Goal: Information Seeking & Learning: Learn about a topic

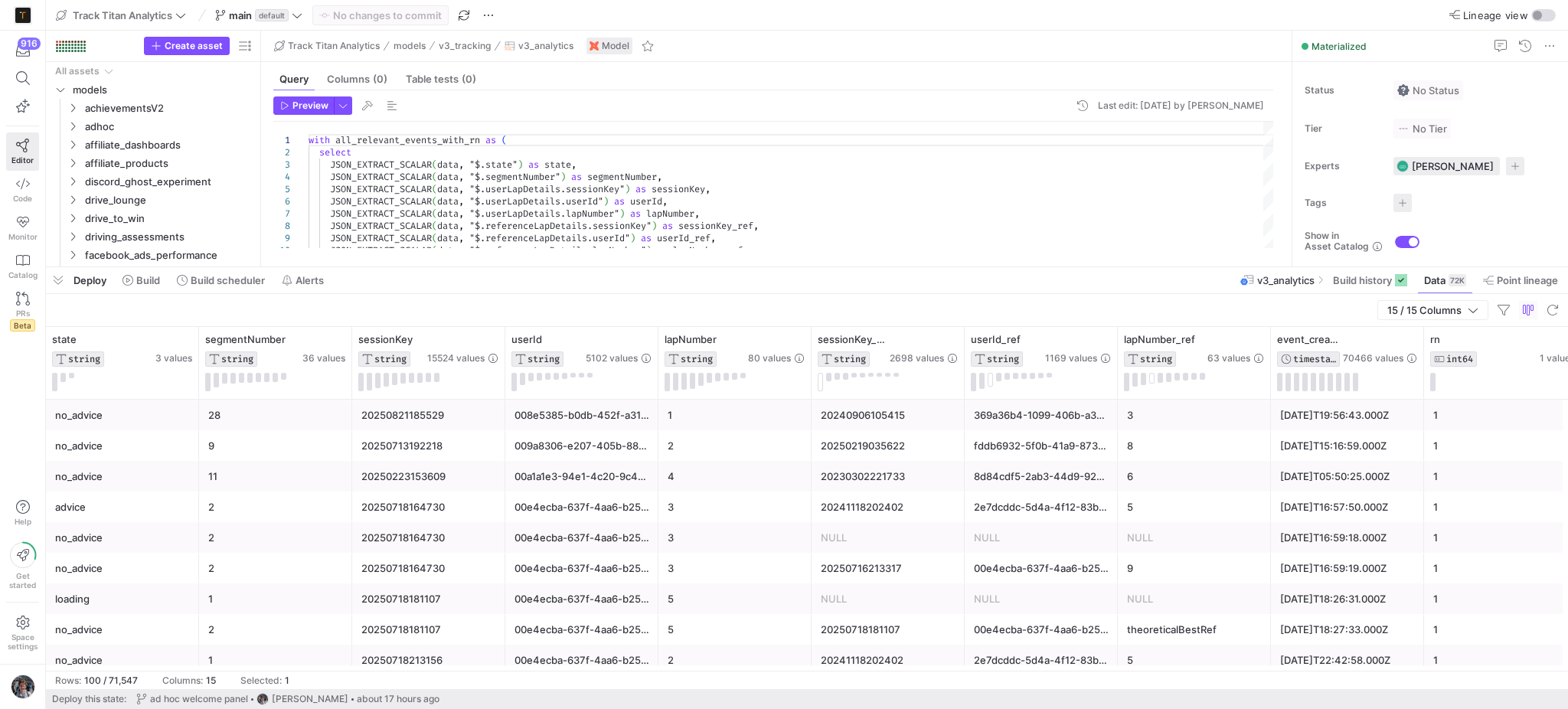
scroll to position [613, 0]
click at [56, 279] on span "button" at bounding box center [58, 280] width 24 height 26
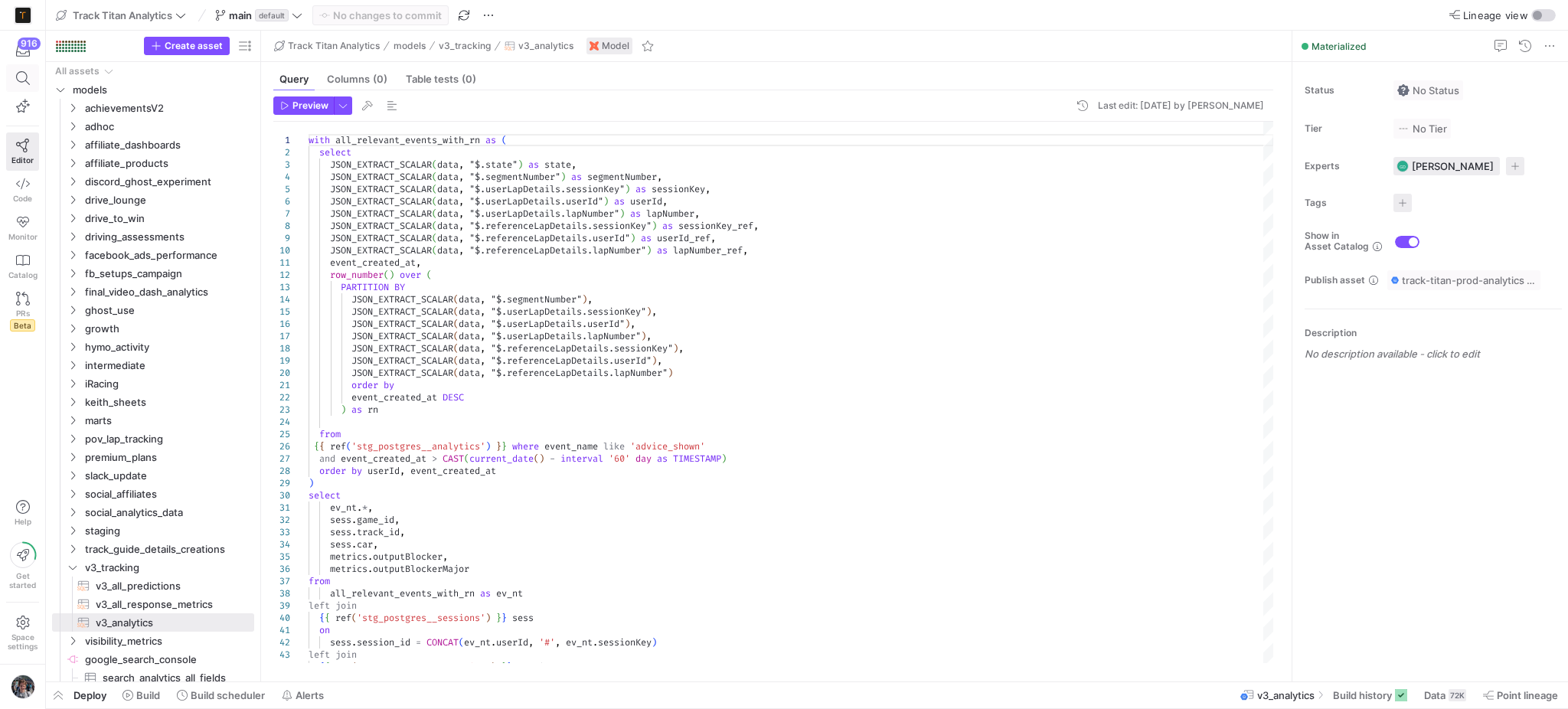
click at [16, 78] on icon at bounding box center [22, 77] width 14 height 14
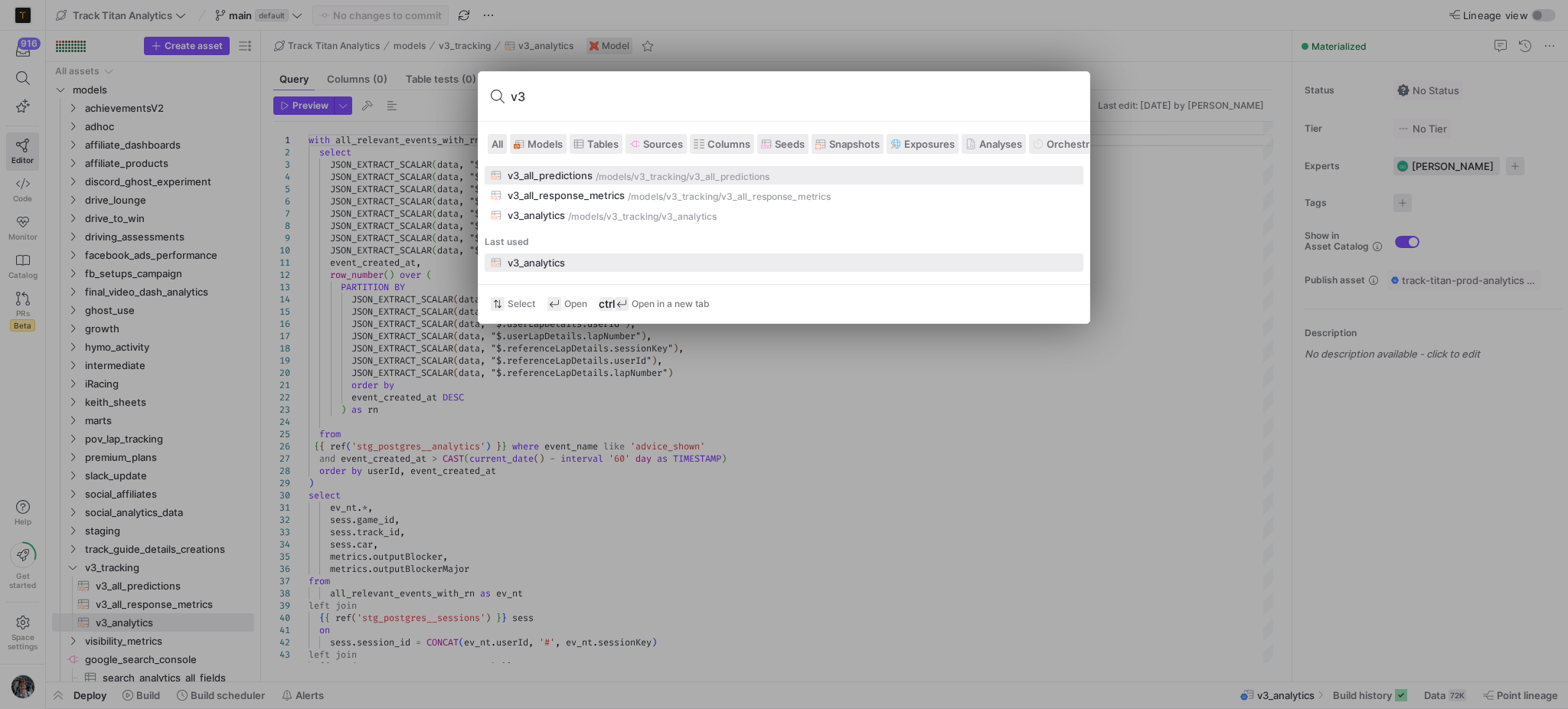
type input "v"
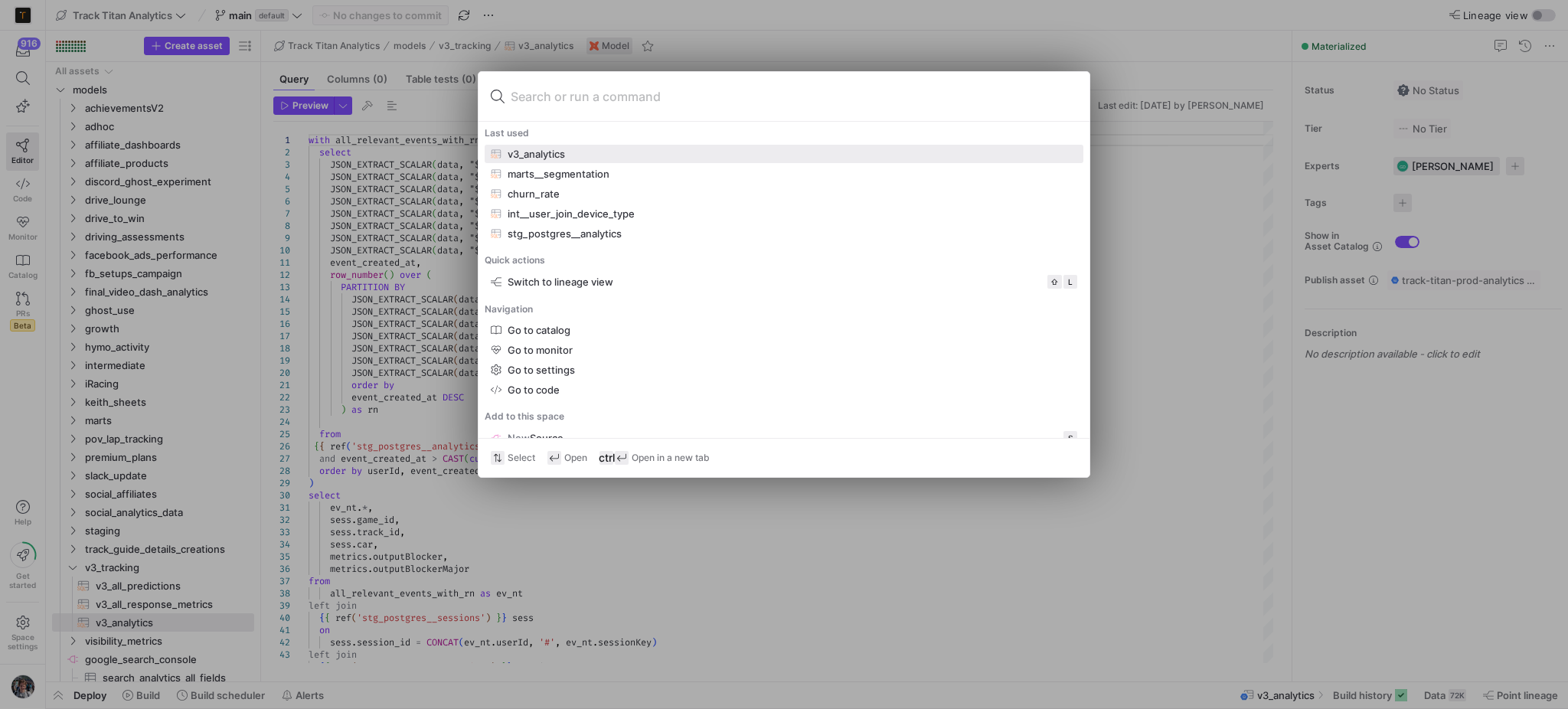
click at [341, 64] on div at bounding box center [784, 354] width 1568 height 709
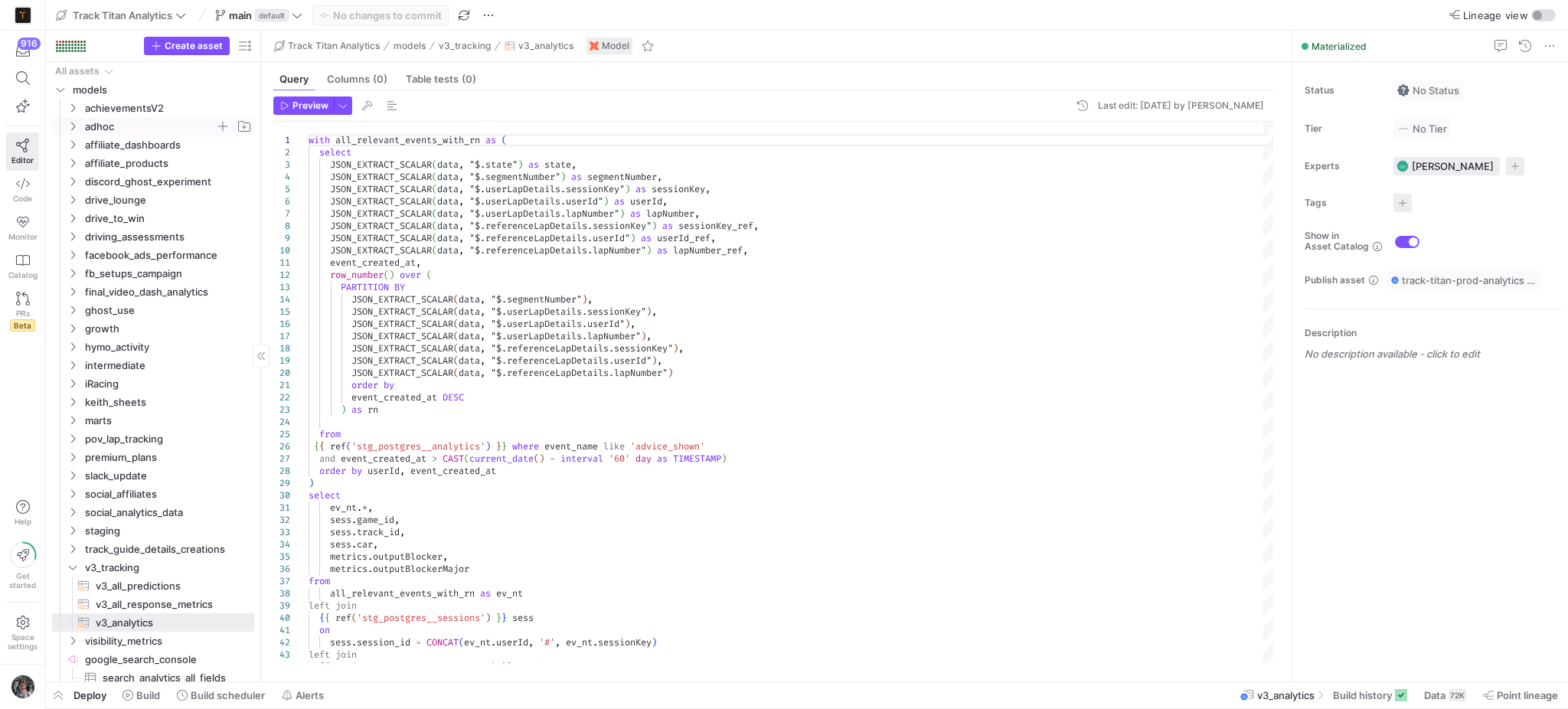
click at [105, 132] on span "adhoc" at bounding box center [150, 127] width 130 height 18
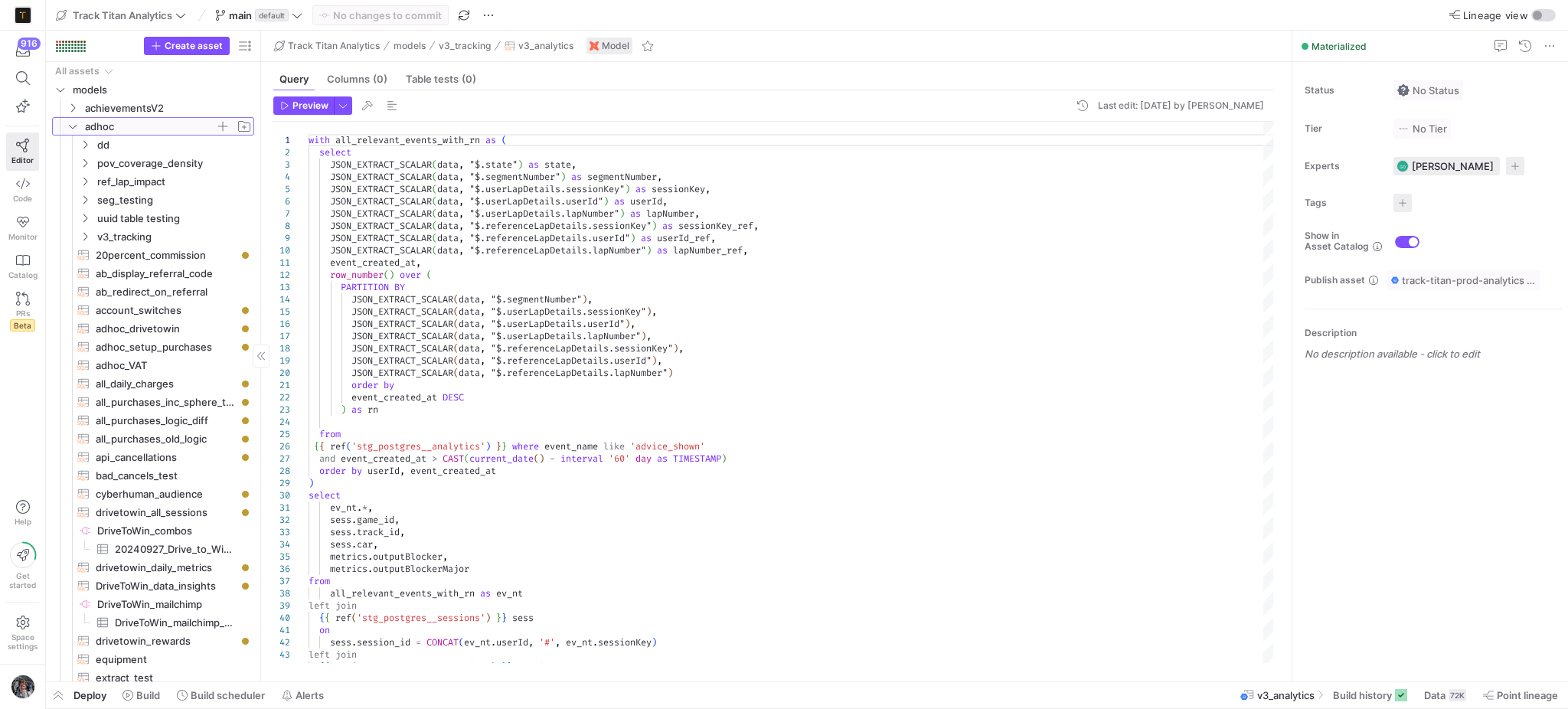
click at [130, 129] on span "adhoc" at bounding box center [150, 127] width 130 height 18
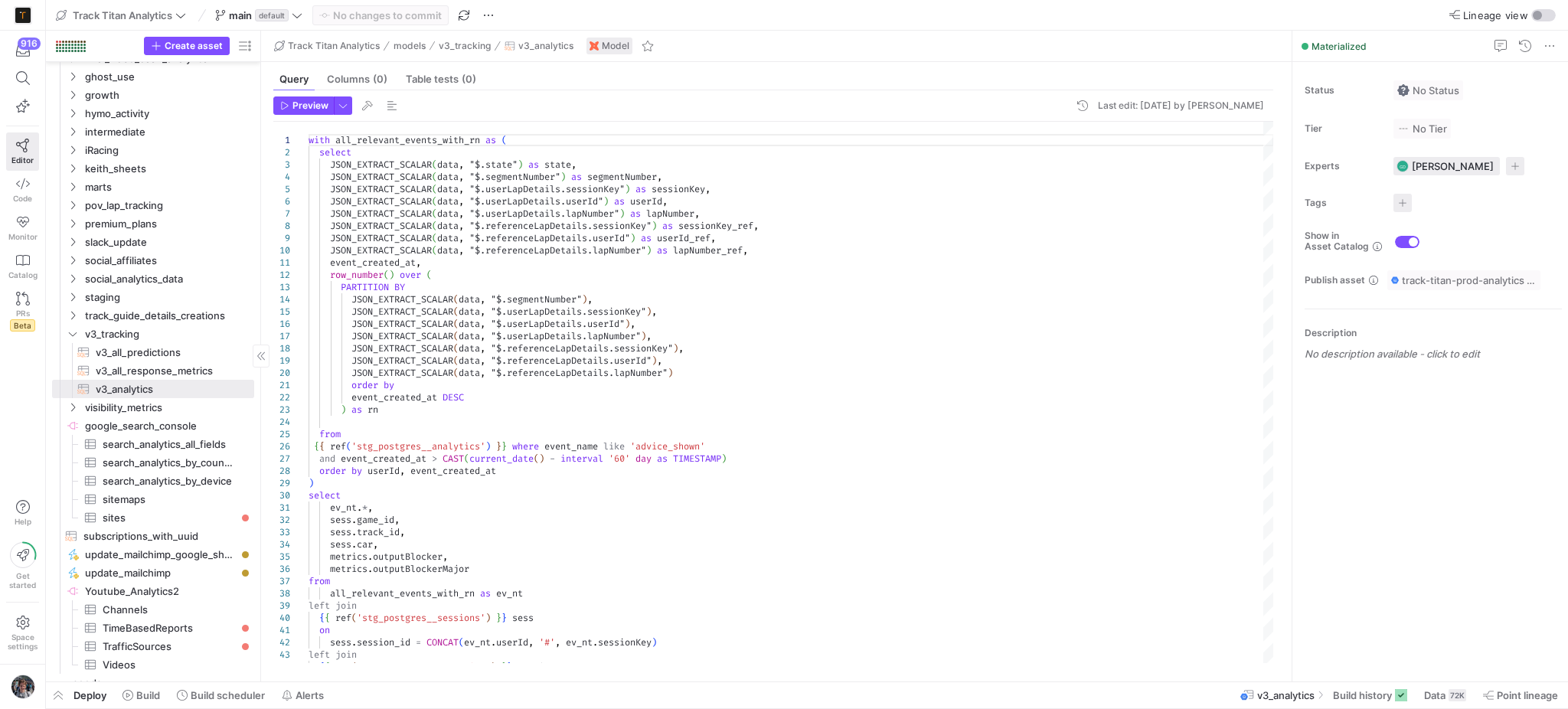
scroll to position [203, 0]
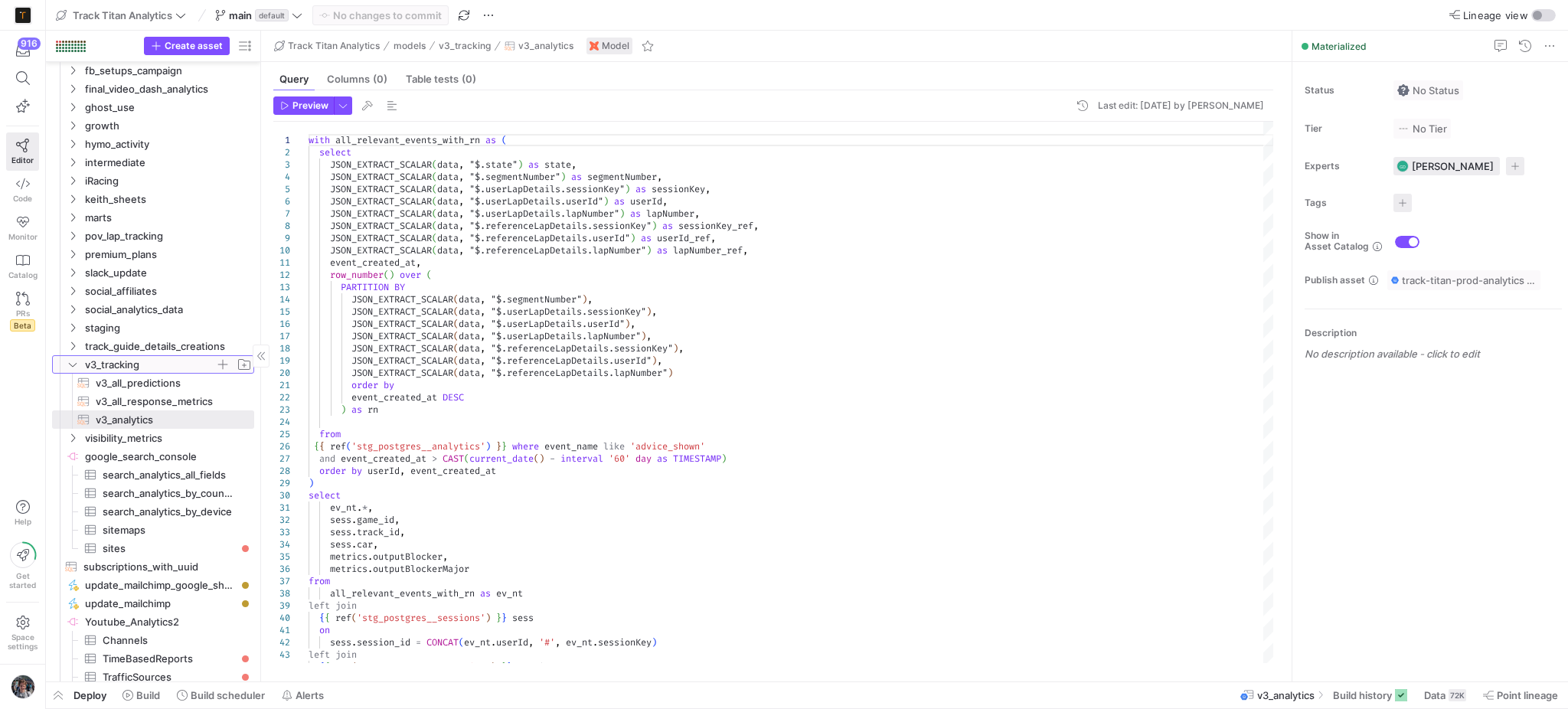
click at [126, 364] on span "v3_tracking" at bounding box center [150, 365] width 130 height 18
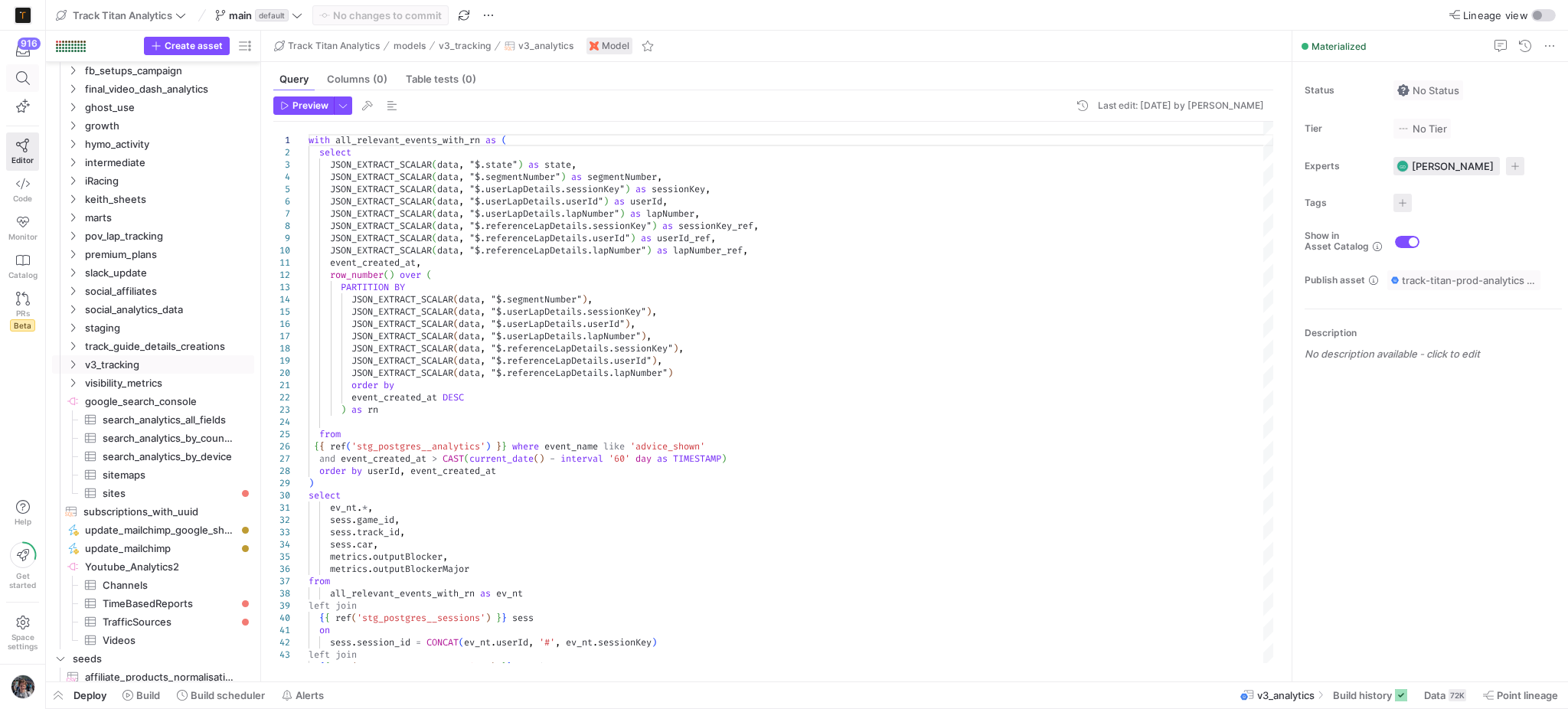
click at [16, 79] on icon at bounding box center [22, 77] width 14 height 14
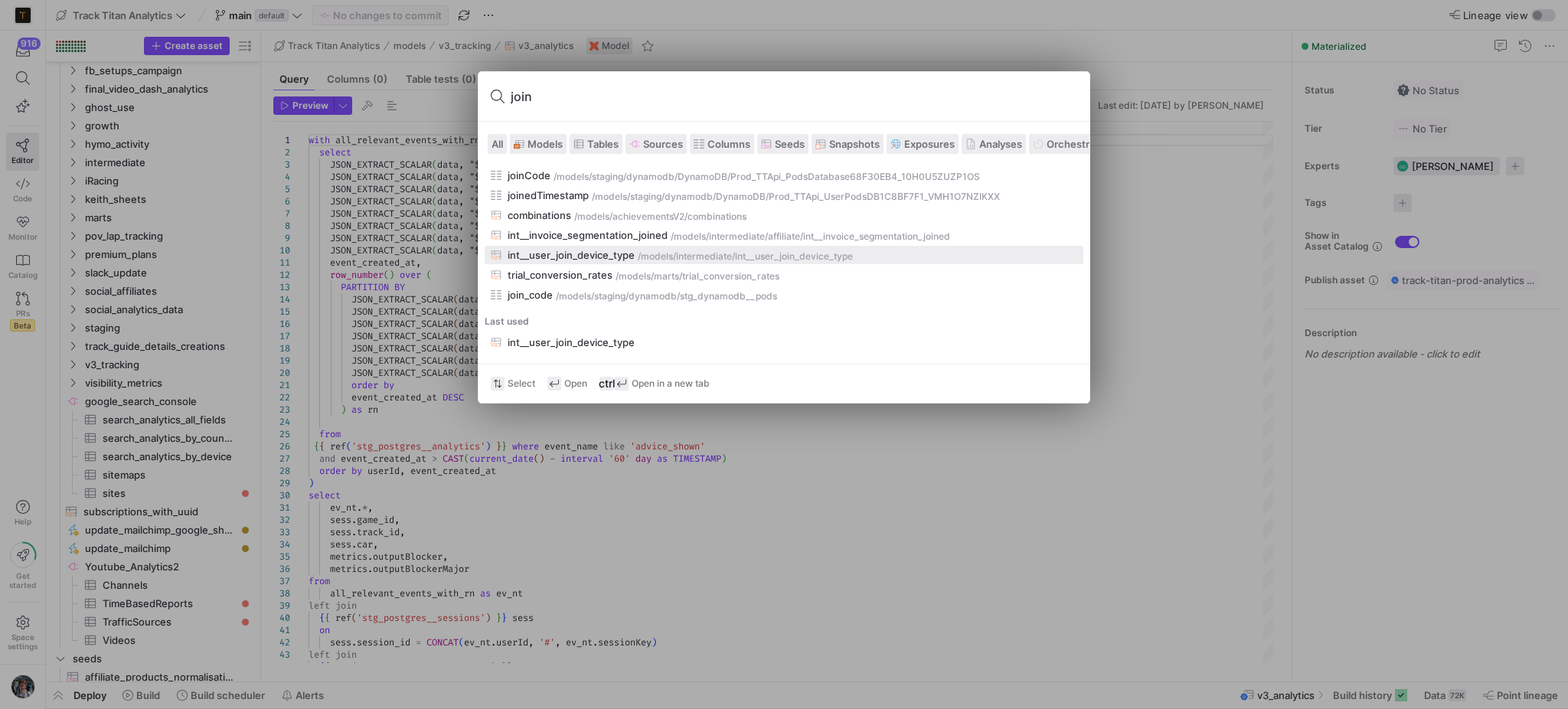
type input "join"
click at [702, 257] on div "intermediate" at bounding box center [704, 257] width 56 height 11
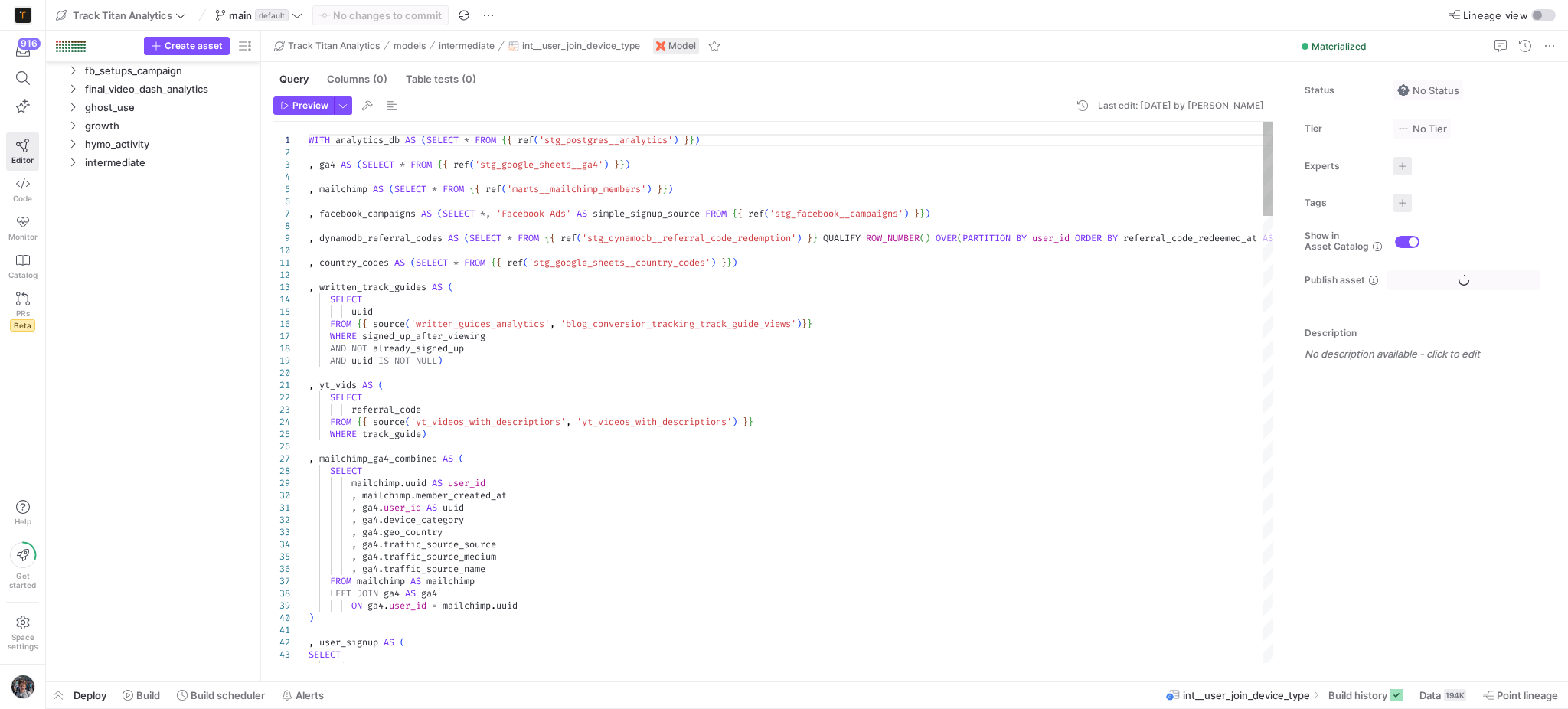
scroll to position [537, 0]
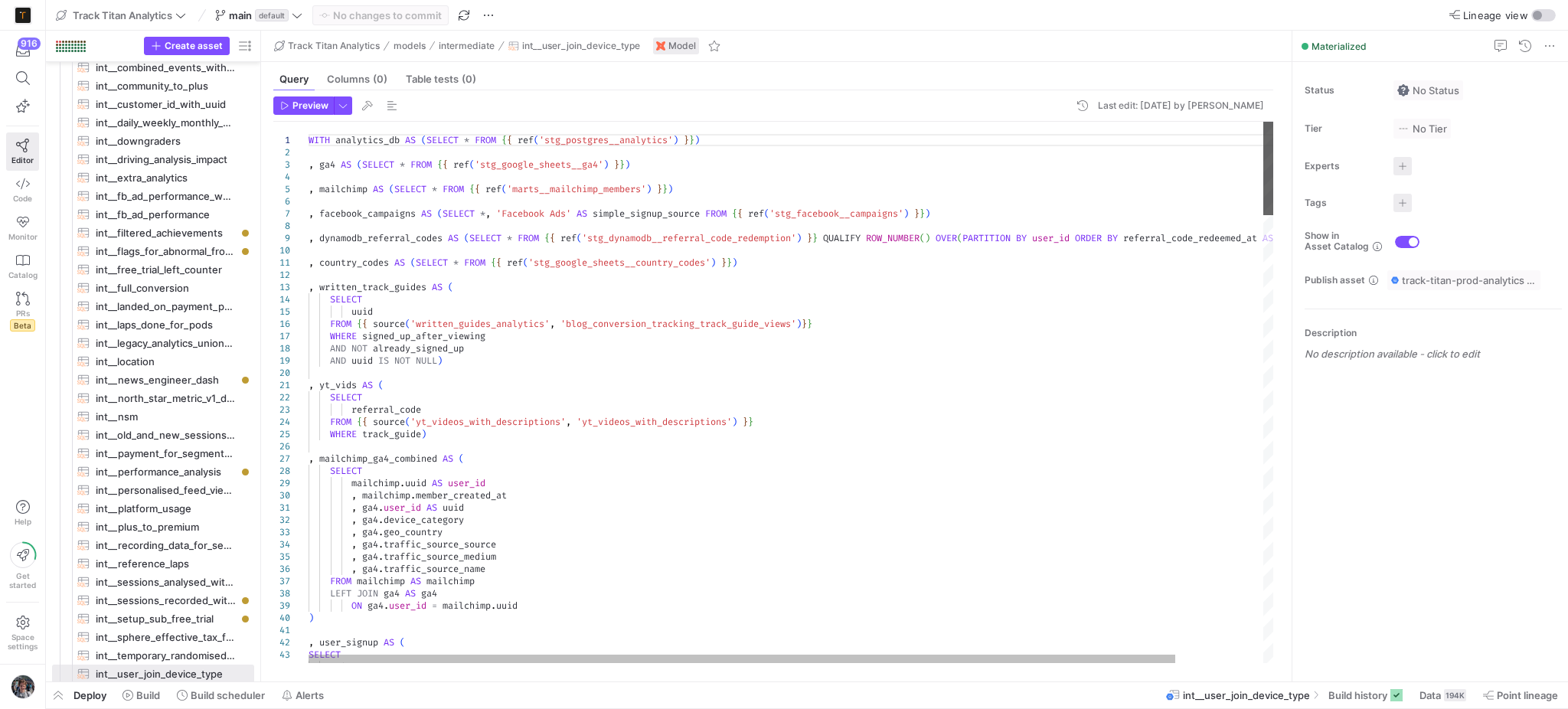
click at [1274, 166] on div at bounding box center [1269, 168] width 11 height 94
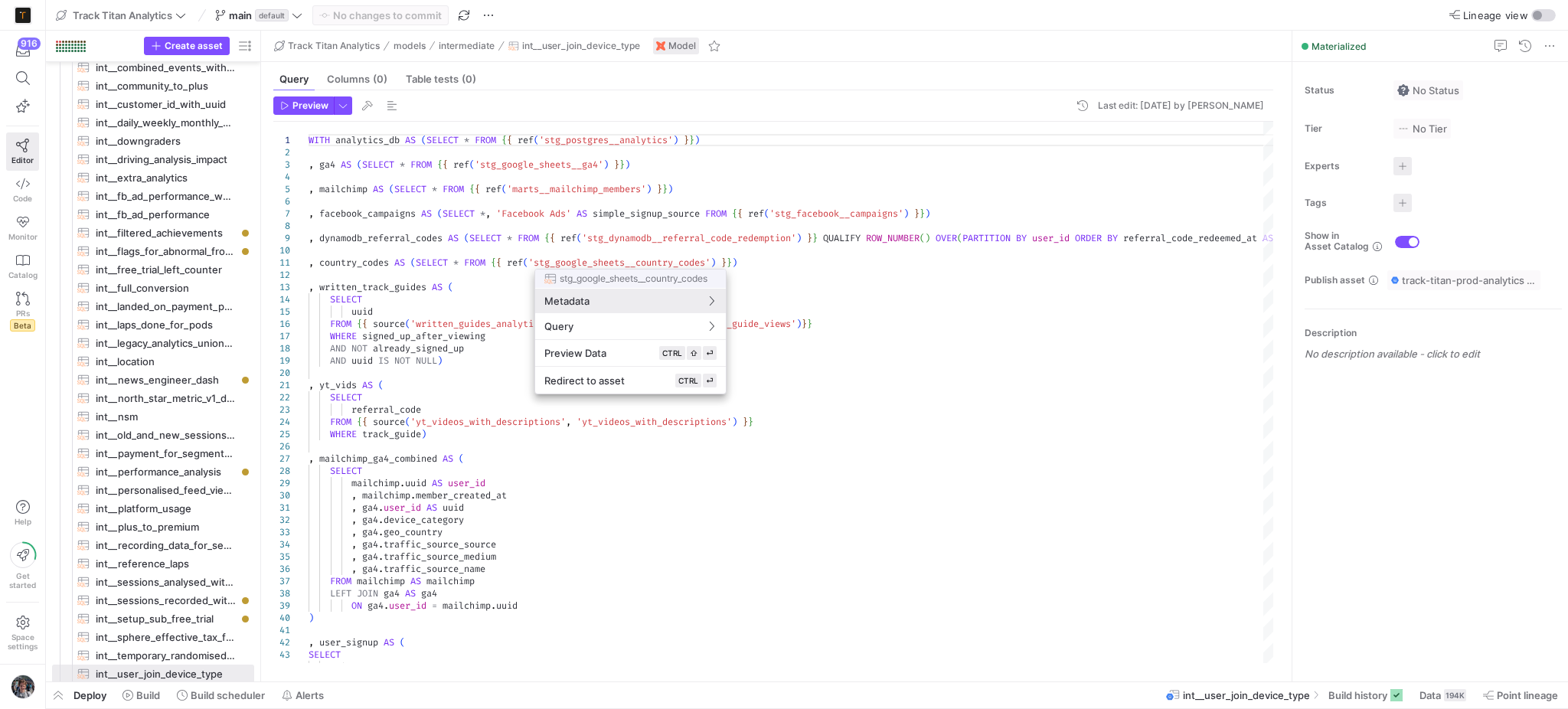
click at [904, 216] on div at bounding box center [784, 354] width 1568 height 709
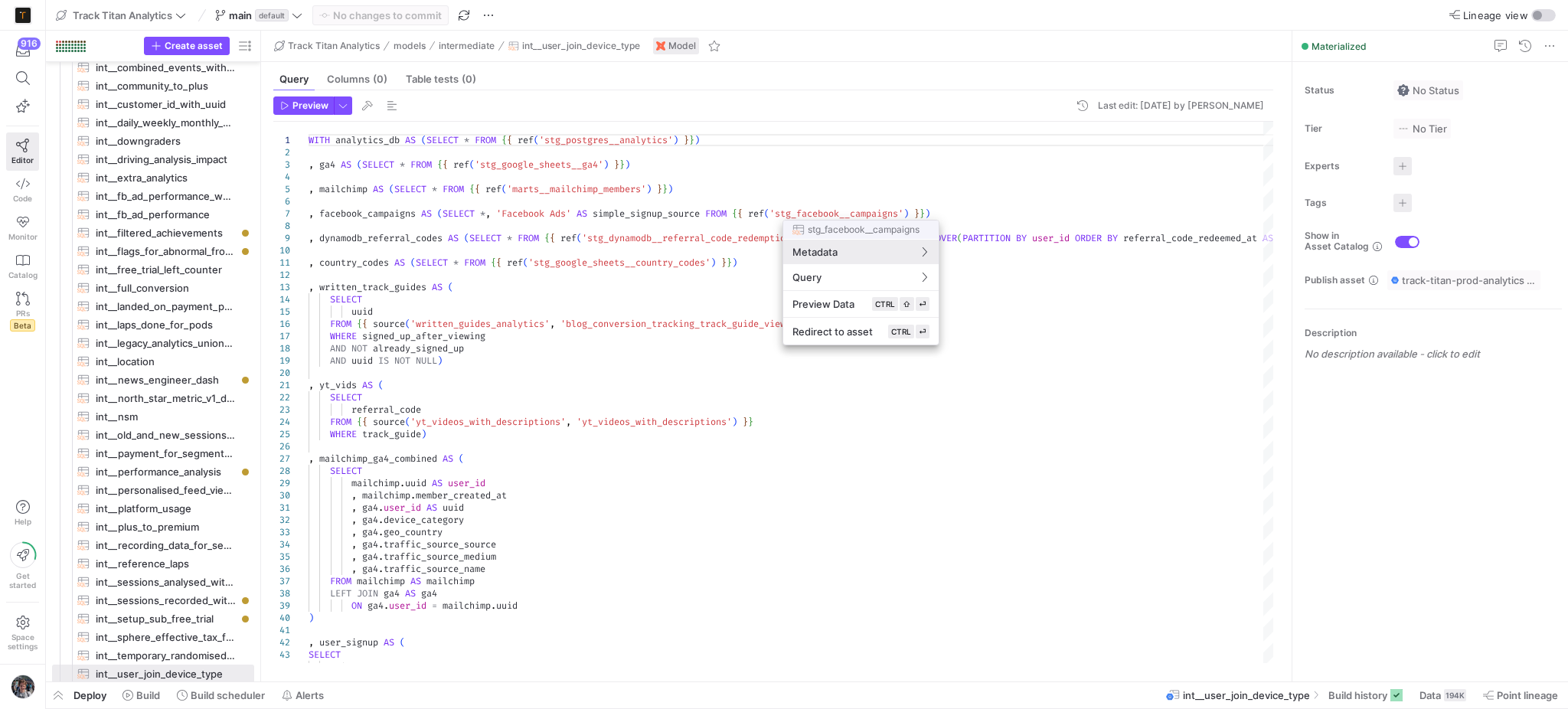
drag, startPoint x: 899, startPoint y: 188, endPoint x: 892, endPoint y: 187, distance: 7.1
click at [895, 190] on div at bounding box center [784, 354] width 1568 height 709
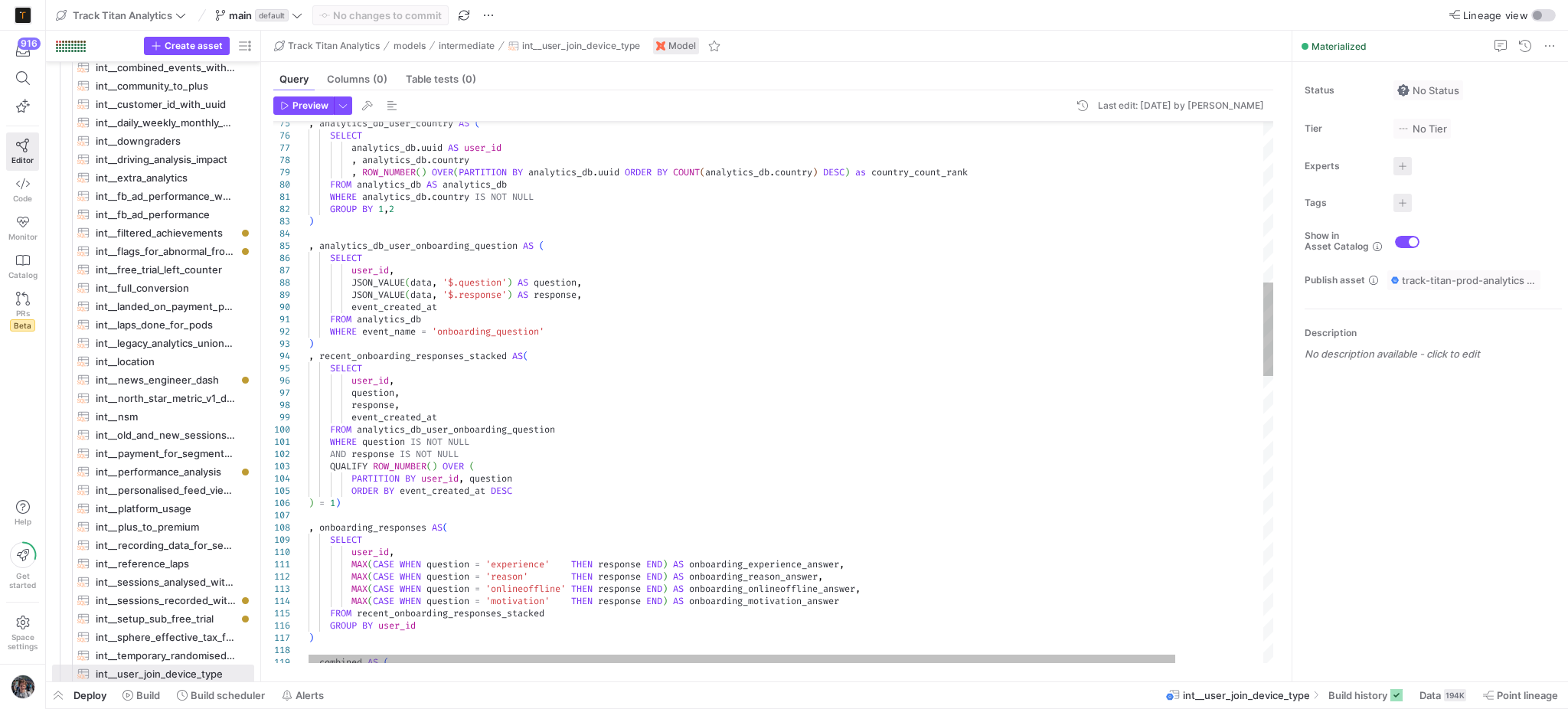
scroll to position [0, 252]
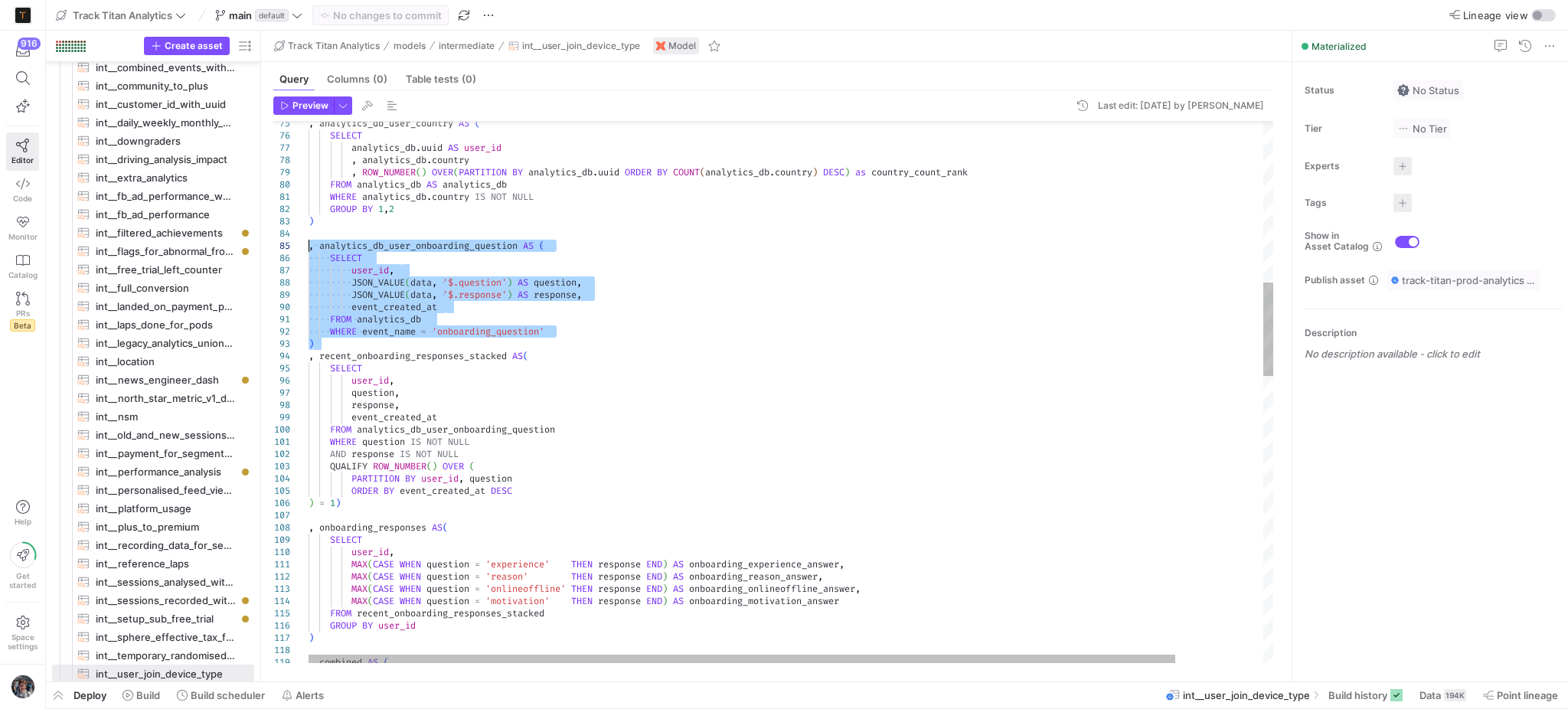
drag, startPoint x: 346, startPoint y: 343, endPoint x: 221, endPoint y: 241, distance: 161.3
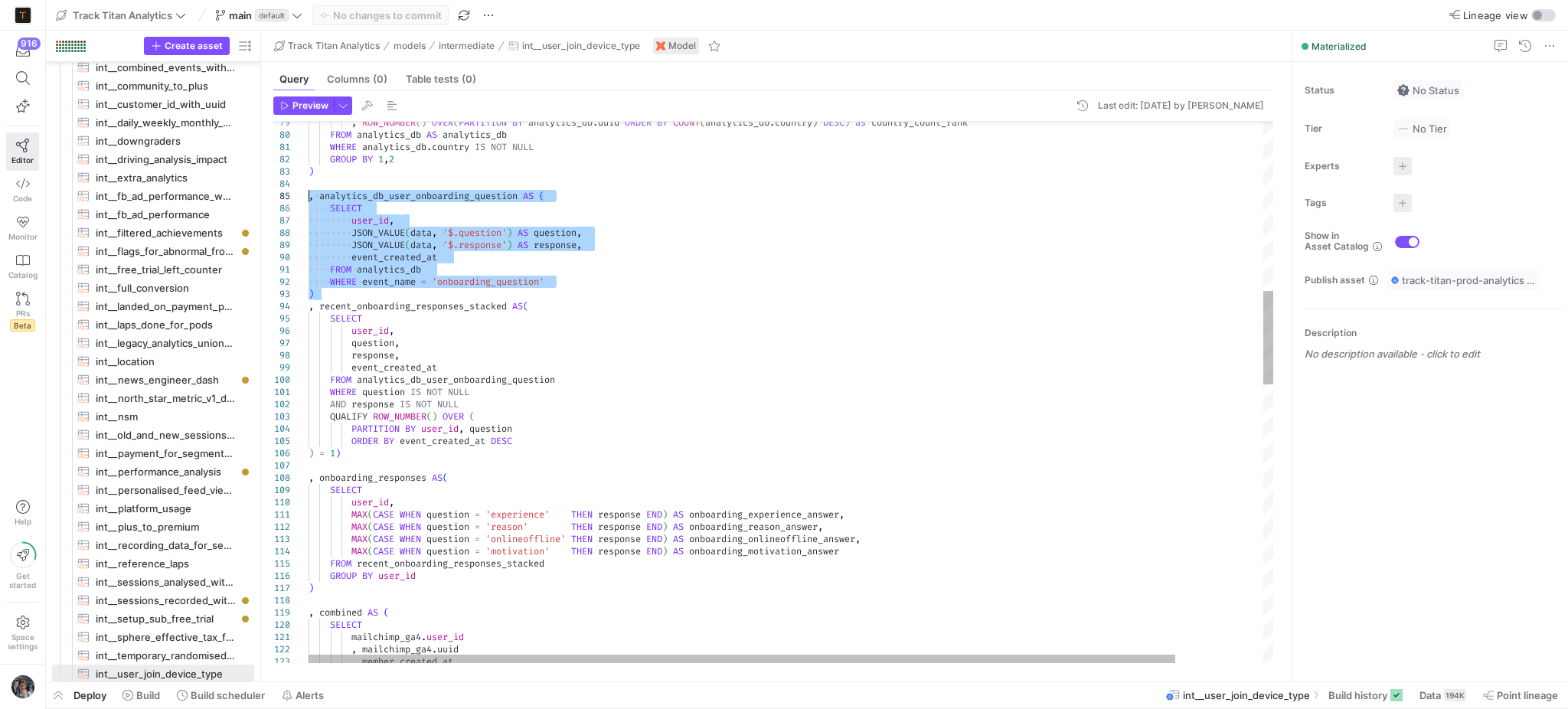
click at [340, 193] on div ", onboarding_responses AS ( SELECT user_id , MAX ( CASE WHEN question = 'experi…" at bounding box center [839, 708] width 1062 height 3120
click at [342, 192] on div ", onboarding_responses AS ( SELECT user_id , MAX ( CASE WHEN question = 'experi…" at bounding box center [839, 708] width 1062 height 3120
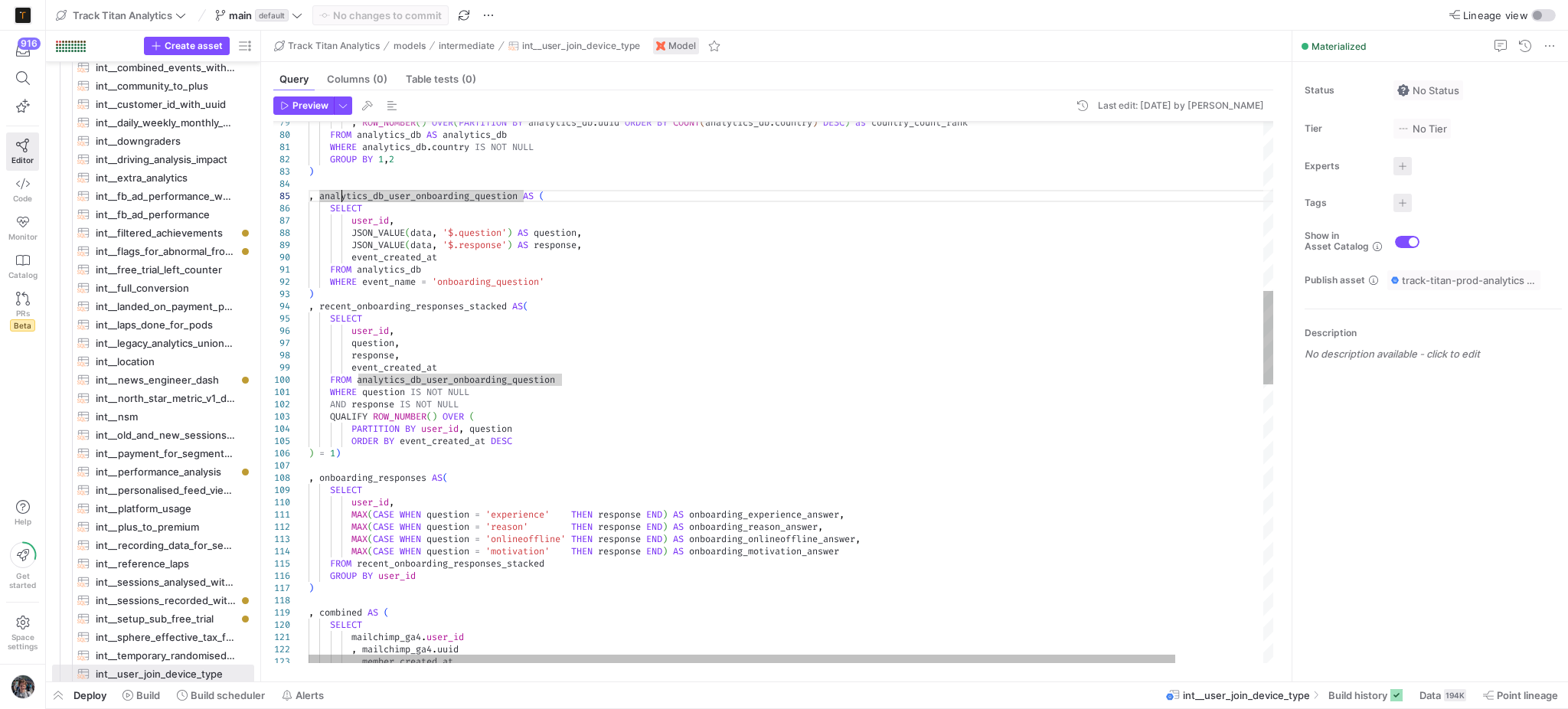
click at [342, 192] on div ", onboarding_responses AS ( SELECT user_id , MAX ( CASE WHEN question = 'experi…" at bounding box center [839, 708] width 1062 height 3120
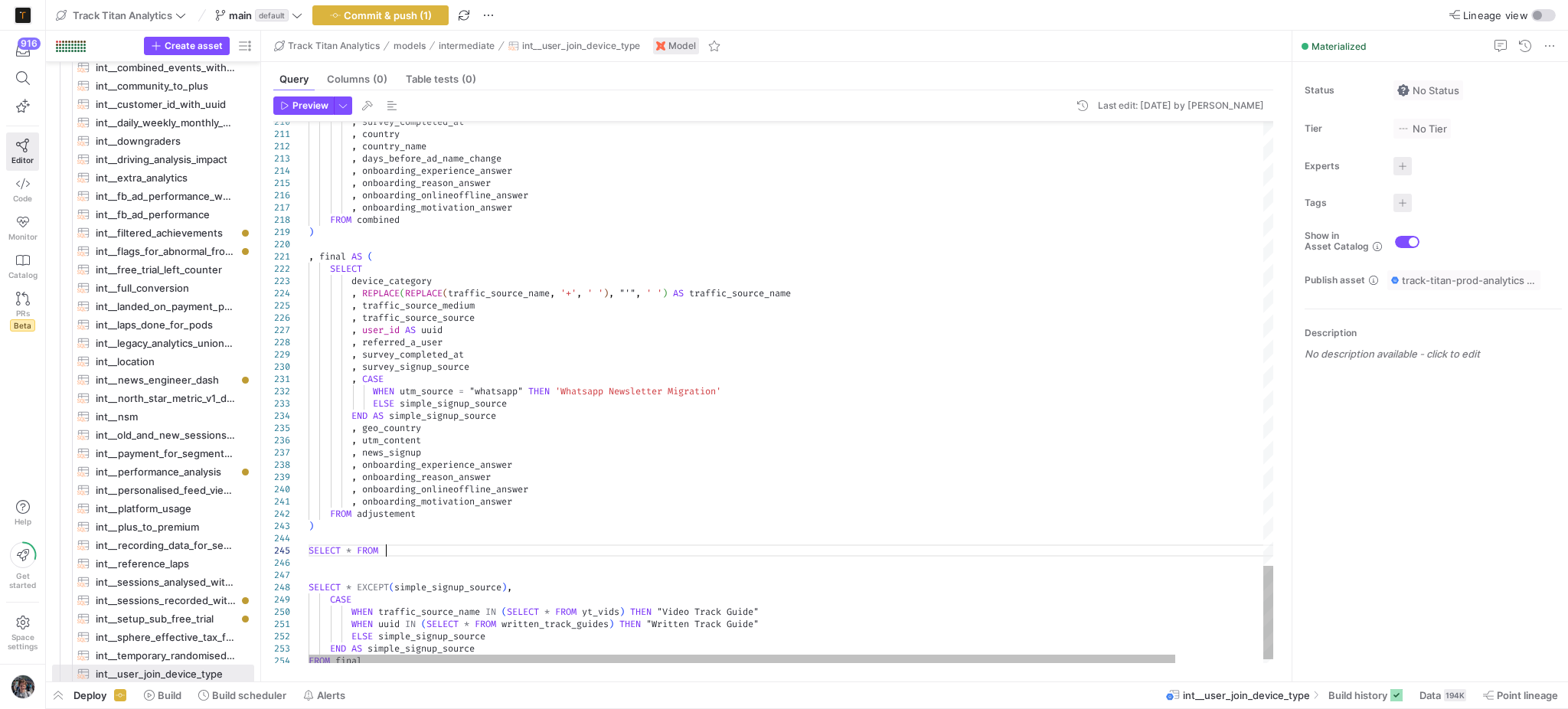
scroll to position [48, 75]
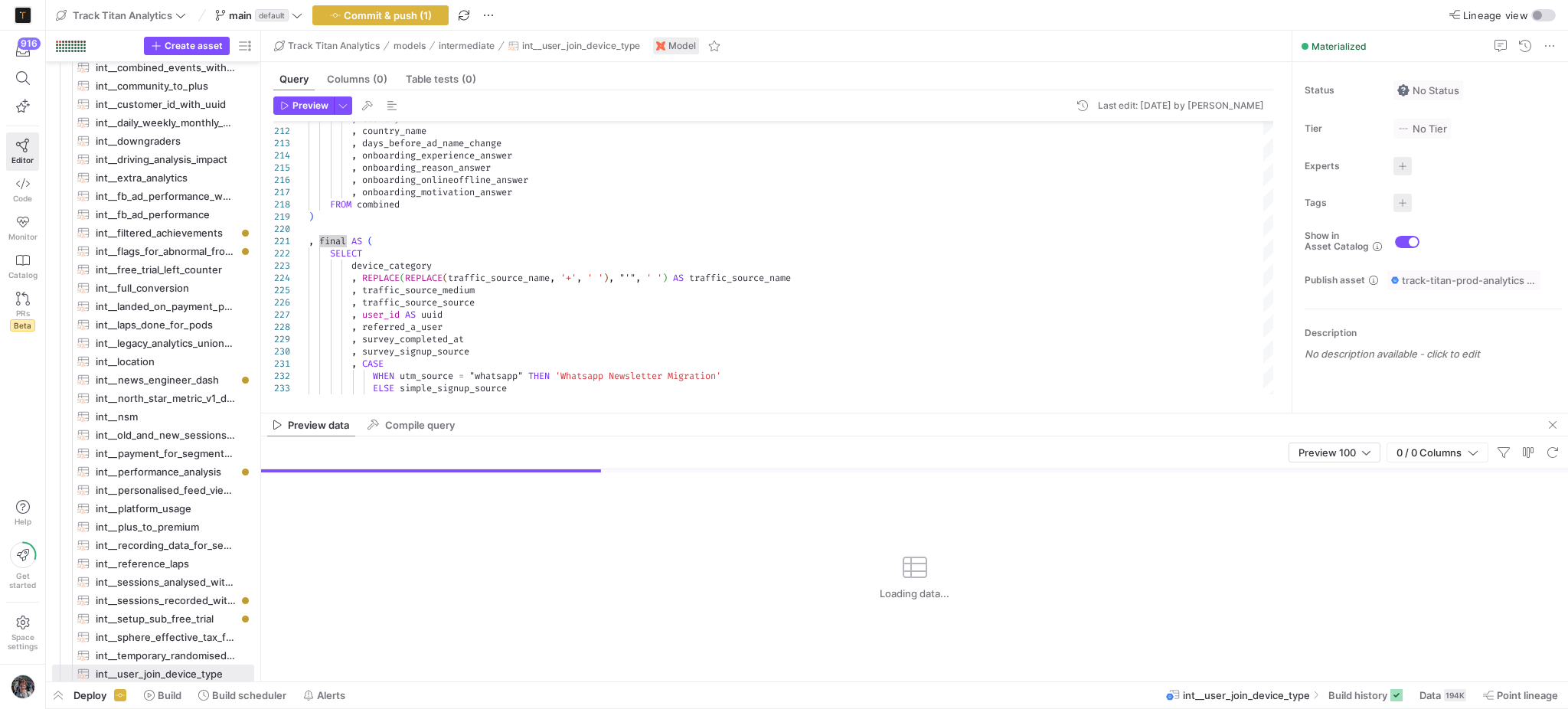
type textarea "WHEN uuid IN (SELECT * FROM written_track_guides) THEN "Written Track Guide" EL…"
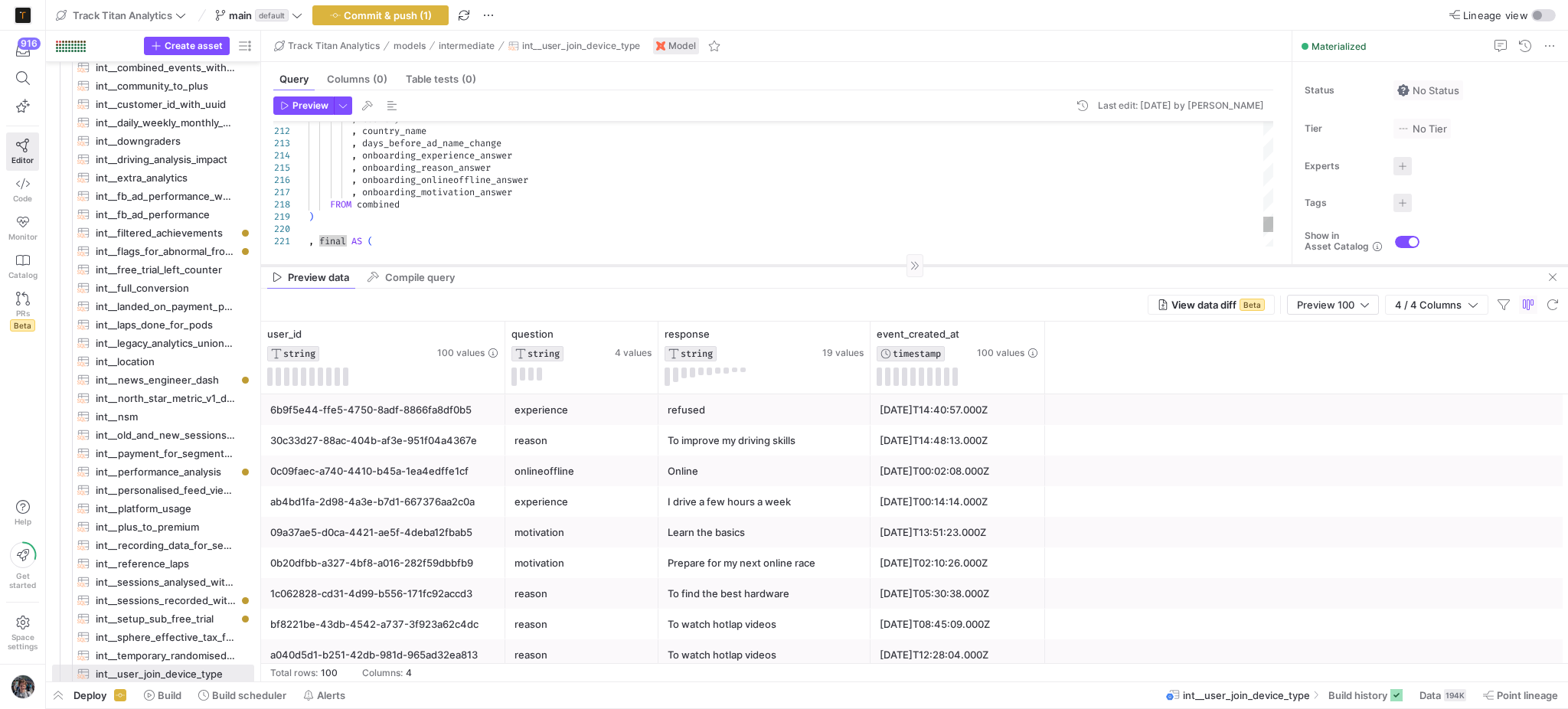
drag, startPoint x: 687, startPoint y: 414, endPoint x: 711, endPoint y: 266, distance: 149.9
click at [711, 266] on div at bounding box center [915, 265] width 1307 height 1
click at [1356, 303] on div "Preview 100" at bounding box center [1333, 305] width 72 height 13
click at [1336, 361] on mat-option "Full Preview" at bounding box center [1332, 355] width 91 height 24
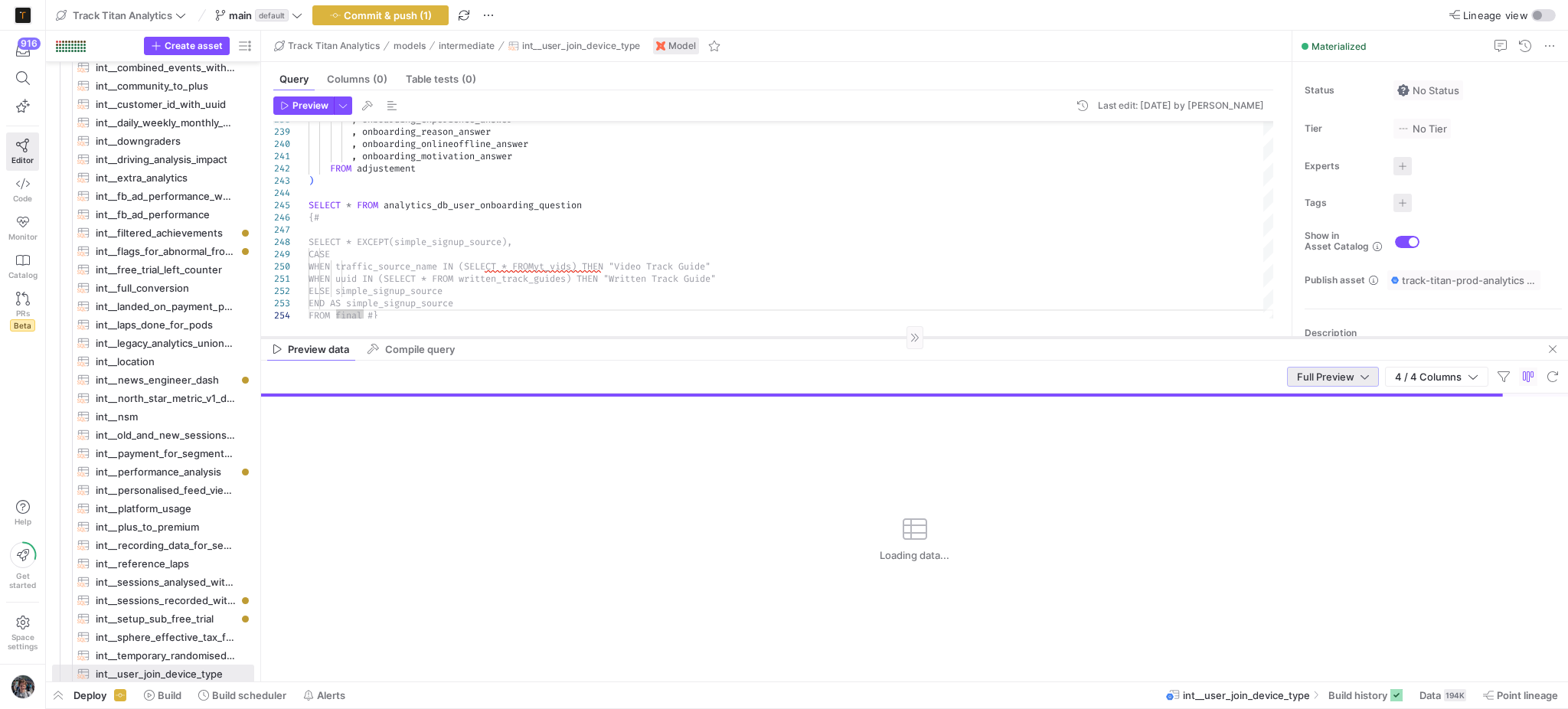
drag, startPoint x: 1045, startPoint y: 265, endPoint x: 1050, endPoint y: 337, distance: 72.2
click at [1050, 337] on div at bounding box center [915, 337] width 1307 height 1
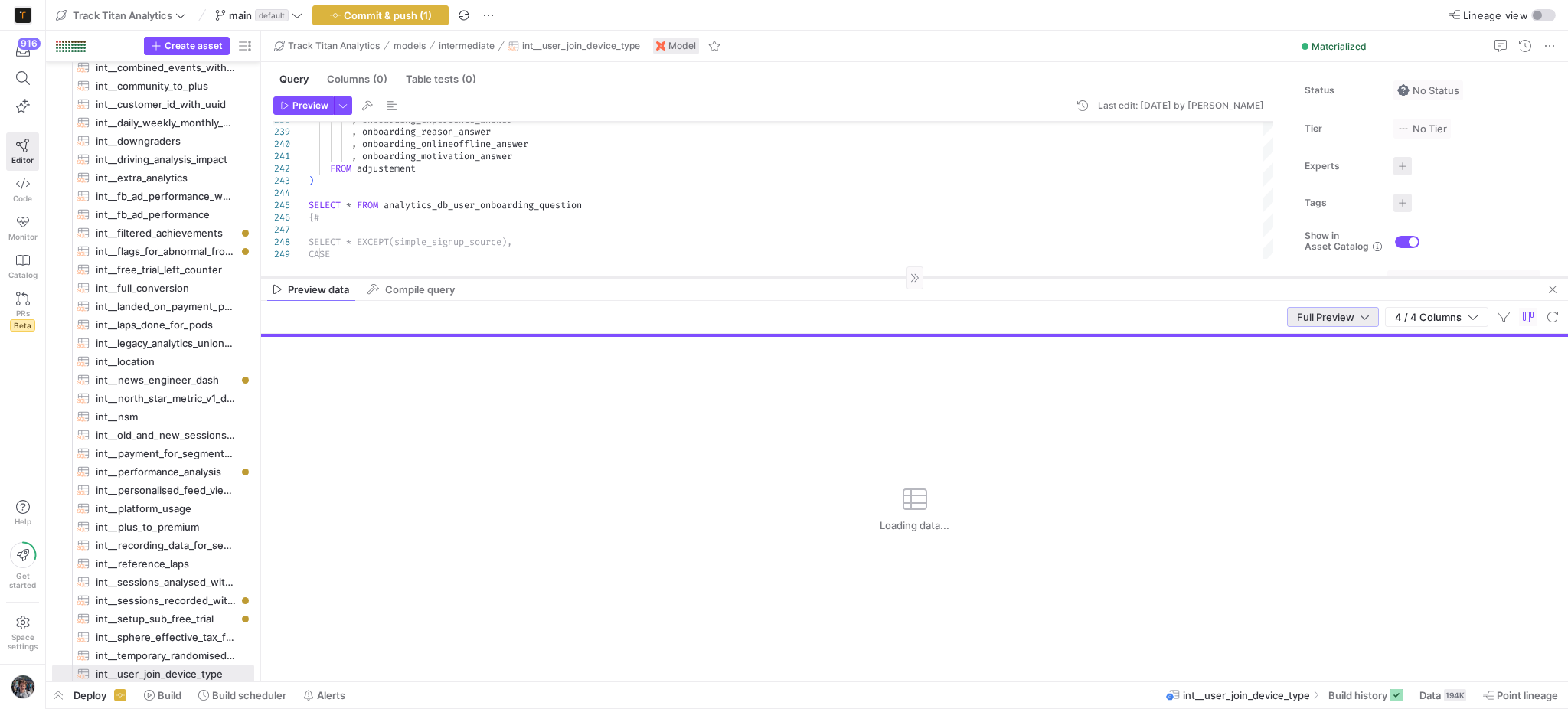
drag, startPoint x: 959, startPoint y: 338, endPoint x: 964, endPoint y: 277, distance: 61.2
click at [964, 277] on div at bounding box center [915, 277] width 1307 height 1
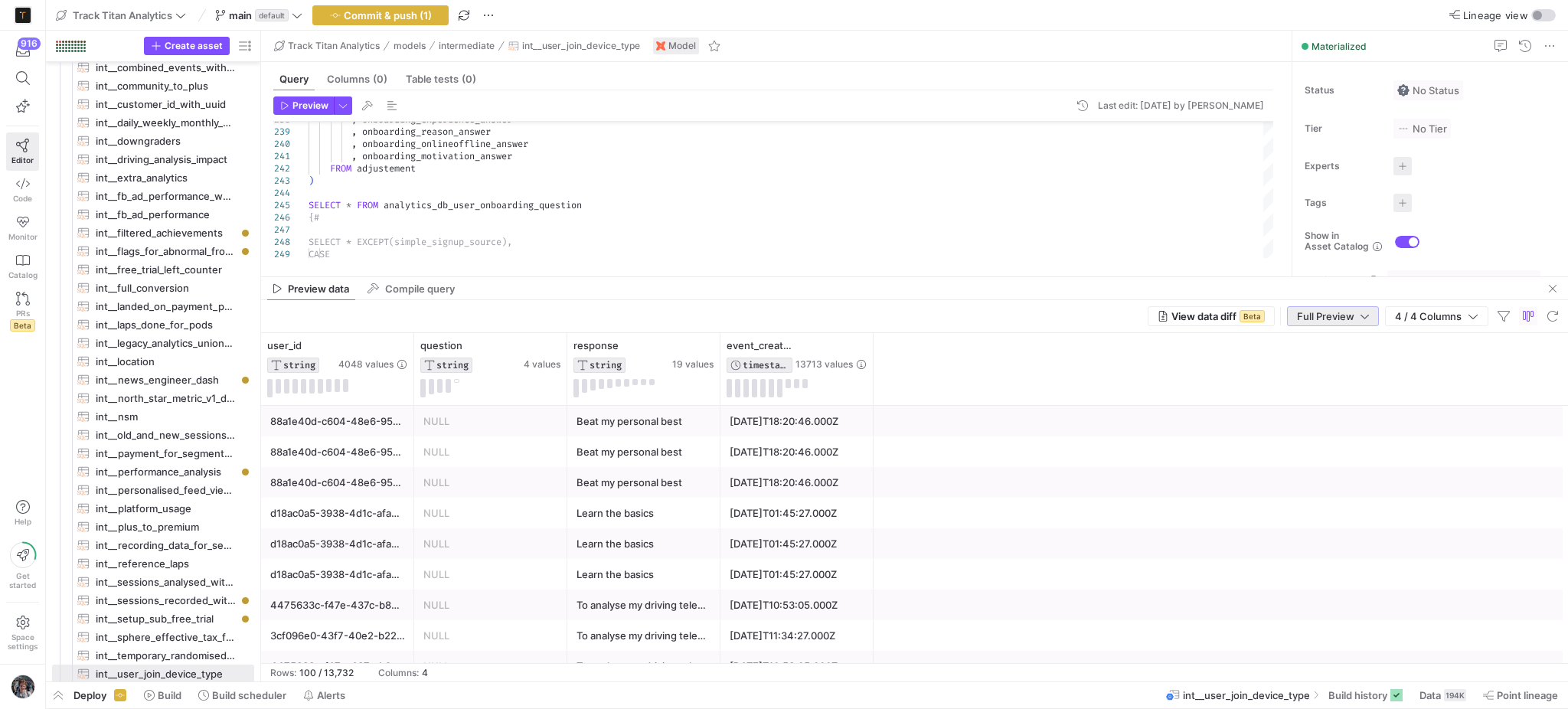
scroll to position [102, 0]
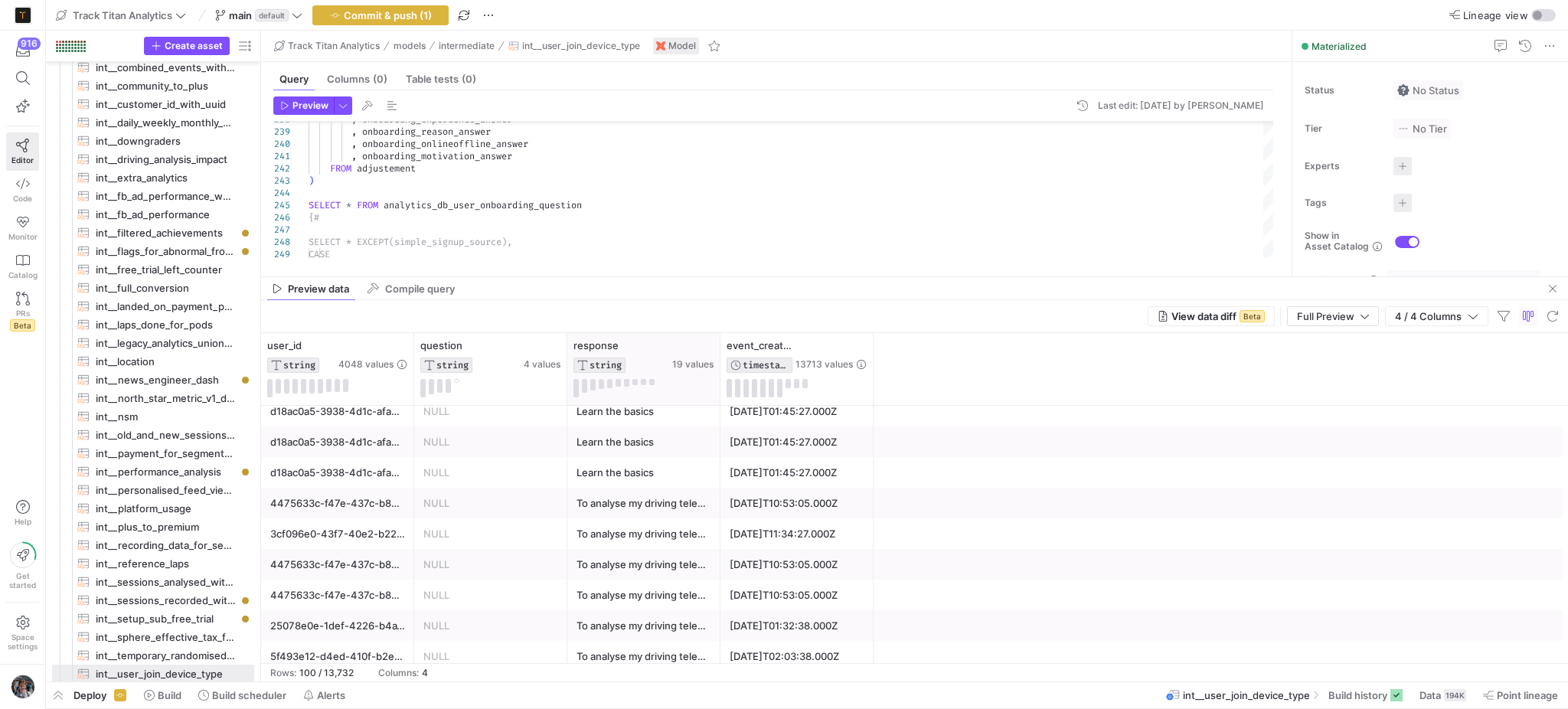
click at [719, 354] on div at bounding box center [719, 369] width 6 height 72
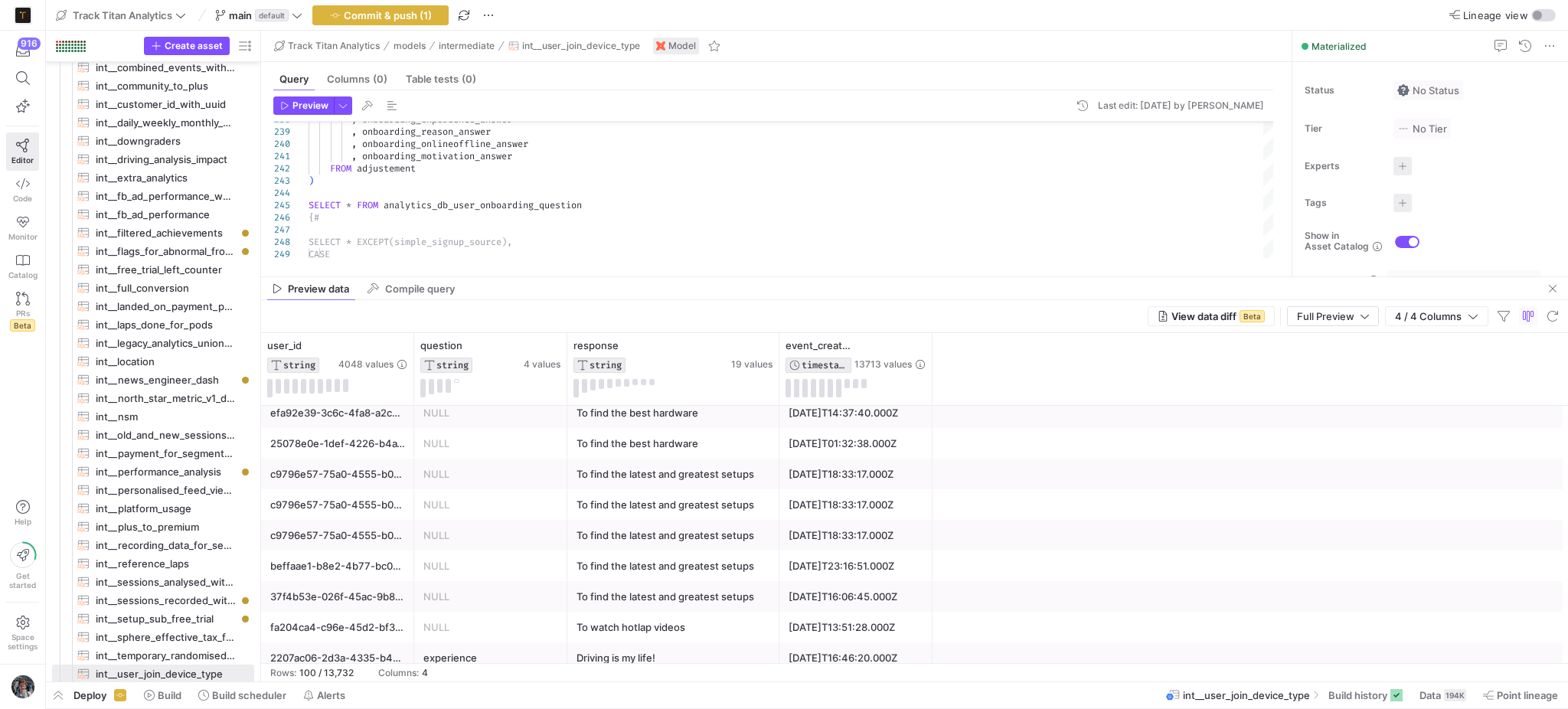
scroll to position [408, 0]
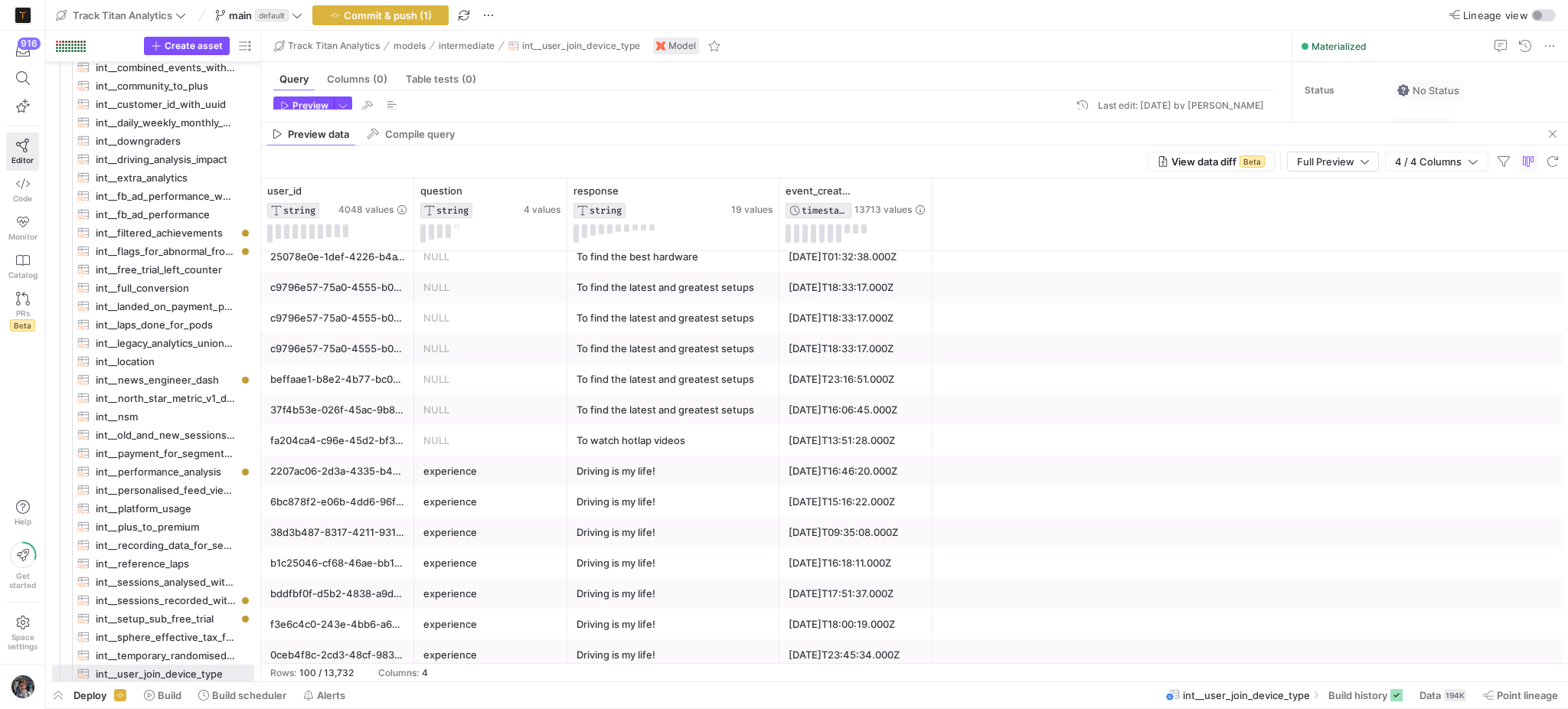
drag, startPoint x: 770, startPoint y: 277, endPoint x: 768, endPoint y: 129, distance: 148.0
click at [769, 123] on div at bounding box center [915, 122] width 1307 height 1
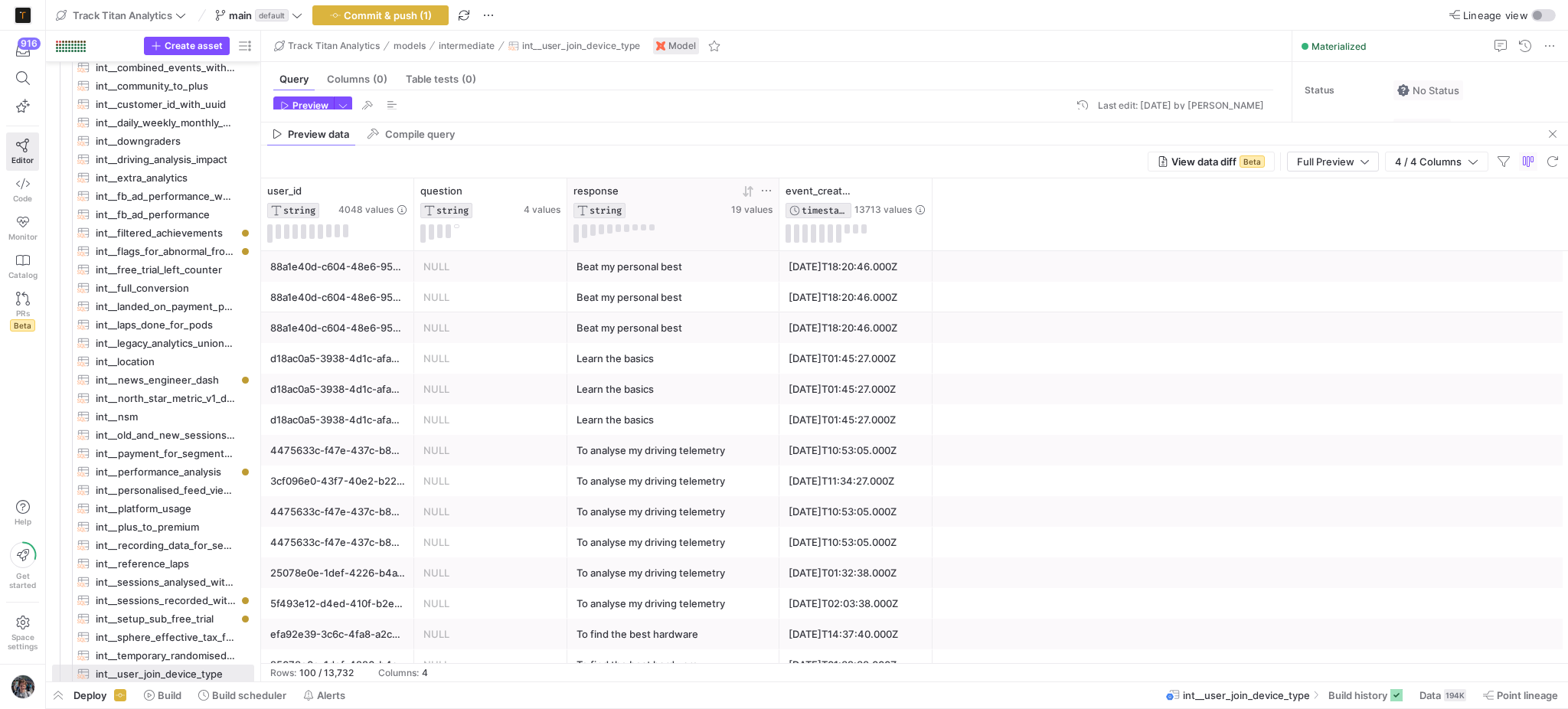
click at [766, 188] on icon at bounding box center [767, 191] width 13 height 13
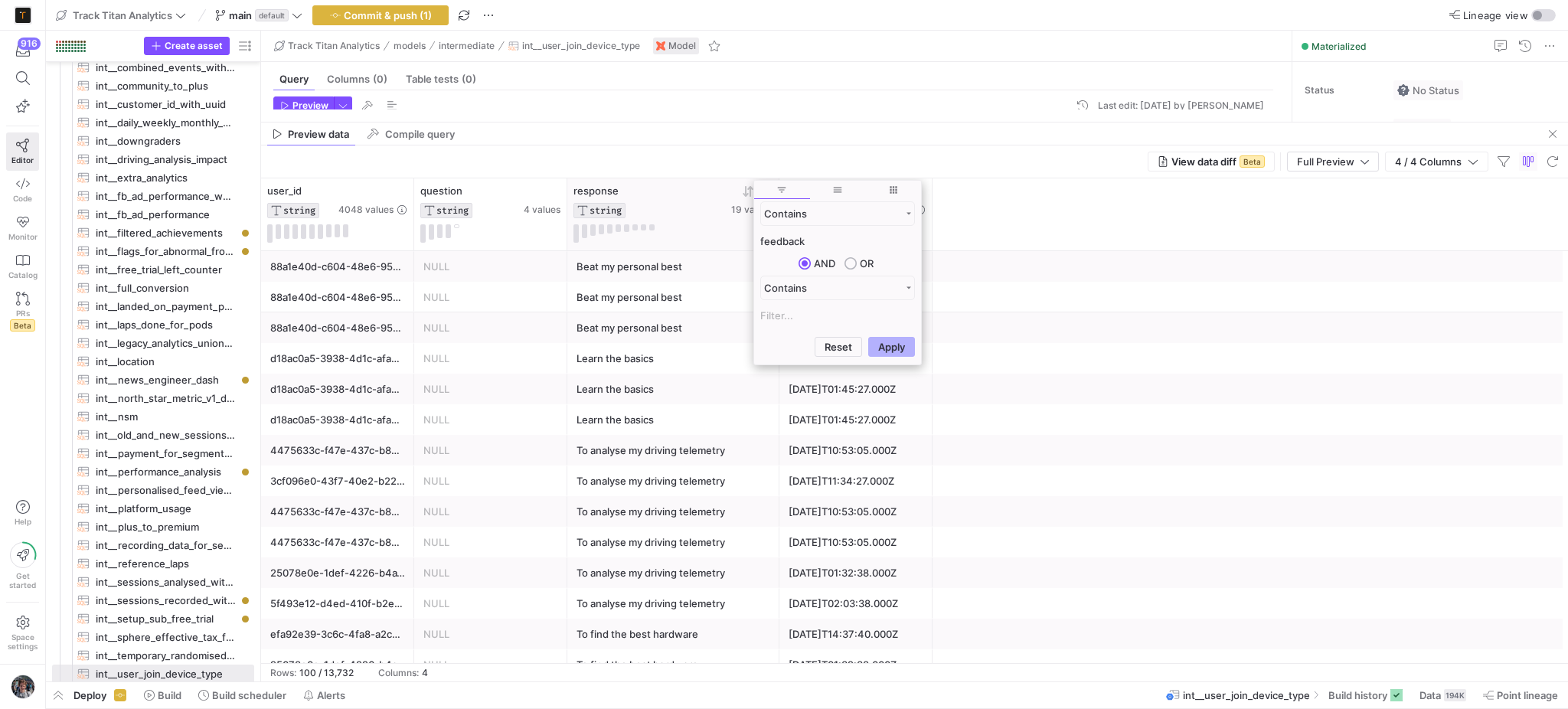
click at [869, 337] on button "Apply" at bounding box center [892, 347] width 47 height 20
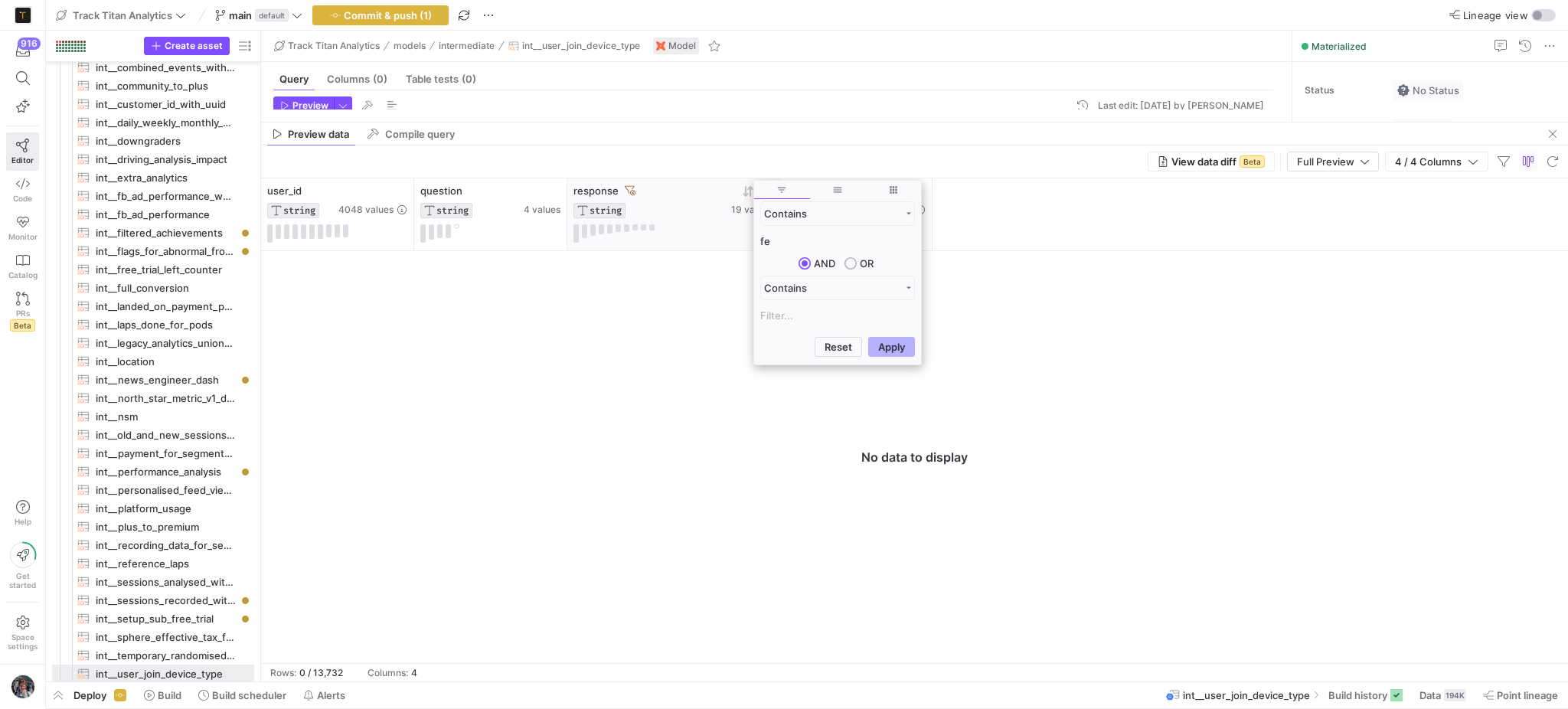
type input "f"
type input "ai"
click at [869, 337] on button "Apply" at bounding box center [892, 347] width 47 height 20
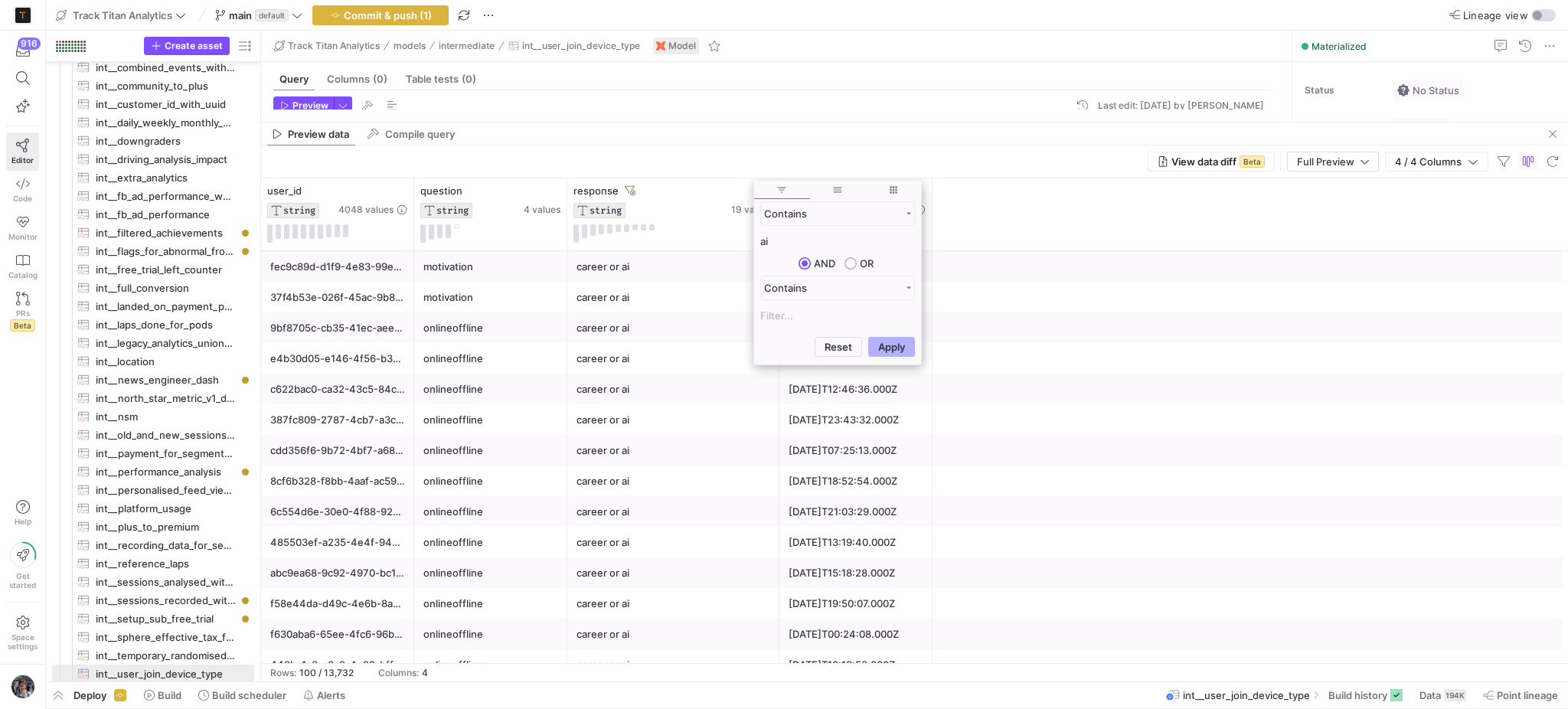
click at [596, 323] on div "career or ai" at bounding box center [673, 328] width 194 height 30
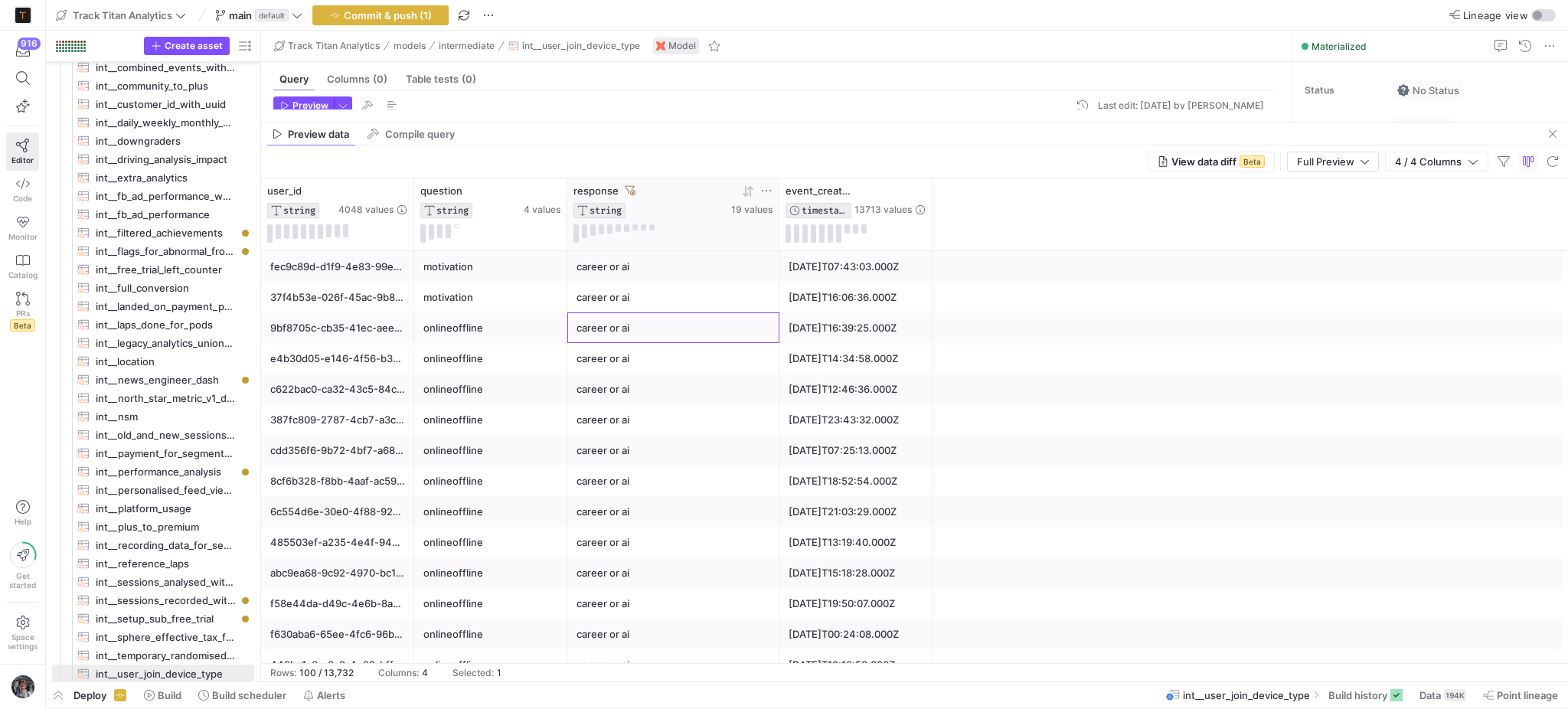
click at [748, 192] on icon at bounding box center [748, 192] width 13 height 13
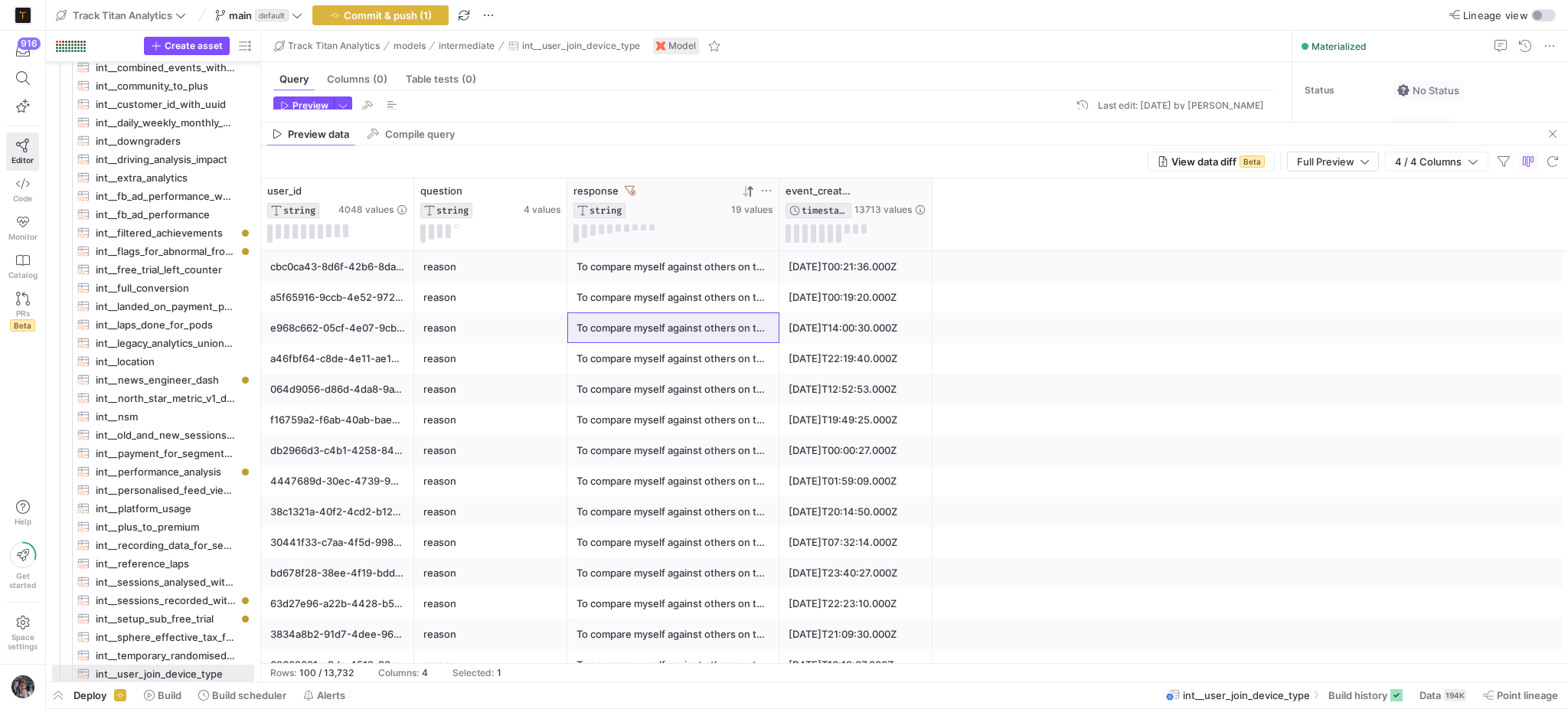
click at [779, 205] on div "event_created_at TIMESTAMP 13713 values" at bounding box center [856, 214] width 153 height 72
click at [777, 204] on div at bounding box center [779, 214] width 6 height 72
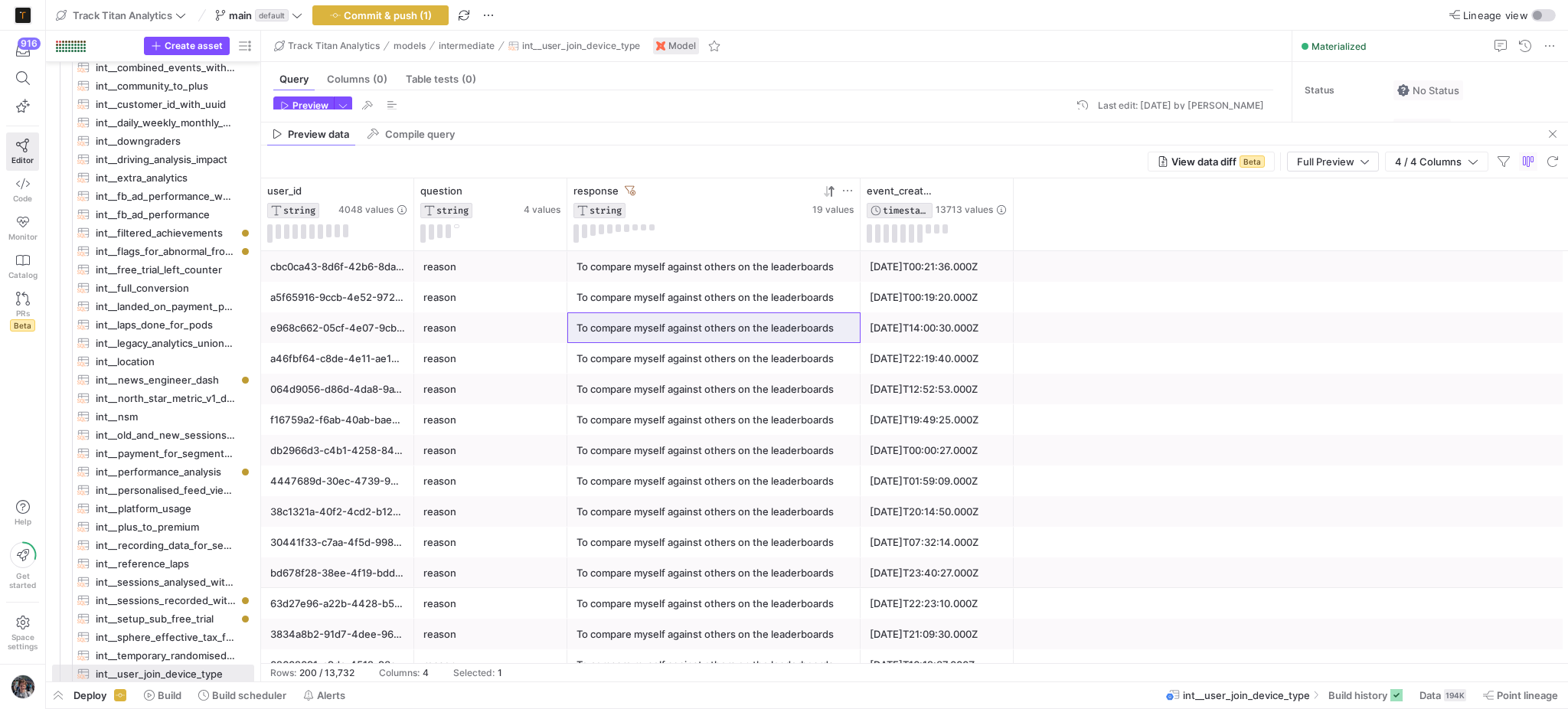
click at [828, 196] on icon at bounding box center [829, 192] width 13 height 13
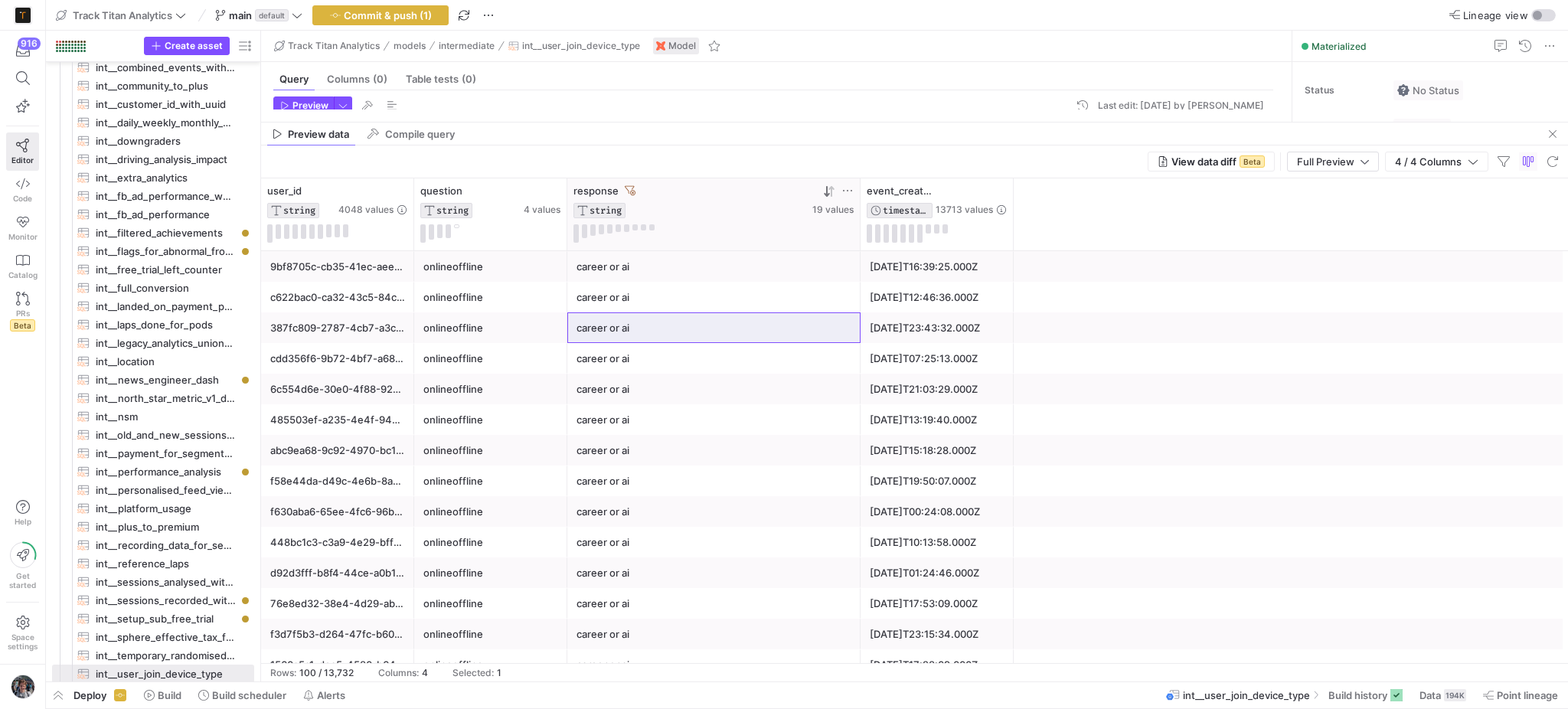
click at [858, 186] on div at bounding box center [860, 214] width 6 height 72
click at [850, 193] on icon at bounding box center [848, 191] width 13 height 13
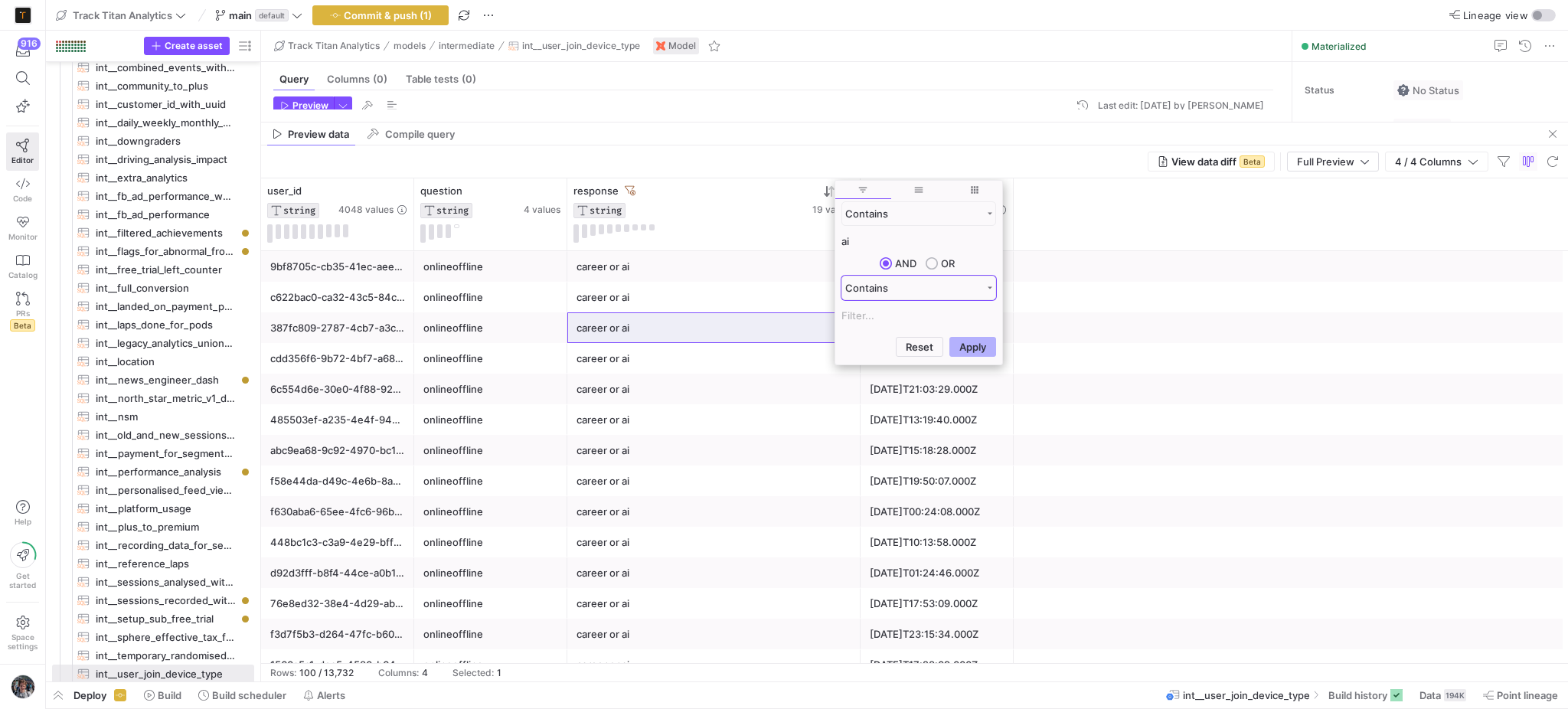
click at [898, 286] on div "Contains" at bounding box center [913, 288] width 136 height 13
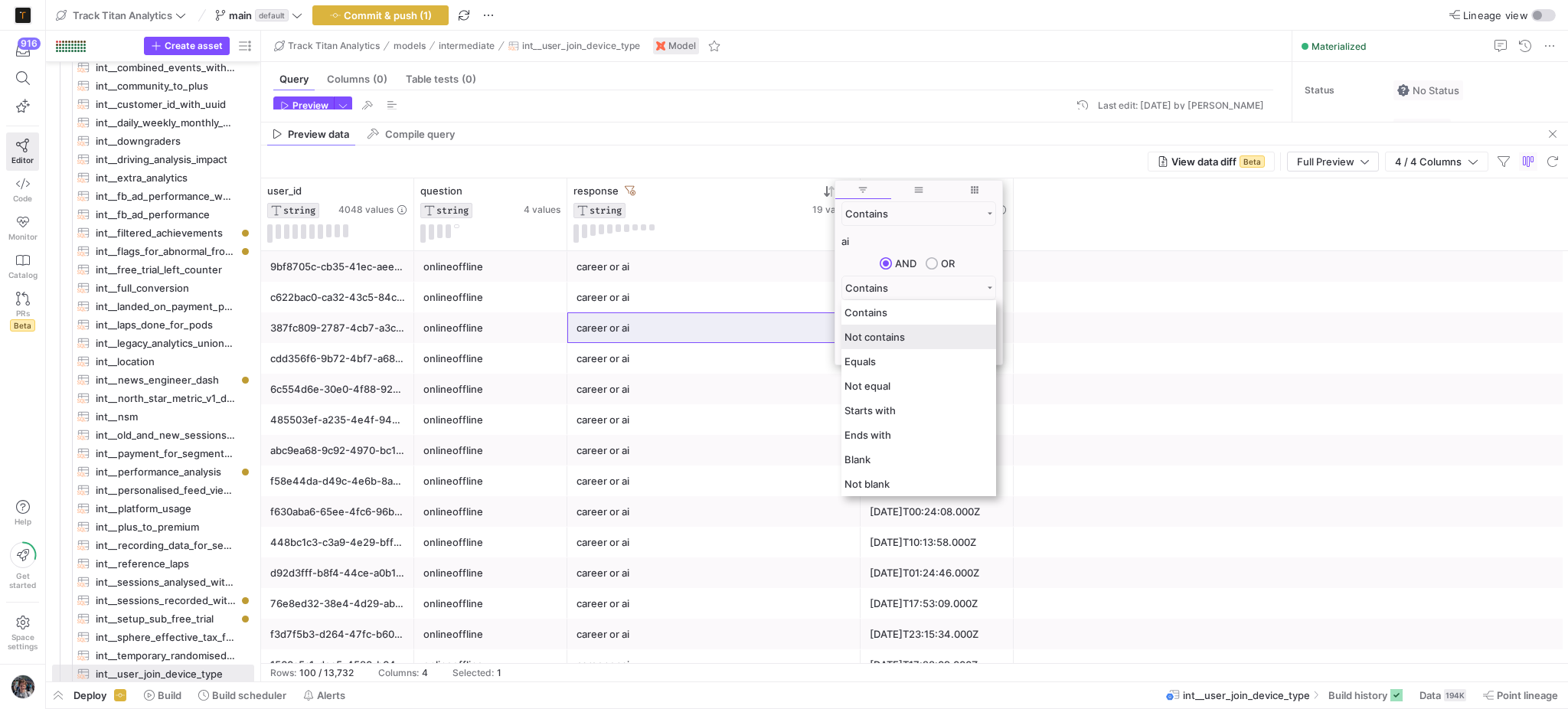
click at [899, 329] on div "Not contains" at bounding box center [919, 336] width 155 height 24
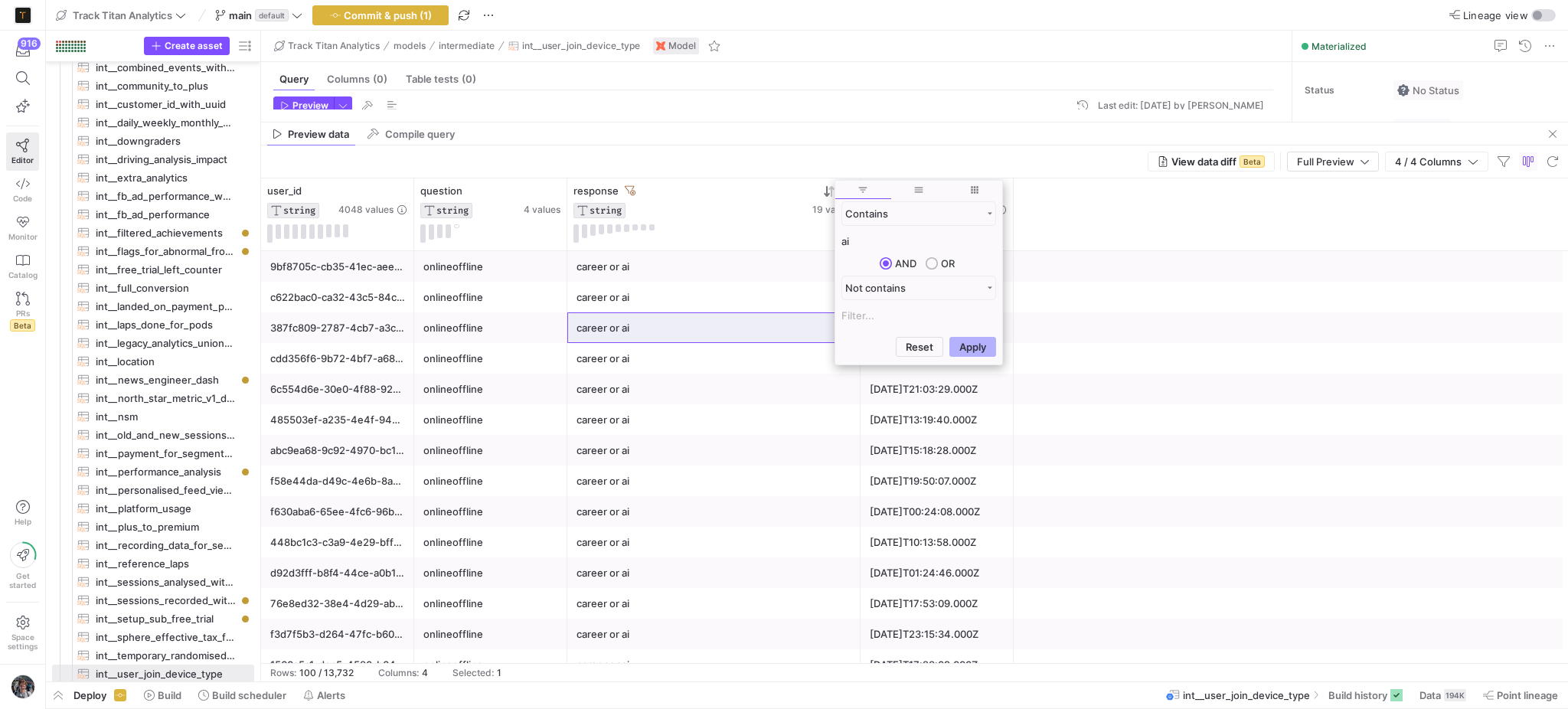
click at [898, 323] on input "Filter Value" at bounding box center [919, 315] width 155 height 18
type input "a"
type input "career"
click at [944, 344] on div "Reset Apply" at bounding box center [918, 347] width 167 height 32
click at [960, 348] on button "Apply" at bounding box center [973, 347] width 47 height 20
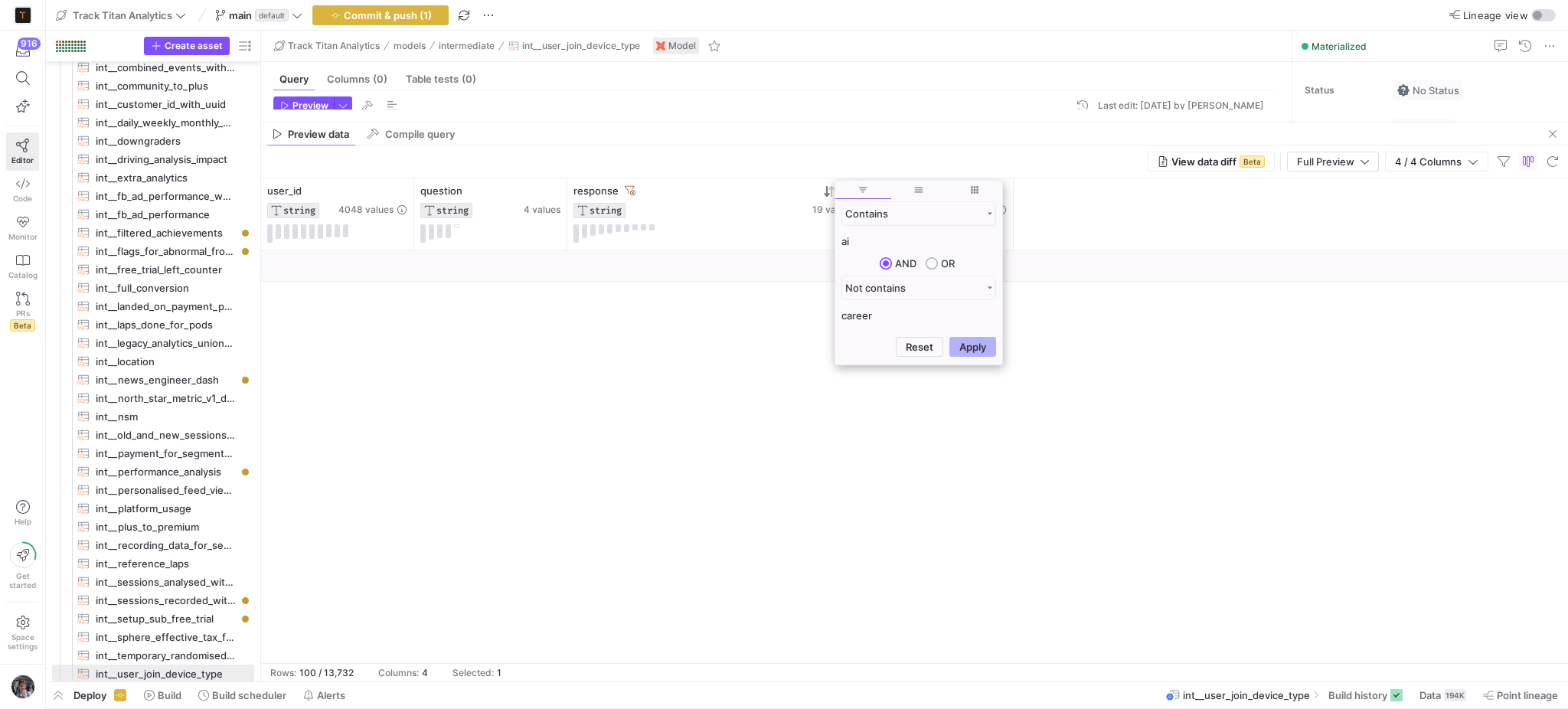
click at [802, 377] on div at bounding box center [915, 457] width 1307 height 412
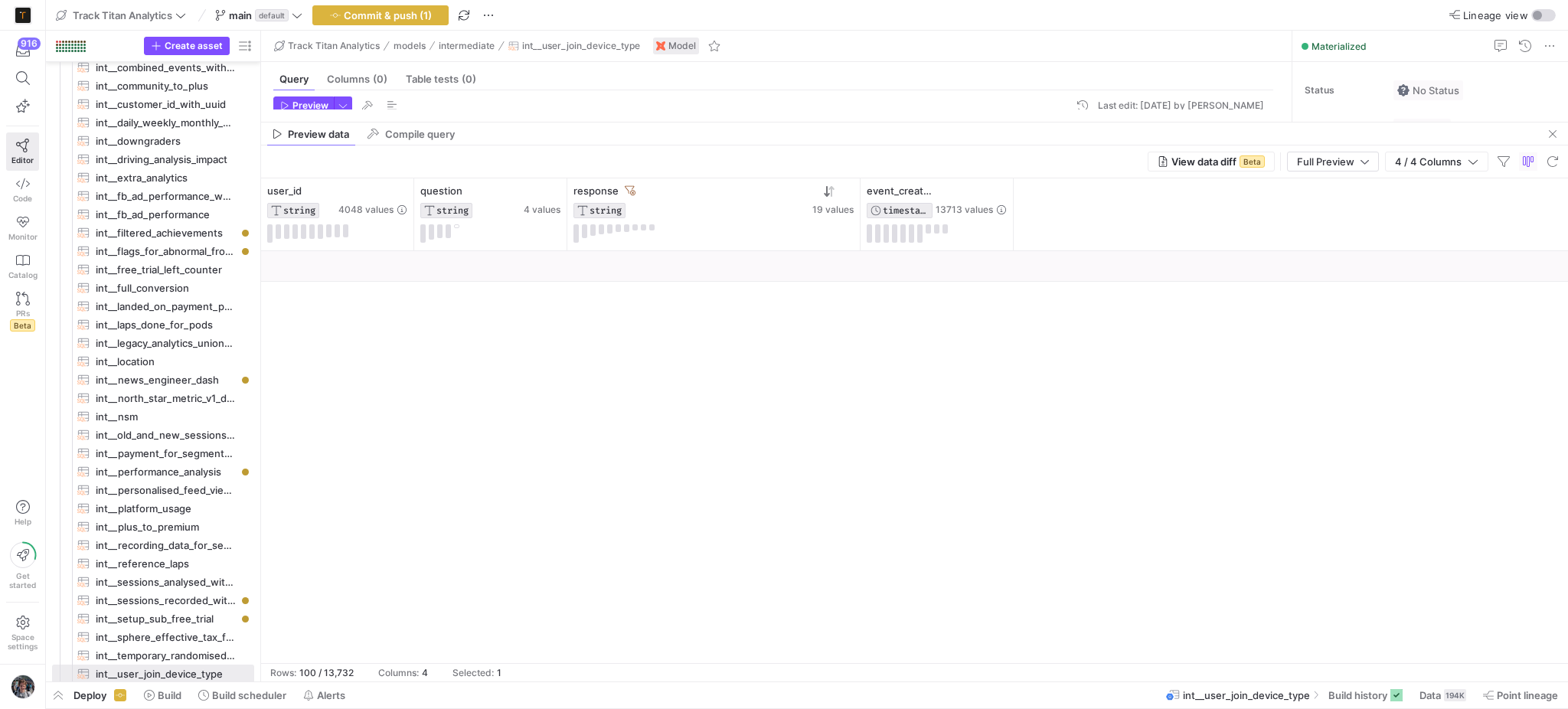
click at [897, 573] on div at bounding box center [915, 457] width 1307 height 412
click at [828, 187] on icon at bounding box center [829, 192] width 13 height 13
click at [852, 187] on icon at bounding box center [848, 191] width 13 height 13
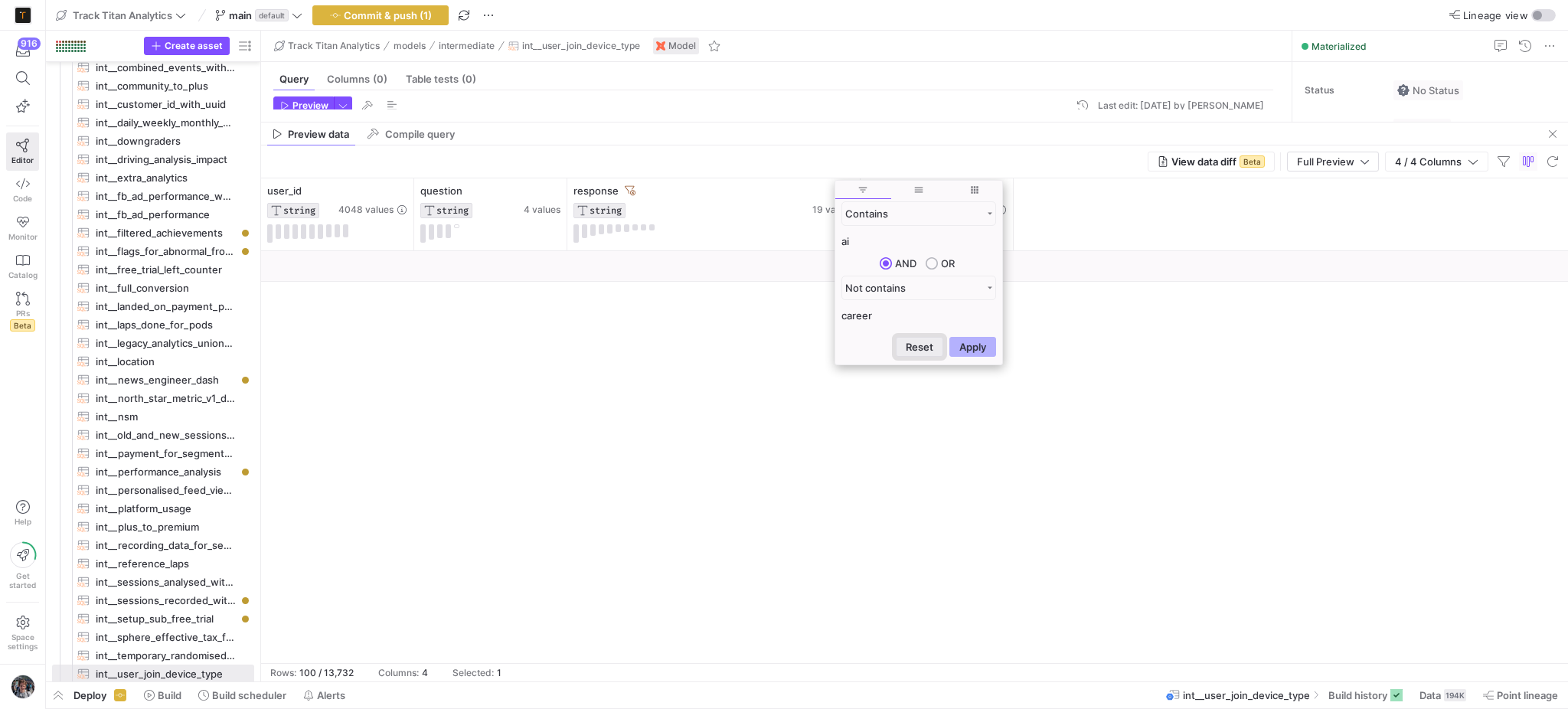
click at [934, 344] on button "Reset" at bounding box center [919, 347] width 48 height 20
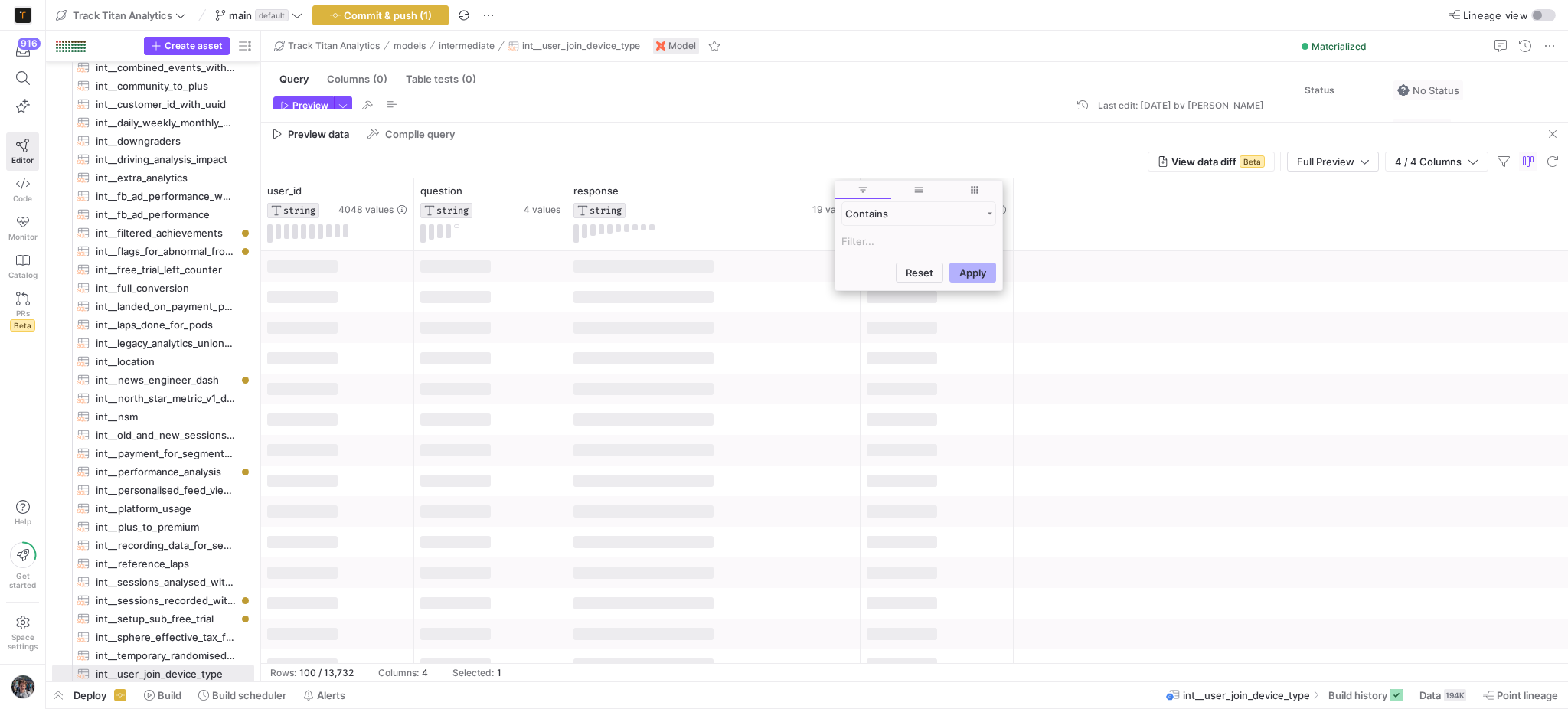
click at [901, 241] on input "Filter Value" at bounding box center [919, 241] width 155 height 18
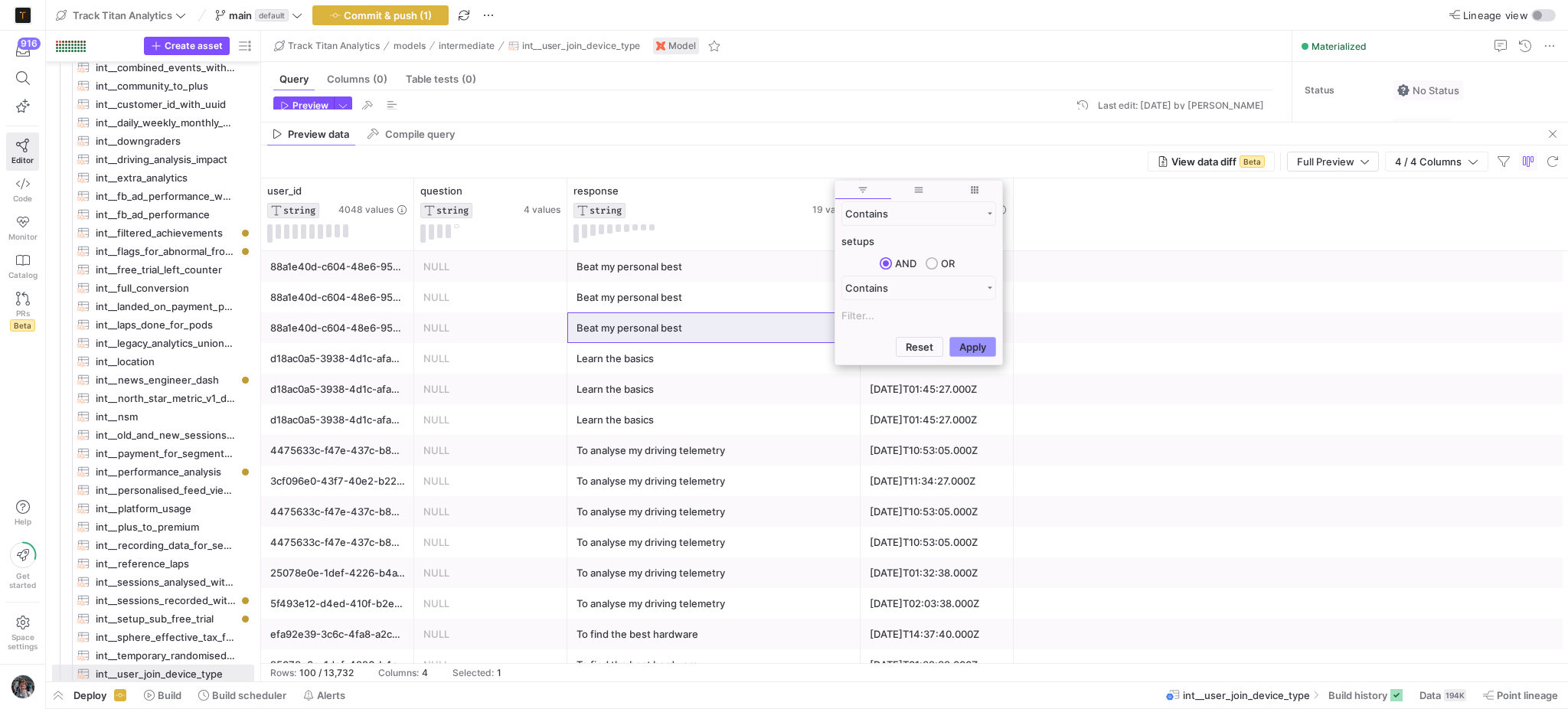
type input "setups"
click at [985, 342] on button "Apply" at bounding box center [973, 347] width 47 height 20
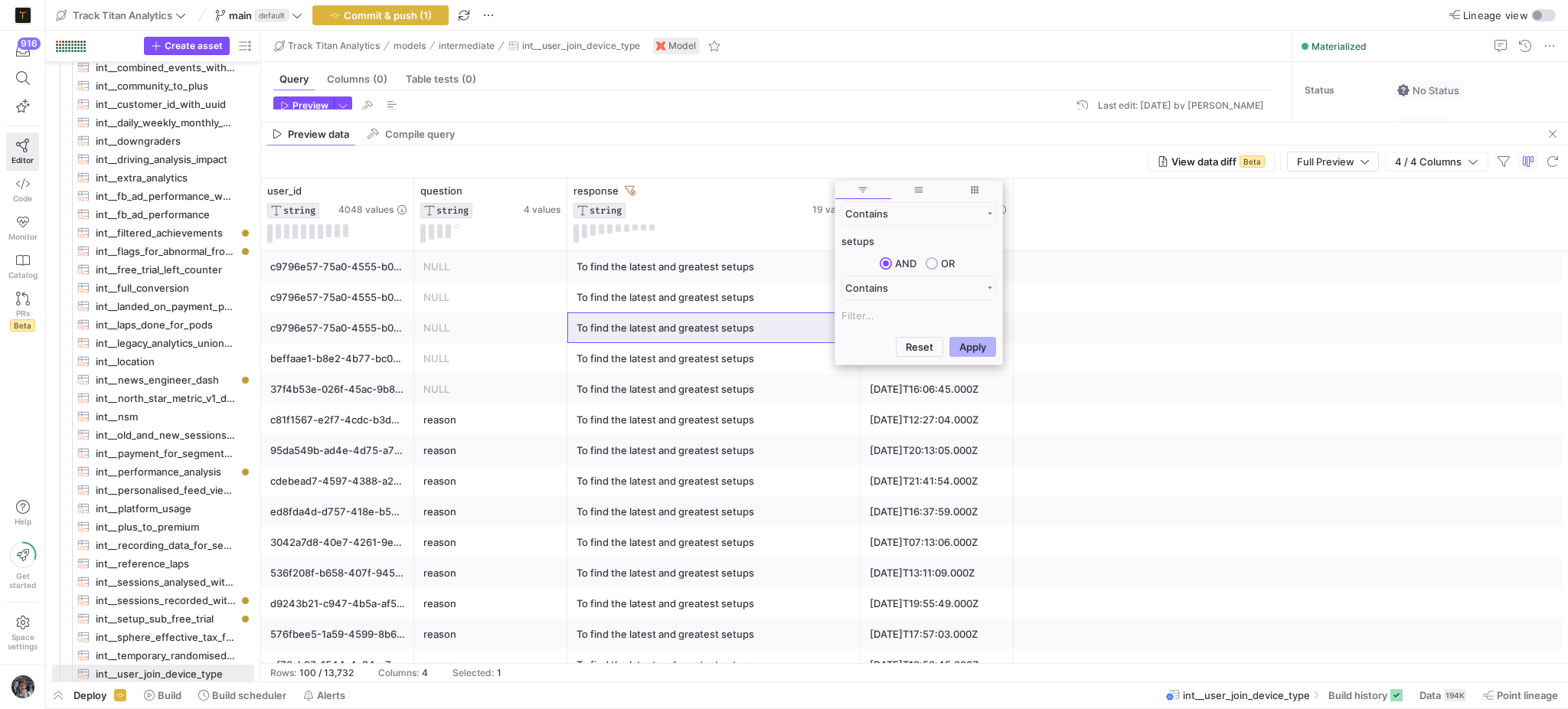
click at [934, 392] on div "2025-09-12T16:06:45.000Z" at bounding box center [937, 388] width 135 height 30
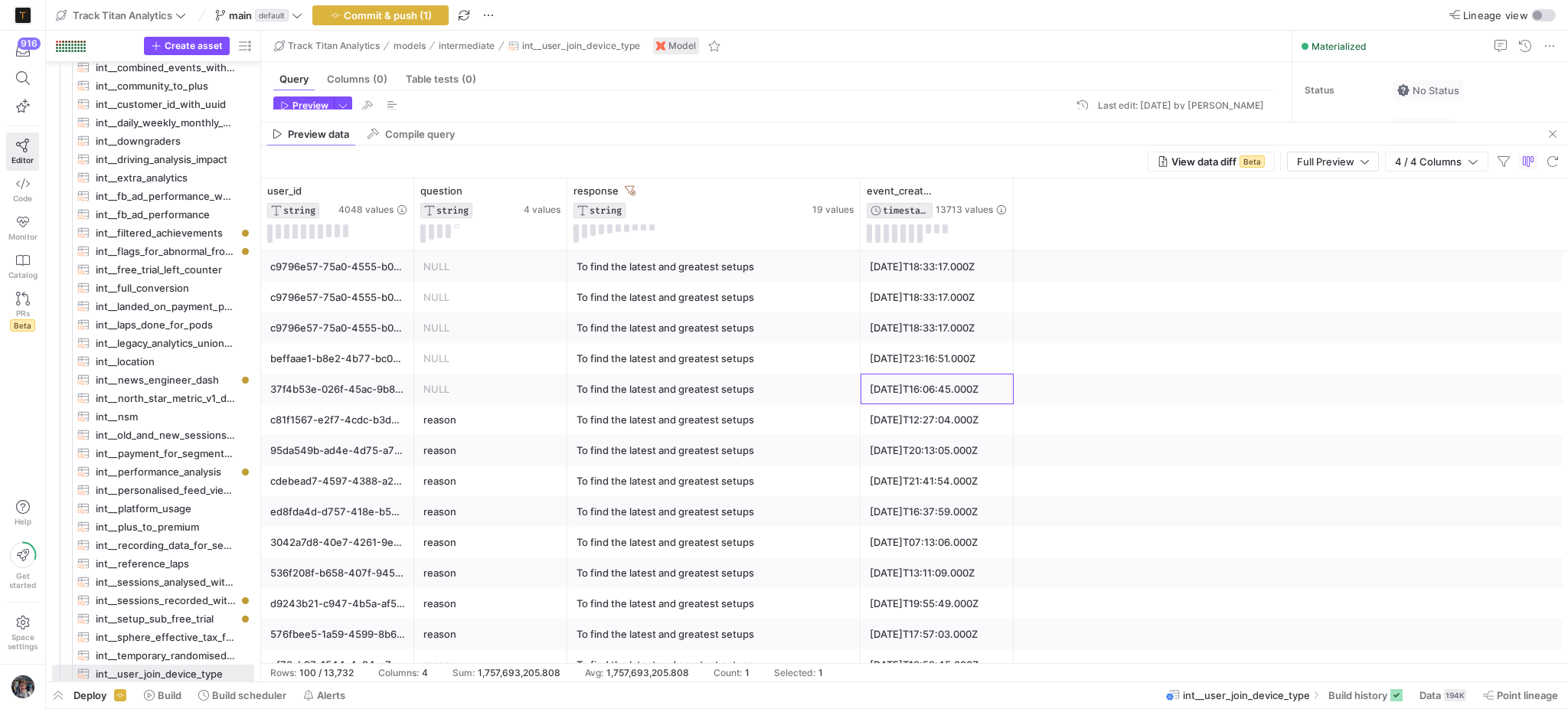
click at [731, 444] on div "To find the latest and greatest setups" at bounding box center [714, 450] width 275 height 30
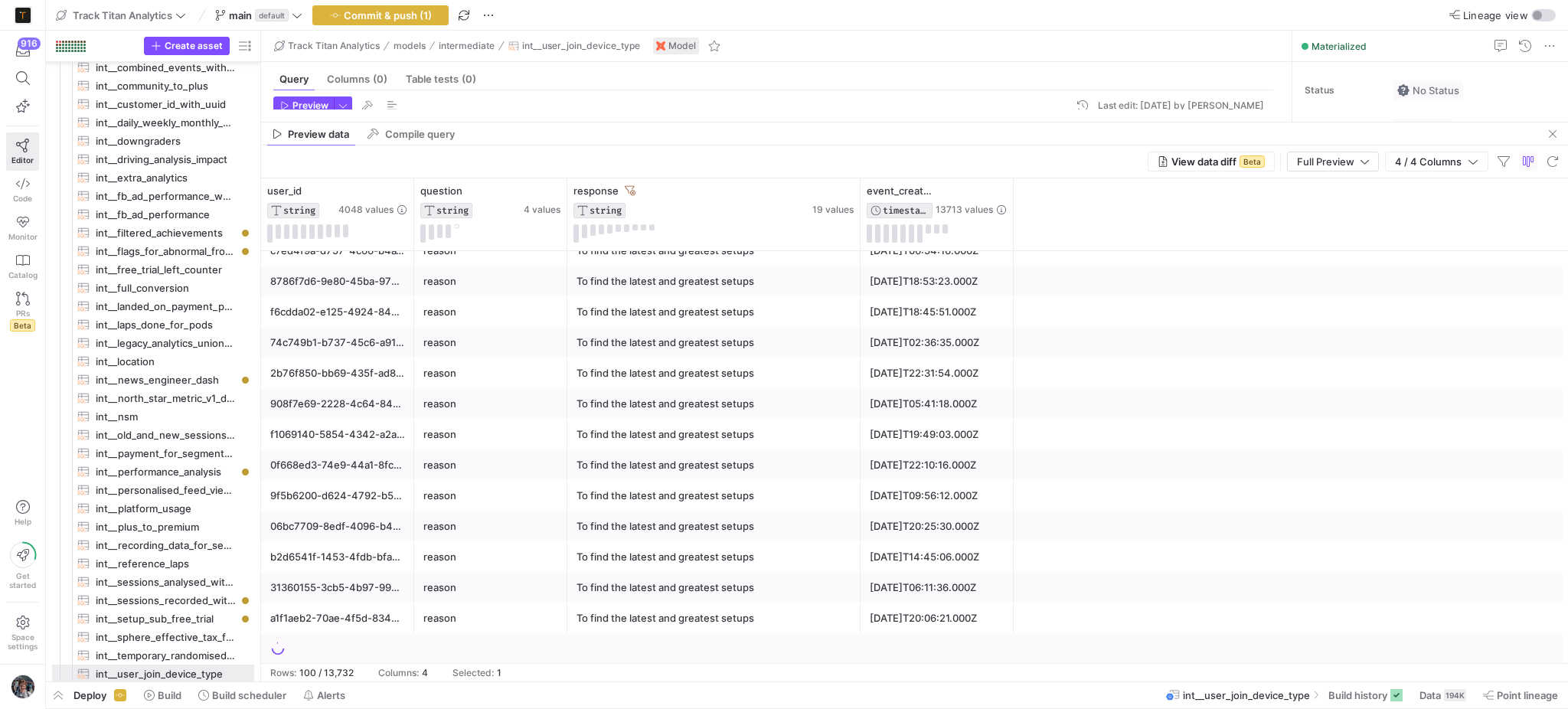
scroll to position [1966, 0]
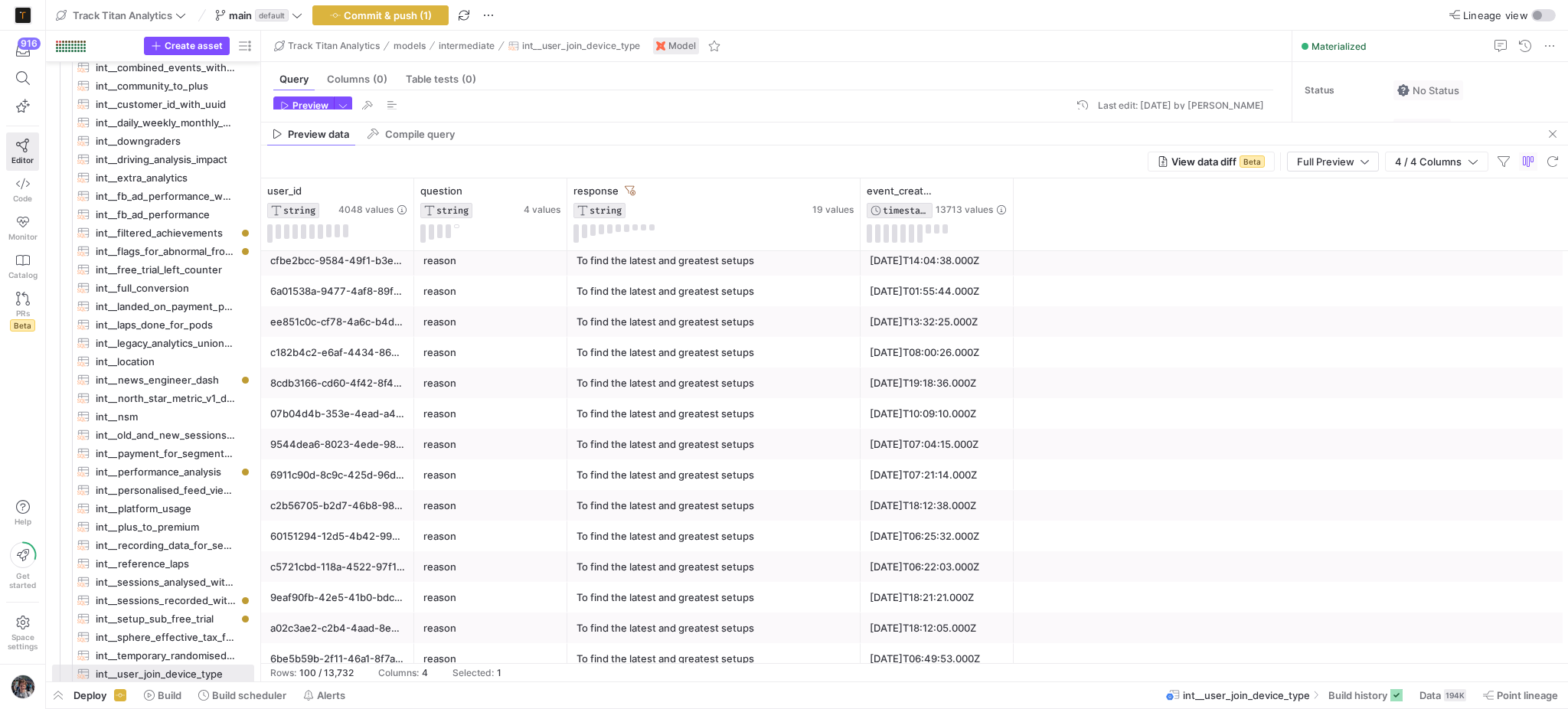
click at [482, 487] on div "reason" at bounding box center [491, 475] width 135 height 30
click at [829, 191] on icon at bounding box center [829, 192] width 13 height 13
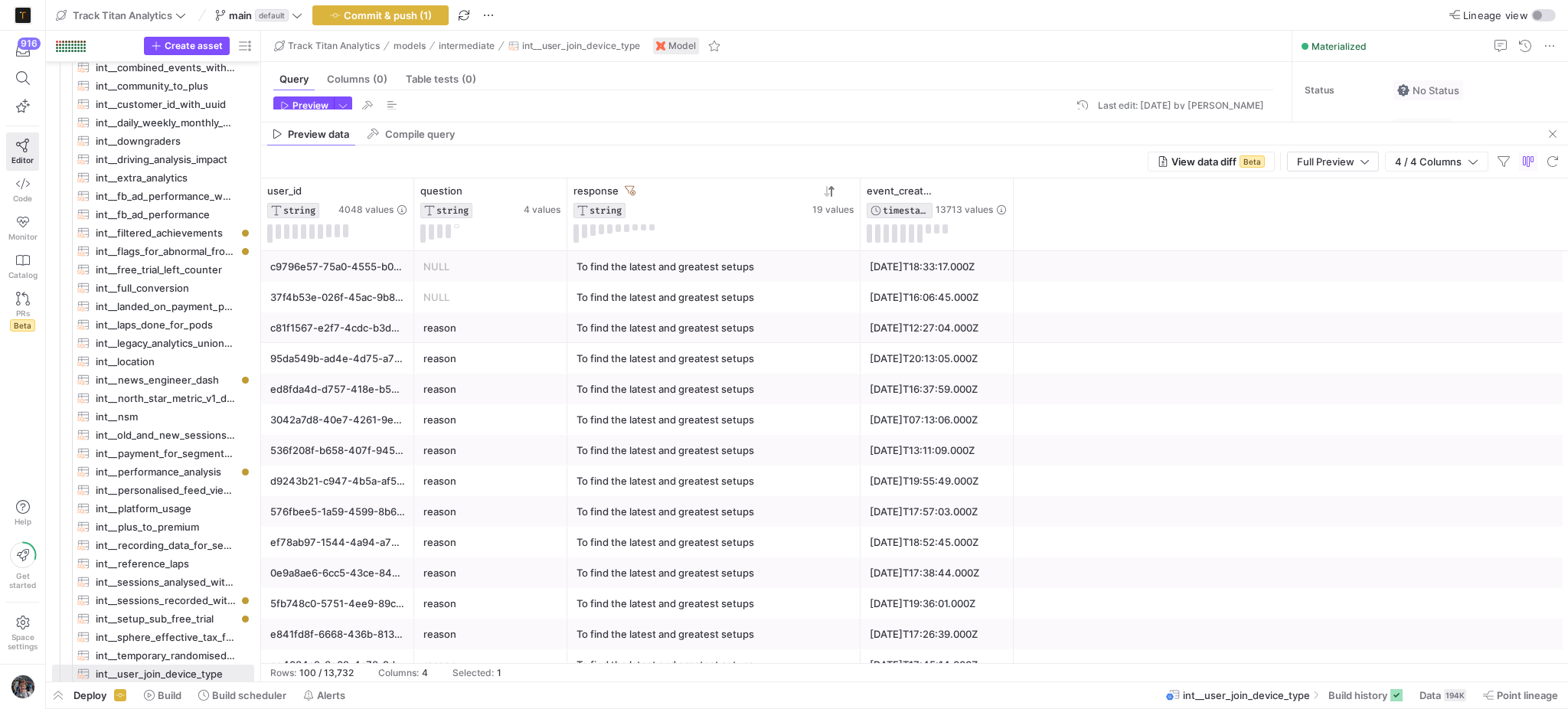
click at [831, 194] on icon at bounding box center [831, 191] width 5 height 11
click at [849, 191] on icon at bounding box center [848, 191] width 13 height 13
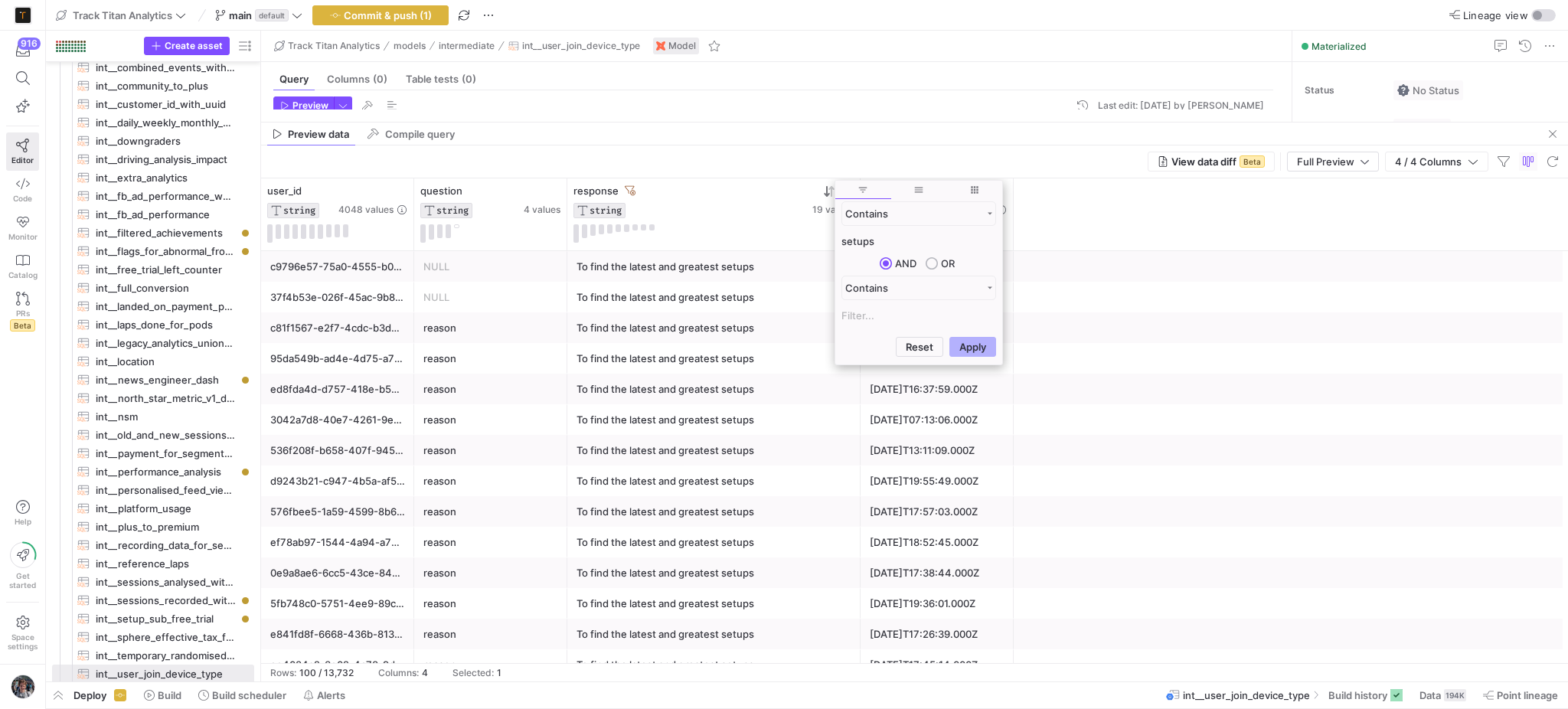
click at [861, 236] on input "setups" at bounding box center [919, 241] width 155 height 18
type input "hardware"
click at [980, 343] on button "Apply" at bounding box center [973, 347] width 47 height 20
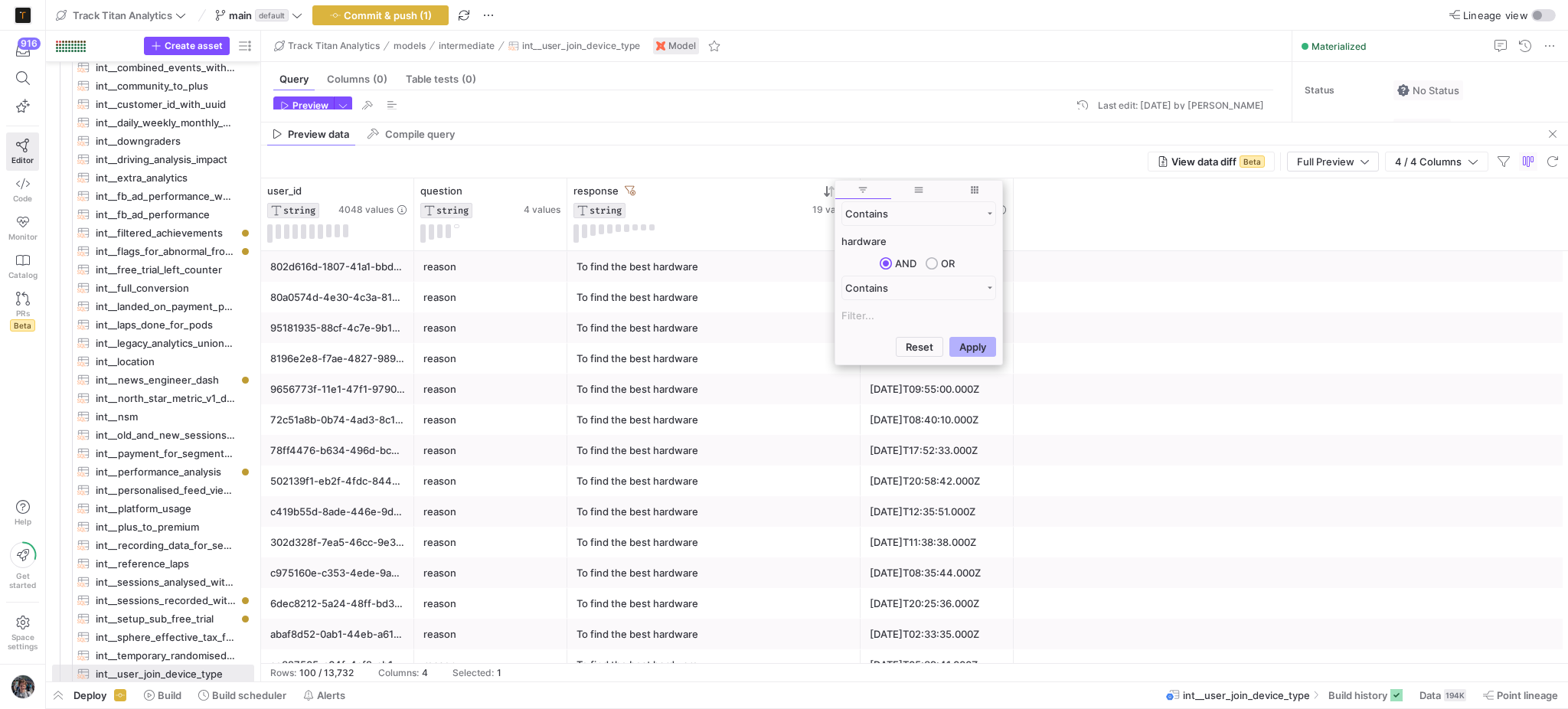
click at [755, 332] on div "To find the best hardware" at bounding box center [714, 328] width 275 height 30
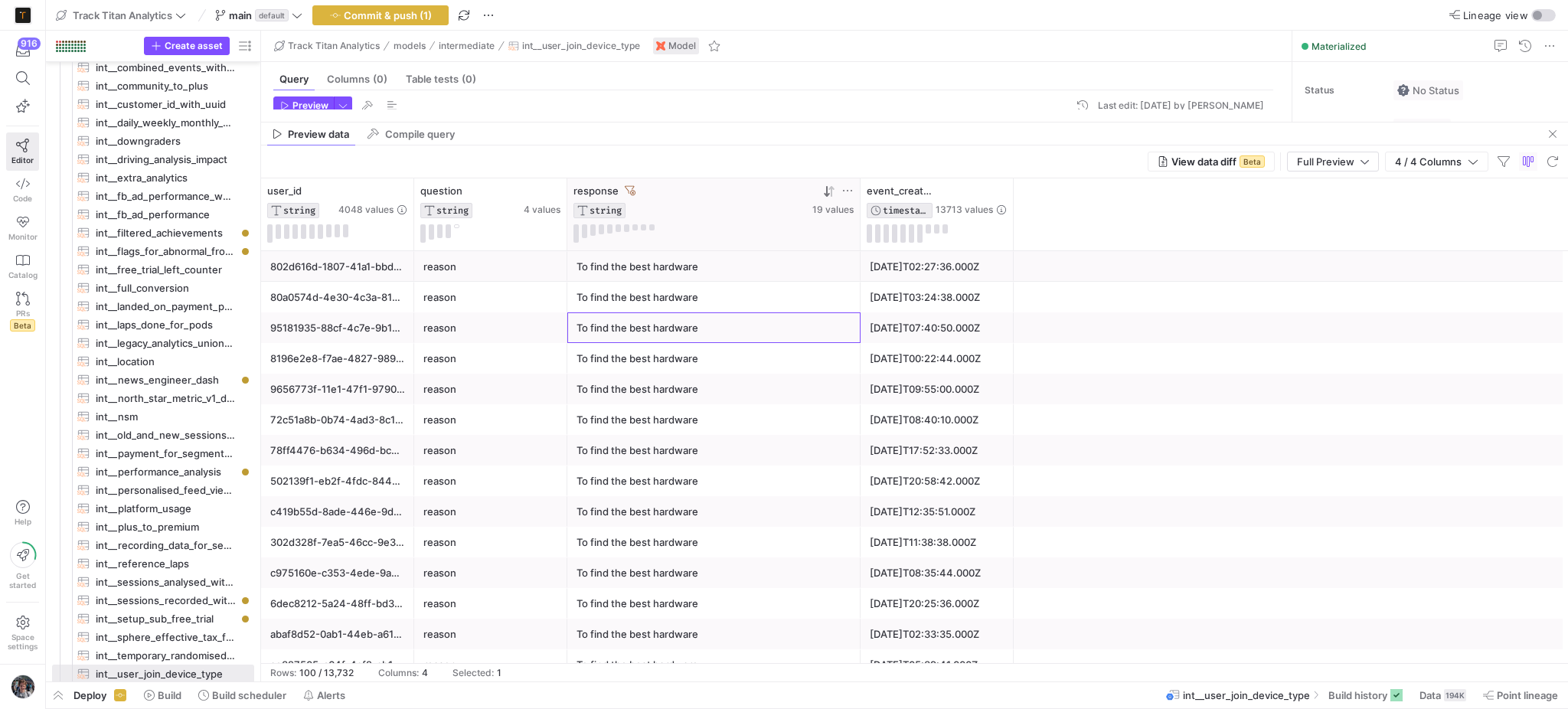
click at [843, 191] on icon at bounding box center [848, 191] width 13 height 13
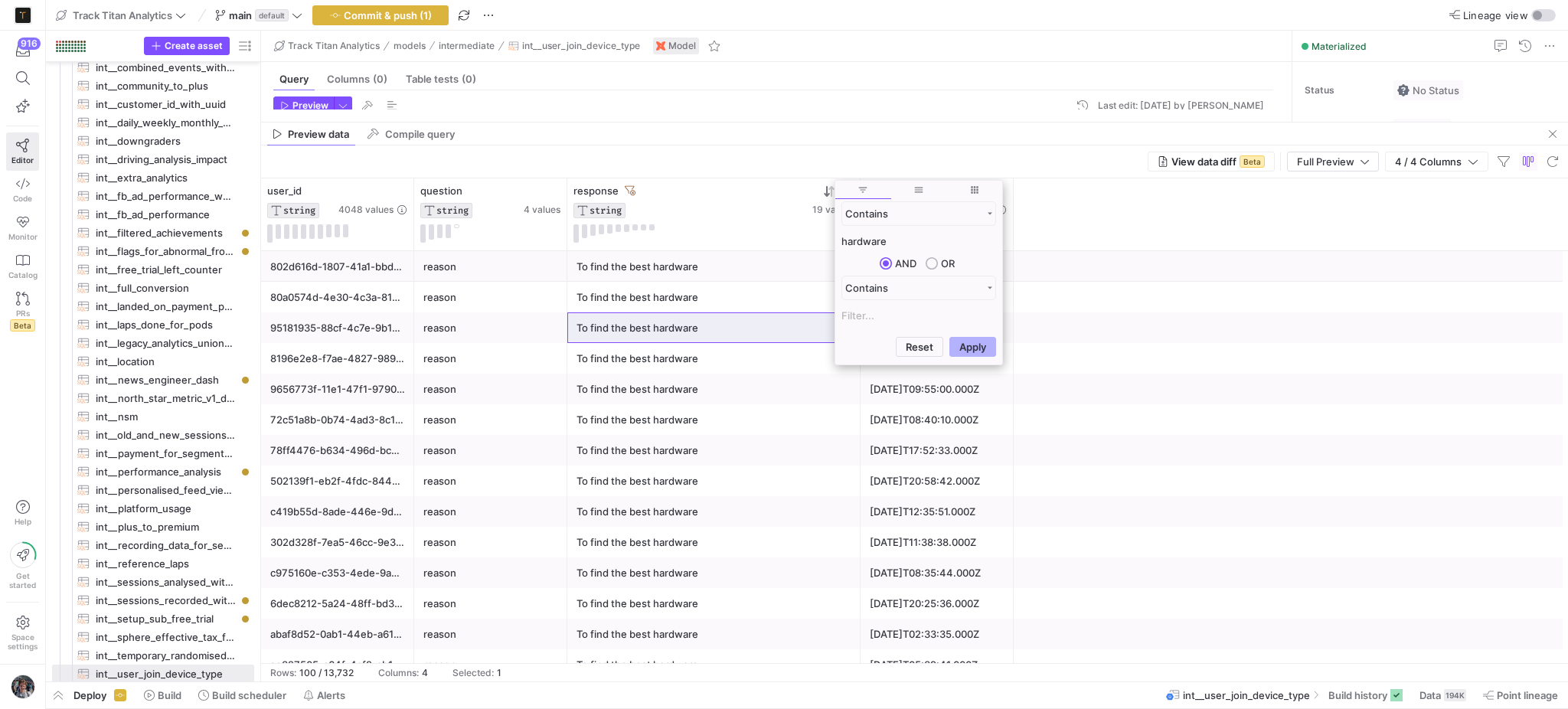
click at [879, 240] on input "hardware" at bounding box center [919, 241] width 155 height 18
type input "leaderboard"
click at [950, 337] on button "Apply" at bounding box center [973, 347] width 47 height 20
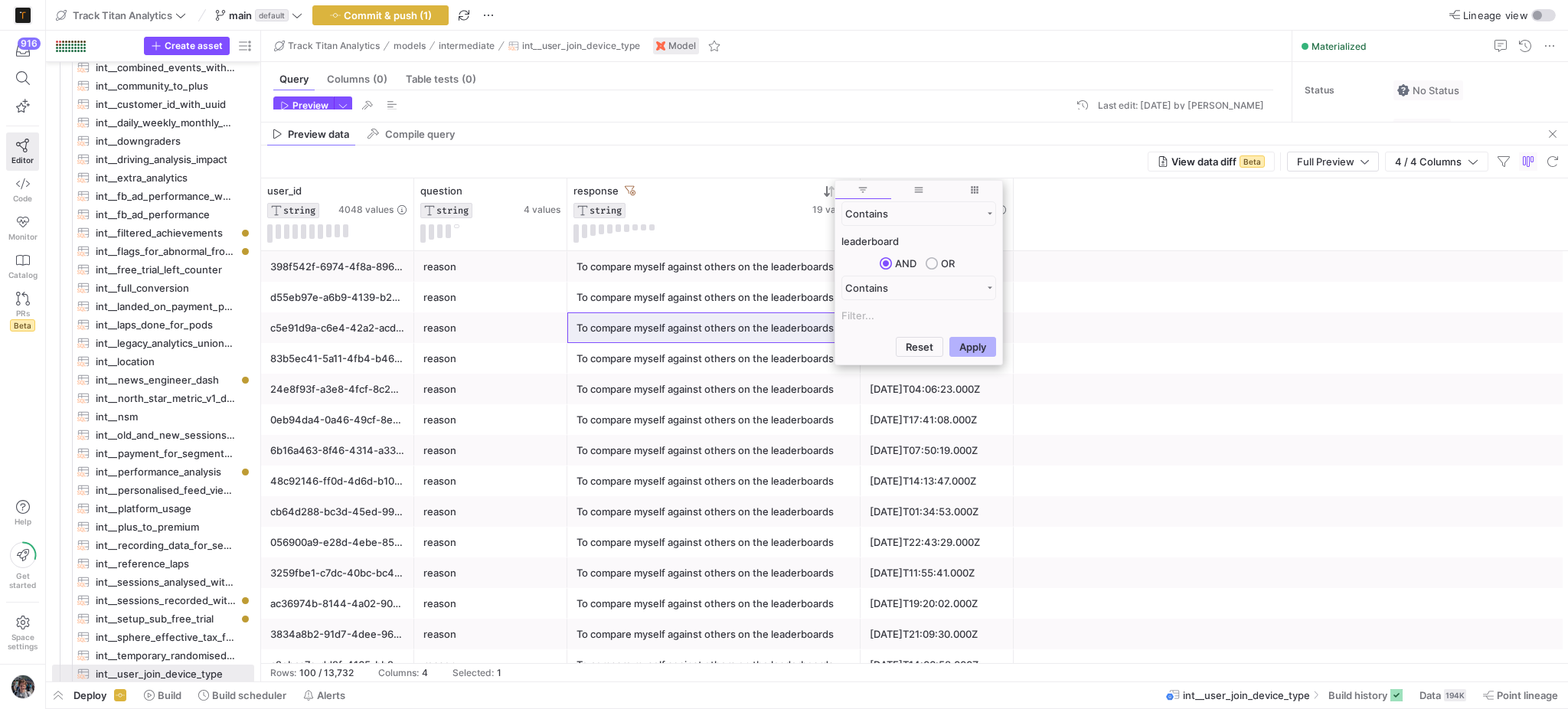
click at [666, 326] on div "To compare myself against others on the leaderboards" at bounding box center [714, 328] width 275 height 30
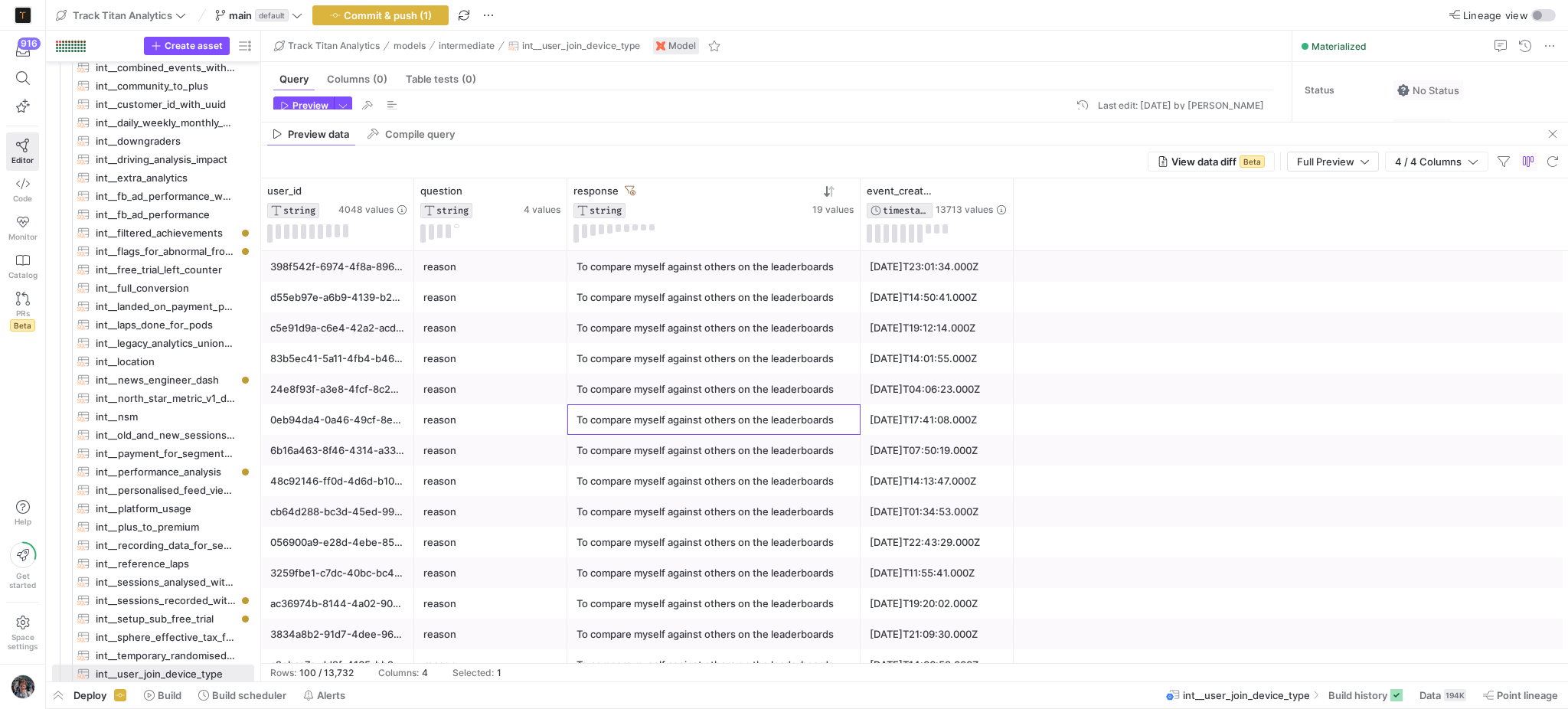
click at [812, 432] on div "To compare myself against others on the leaderboards" at bounding box center [714, 419] width 275 height 30
click at [1548, 134] on span "button" at bounding box center [1553, 133] width 18 height 18
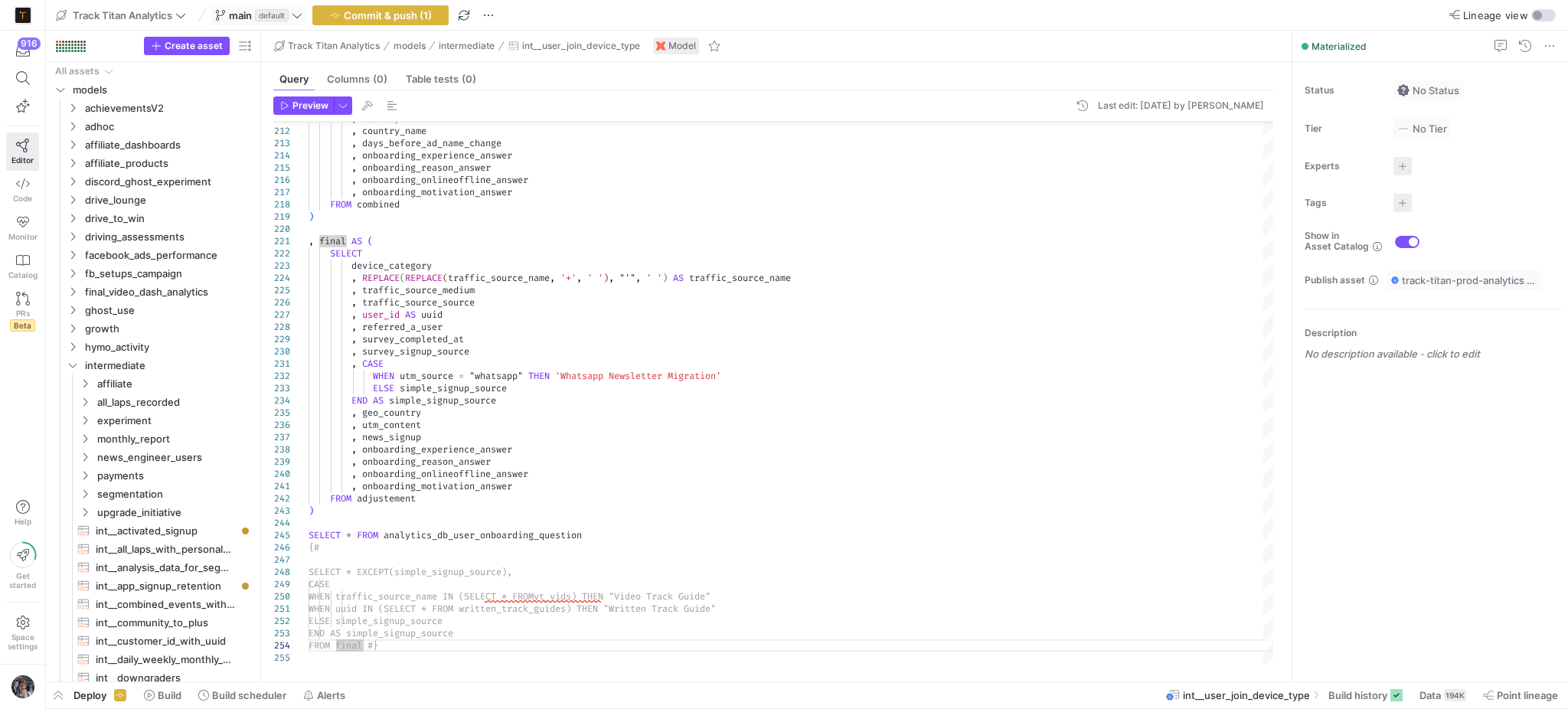
click at [299, 13] on icon at bounding box center [297, 15] width 11 height 11
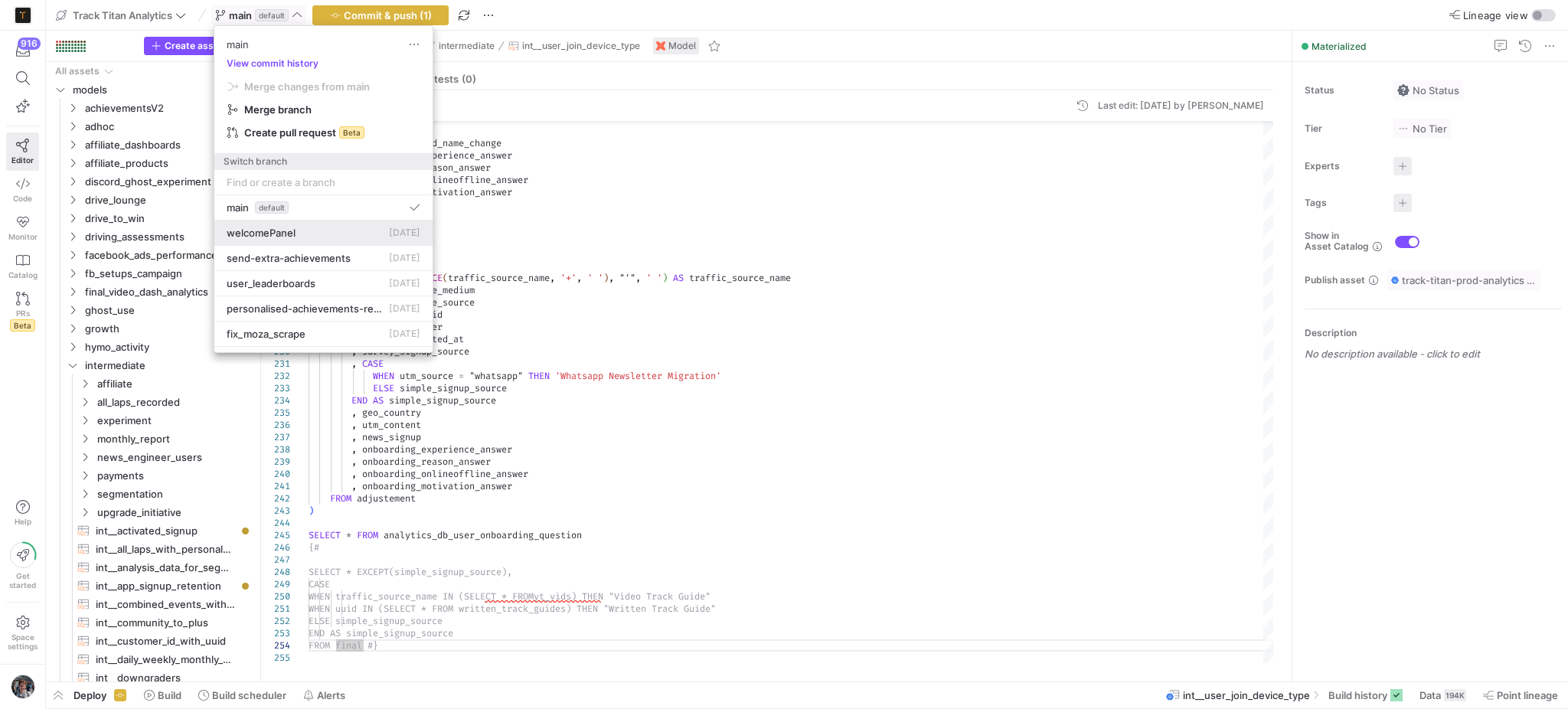
click at [389, 237] on span "[DATE]" at bounding box center [405, 232] width 32 height 12
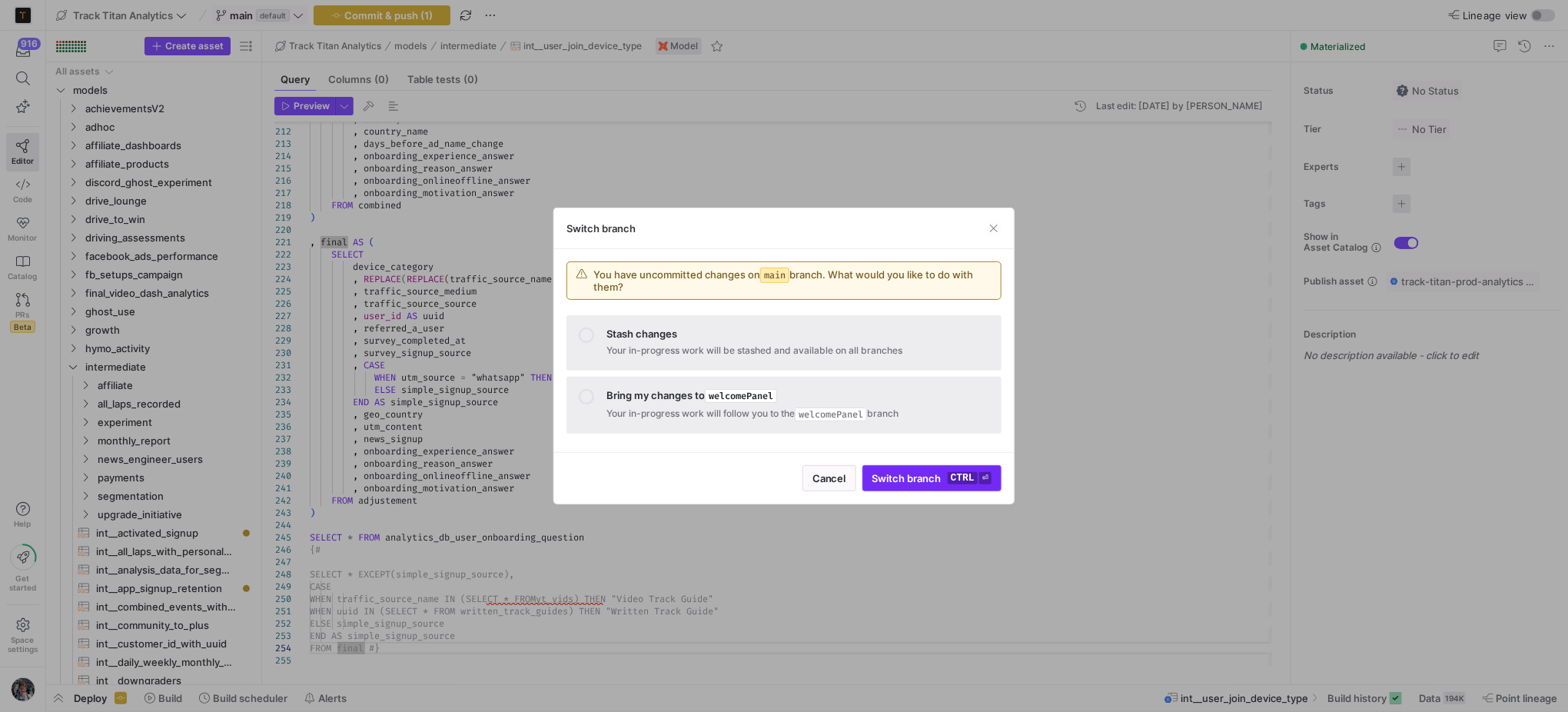
click at [920, 479] on span "Switch branch ctrl ⏎" at bounding box center [932, 479] width 119 height 13
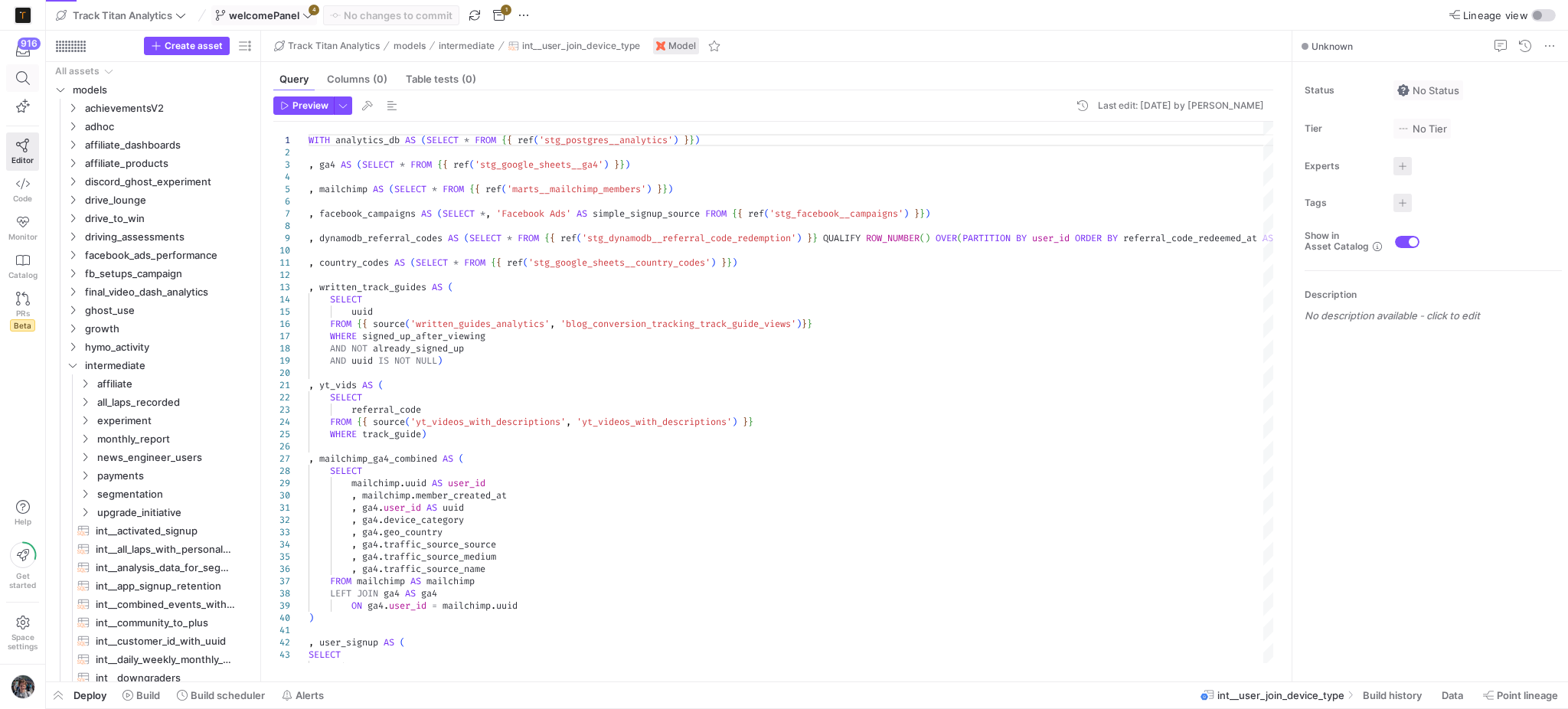
click at [16, 78] on icon at bounding box center [22, 77] width 14 height 14
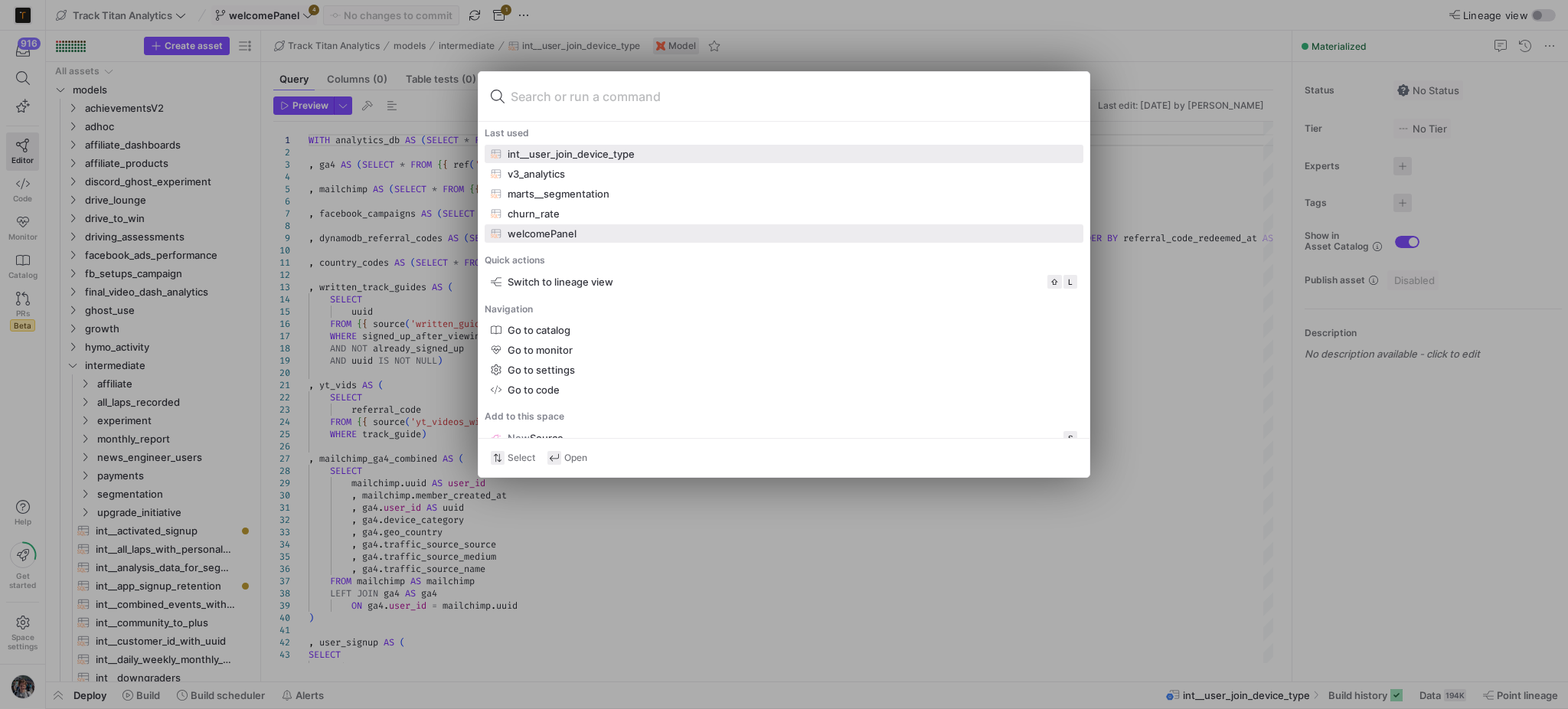
click at [581, 230] on div "welcomePanel" at bounding box center [784, 233] width 587 height 13
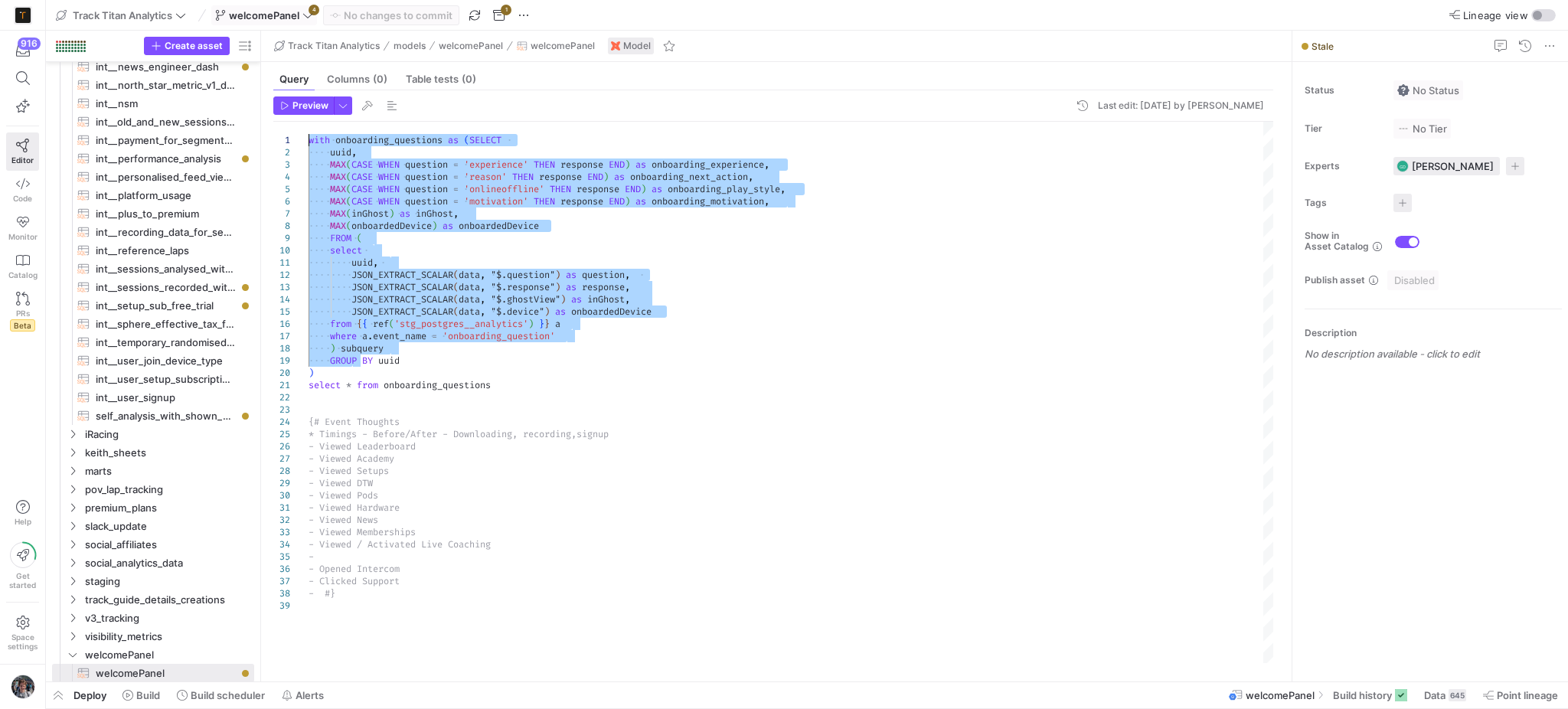
drag, startPoint x: 351, startPoint y: 367, endPoint x: 254, endPoint y: 138, distance: 248.7
click at [308, 138] on div "with onboarding_questions as ( SELECT uuid , MAX ( CASE WHEN question = 'experi…" at bounding box center [790, 393] width 965 height 542
click at [343, 370] on div "with onboarding_questions as ( SELECT uuid , MAX ( CASE WHEN question = 'experi…" at bounding box center [790, 393] width 965 height 542
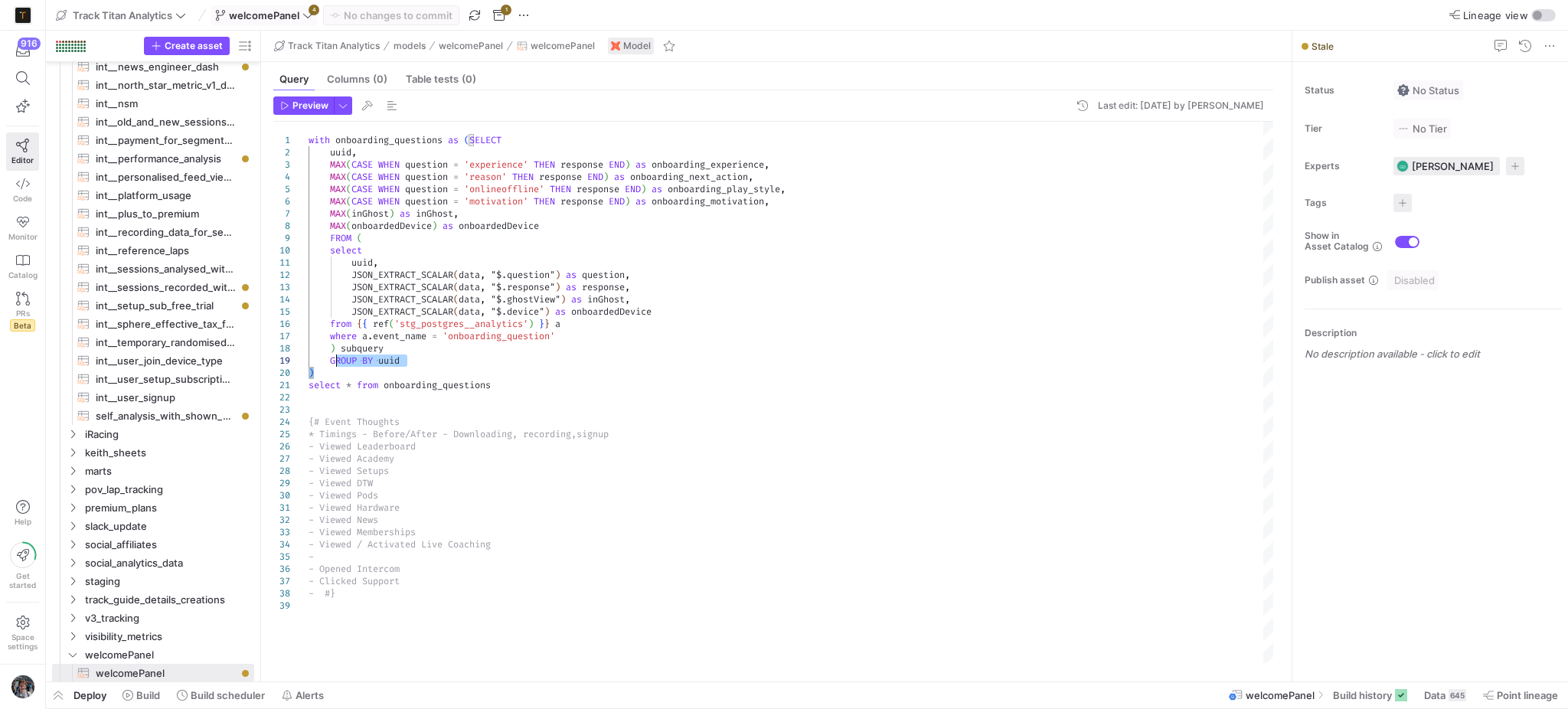
type textarea "with onboarding_questions as (SELECT uuid, MAX(CASE WHEN question = 'experience…"
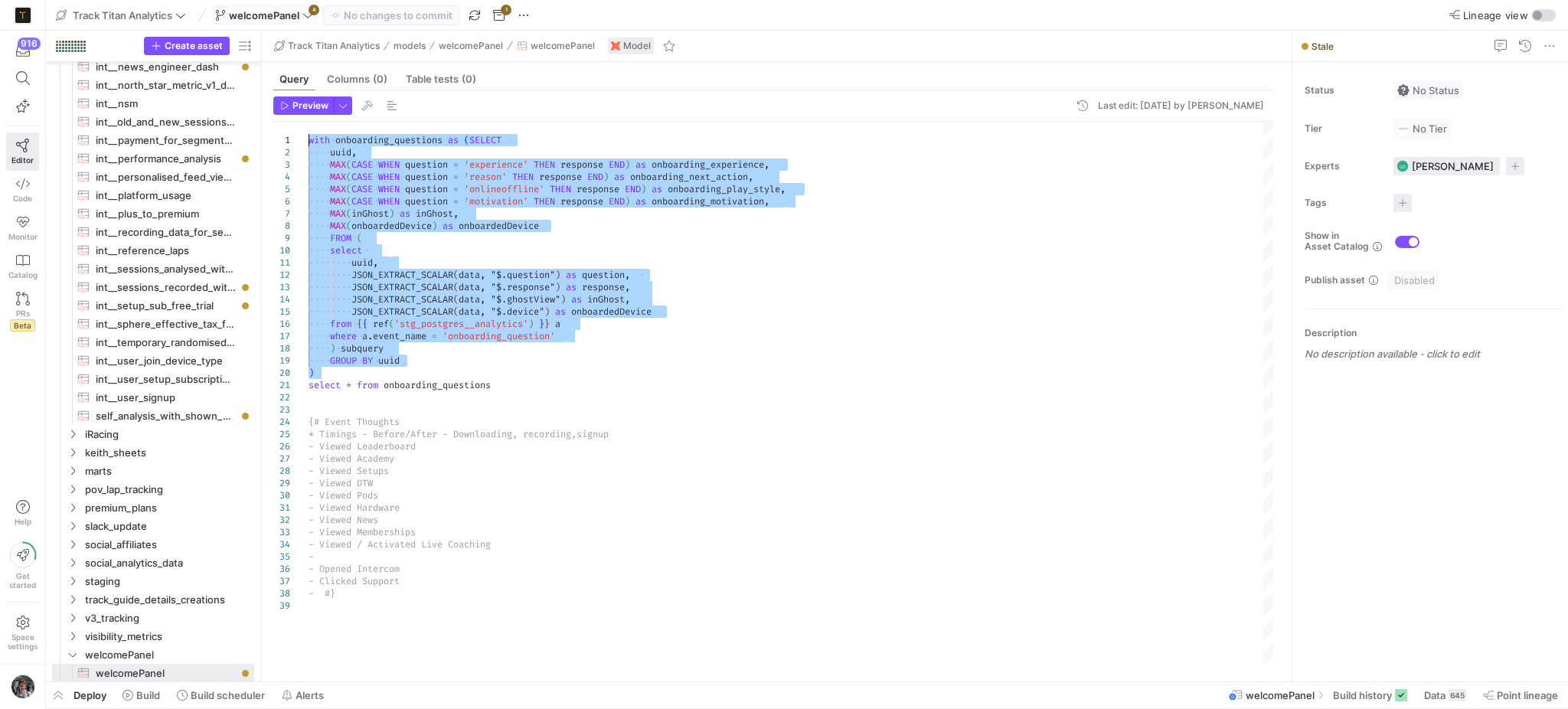
drag, startPoint x: 340, startPoint y: 370, endPoint x: 301, endPoint y: 140, distance: 233.3
click at [308, 140] on div "with onboarding_questions as ( SELECT uuid , MAX ( CASE WHEN question = 'experi…" at bounding box center [790, 393] width 965 height 542
click at [268, 14] on span "welcomePanel" at bounding box center [264, 15] width 70 height 13
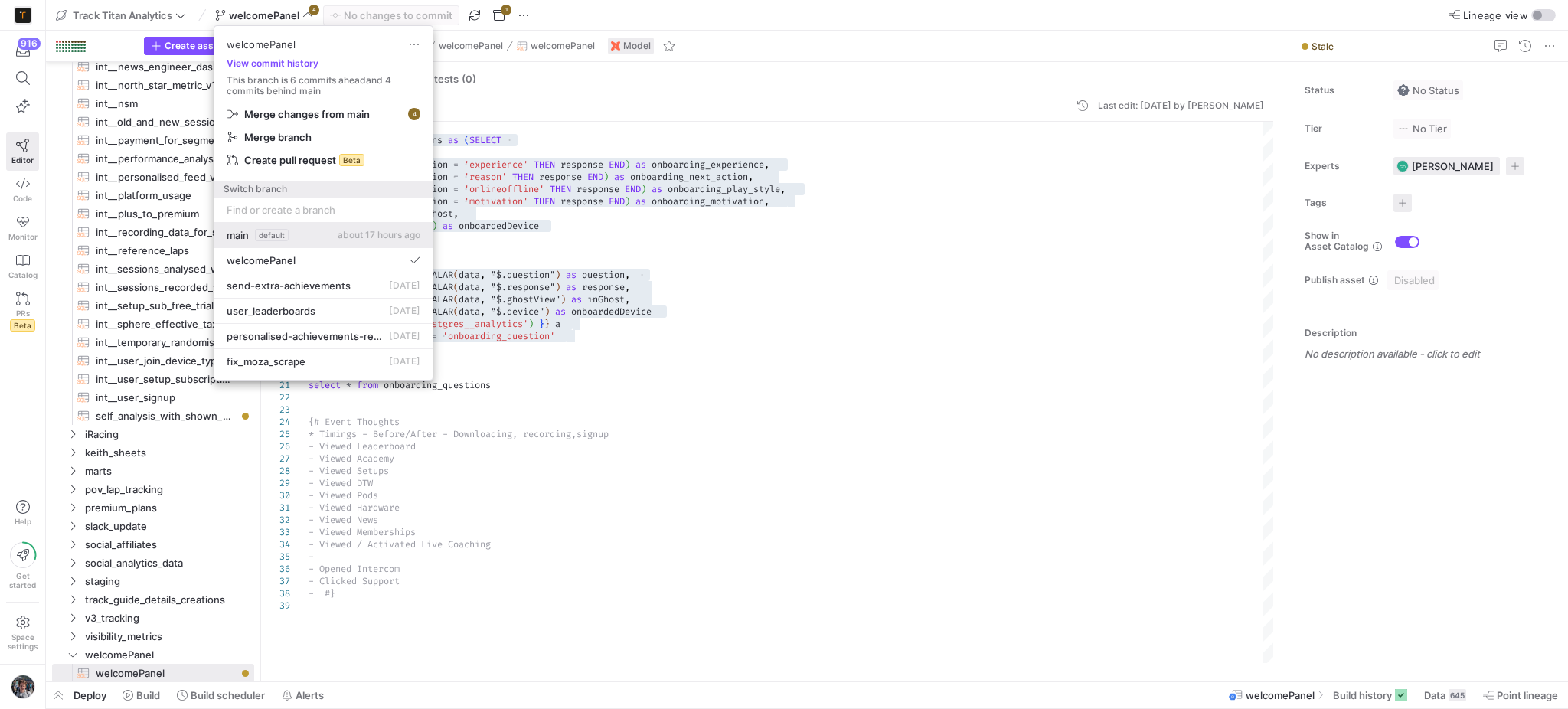
click at [287, 236] on span "default" at bounding box center [271, 235] width 33 height 13
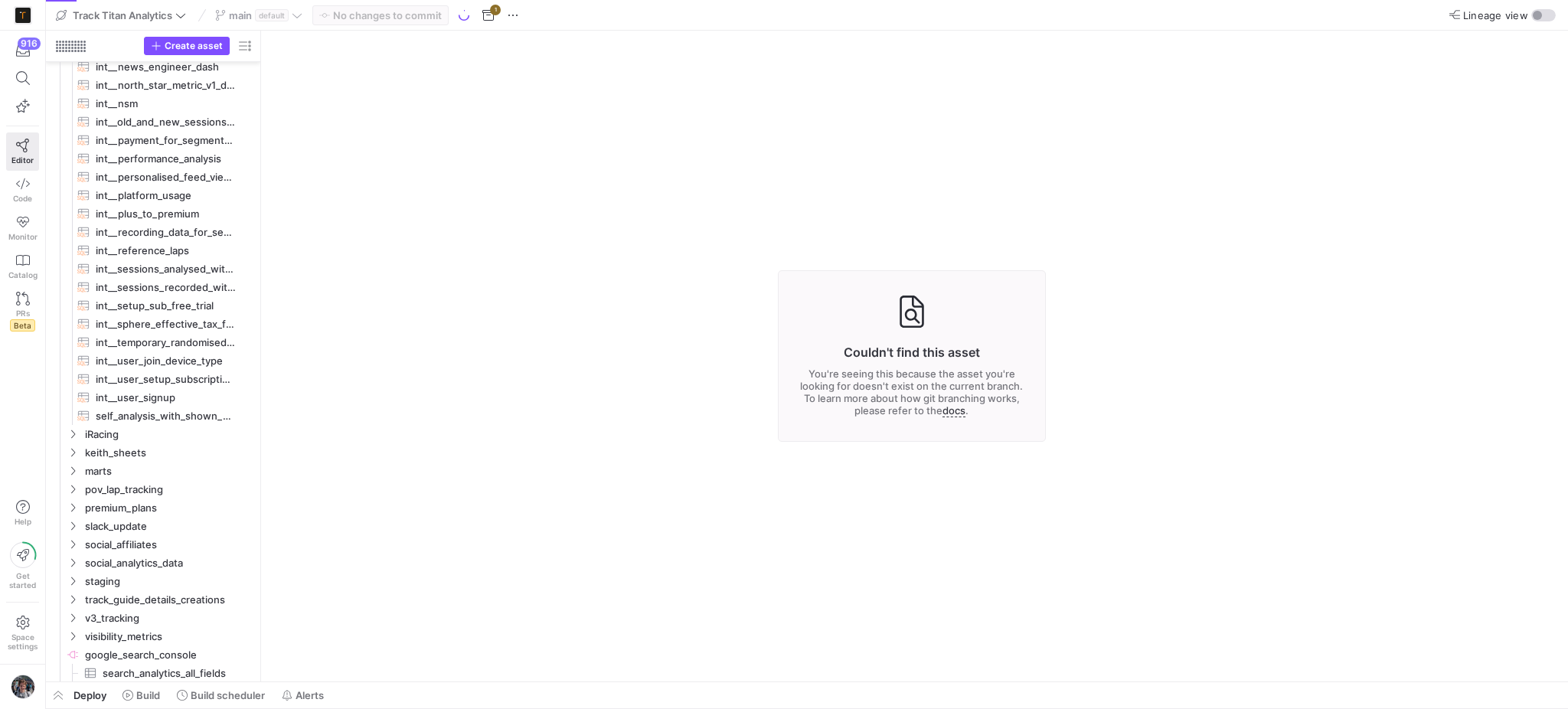
click at [24, 79] on icon at bounding box center [23, 77] width 14 height 14
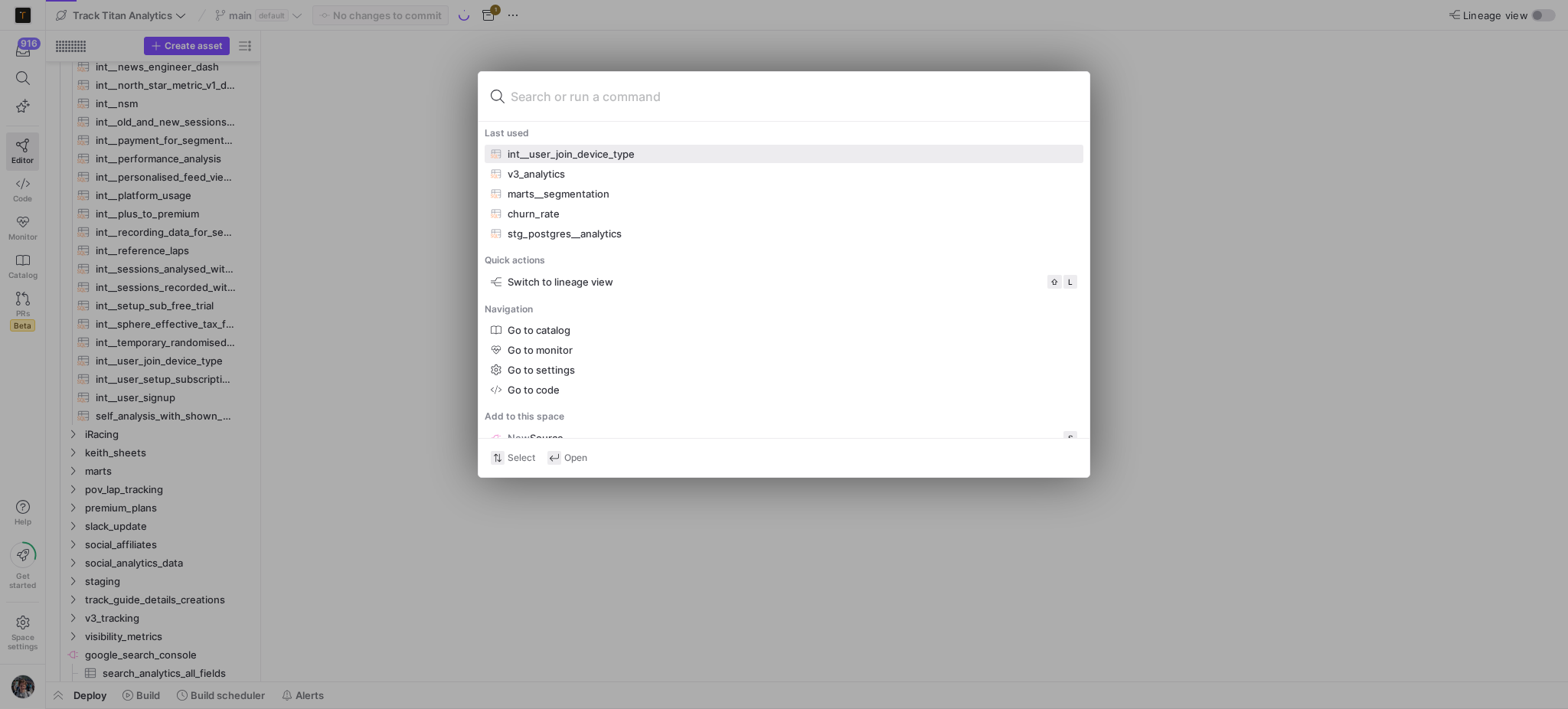
click at [635, 153] on div "int__user_join_device_type" at bounding box center [784, 154] width 587 height 13
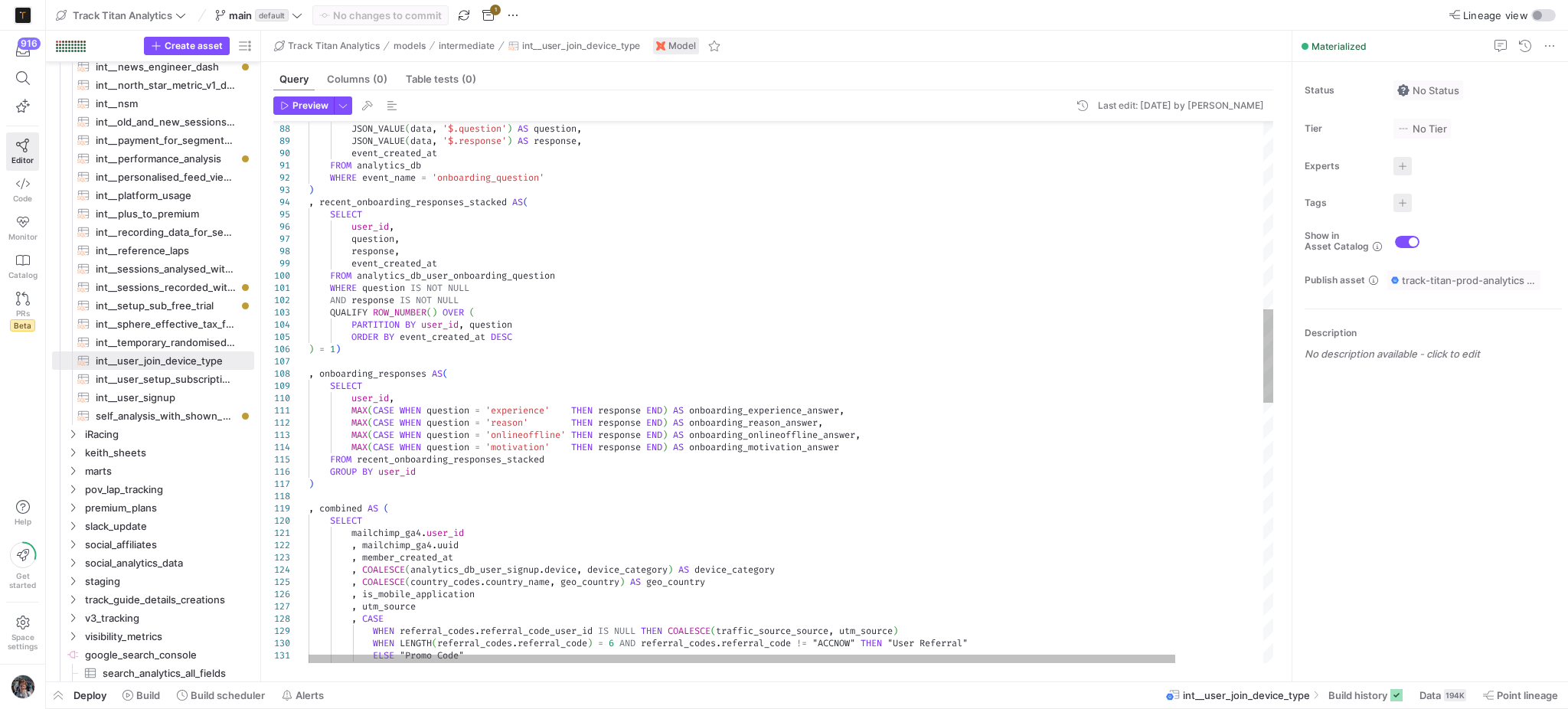
scroll to position [0, 567]
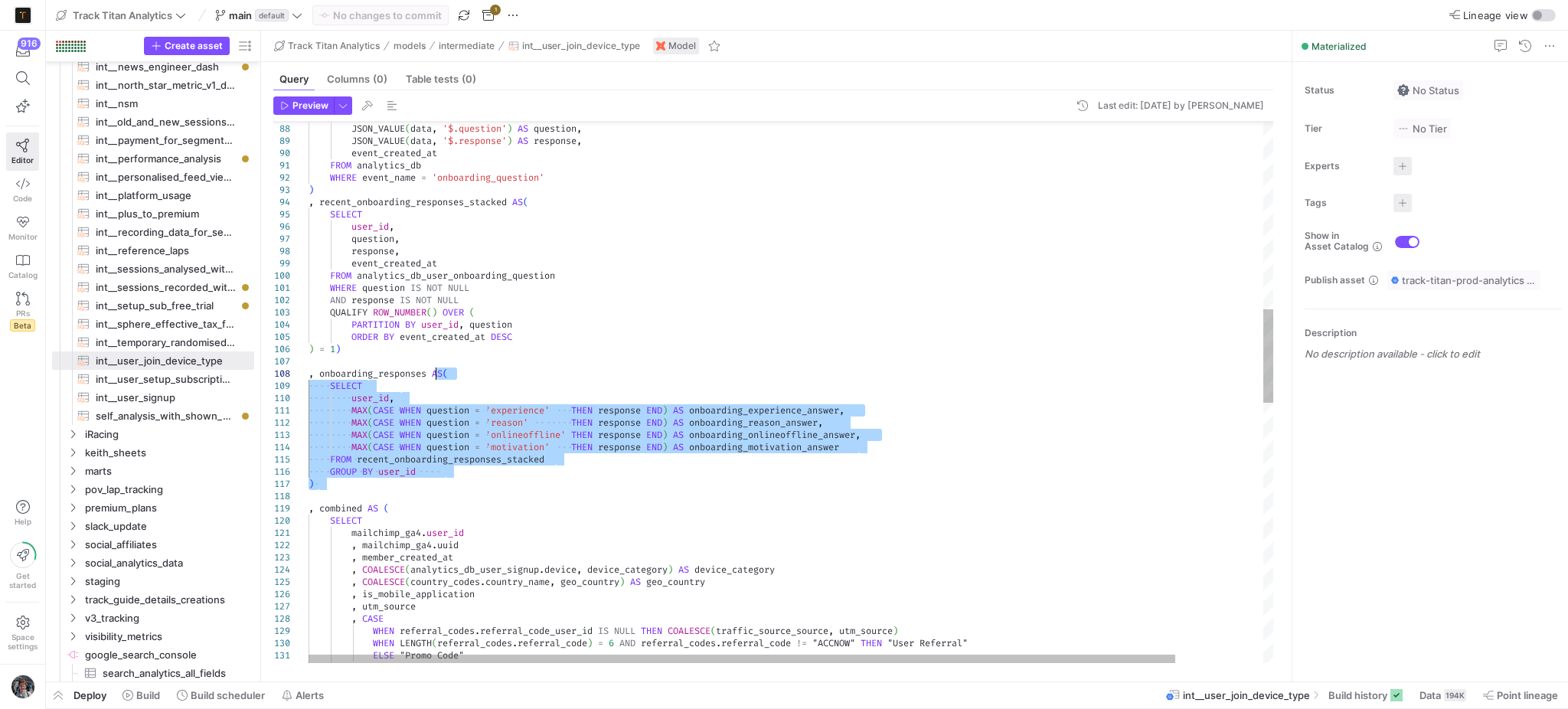
drag, startPoint x: 343, startPoint y: 483, endPoint x: 434, endPoint y: 372, distance: 143.5
click at [434, 372] on div "user_id , JSON_VALUE ( data , '$.question' ) AS question , JSON_VALUE ( data , …" at bounding box center [839, 604] width 1062 height 3120
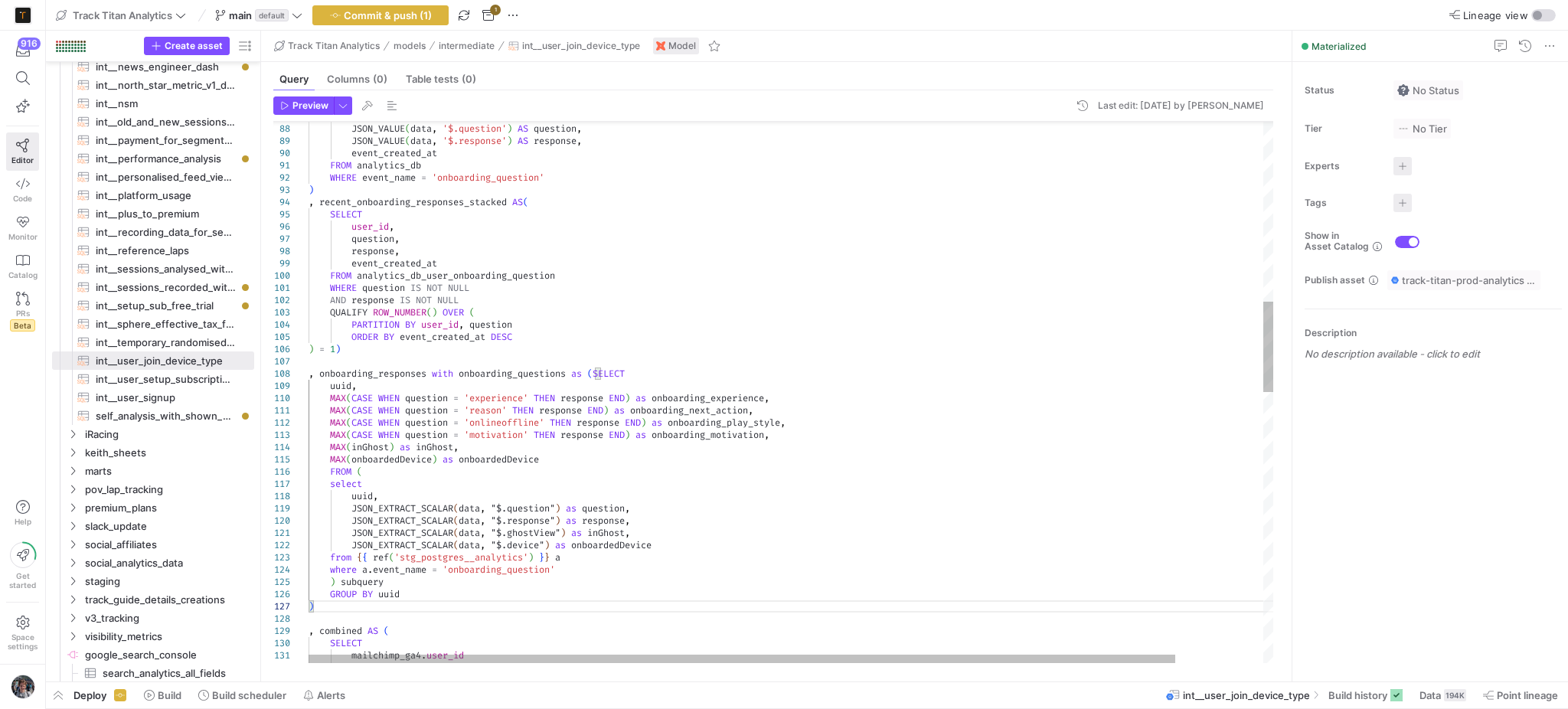
click at [435, 371] on div "user_id , JSON_VALUE ( data , '$.question' ) AS question , JSON_VALUE ( data , …" at bounding box center [839, 666] width 1062 height 3242
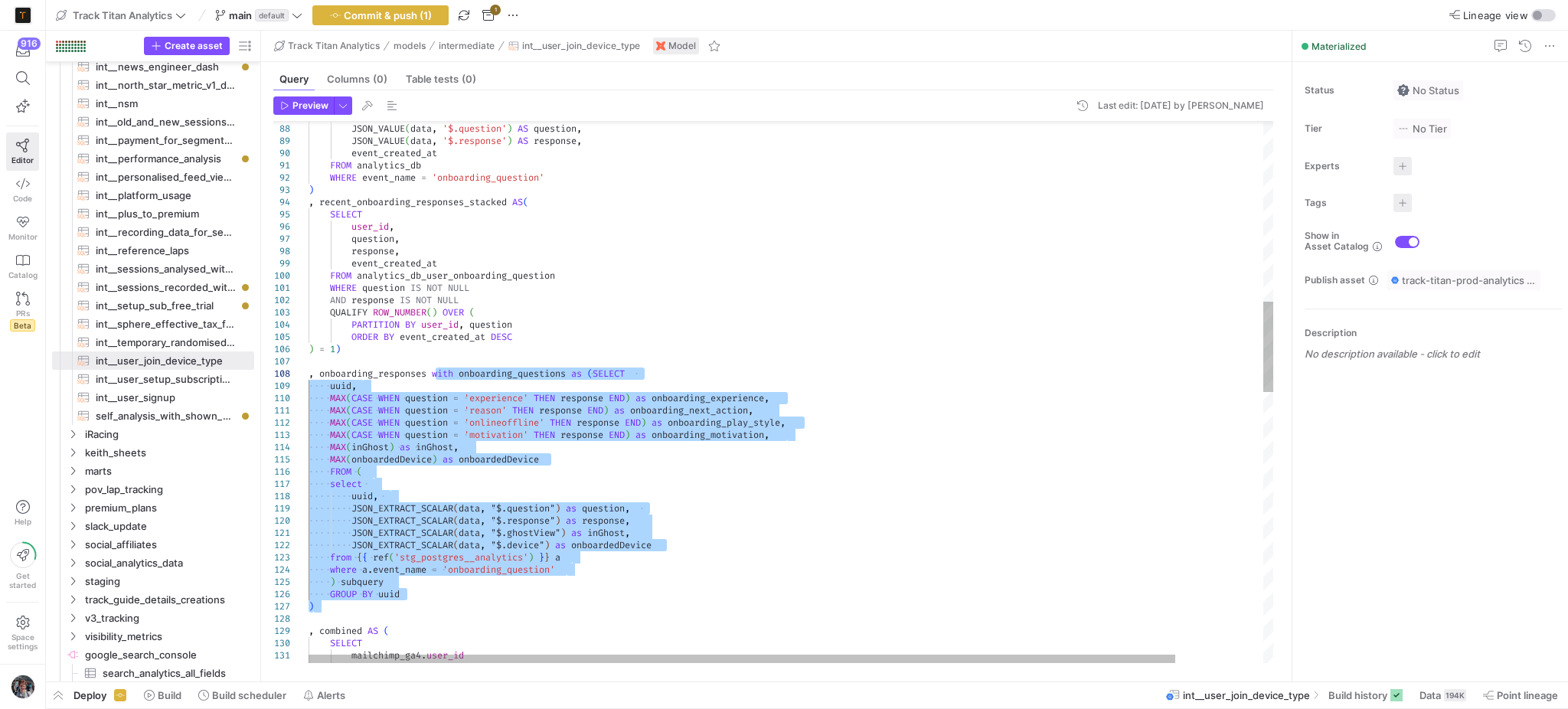
click at [460, 370] on div "user_id , JSON_VALUE ( data , '$.question' ) AS question , JSON_VALUE ( data , …" at bounding box center [839, 666] width 1062 height 3242
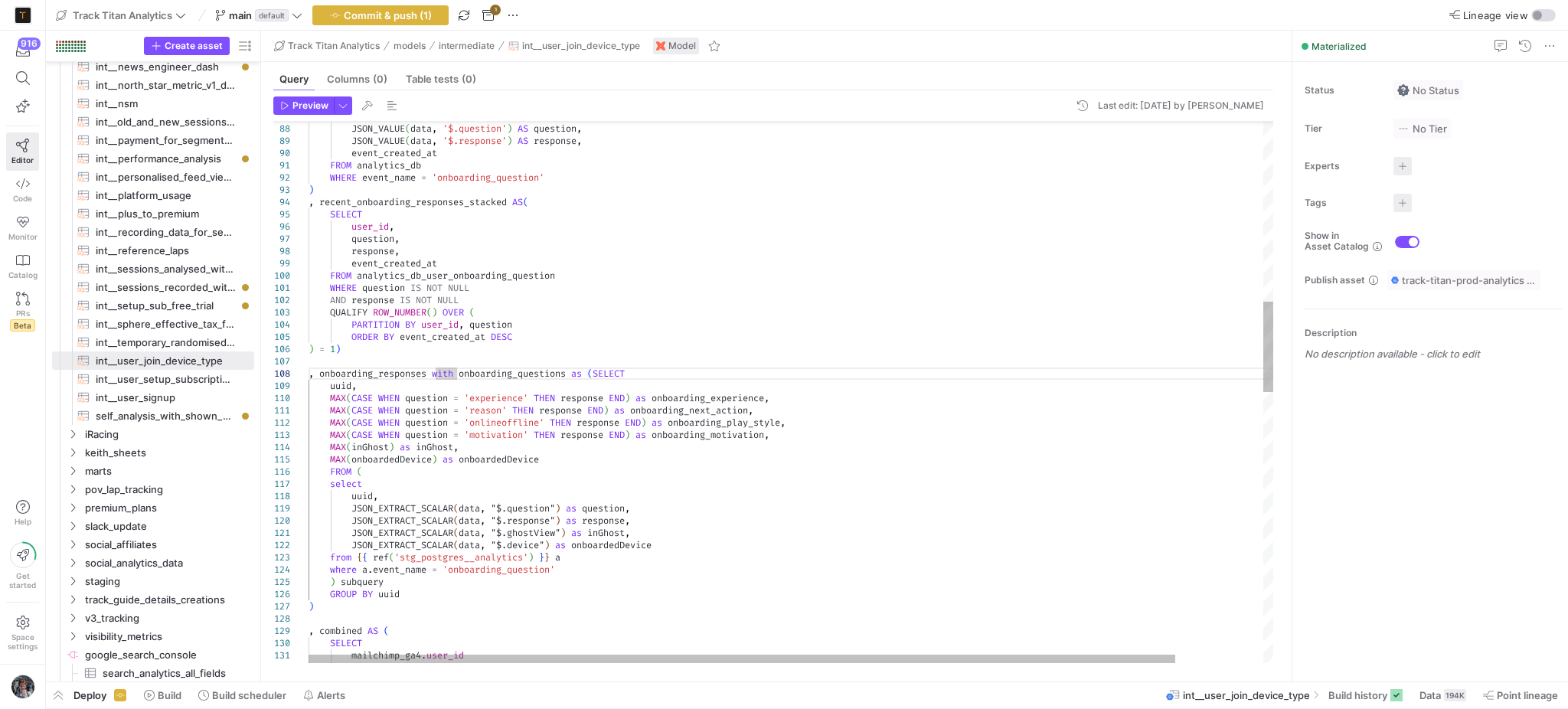
click at [570, 370] on div "user_id , JSON_VALUE ( data , '$.question' ) AS question , JSON_VALUE ( data , …" at bounding box center [839, 666] width 1062 height 3242
drag, startPoint x: 571, startPoint y: 370, endPoint x: 441, endPoint y: 368, distance: 130.0
click at [434, 371] on div "user_id , JSON_VALUE ( data , '$.question' ) AS question , JSON_VALUE ( data , …" at bounding box center [839, 666] width 1062 height 3242
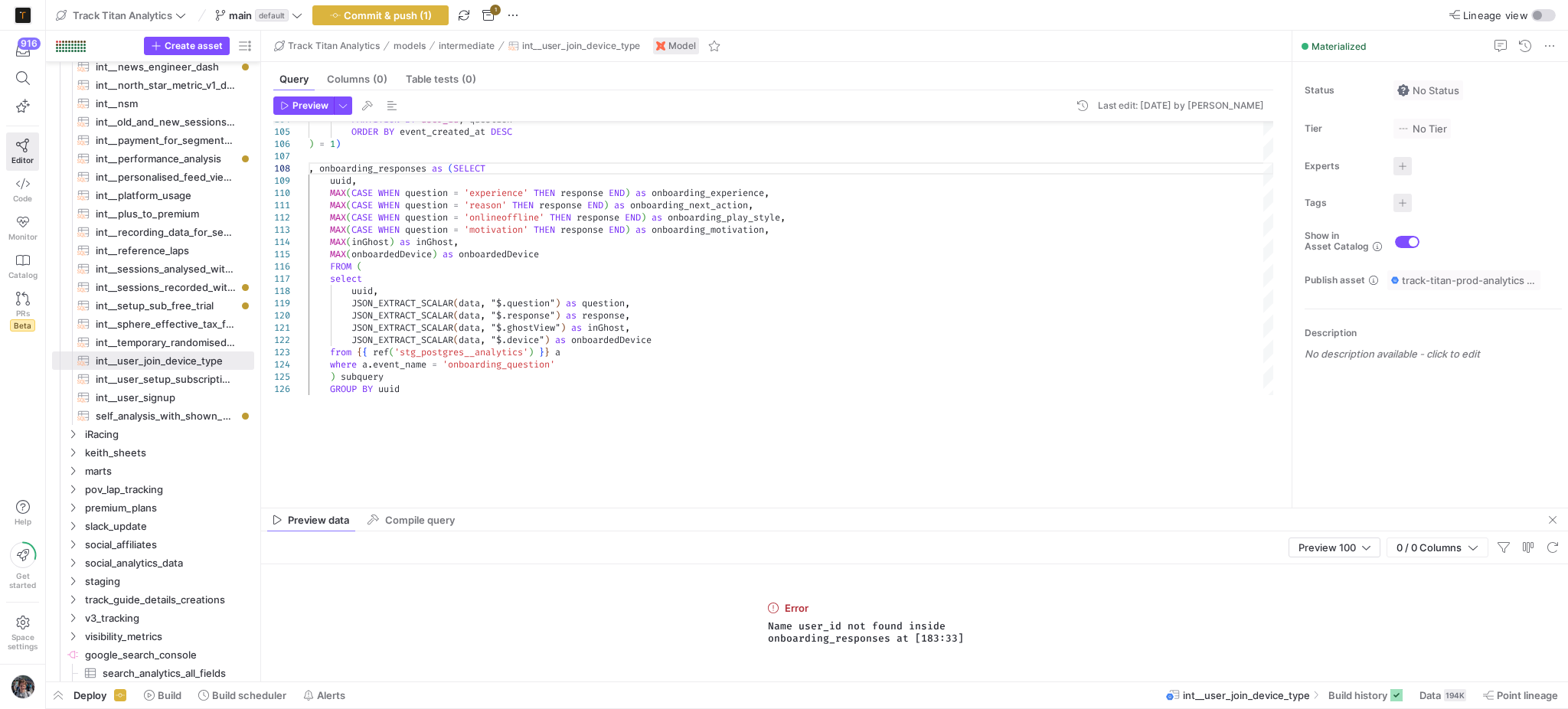
drag, startPoint x: 1217, startPoint y: 413, endPoint x: 1242, endPoint y: 564, distance: 153.1
click at [1242, 508] on div at bounding box center [915, 507] width 1307 height 1
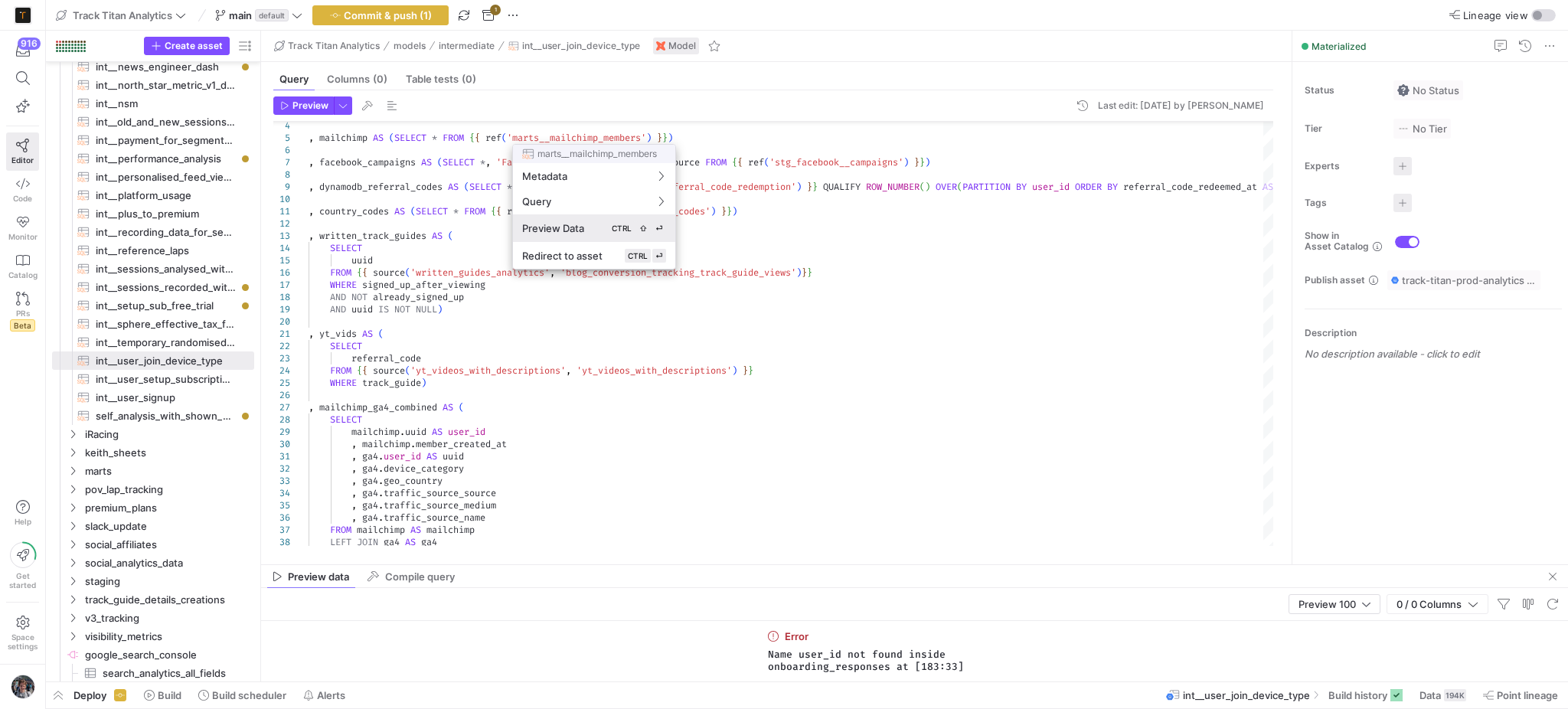
click at [591, 231] on div "Preview Data CTRL ⇧ ⏎" at bounding box center [594, 228] width 144 height 14
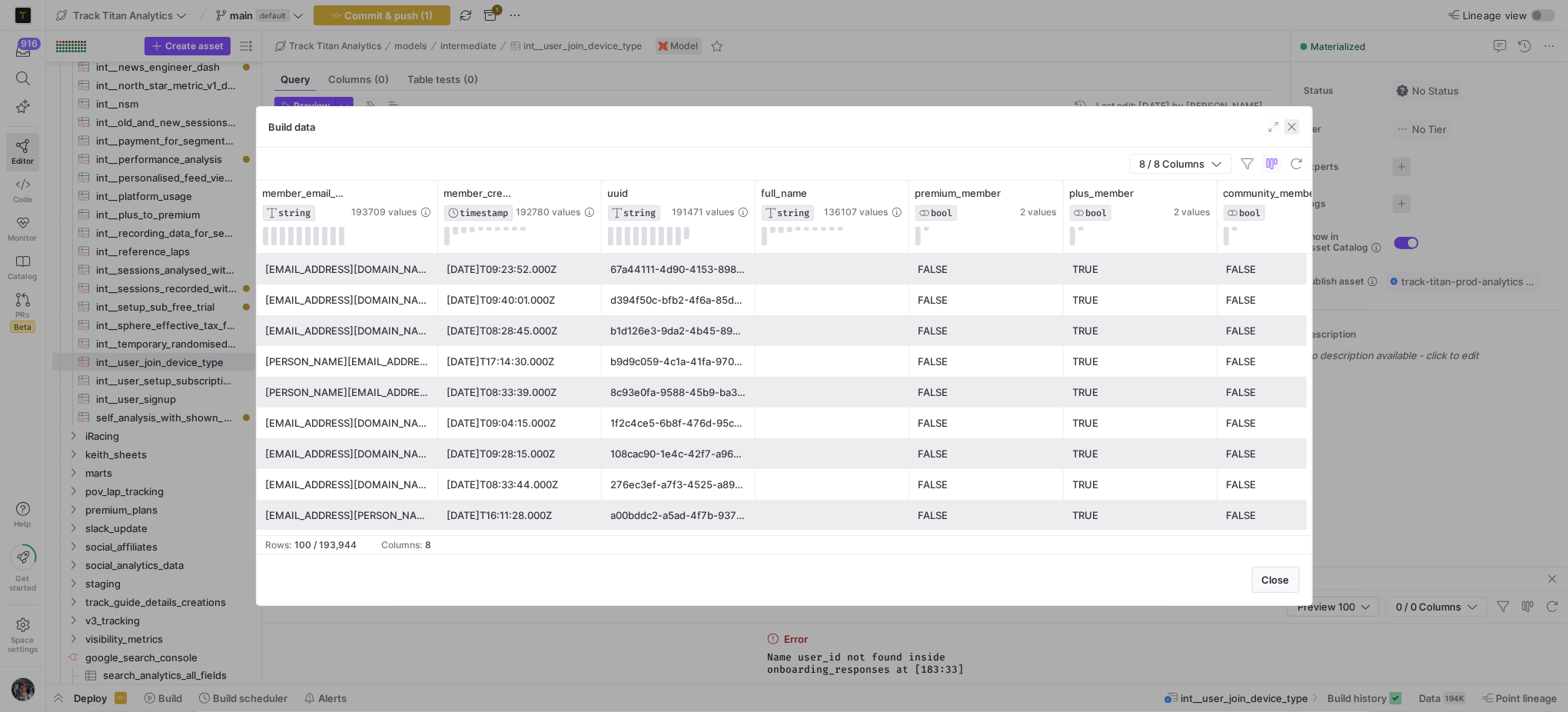
click at [1297, 128] on span "button" at bounding box center [1292, 127] width 15 height 15
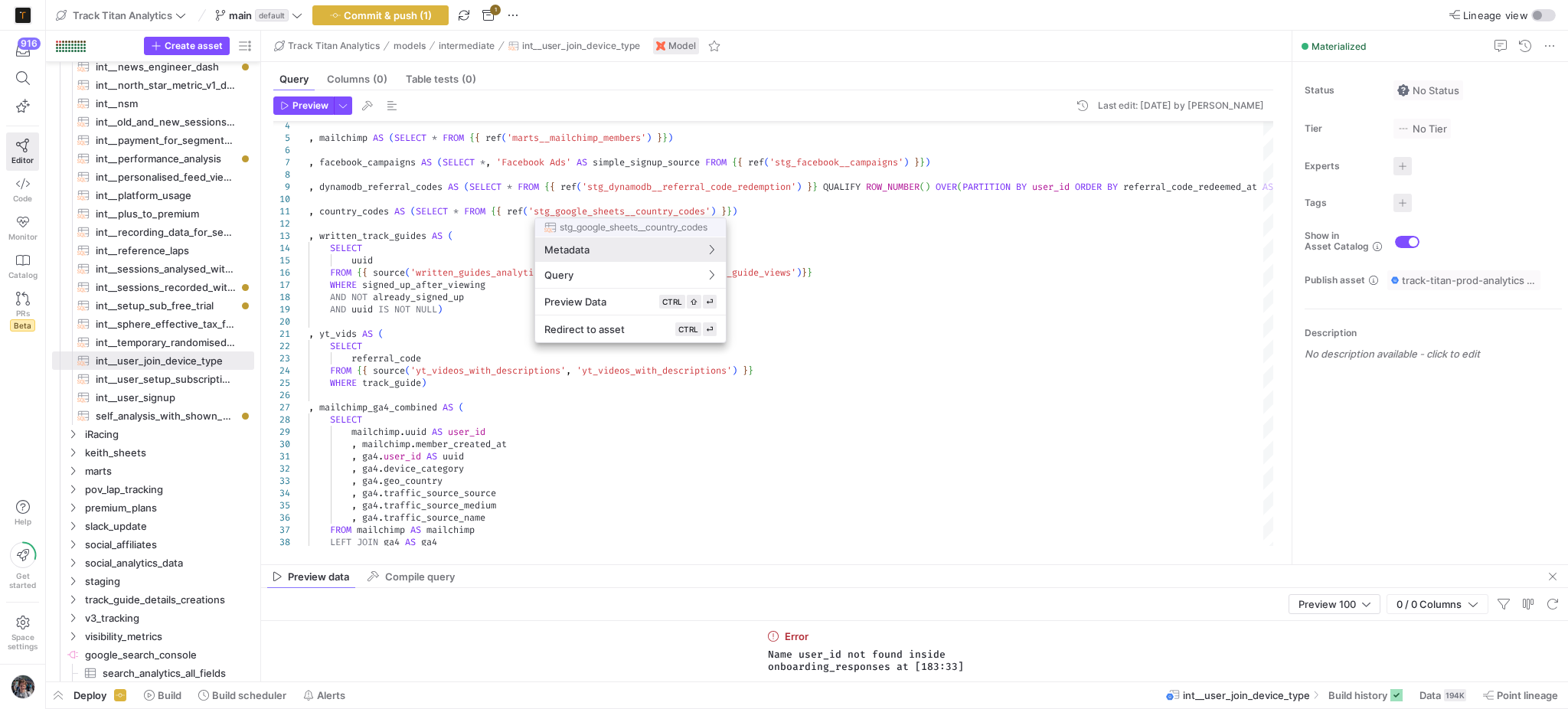
click at [470, 412] on div at bounding box center [784, 354] width 1568 height 709
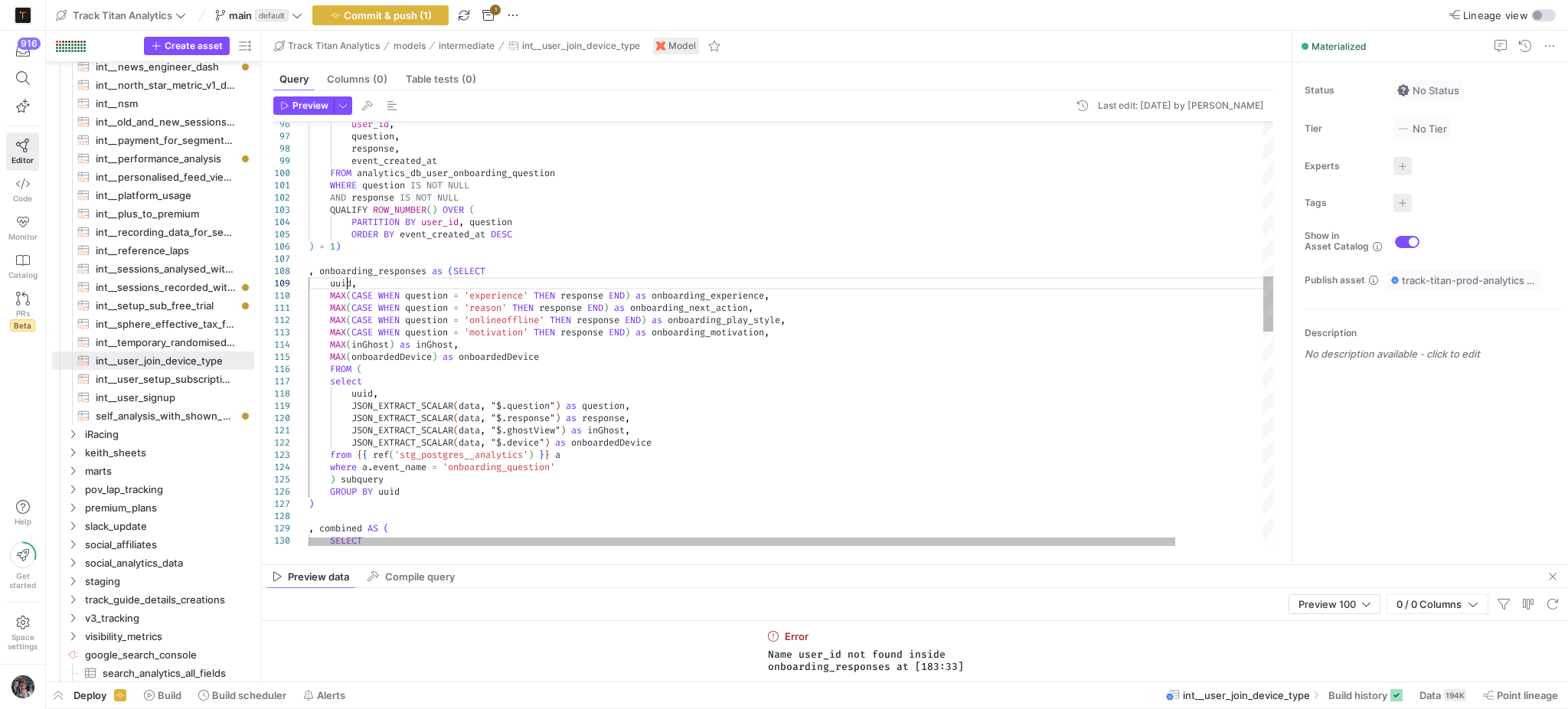
click at [349, 282] on div "user_id , question , response , event_created_at FROM analytics_db_user_onboard…" at bounding box center [839, 563] width 1062 height 3242
click at [555, 450] on div "user_id , question , response , event_created_at FROM analytics_db_user_onboard…" at bounding box center [839, 563] width 1062 height 3242
click at [358, 452] on div "user_id , question , response , event_created_at FROM analytics_db_user_onboard…" at bounding box center [839, 563] width 1062 height 3242
click at [345, 286] on div "user_id , question , response , event_created_at FROM analytics_db_user_onboard…" at bounding box center [839, 563] width 1062 height 3242
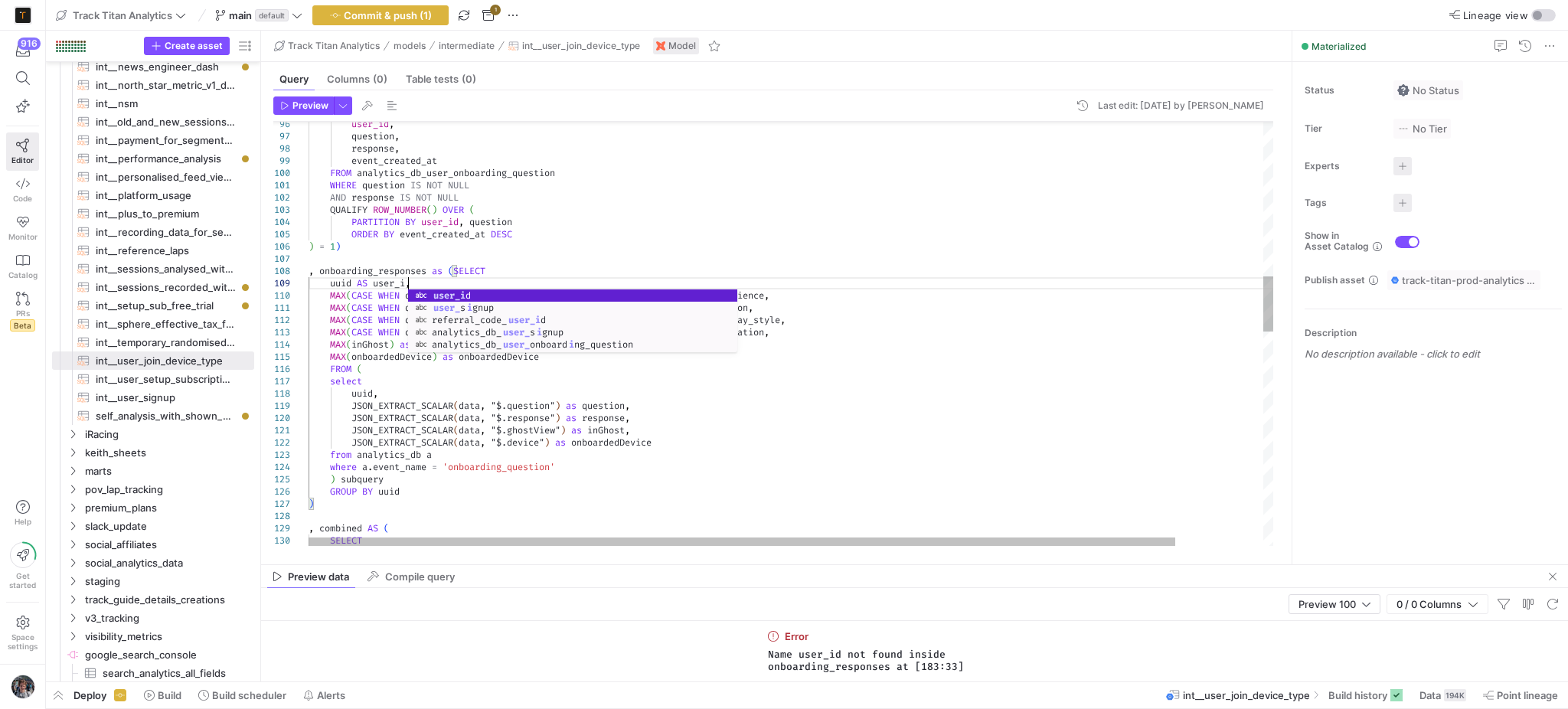
scroll to position [96, 104]
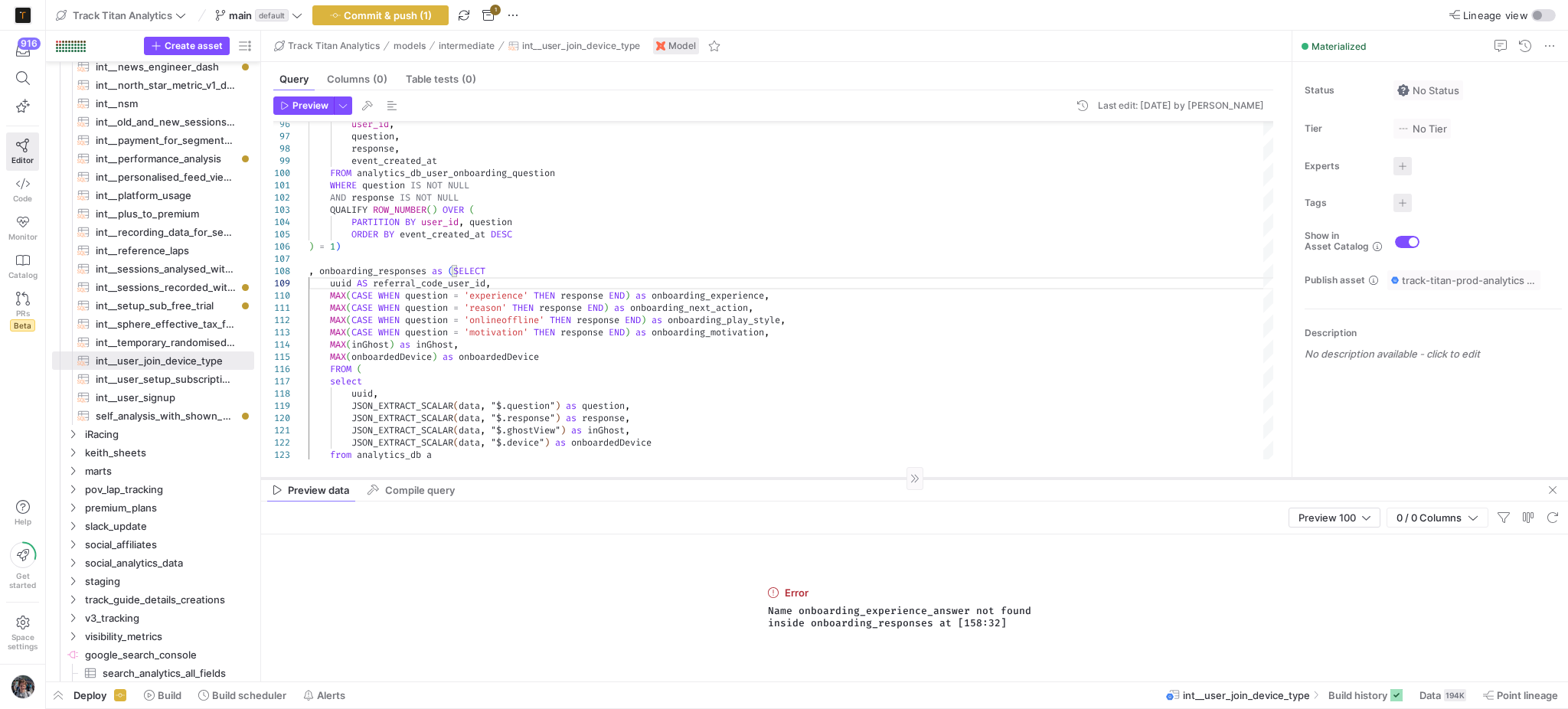
drag, startPoint x: 838, startPoint y: 564, endPoint x: 826, endPoint y: 477, distance: 87.8
click at [826, 477] on div at bounding box center [915, 477] width 1307 height 1
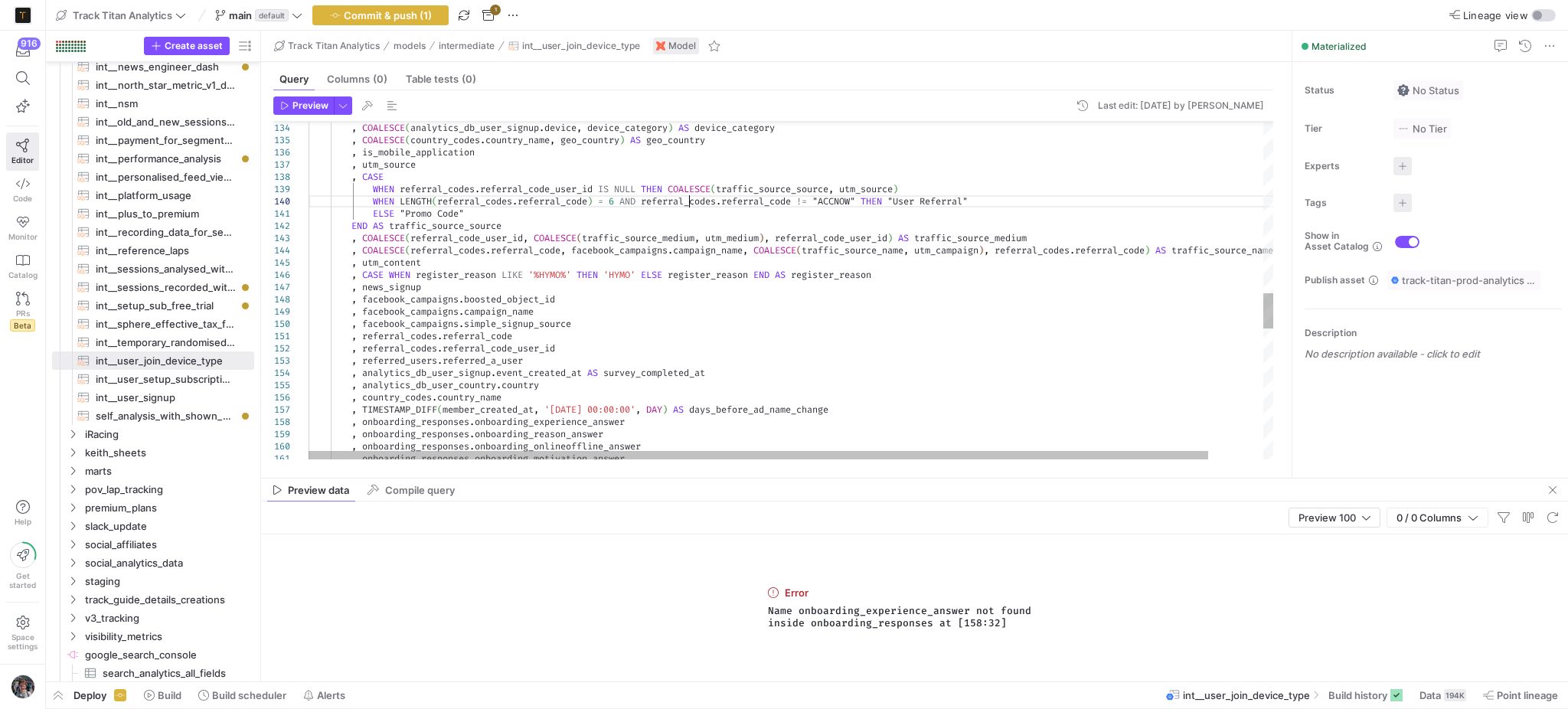
click at [689, 196] on div ", COALESCE ( analytics_db_user_signup . device , device_category ) AS device_ca…" at bounding box center [820, 101] width 1025 height 3242
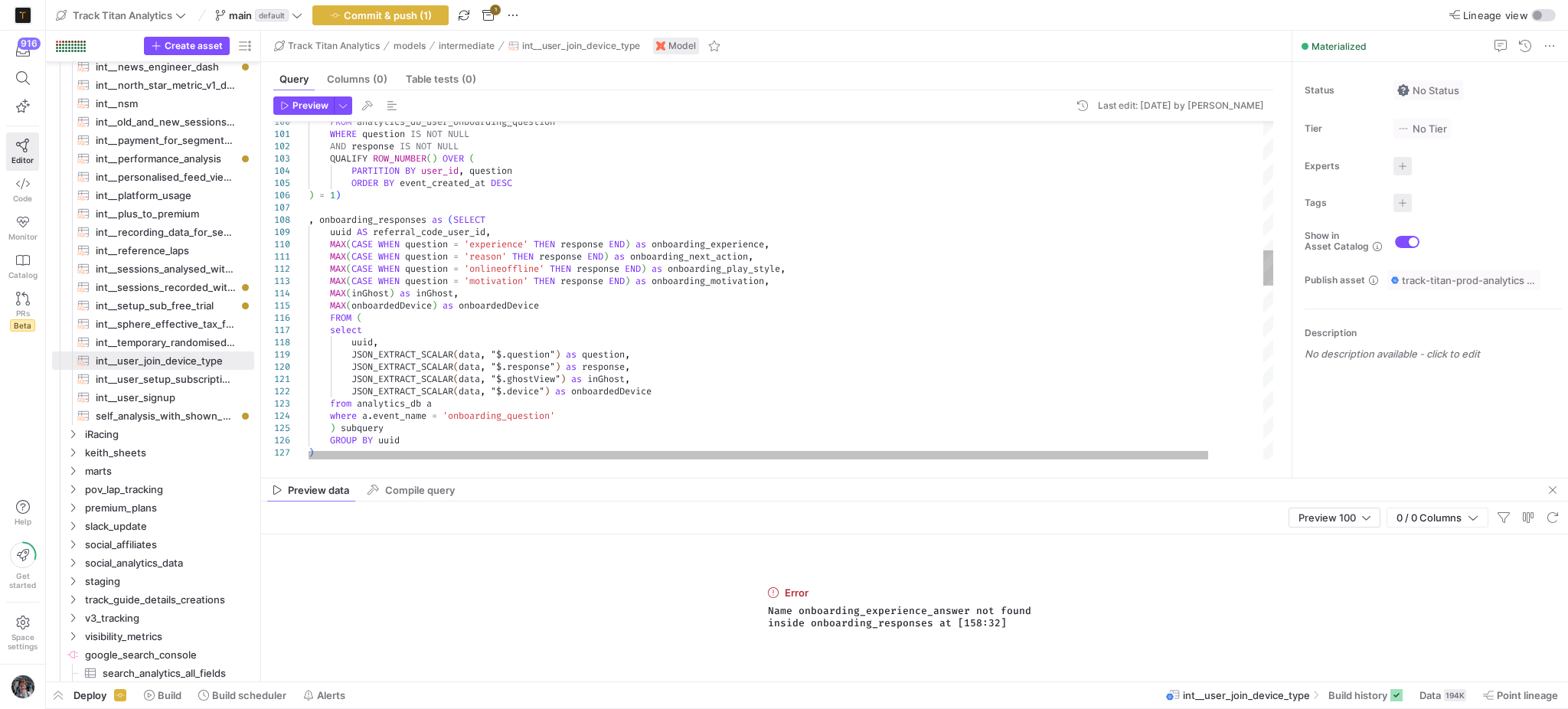
click at [756, 244] on div "JSON_EXTRACT_SCALAR ( data , "$.ghostView" ) as inGhost , JSON_EXTRACT_SCALAR (…" at bounding box center [820, 512] width 1025 height 3242
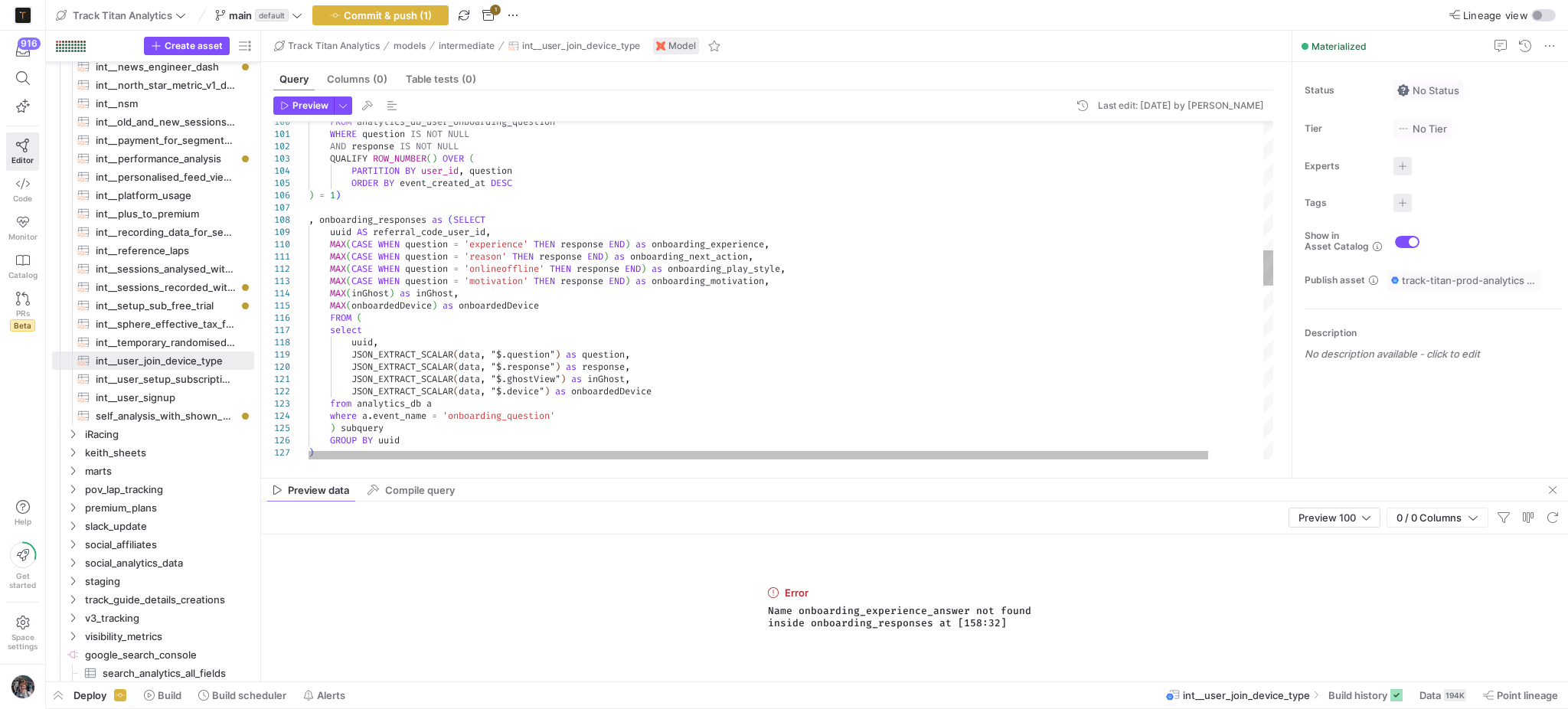
click at [710, 239] on div ") subquery GROUP BY uuid ) JSON_EXTRACT_SCALAR ( data , "$.ghostView" ) as inGh…" at bounding box center [820, 512] width 1025 height 3242
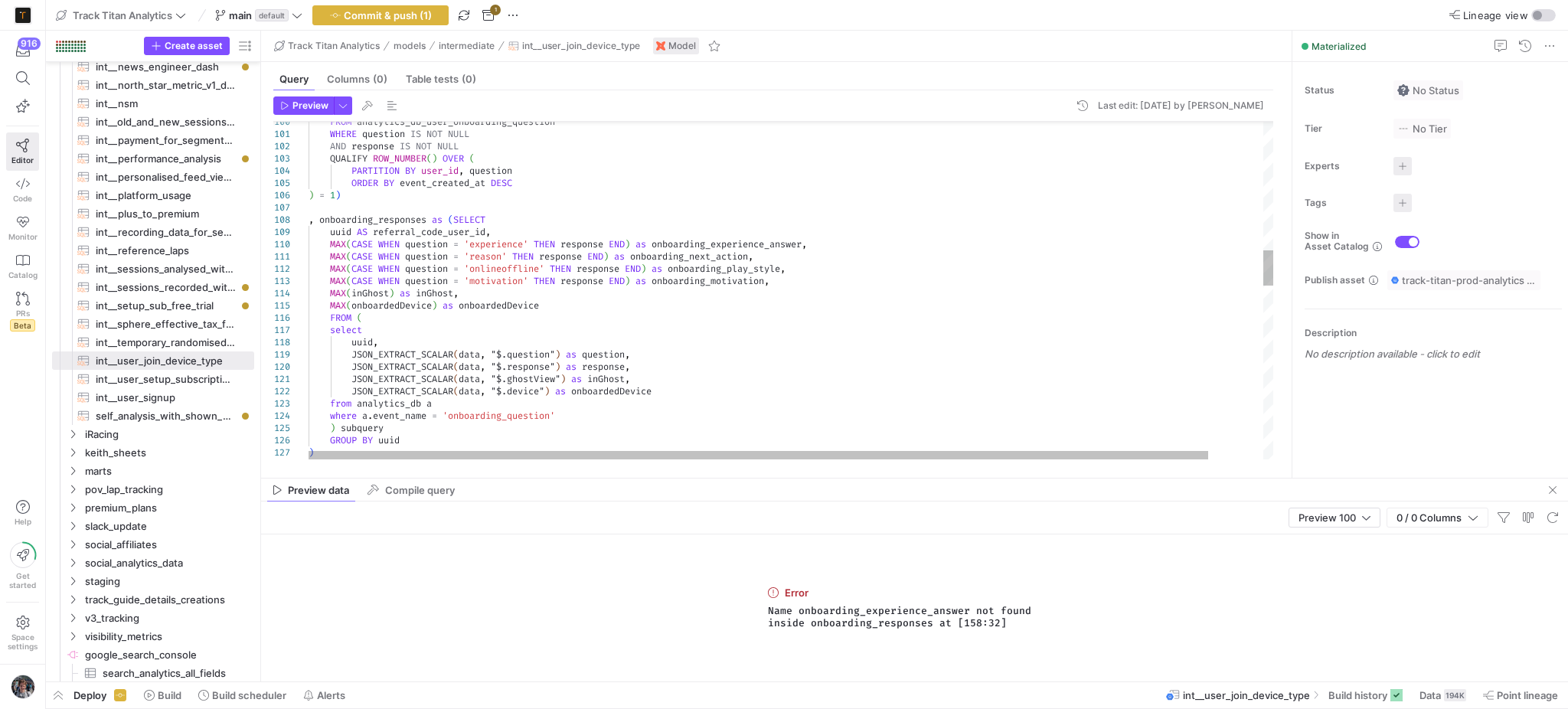
click at [724, 257] on div ") subquery GROUP BY uuid ) JSON_EXTRACT_SCALAR ( data , "$.ghostView" ) as inGh…" at bounding box center [820, 512] width 1025 height 3242
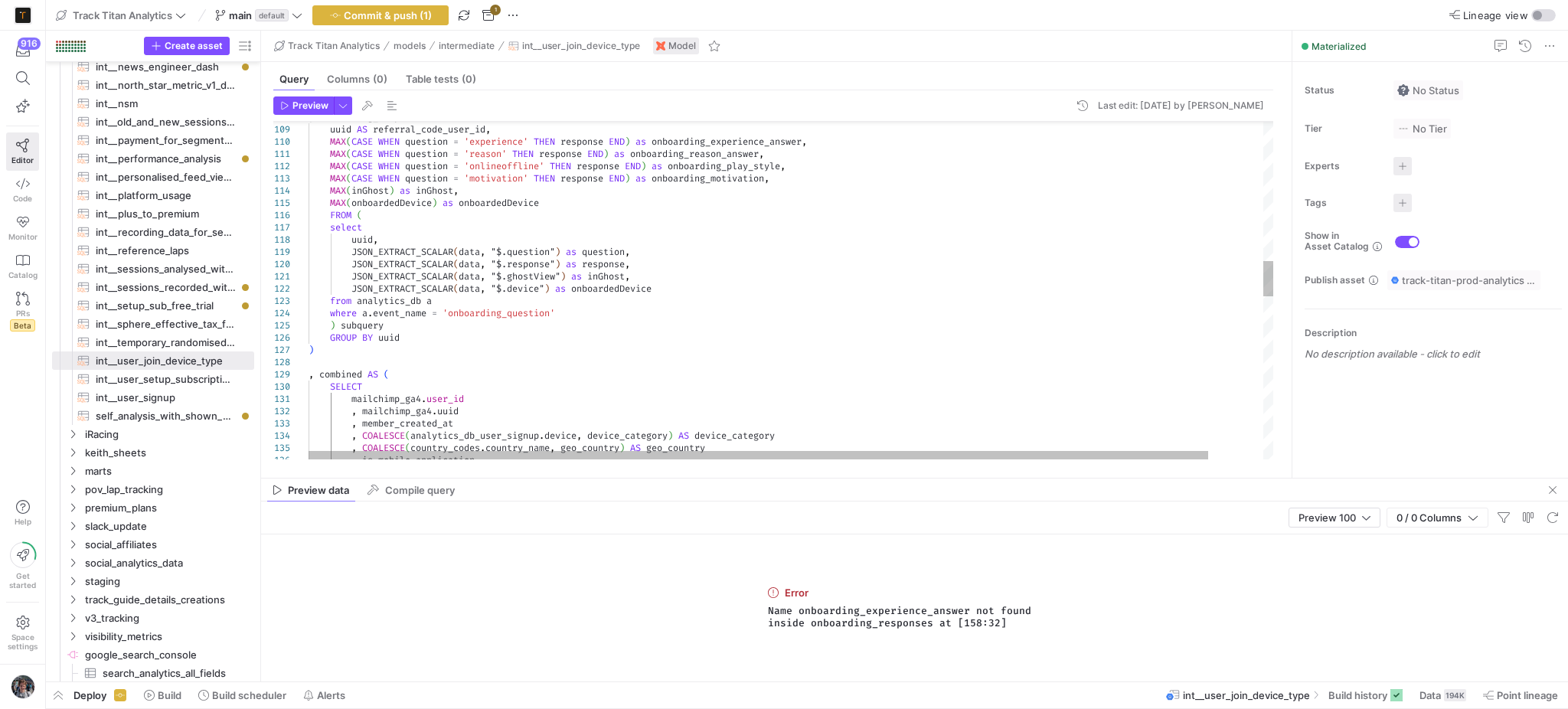
click at [718, 166] on div ", combined AS ( SELECT mailchimp_ga4 . user_id , mailchimp_ga4 . uuid , member_…" at bounding box center [820, 409] width 1025 height 3242
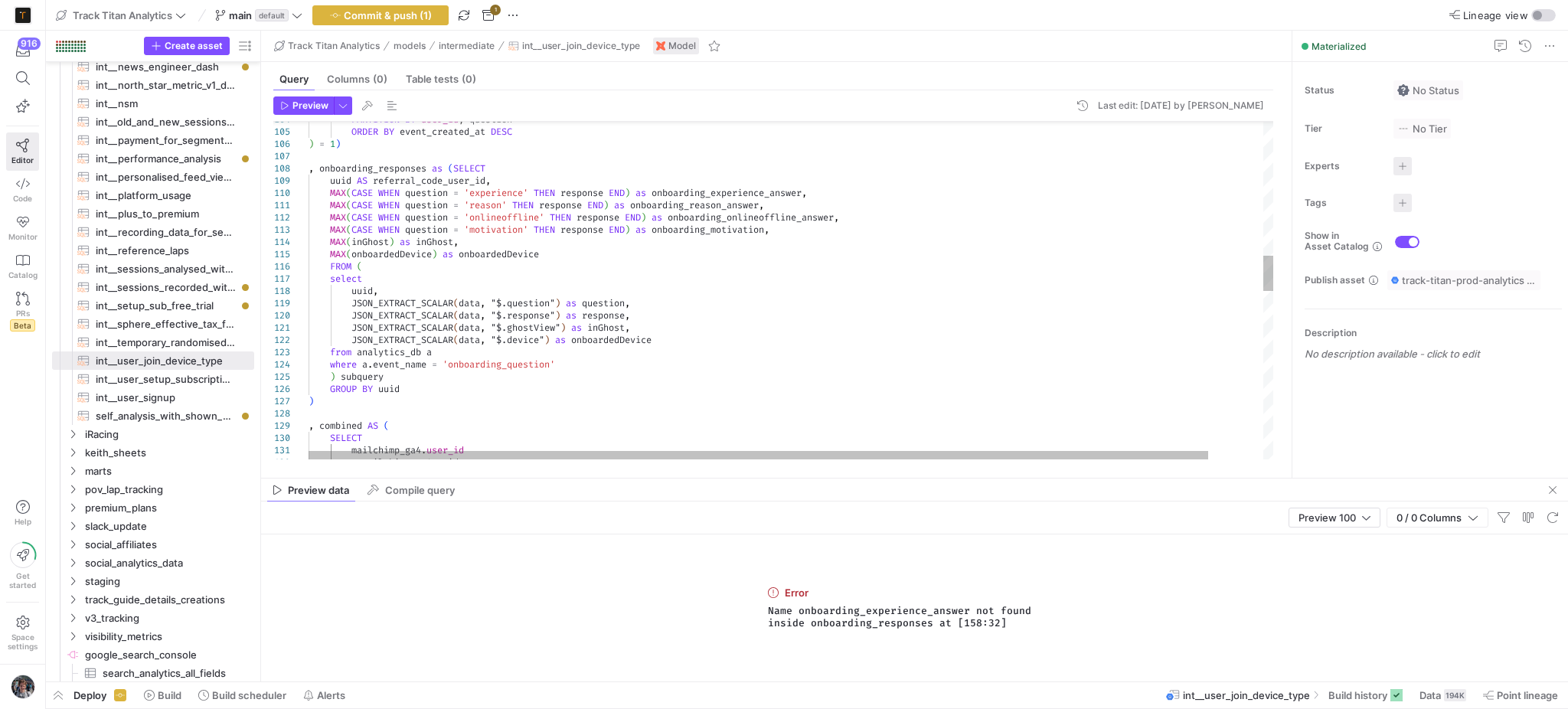
click at [727, 232] on div ", combined AS ( SELECT mailchimp_ga4 . user_id , mailchimp_ga4 . uuid ) subquer…" at bounding box center [820, 460] width 1025 height 3242
click at [451, 182] on div ", combined AS ( SELECT mailchimp_ga4 . user_id , mailchimp_ga4 . uuid ) subquer…" at bounding box center [820, 460] width 1025 height 3242
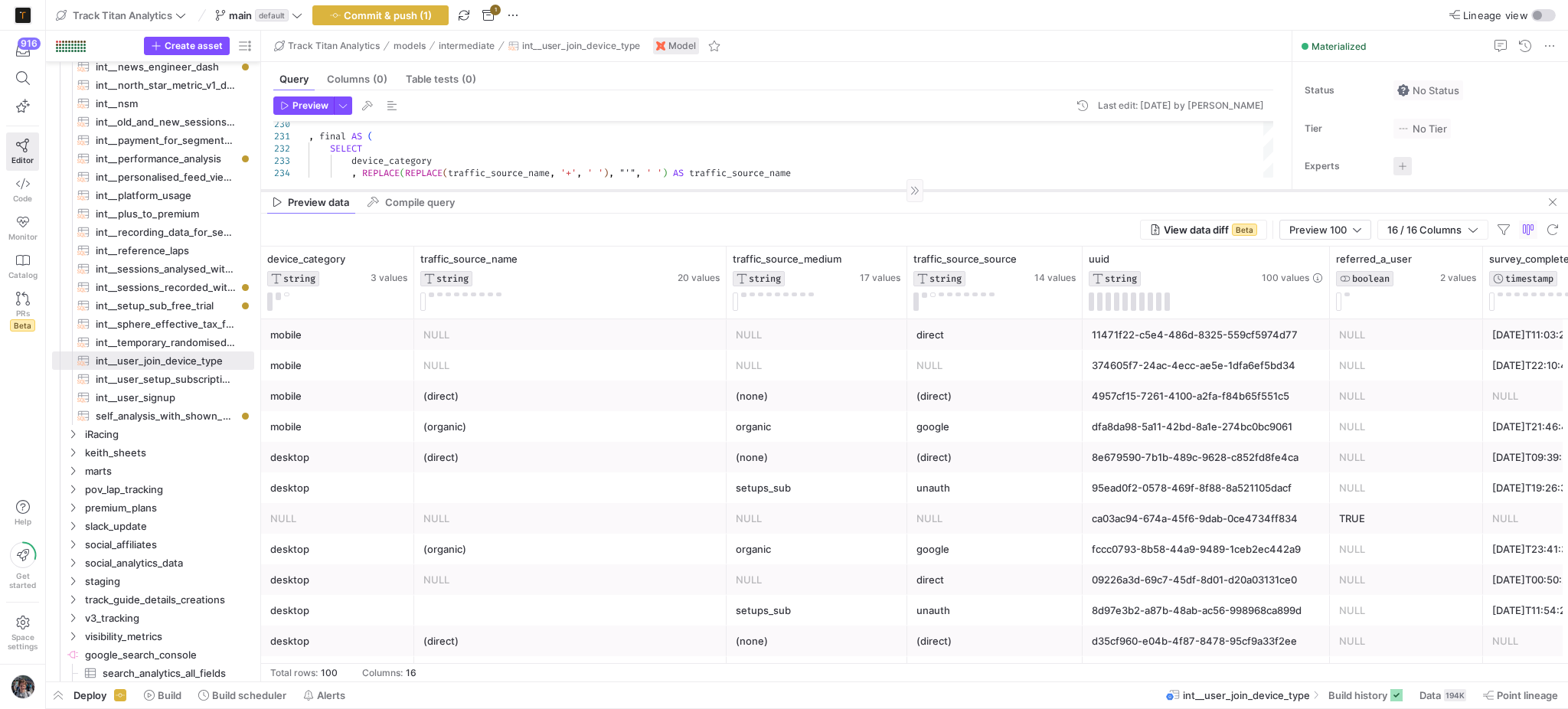
drag, startPoint x: 888, startPoint y: 479, endPoint x: 889, endPoint y: 191, distance: 288.0
click at [889, 191] on div at bounding box center [915, 190] width 1307 height 1
type textarea "WHERE question IS NOT NULL AND response IS NOT NULL QUALIFY ROW_NUMBER() OVER (…"
click at [1447, 698] on div "194K" at bounding box center [1454, 695] width 23 height 13
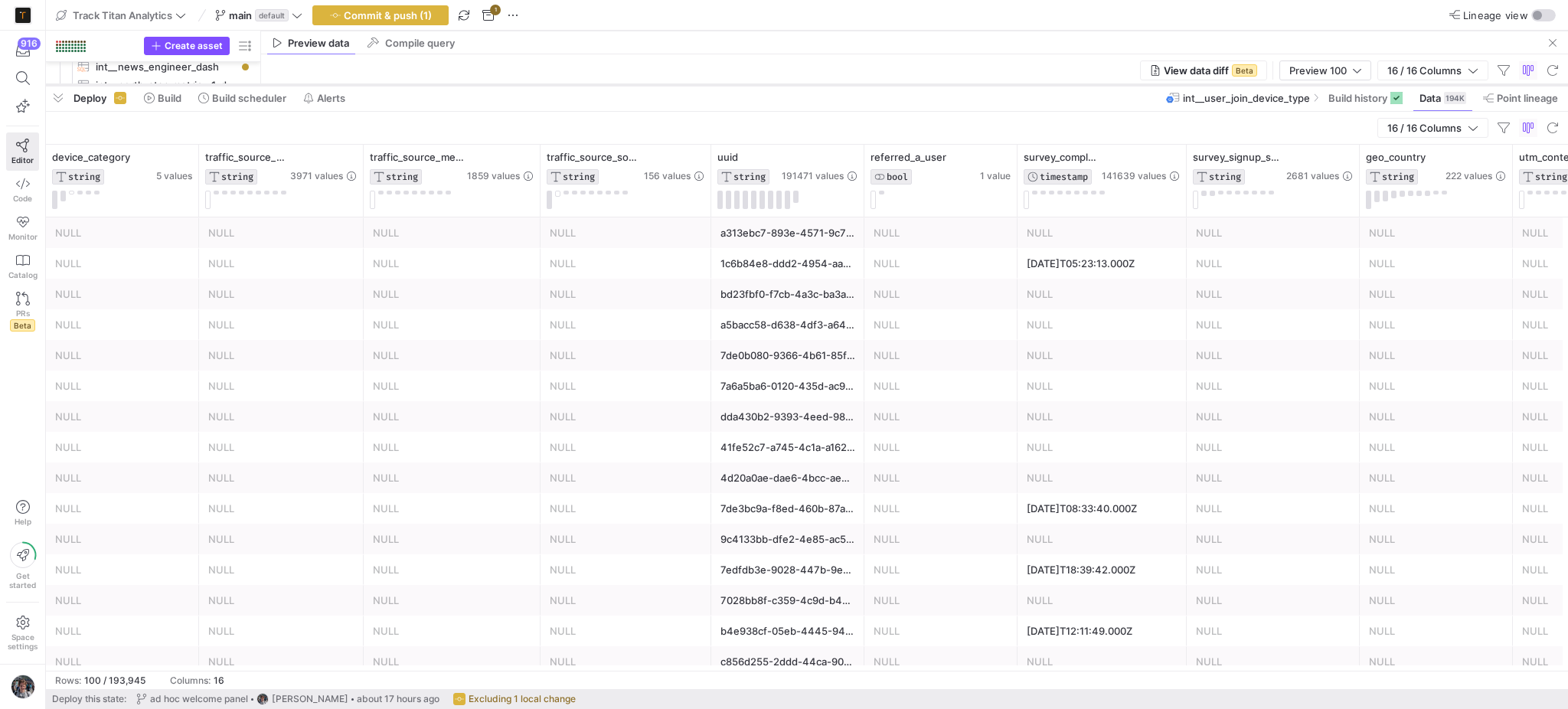
drag, startPoint x: 1037, startPoint y: 429, endPoint x: 1057, endPoint y: 84, distance: 345.6
click at [1057, 84] on div at bounding box center [807, 85] width 1522 height 6
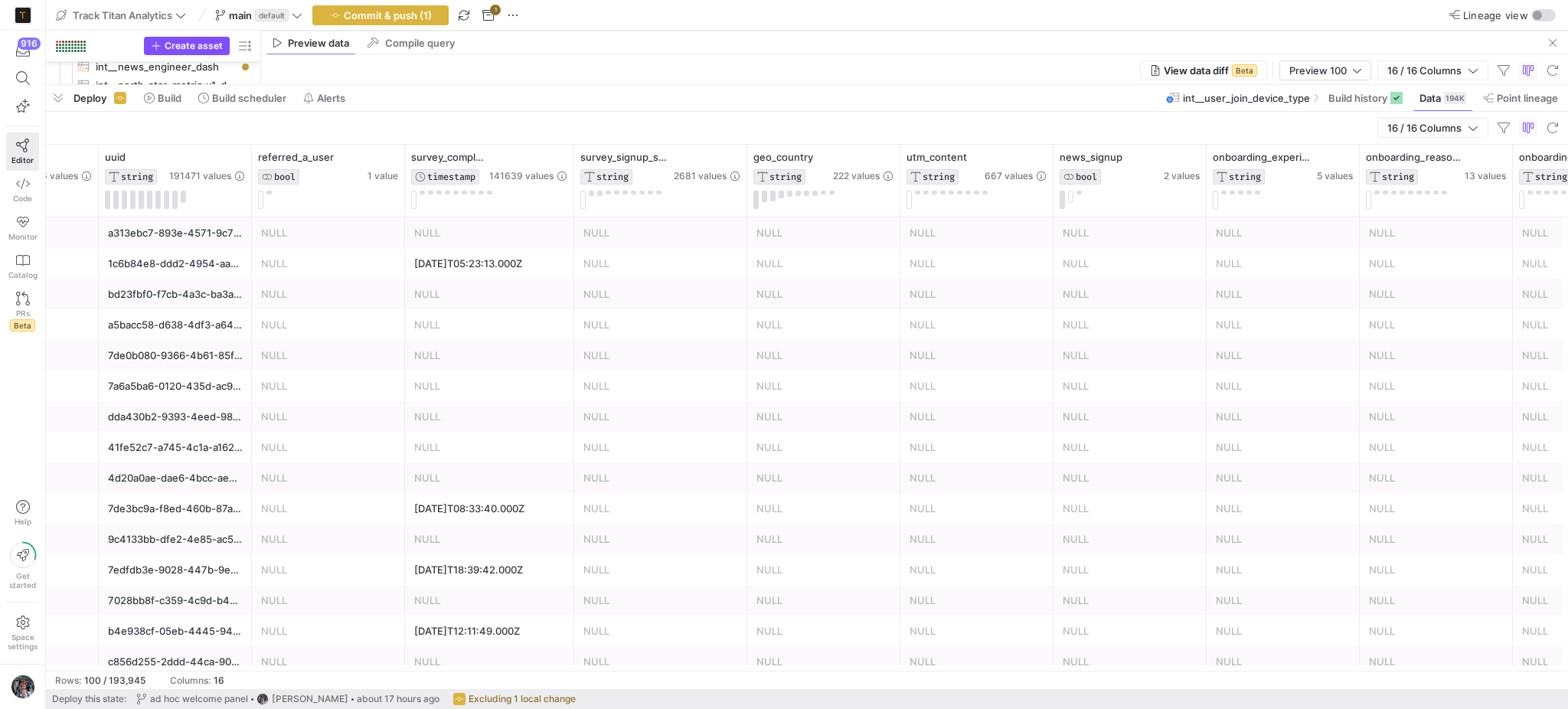
scroll to position [0, 1022]
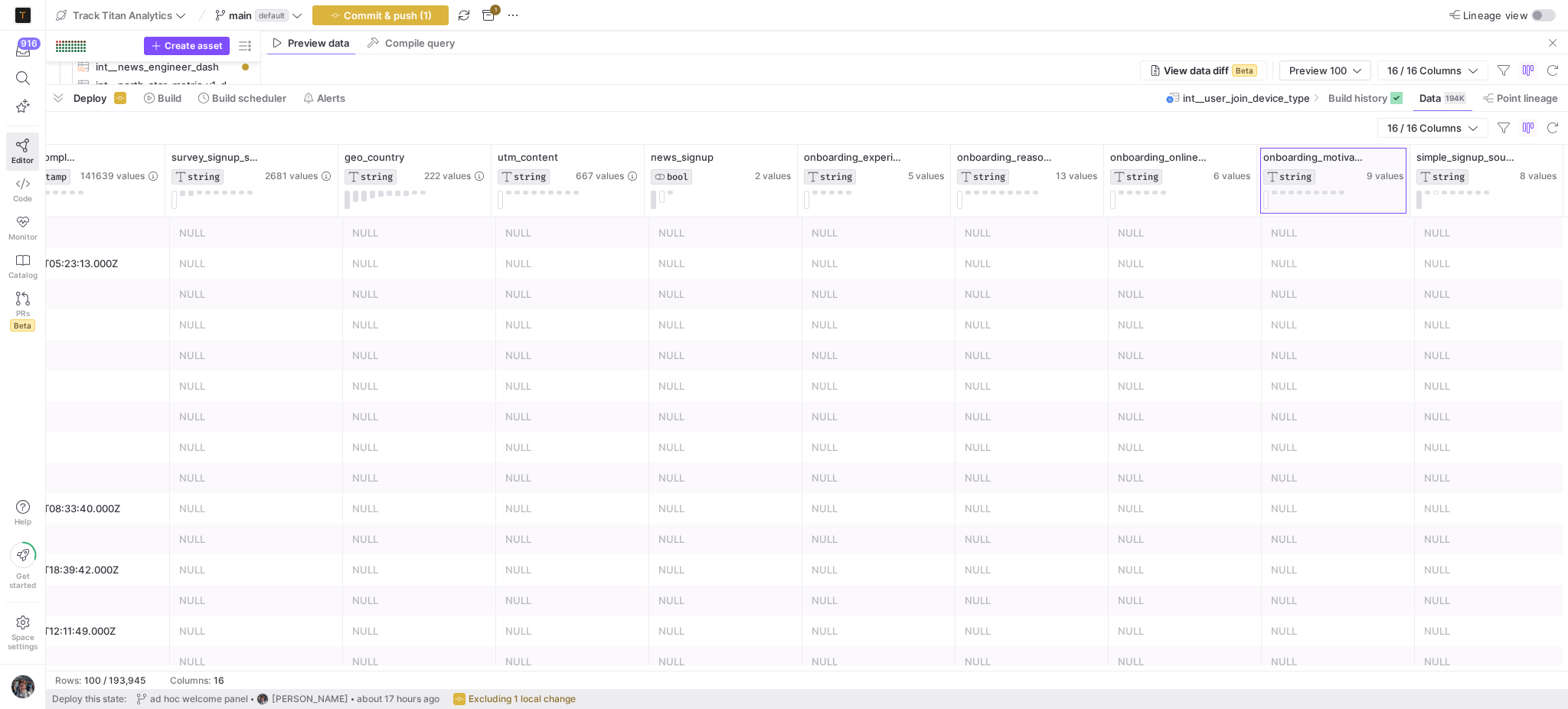
click at [1408, 159] on div at bounding box center [1409, 181] width 6 height 72
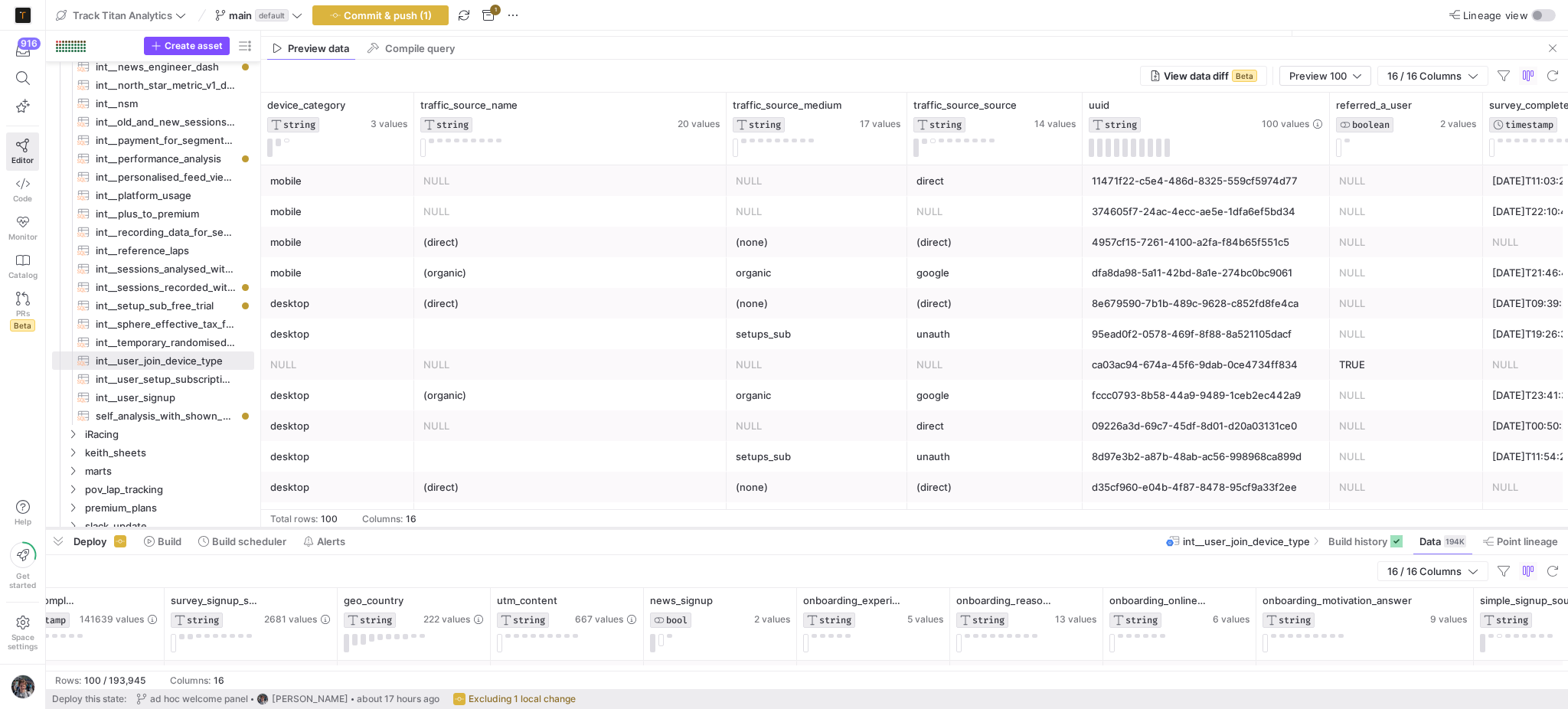
drag, startPoint x: 435, startPoint y: 84, endPoint x: 418, endPoint y: 527, distance: 443.3
click at [418, 527] on div at bounding box center [807, 528] width 1522 height 6
drag, startPoint x: 1372, startPoint y: 73, endPoint x: 1361, endPoint y: 73, distance: 11.0
click at [1368, 71] on div "View data diff Beta Preview 100 16 / 16 Columns" at bounding box center [1351, 76] width 422 height 20
click at [1360, 77] on div "Preview 100" at bounding box center [1326, 76] width 92 height 20
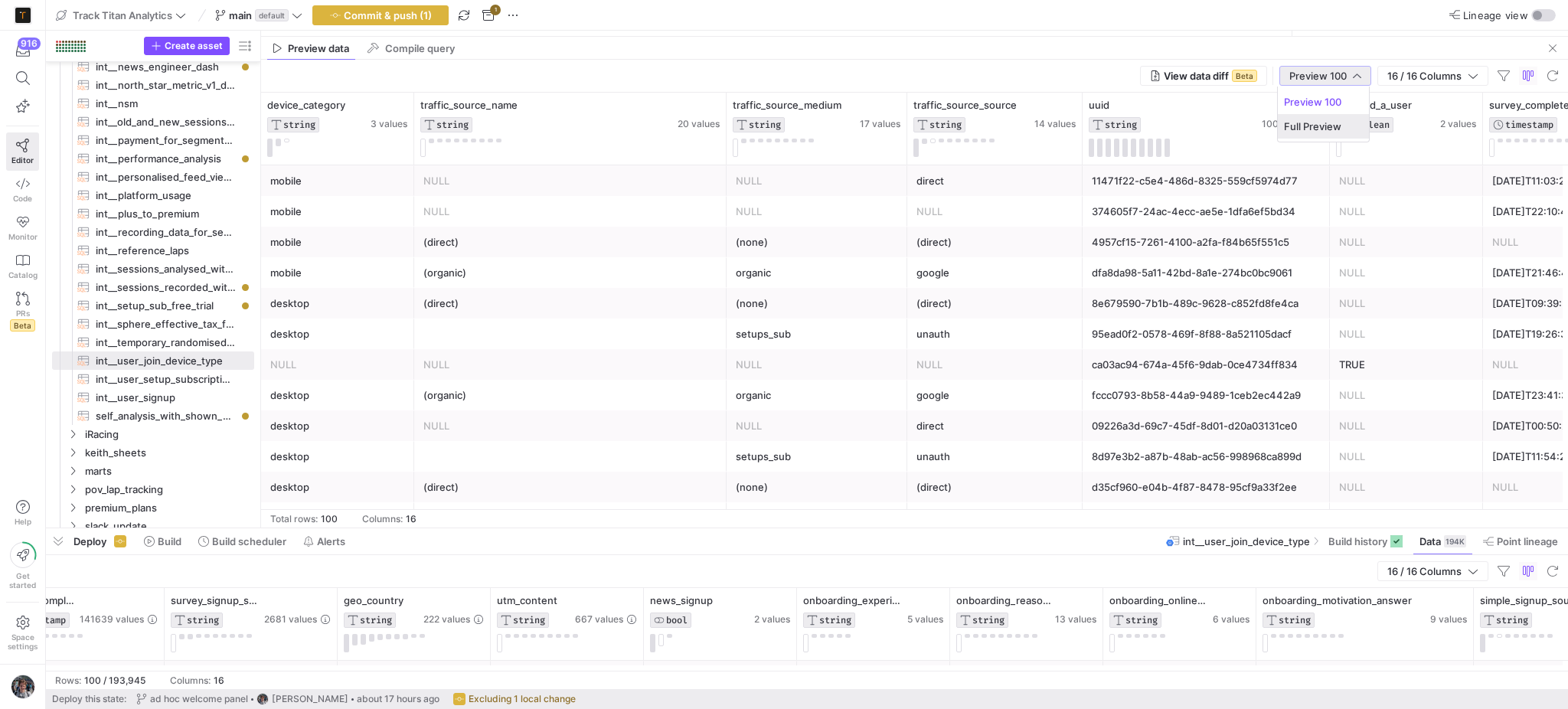
click at [1337, 132] on mat-option "Full Preview" at bounding box center [1323, 126] width 91 height 24
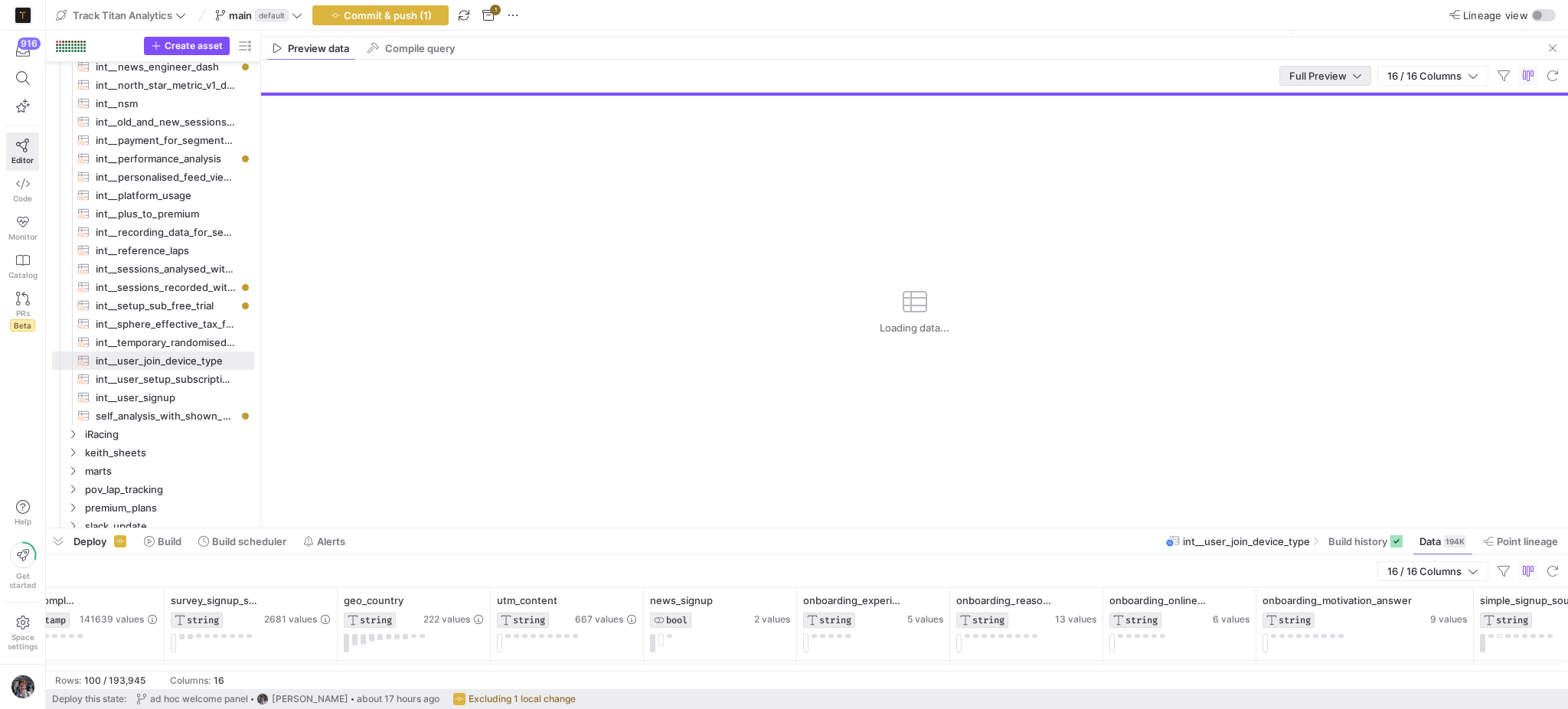
click at [1340, 81] on div "Full Preview" at bounding box center [1326, 76] width 72 height 18
click at [1351, 74] on div at bounding box center [784, 354] width 1568 height 709
click at [1353, 74] on div at bounding box center [1356, 76] width 8 height 13
click at [1336, 120] on span "Full Preview" at bounding box center [1325, 126] width 78 height 13
click at [57, 537] on span "button" at bounding box center [58, 541] width 24 height 26
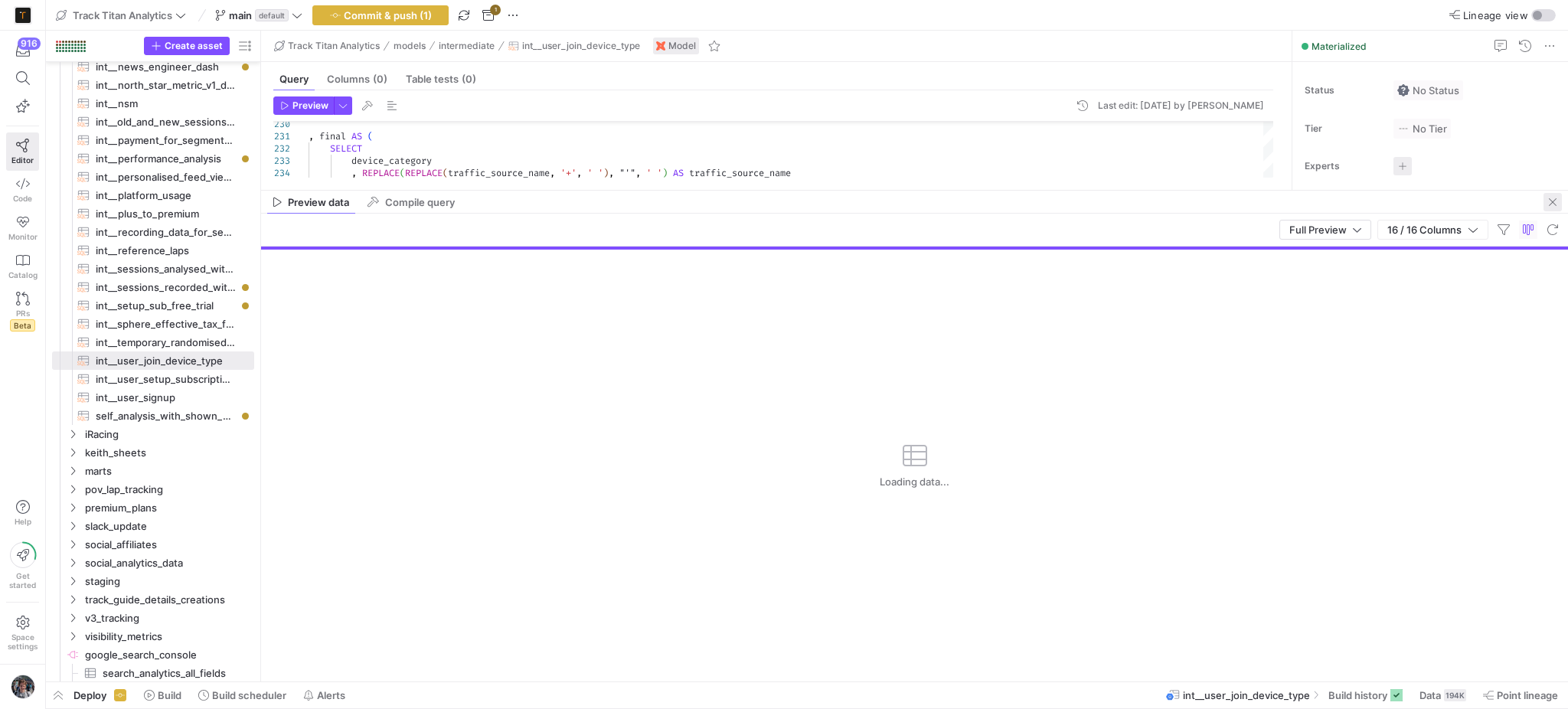
click at [1555, 202] on span "button" at bounding box center [1553, 202] width 18 height 18
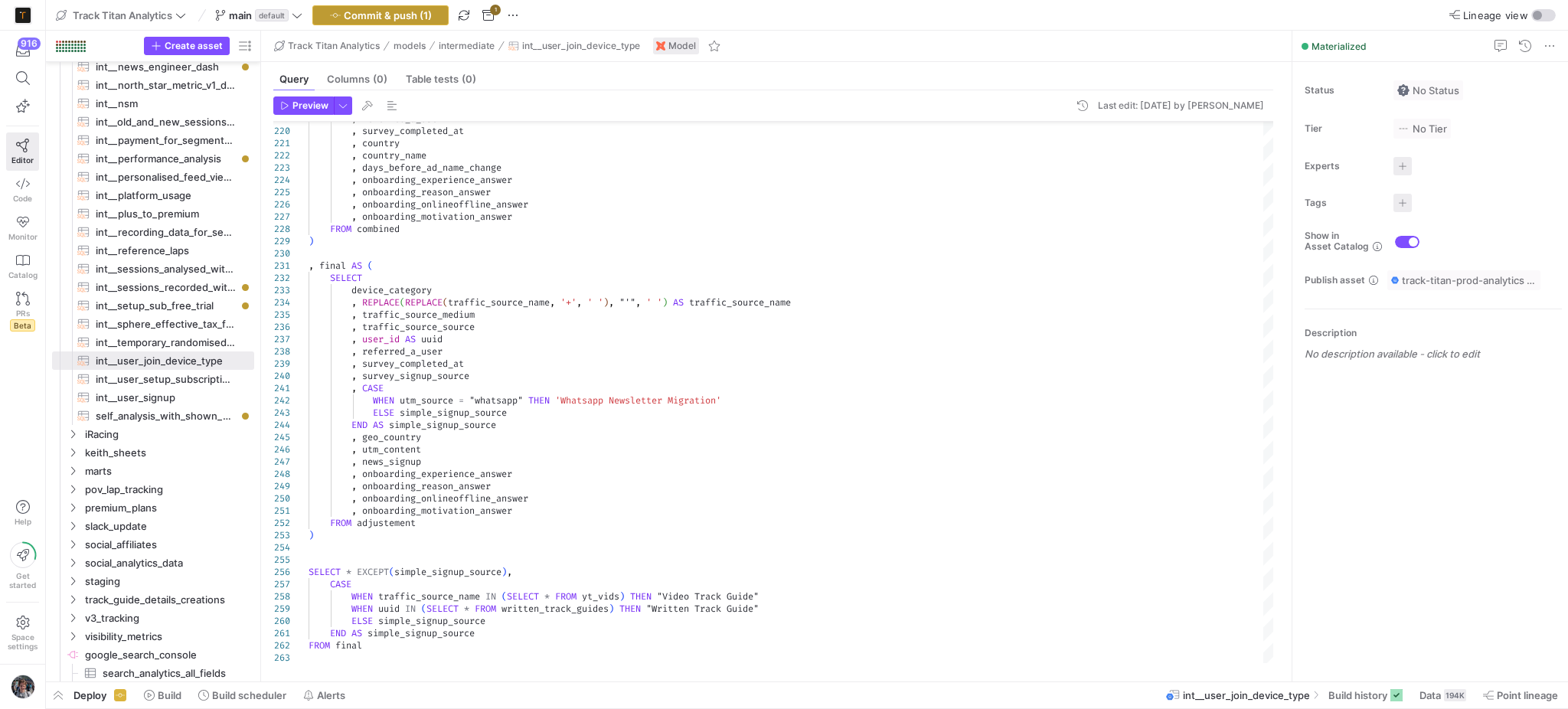
click at [392, 24] on y42-top-nav "Track Titan Analytics main default Commit & push (1) 1 Lineage view" at bounding box center [807, 15] width 1522 height 31
click at [389, 22] on span "button" at bounding box center [381, 15] width 135 height 18
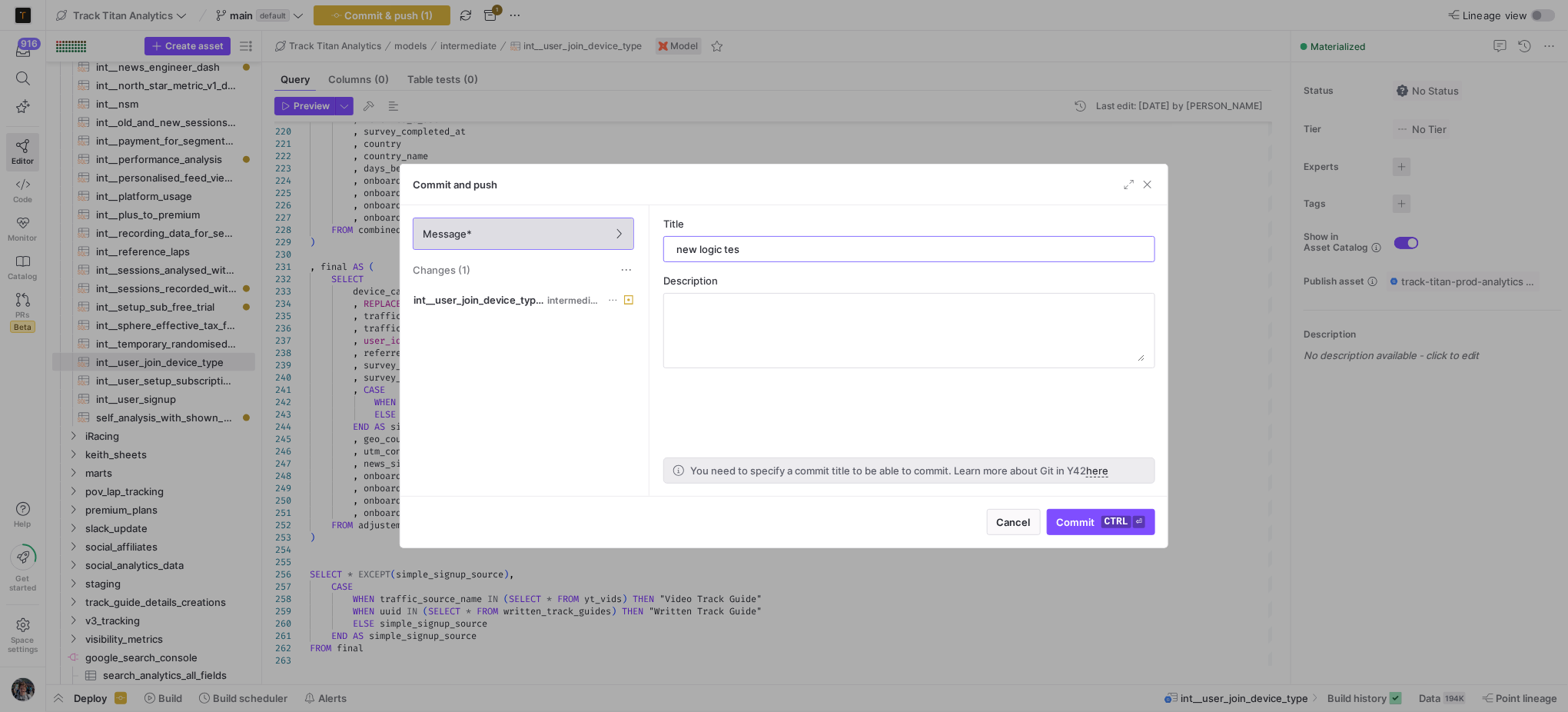
type input "new logic test"
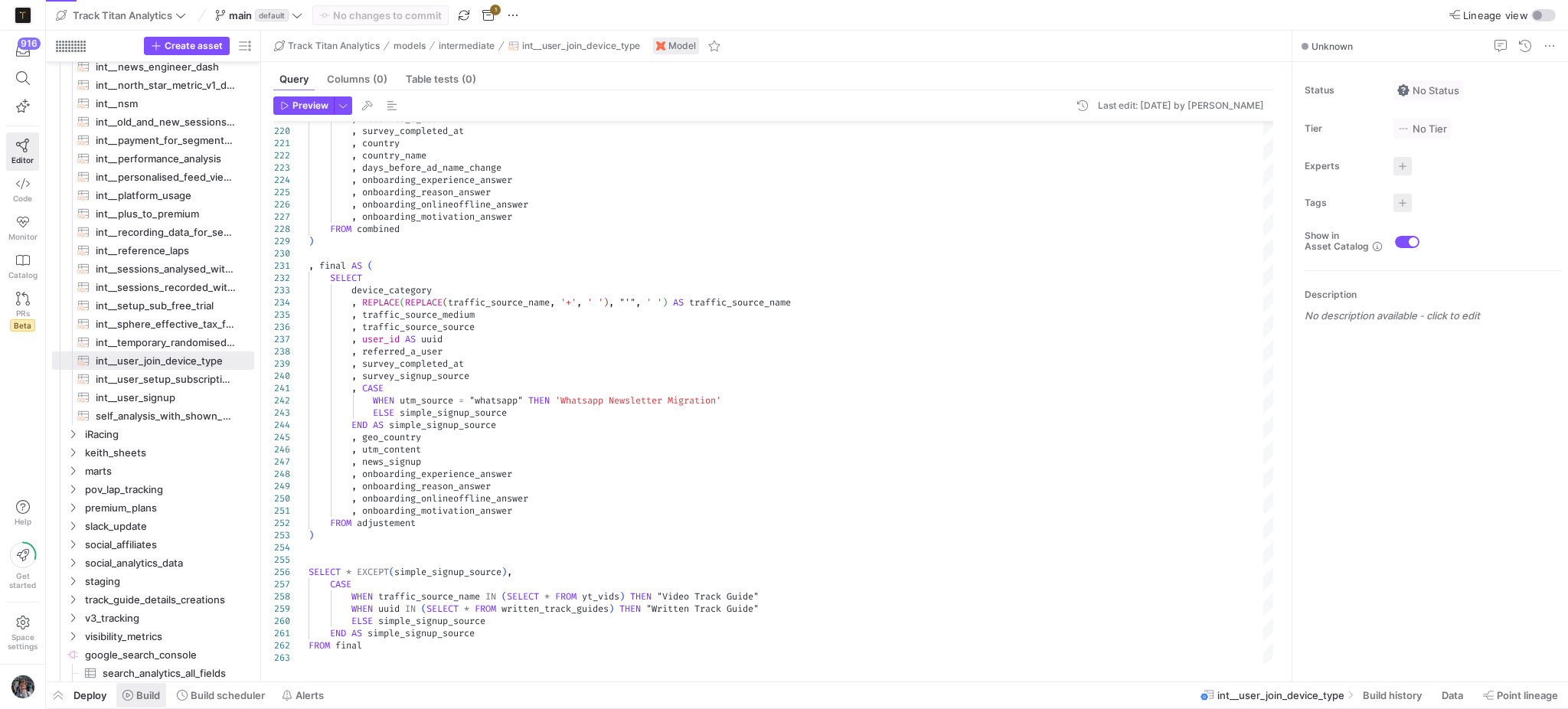
click at [149, 699] on span "Build" at bounding box center [148, 695] width 23 height 13
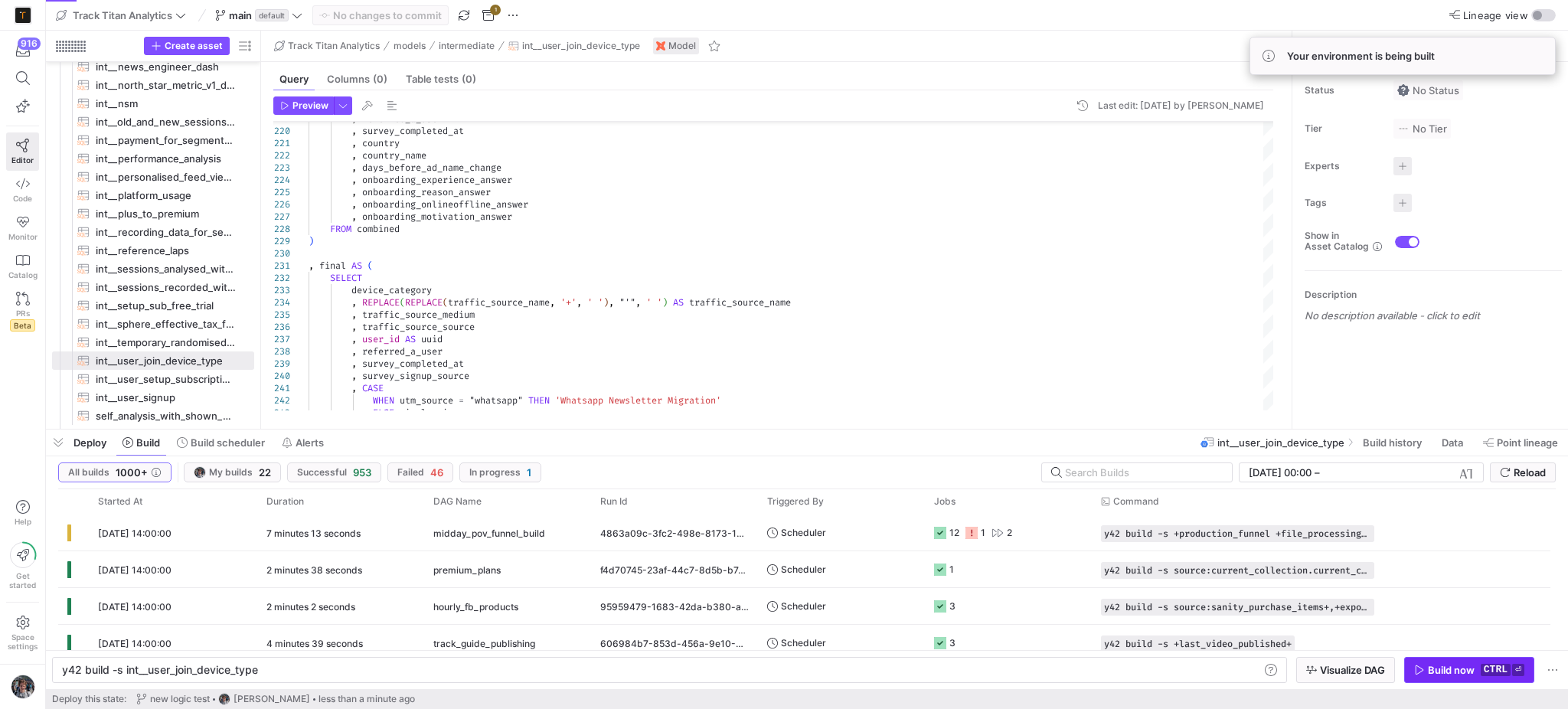
click at [1436, 671] on div "Build now" at bounding box center [1452, 670] width 47 height 13
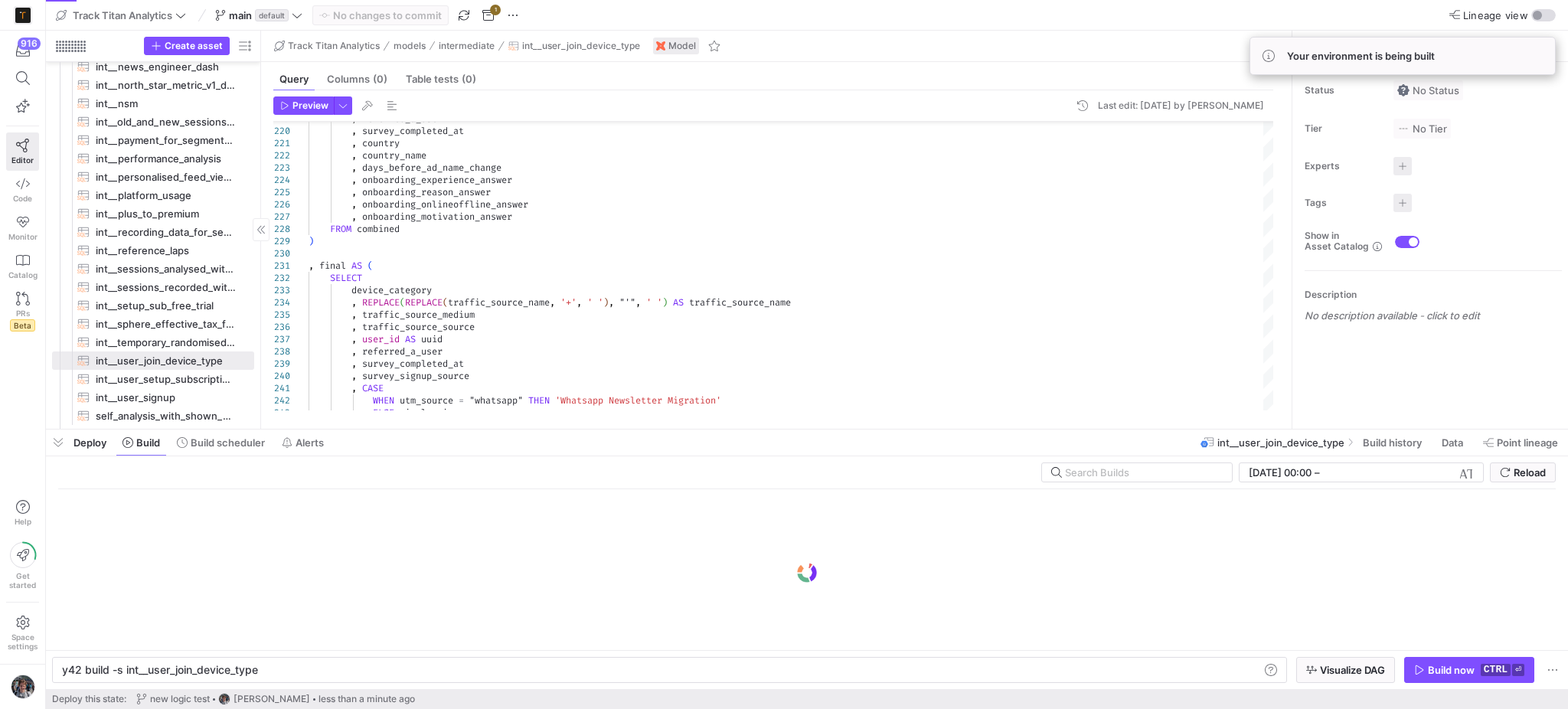
click at [54, 440] on span "button" at bounding box center [58, 442] width 24 height 26
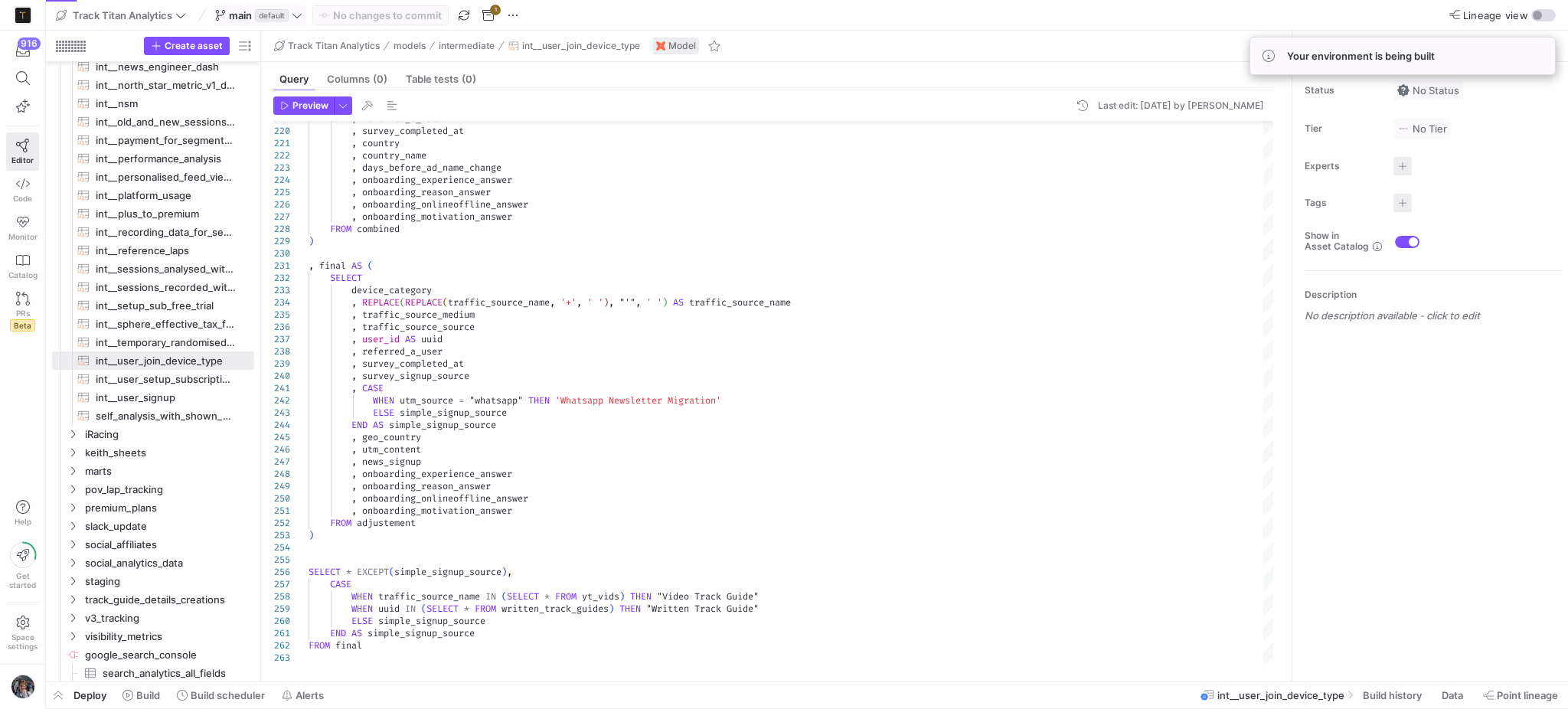
click at [263, 19] on span "default" at bounding box center [271, 15] width 33 height 13
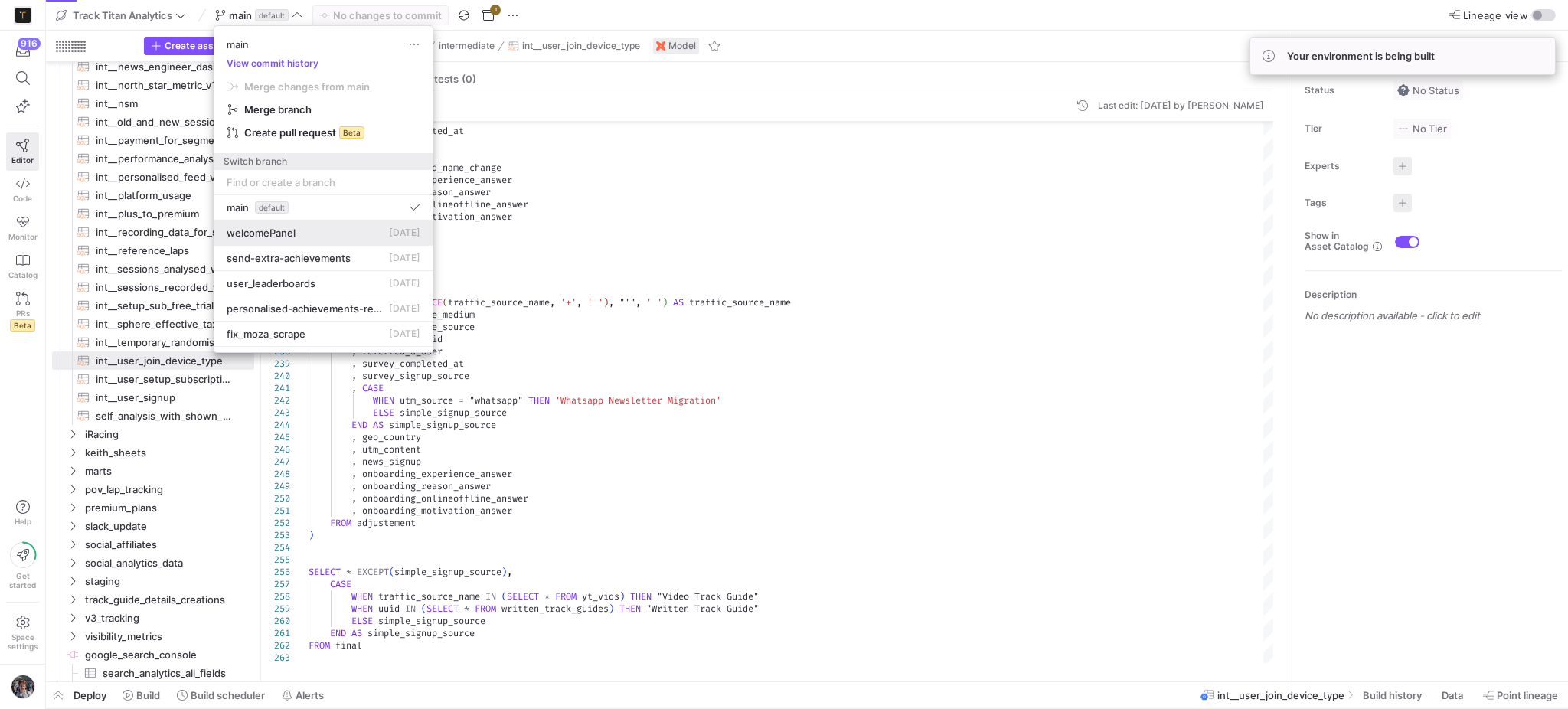
click at [309, 231] on div "welcomePanel 12 Sept 2025" at bounding box center [323, 232] width 194 height 13
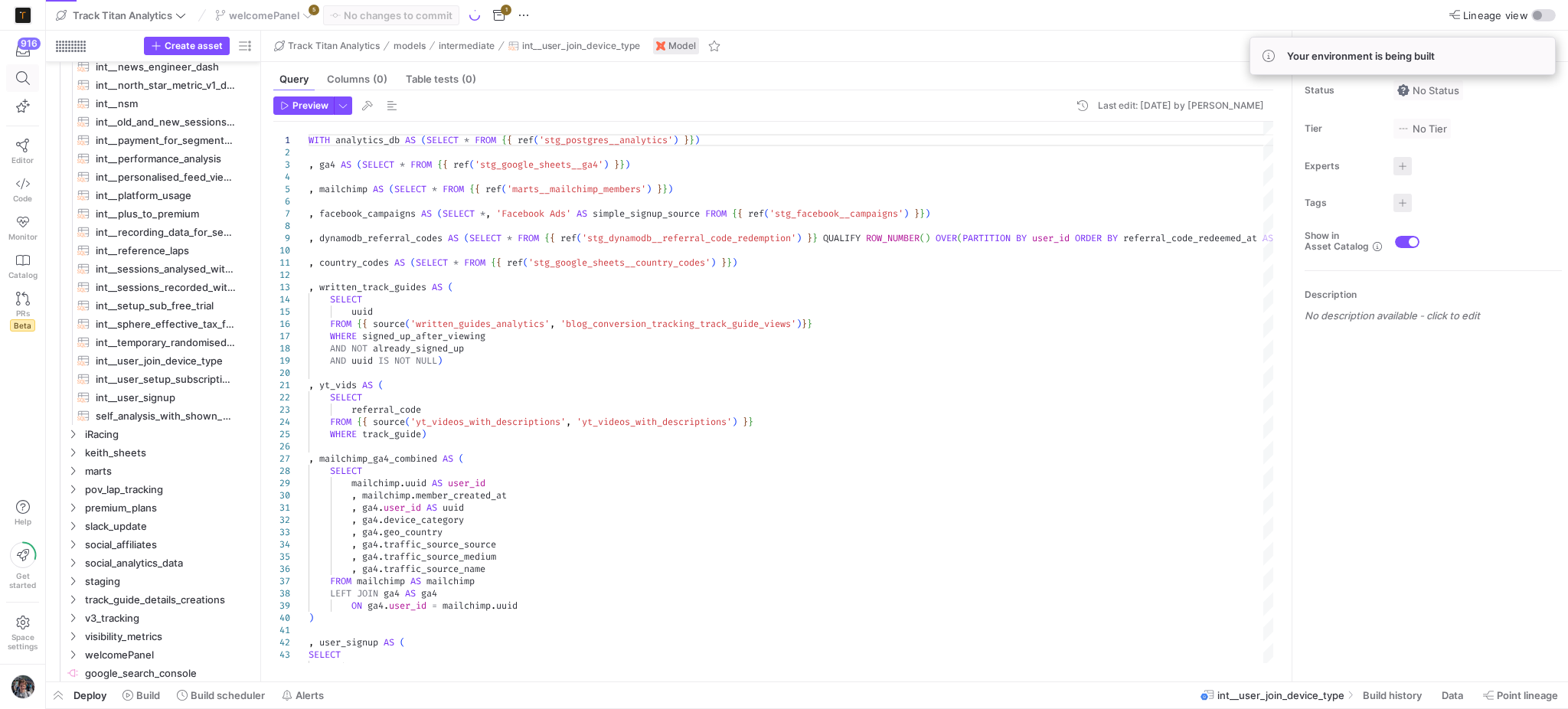
click at [18, 80] on icon at bounding box center [23, 77] width 14 height 14
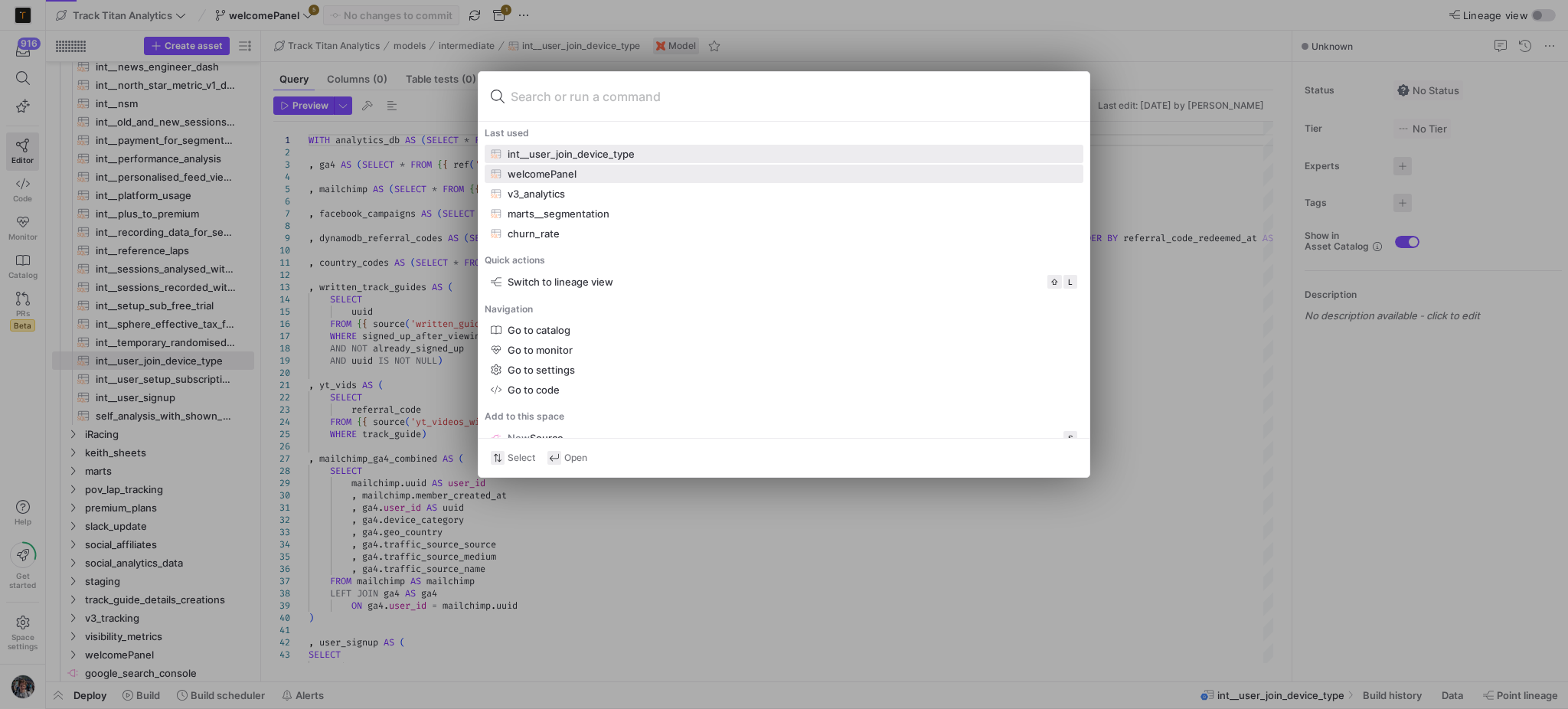
click at [516, 181] on button "welcomePanel" at bounding box center [784, 174] width 598 height 18
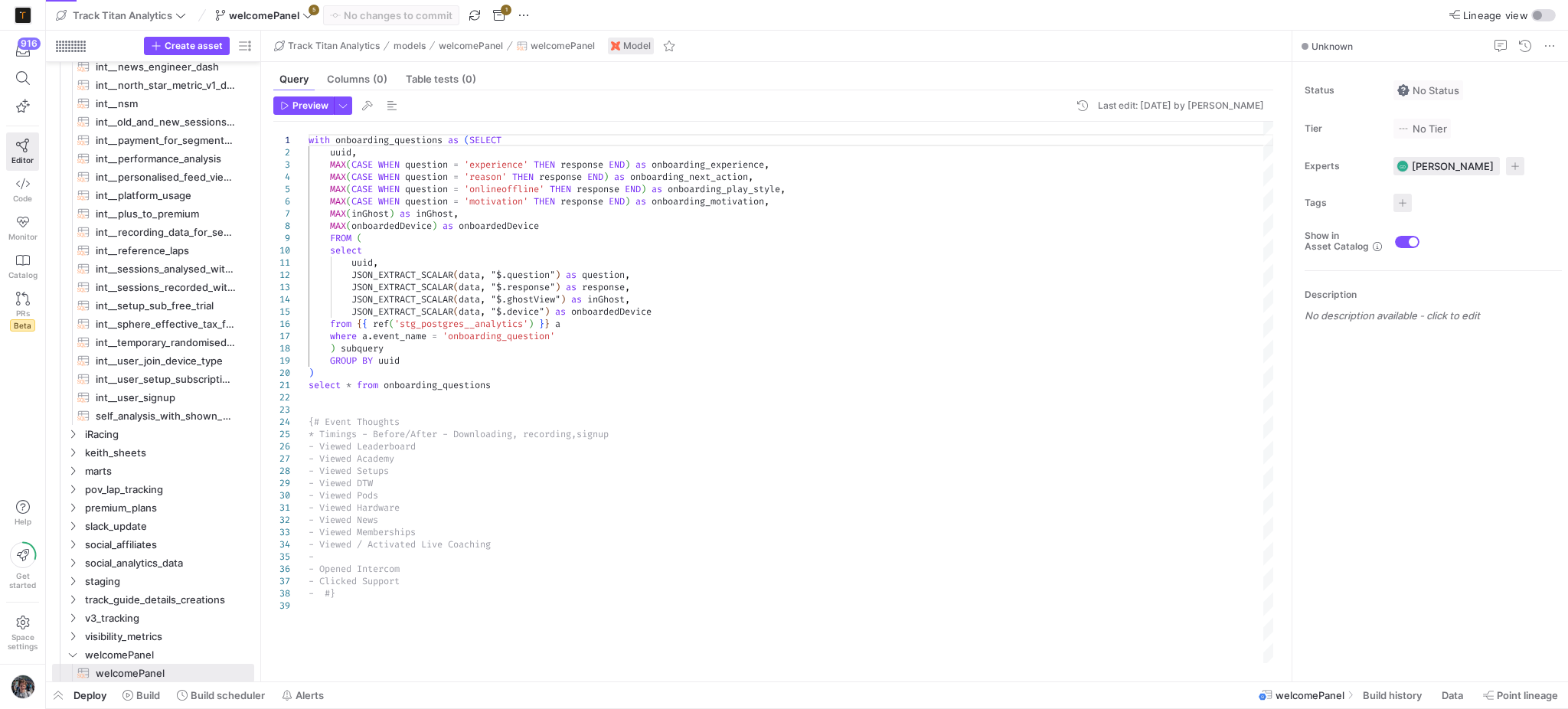
type textarea "uuid, JSON_EXTRACT_SCALAR(data, "$.question") as question, JSON_EXTRACT_SCALAR(…"
click at [578, 371] on div "with onboarding_questions as ( SELECT uuid , MAX ( CASE WHEN question = 'experi…" at bounding box center [790, 393] width 965 height 542
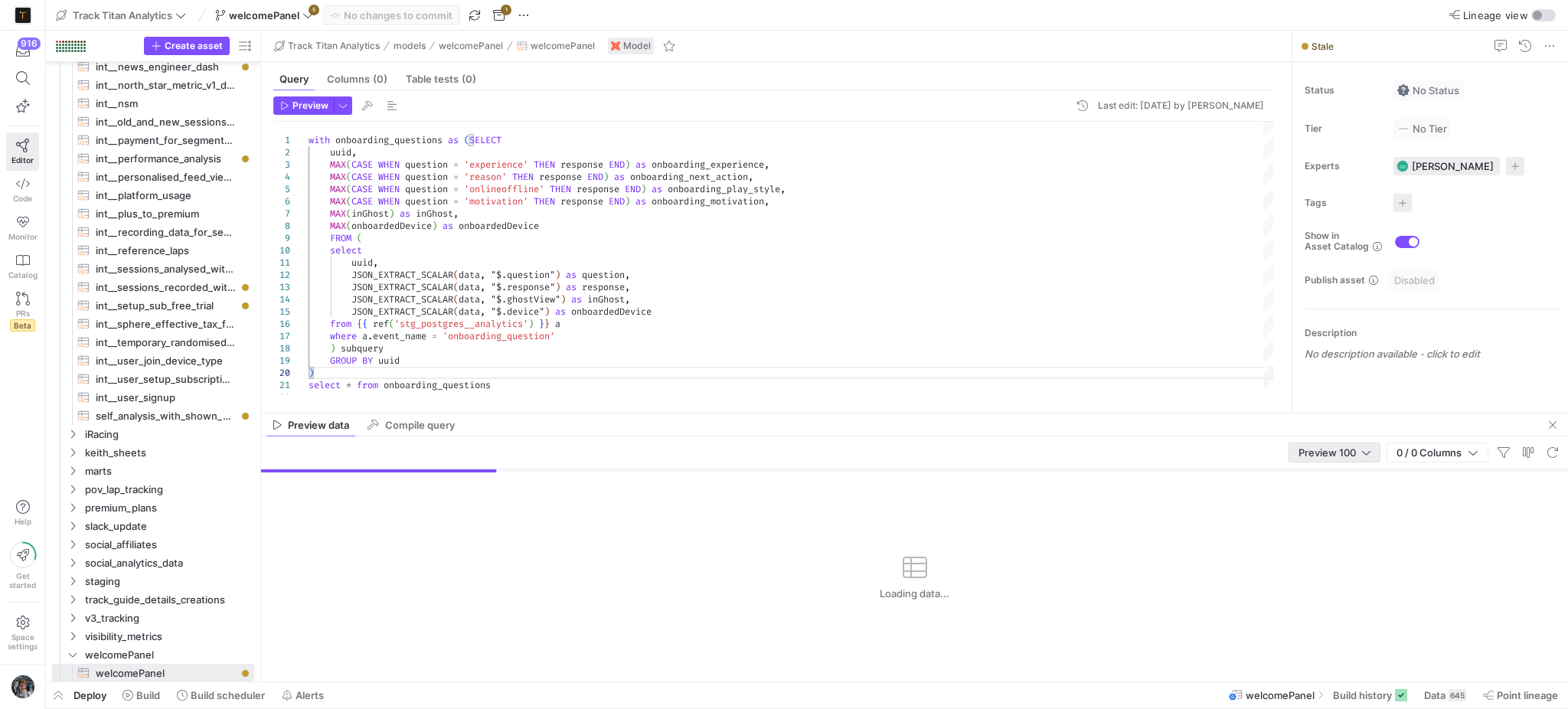
click at [1352, 446] on span "Preview 100" at bounding box center [1327, 452] width 58 height 13
click at [1353, 502] on span "Full Preview" at bounding box center [1333, 503] width 79 height 13
drag, startPoint x: 1035, startPoint y: 412, endPoint x: 1042, endPoint y: 226, distance: 186.1
click at [1042, 226] on mat-tab-group "Query Columns (0) Table tests (0) Preview Last edit: Friday 12 September 2025 b…" at bounding box center [773, 237] width 1025 height 350
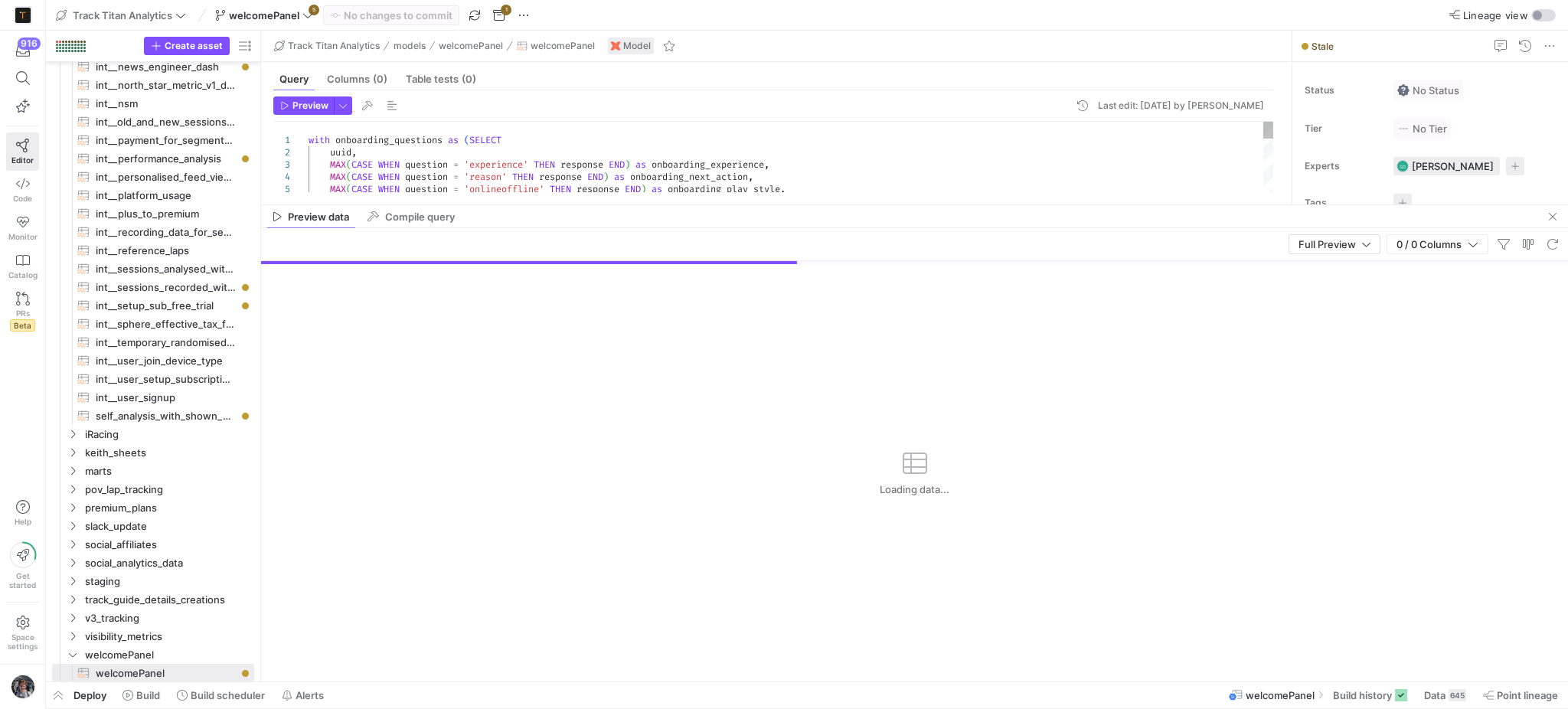
drag, startPoint x: 1034, startPoint y: 414, endPoint x: 1026, endPoint y: 308, distance: 106.3
click at [1040, 205] on div at bounding box center [915, 205] width 1307 height 1
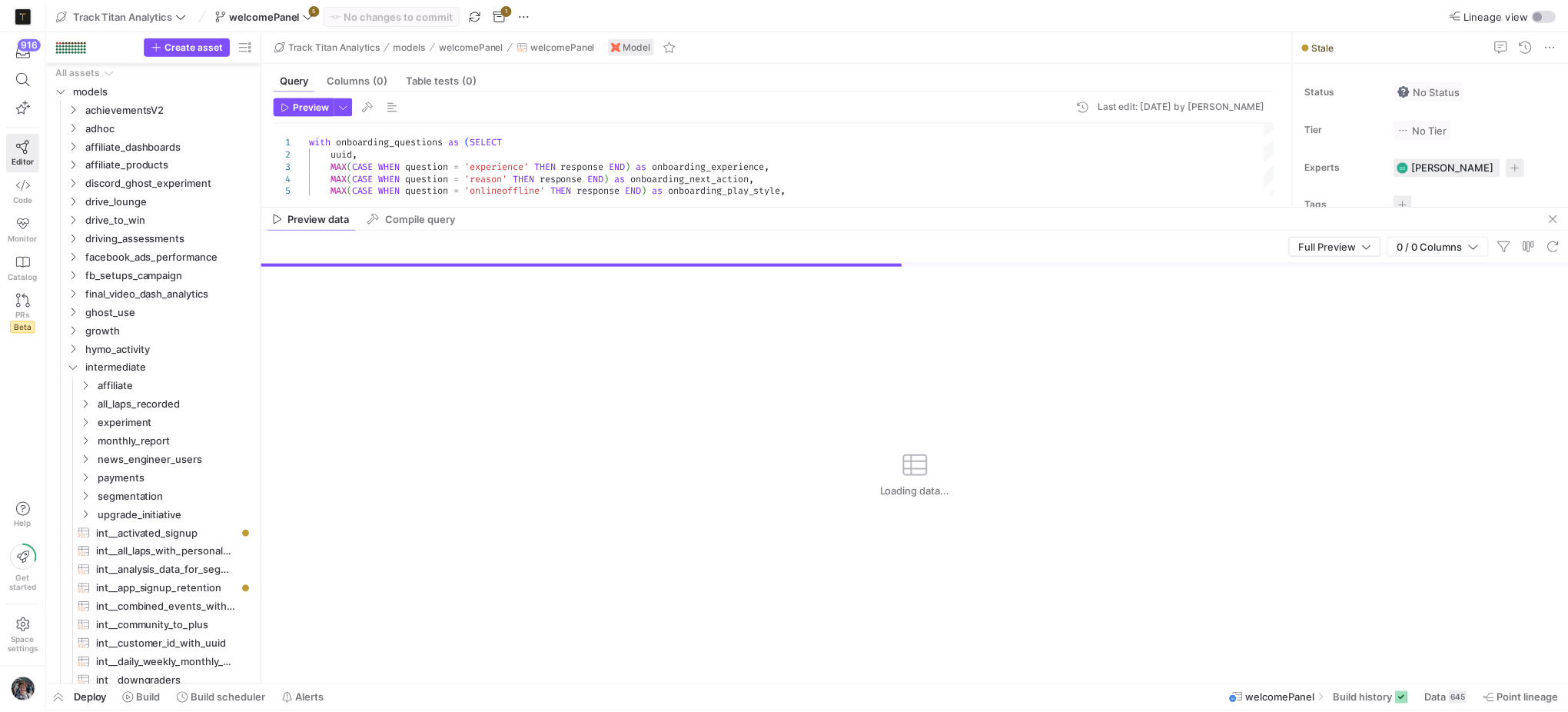
scroll to position [853, 0]
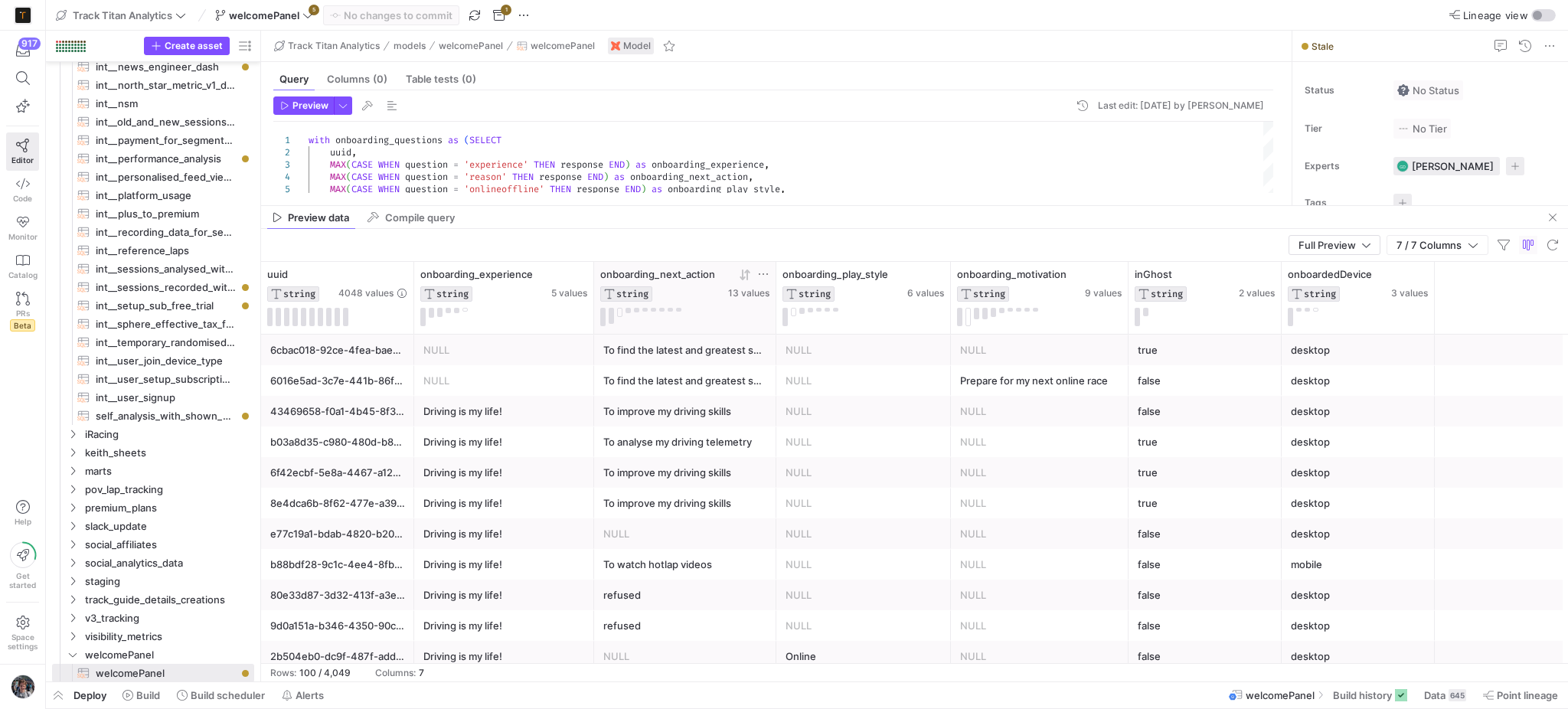
click at [767, 277] on icon at bounding box center [763, 274] width 13 height 13
click at [865, 420] on button "Apply" at bounding box center [889, 430] width 47 height 20
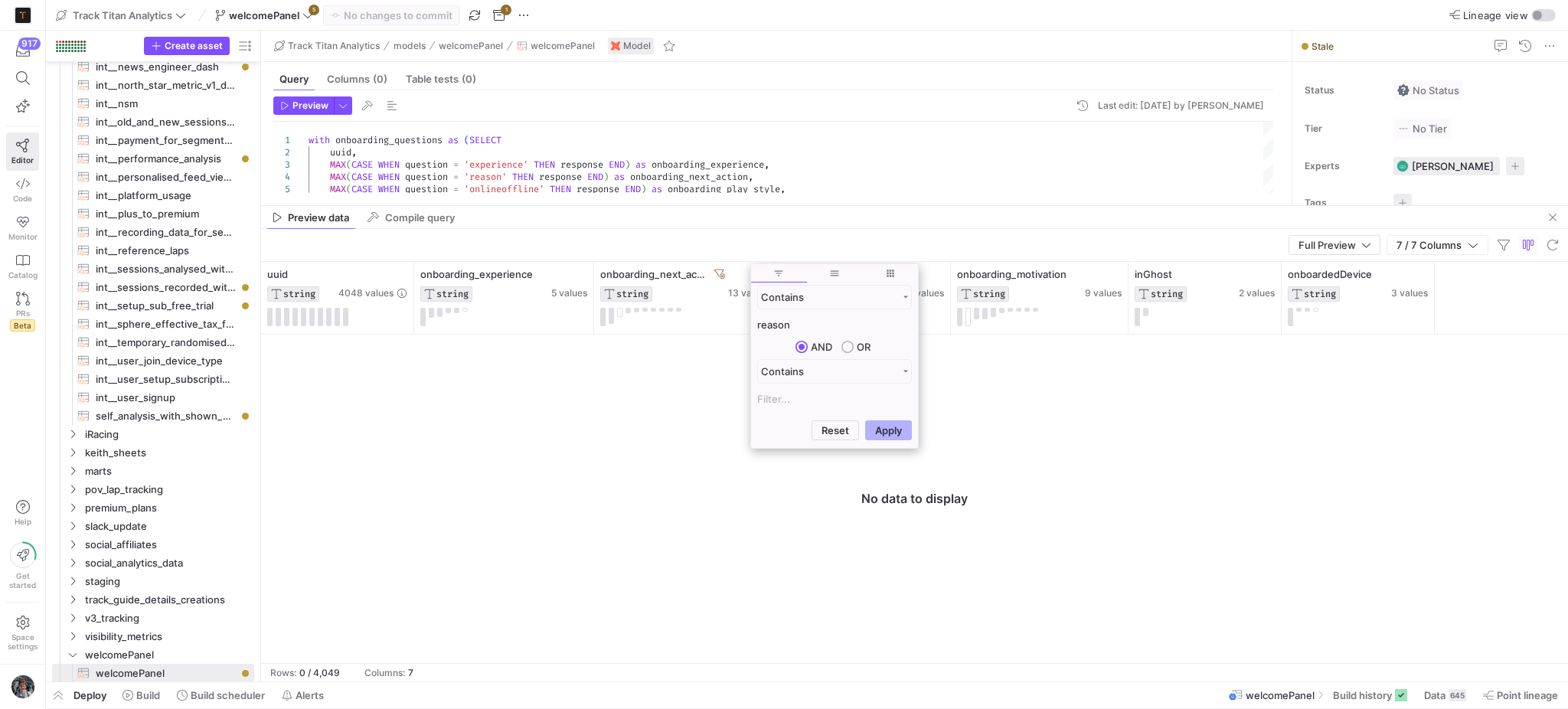
click at [764, 326] on input "reason" at bounding box center [834, 324] width 155 height 18
click at [865, 420] on button "Apply" at bounding box center [889, 430] width 47 height 20
click at [793, 317] on input "tips" at bounding box center [834, 324] width 155 height 18
click at [793, 320] on input "tips" at bounding box center [834, 324] width 155 height 18
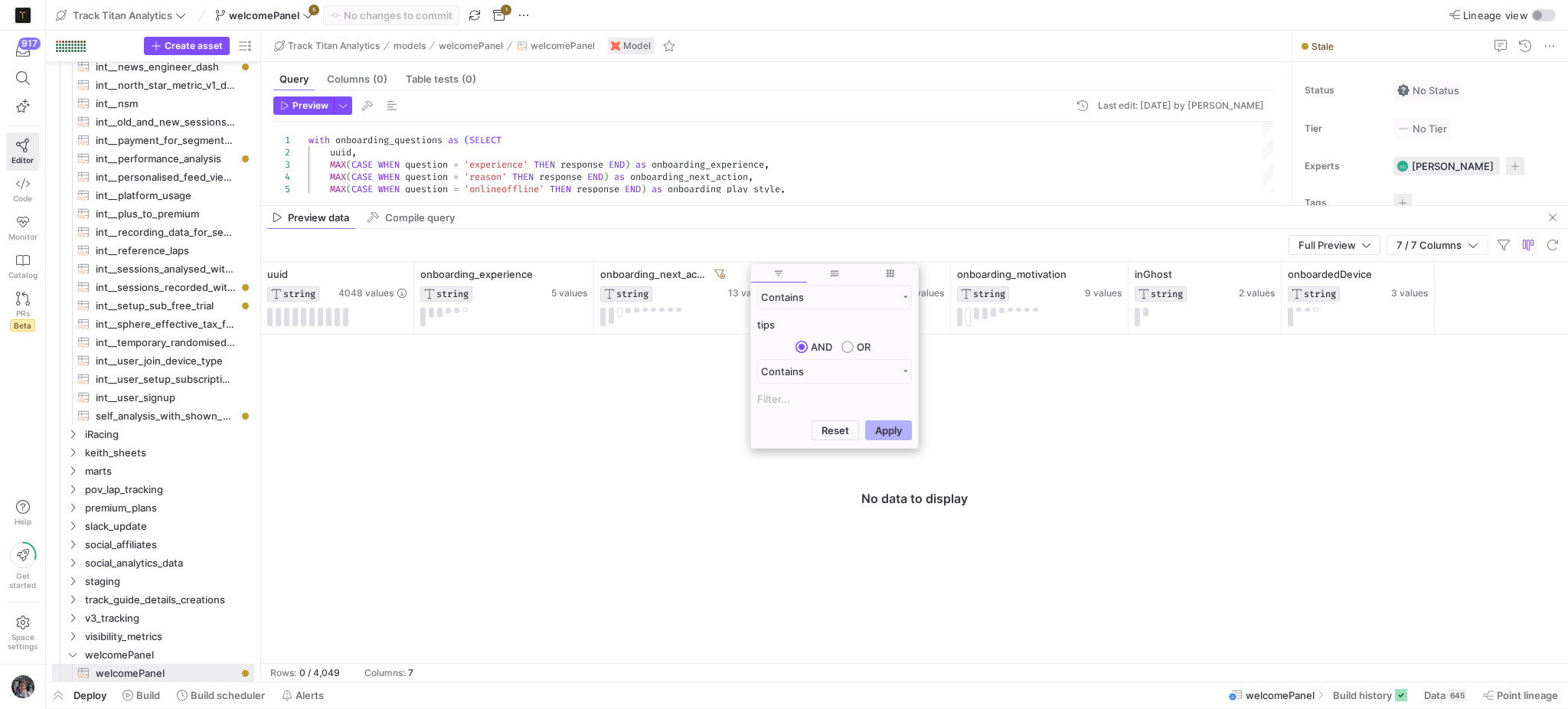
click at [793, 322] on input "tips" at bounding box center [834, 324] width 155 height 18
type input "real"
click at [865, 420] on button "Apply" at bounding box center [889, 430] width 47 height 20
click at [919, 245] on div "Full Preview 7 / 7 Columns" at bounding box center [915, 245] width 1307 height 33
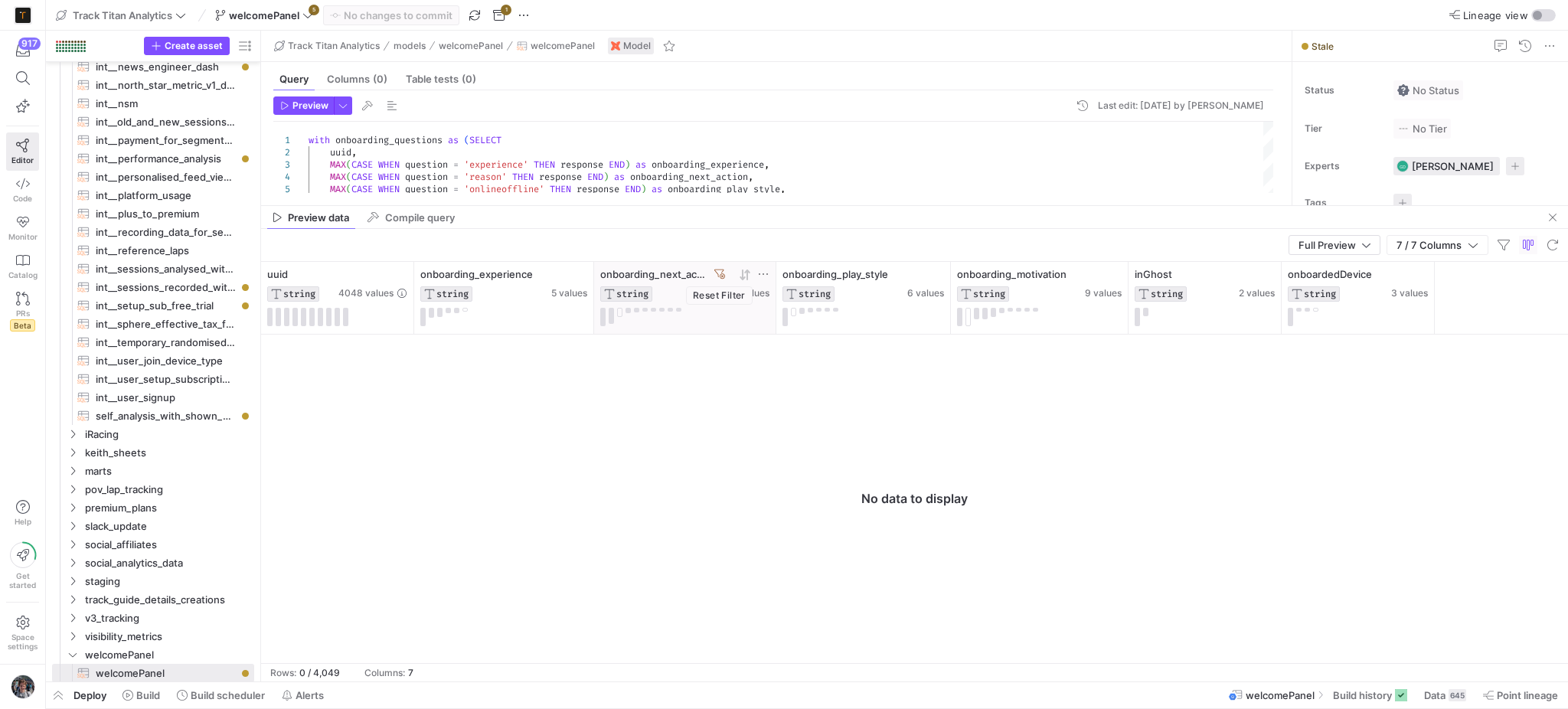
click at [720, 272] on icon at bounding box center [720, 274] width 11 height 11
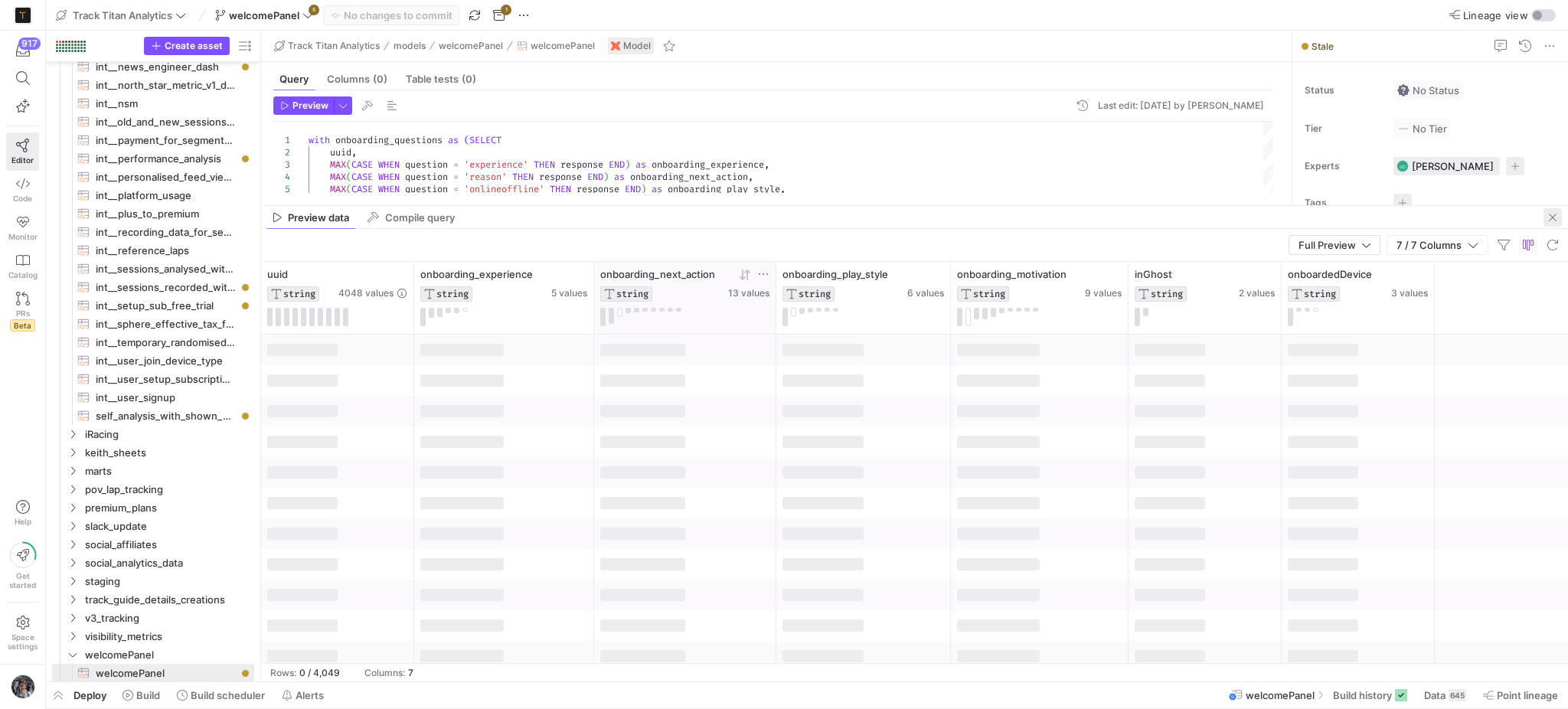
click at [1554, 219] on span "button" at bounding box center [1553, 217] width 18 height 18
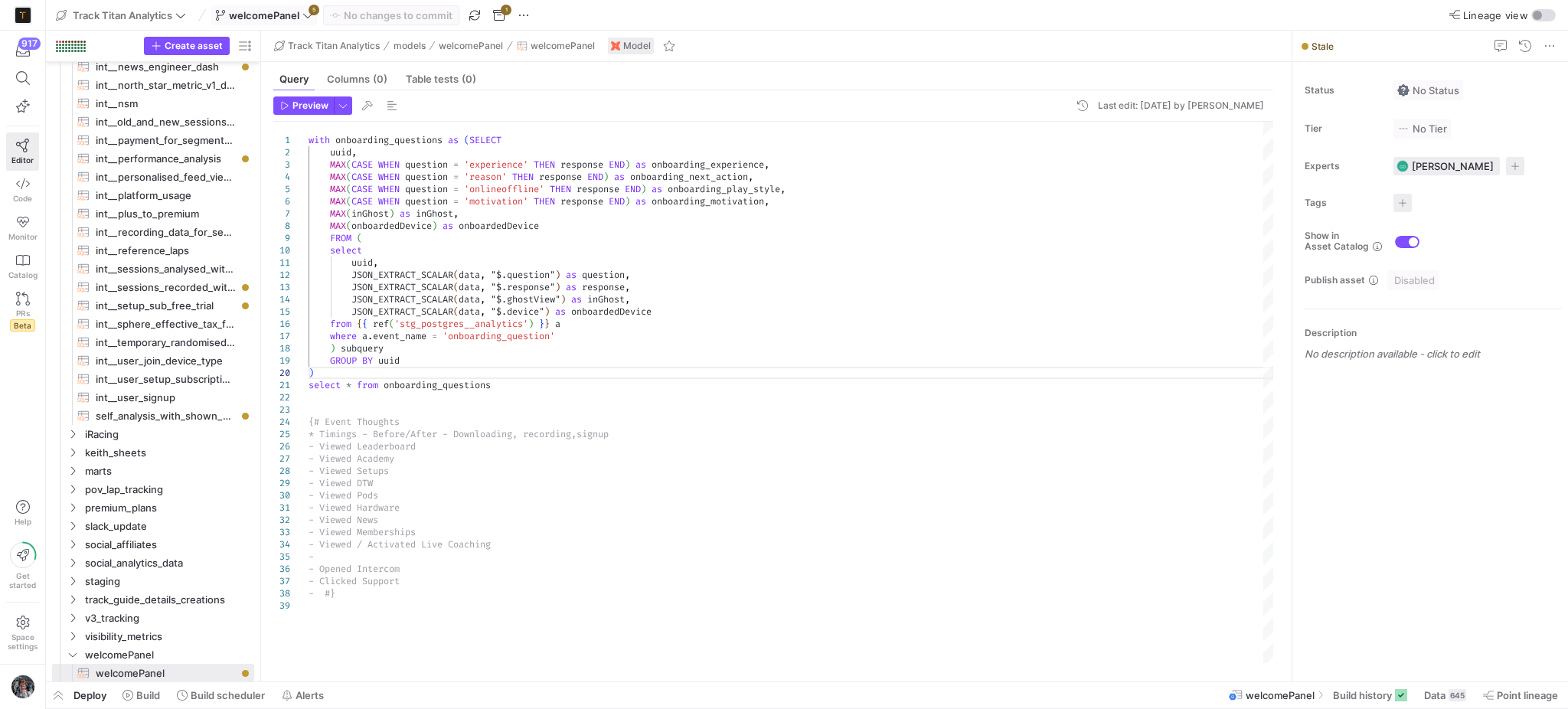
click at [247, 9] on span "welcomePanel" at bounding box center [264, 15] width 70 height 13
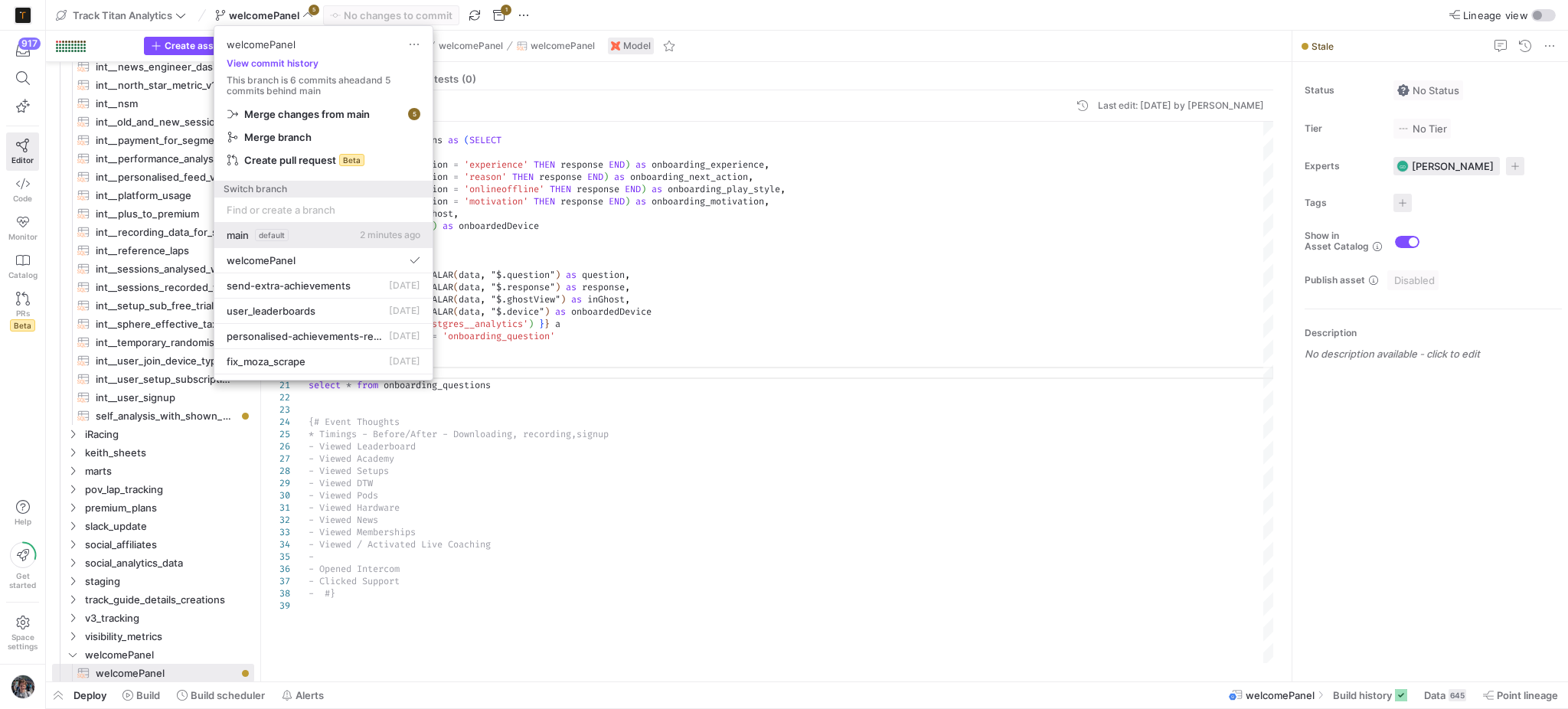
click at [300, 243] on button "main default 2 minutes ago" at bounding box center [324, 235] width 218 height 25
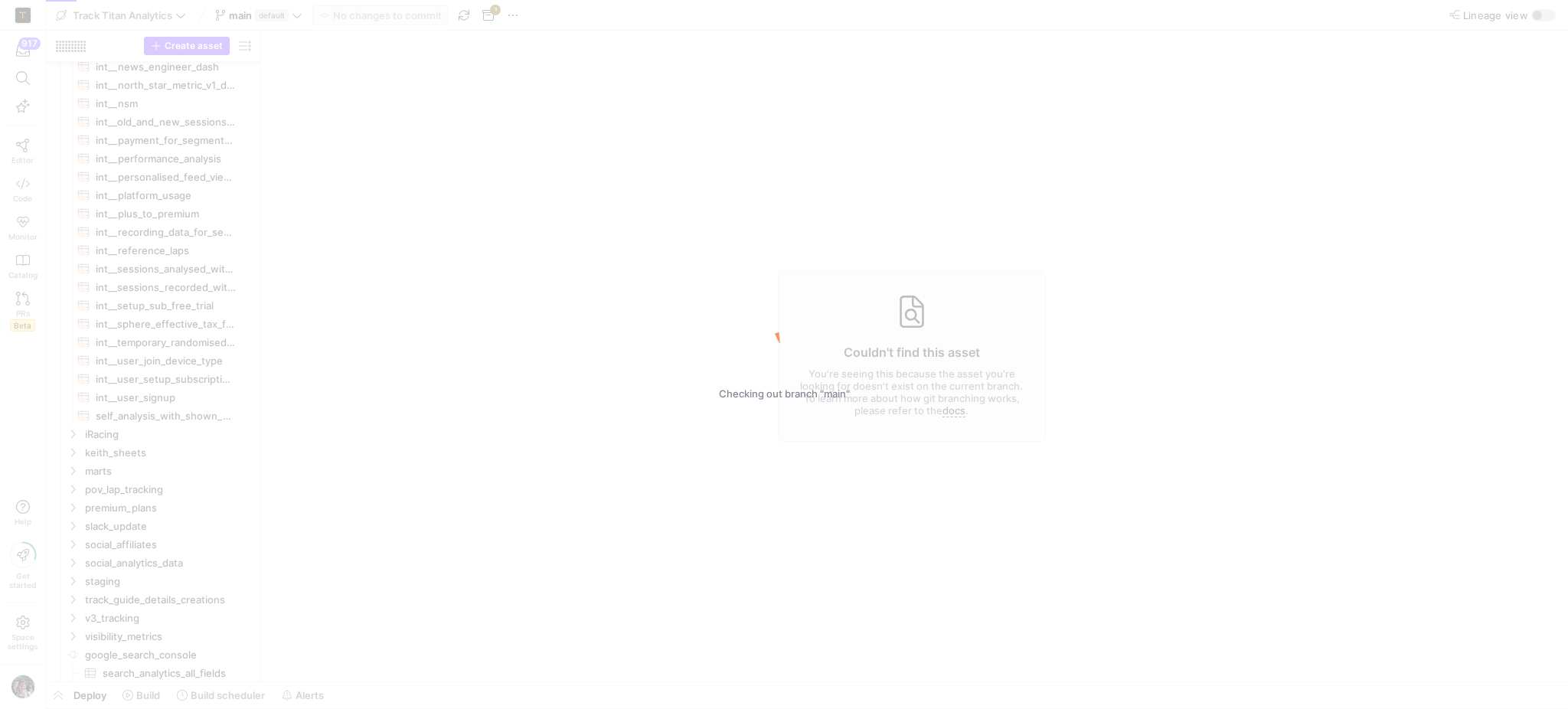
click at [18, 75] on div "Checking out branch "main"" at bounding box center [784, 354] width 1568 height 709
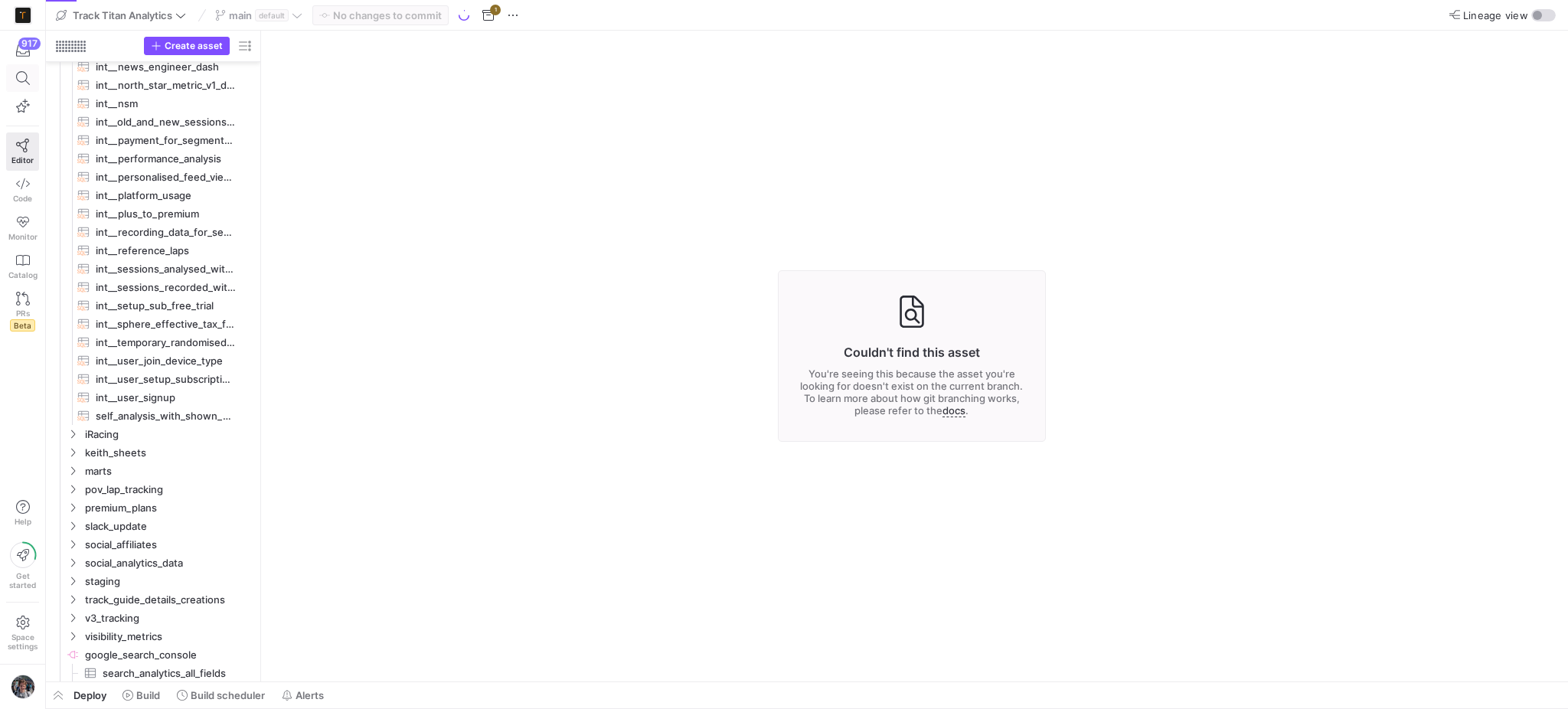
click at [20, 77] on icon at bounding box center [23, 77] width 14 height 14
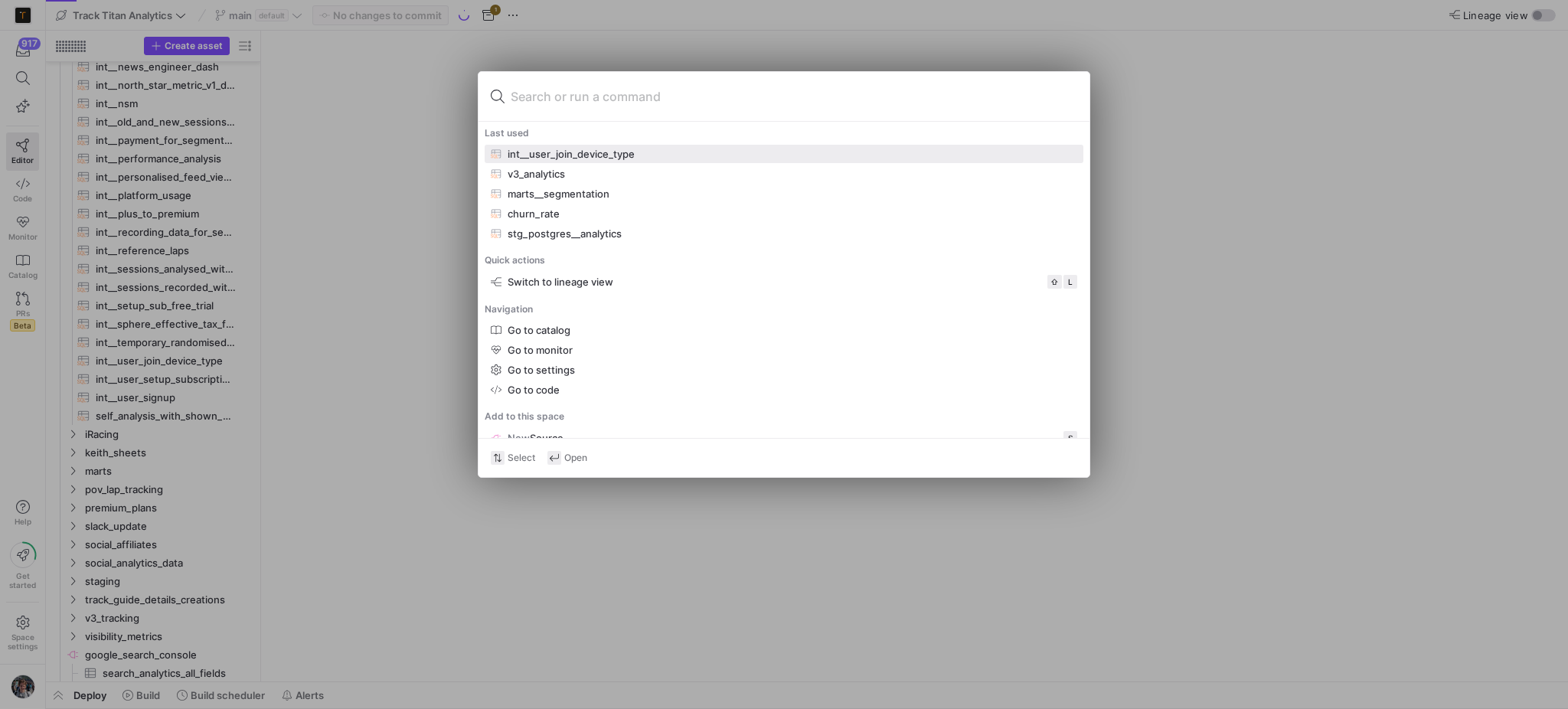
click at [570, 153] on div "int__user_join_device_type" at bounding box center [570, 154] width 127 height 13
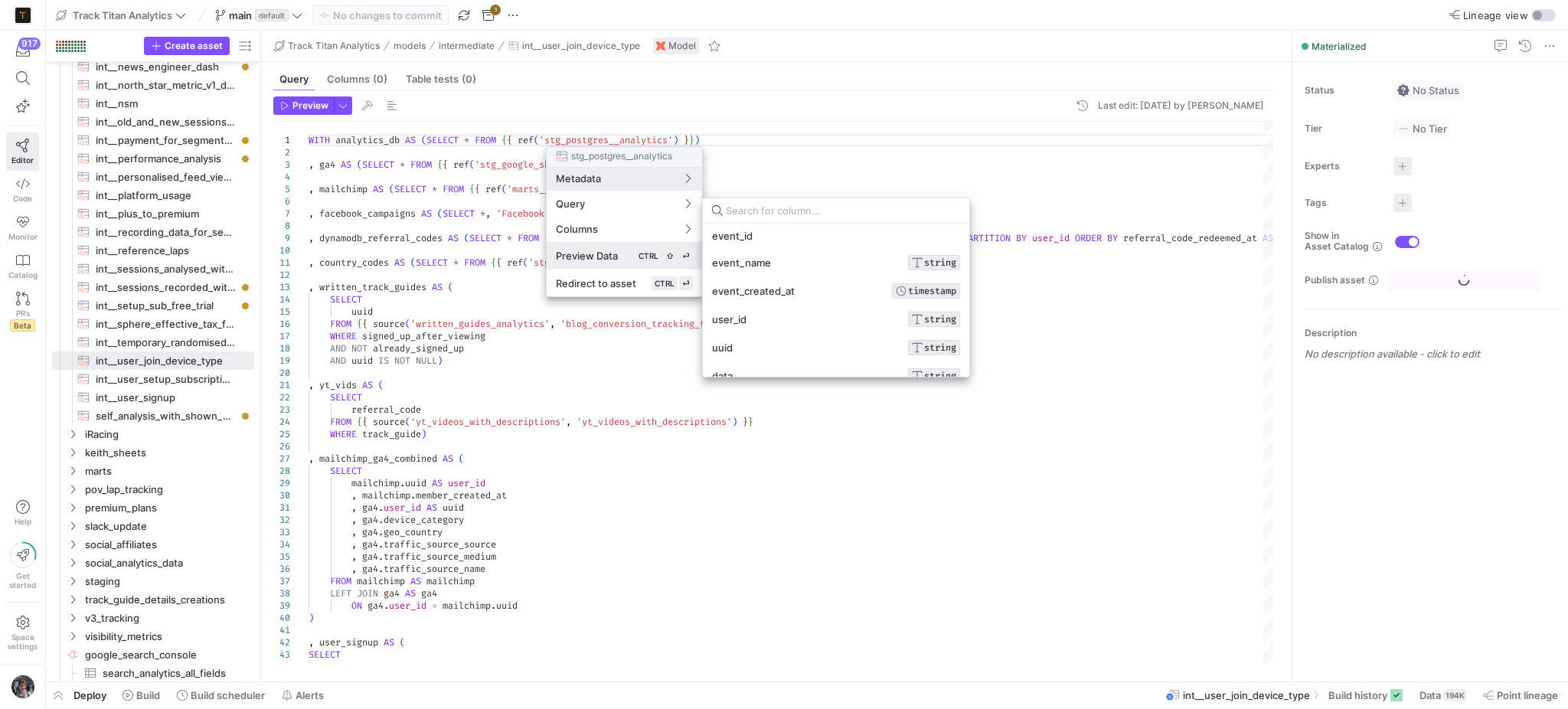
click at [618, 252] on div "Preview Data CTRL ⇧ ⏎" at bounding box center [624, 255] width 137 height 14
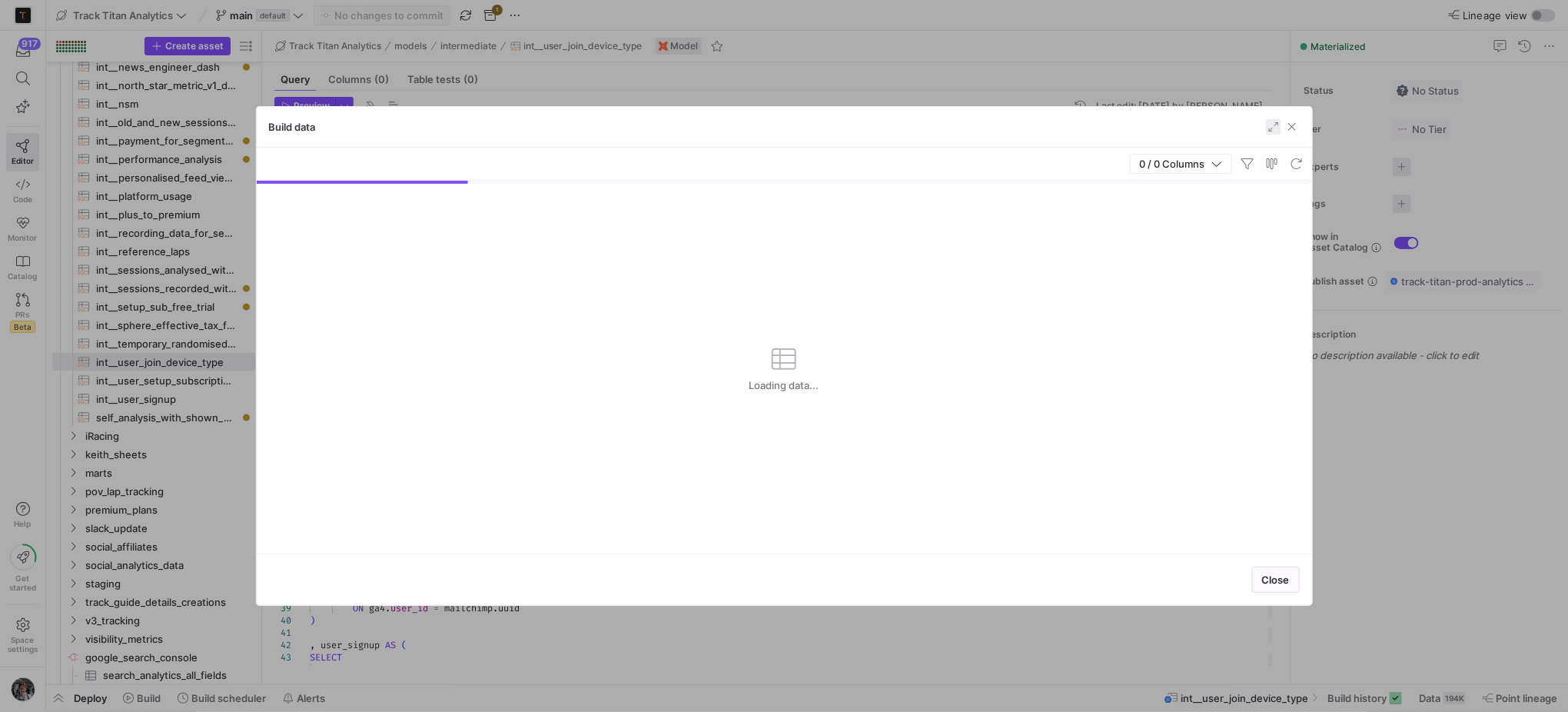
click at [1270, 128] on span "button" at bounding box center [1273, 127] width 15 height 15
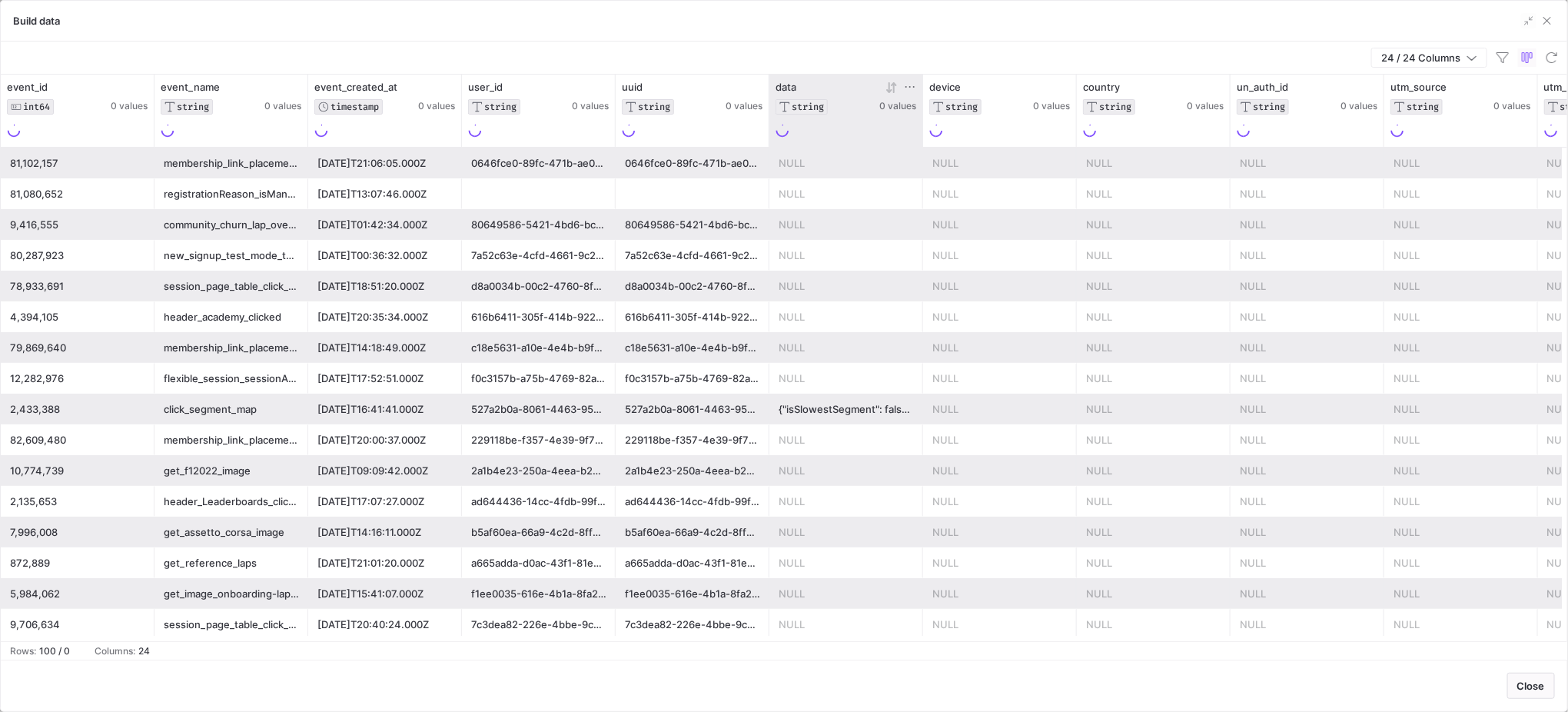
click at [913, 87] on icon at bounding box center [910, 87] width 13 height 13
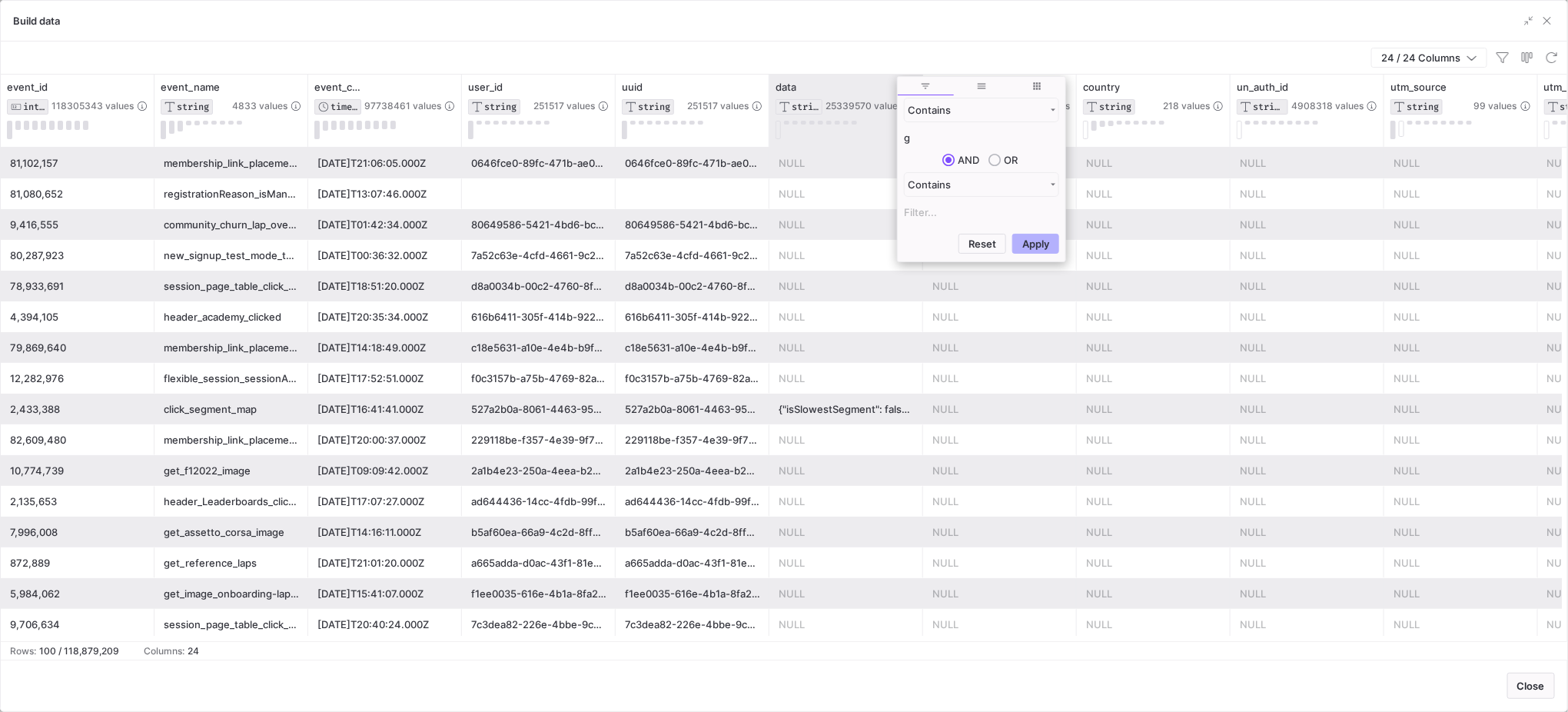
type input "g"
click at [913, 81] on div "data STRING 25339570 values" at bounding box center [847, 110] width 154 height 72
click at [914, 82] on icon at bounding box center [910, 87] width 13 height 13
type input "hardware"
click at [1012, 233] on button "Apply" at bounding box center [1036, 243] width 47 height 20
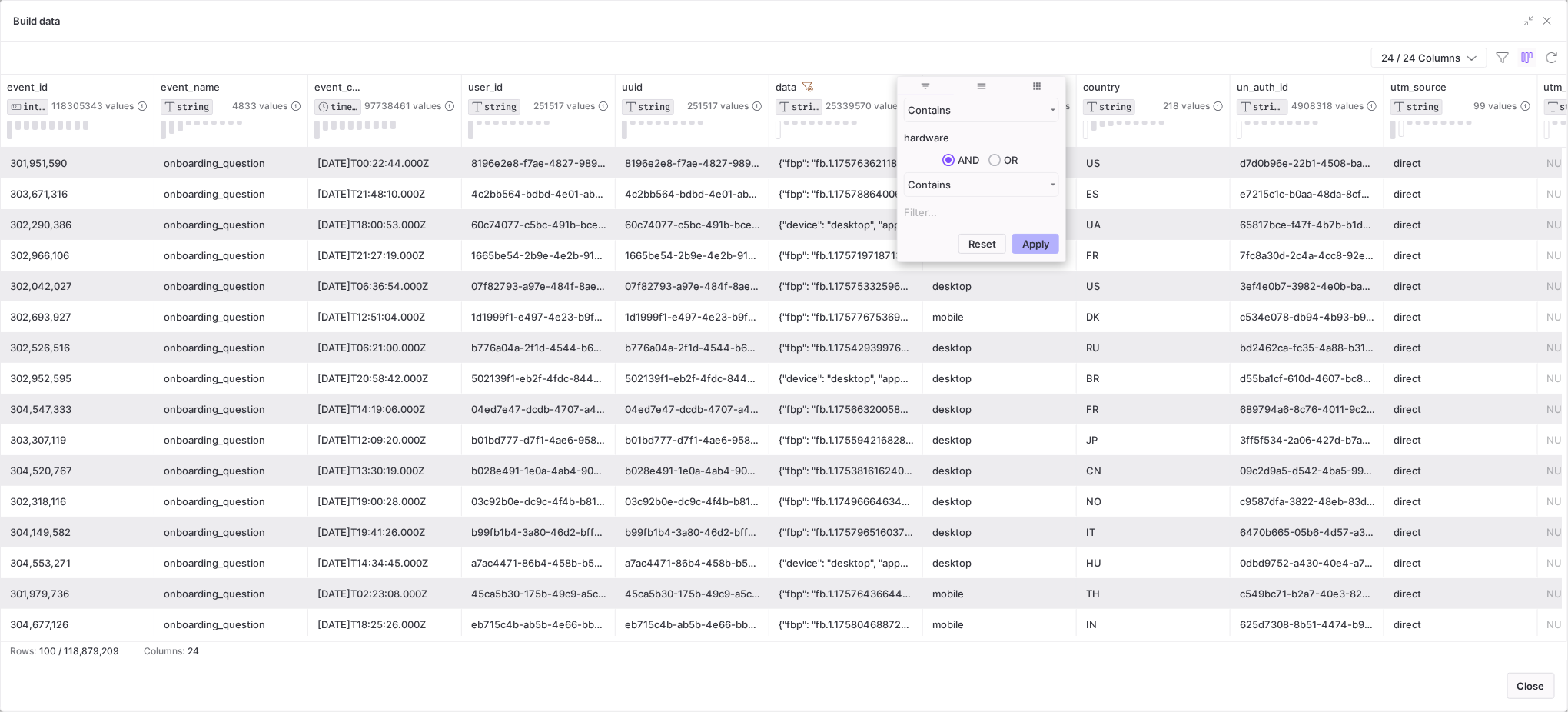
click at [480, 427] on div "b01bd777-d7f1-4ae6-9584-7c1f99985b12" at bounding box center [539, 440] width 136 height 30
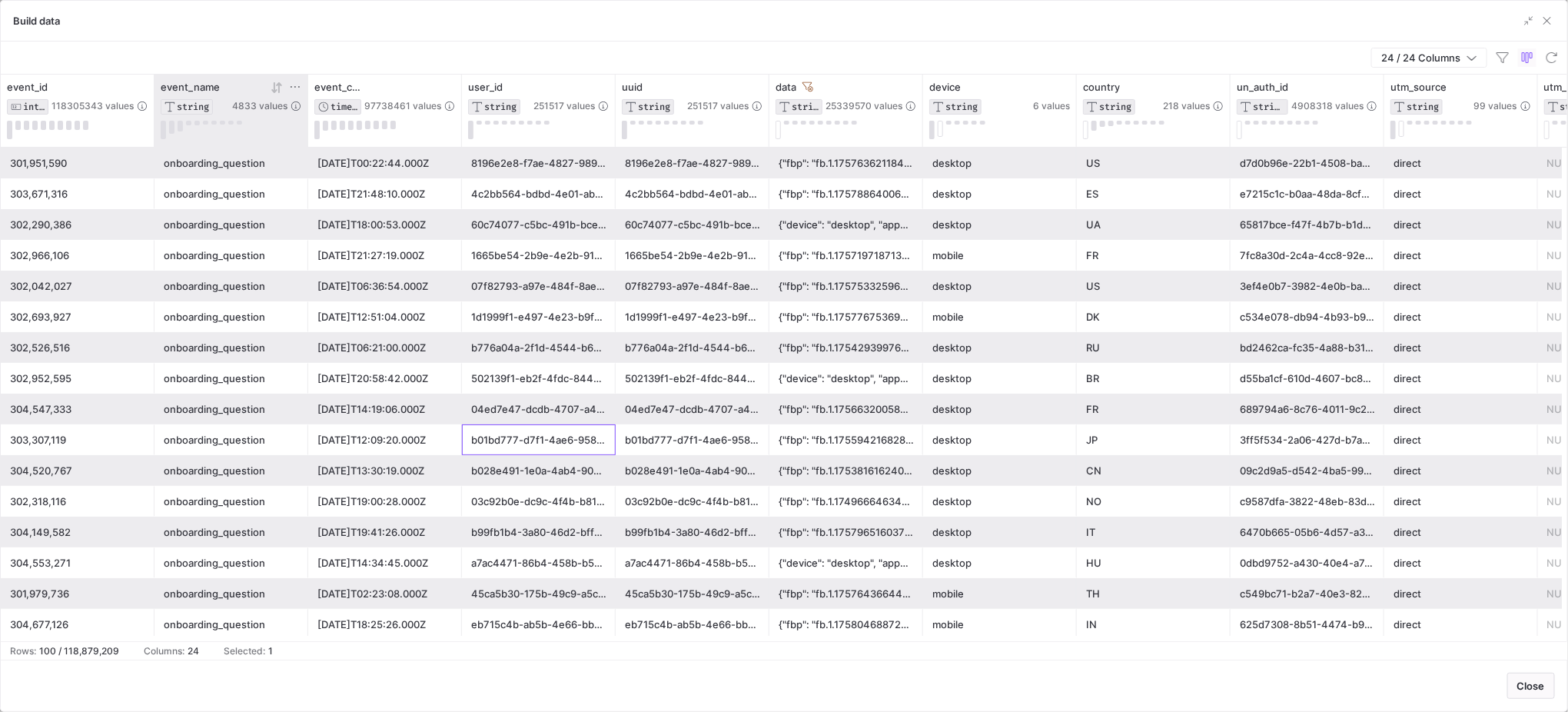
click at [280, 86] on icon at bounding box center [277, 88] width 13 height 13
click at [277, 86] on icon at bounding box center [277, 88] width 13 height 13
click at [908, 87] on icon at bounding box center [910, 87] width 13 height 13
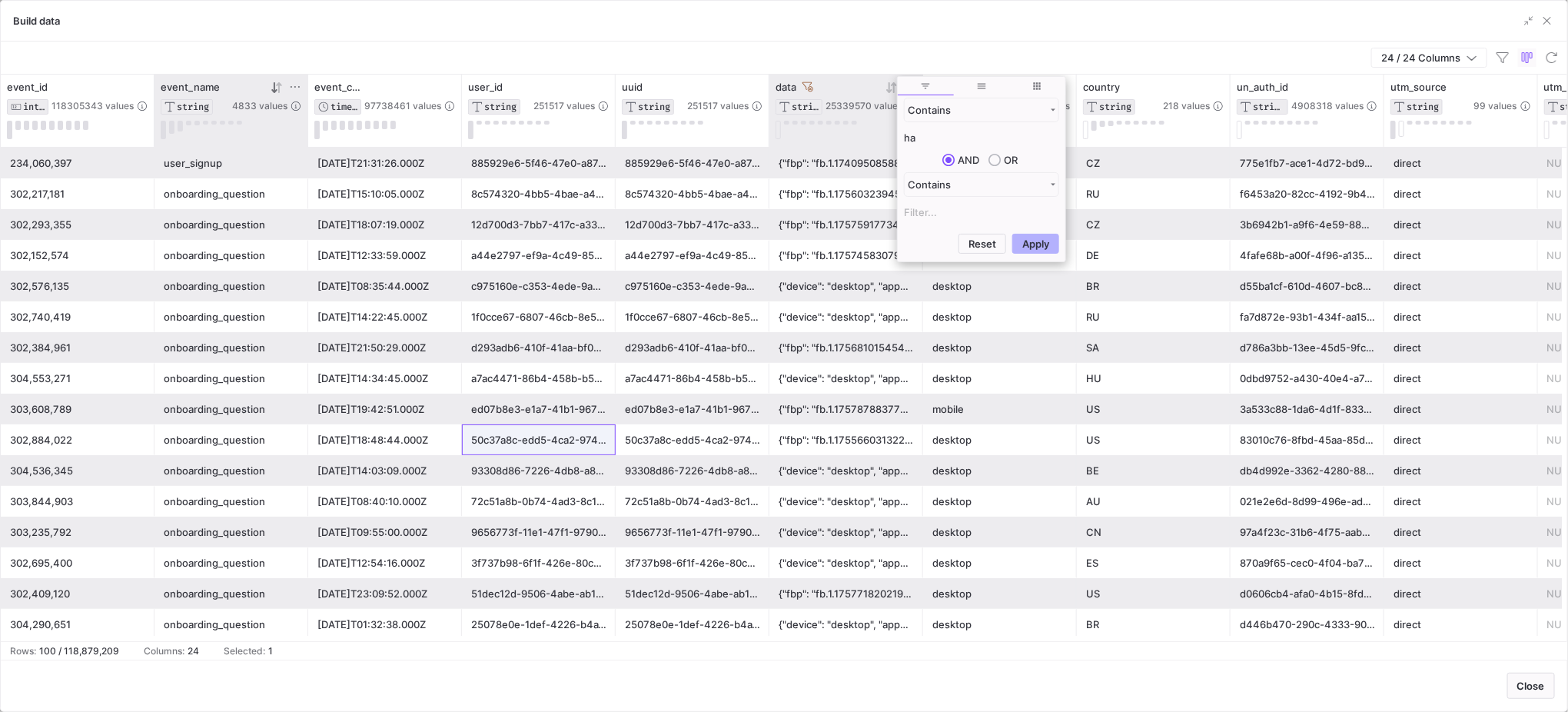
type input "h"
click at [1012, 233] on button "Apply" at bounding box center [1036, 243] width 47 height 20
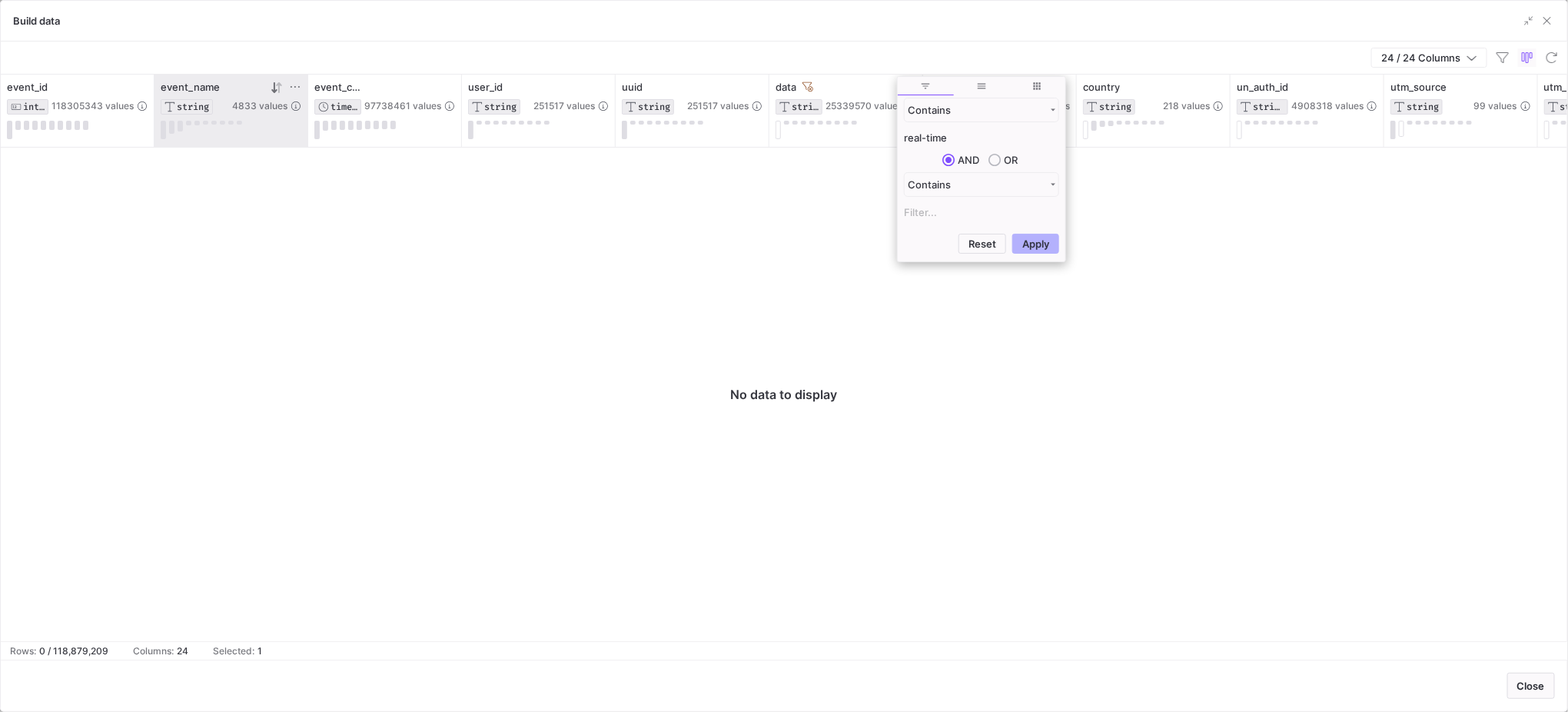
click at [933, 149] on div "Contains real-time AND OR Contains" at bounding box center [981, 162] width 167 height 130
click at [933, 147] on div "Contains real-time AND OR Contains" at bounding box center [981, 162] width 167 height 130
click at [935, 136] on input "real-time" at bounding box center [982, 138] width 156 height 18
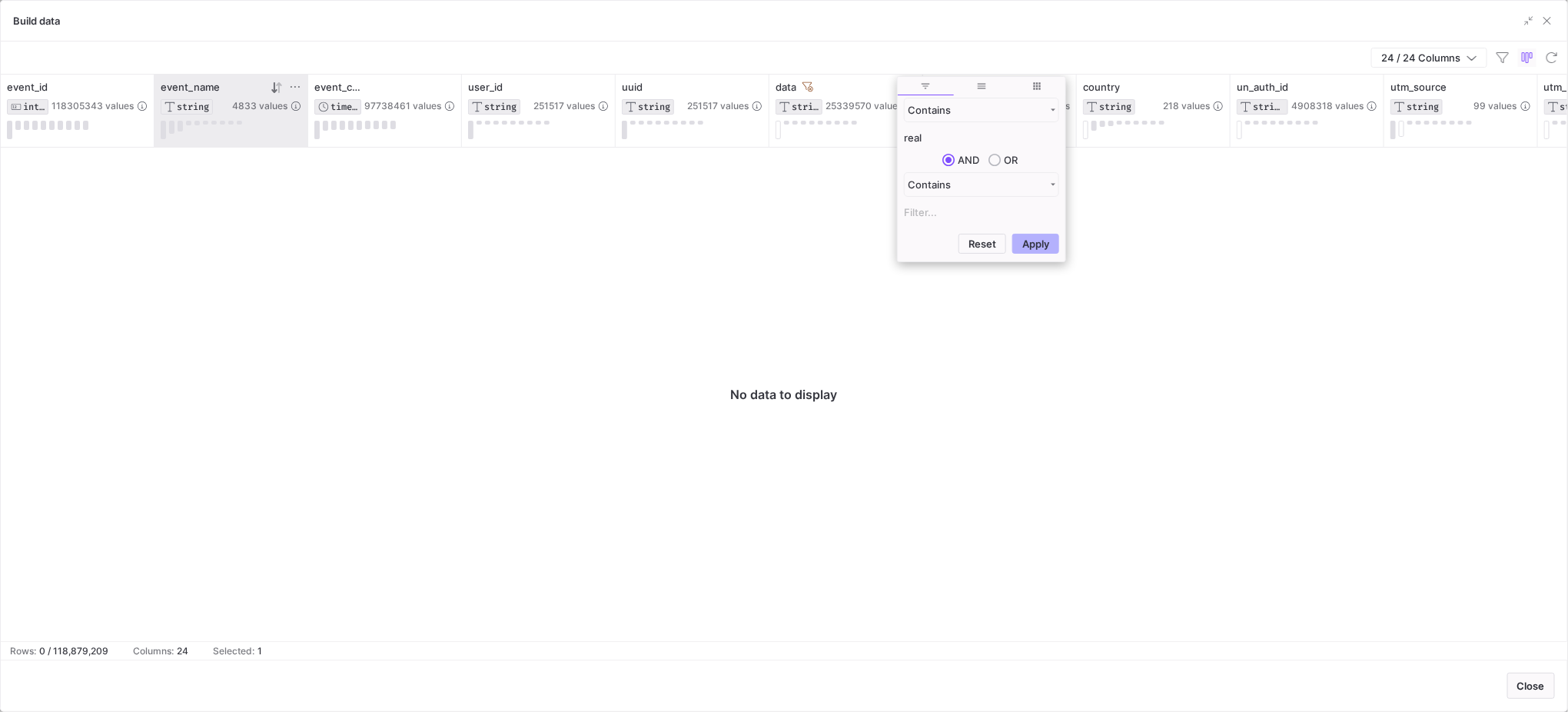
type input "real"
click at [1012, 233] on button "Apply" at bounding box center [1036, 243] width 47 height 20
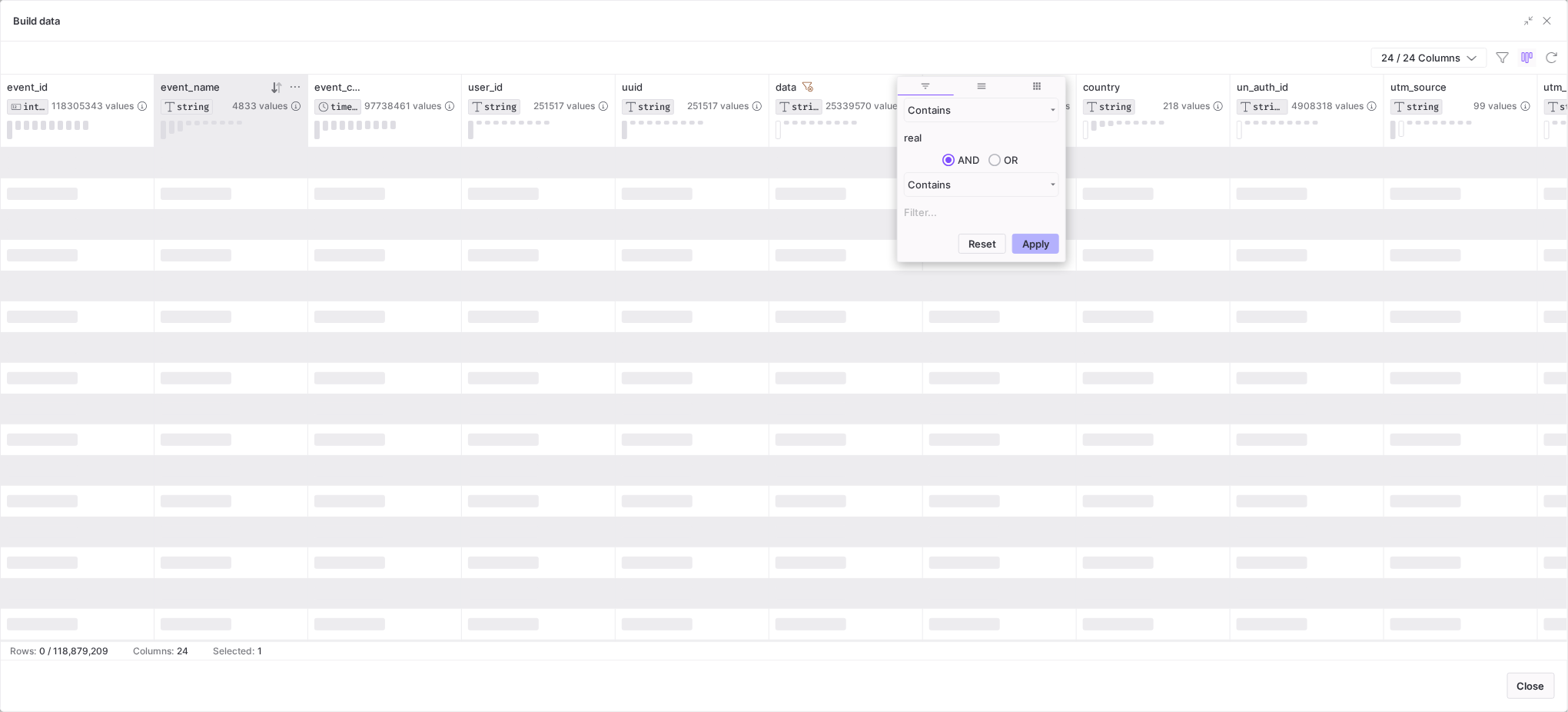
click at [935, 136] on input "real" at bounding box center [982, 138] width 156 height 18
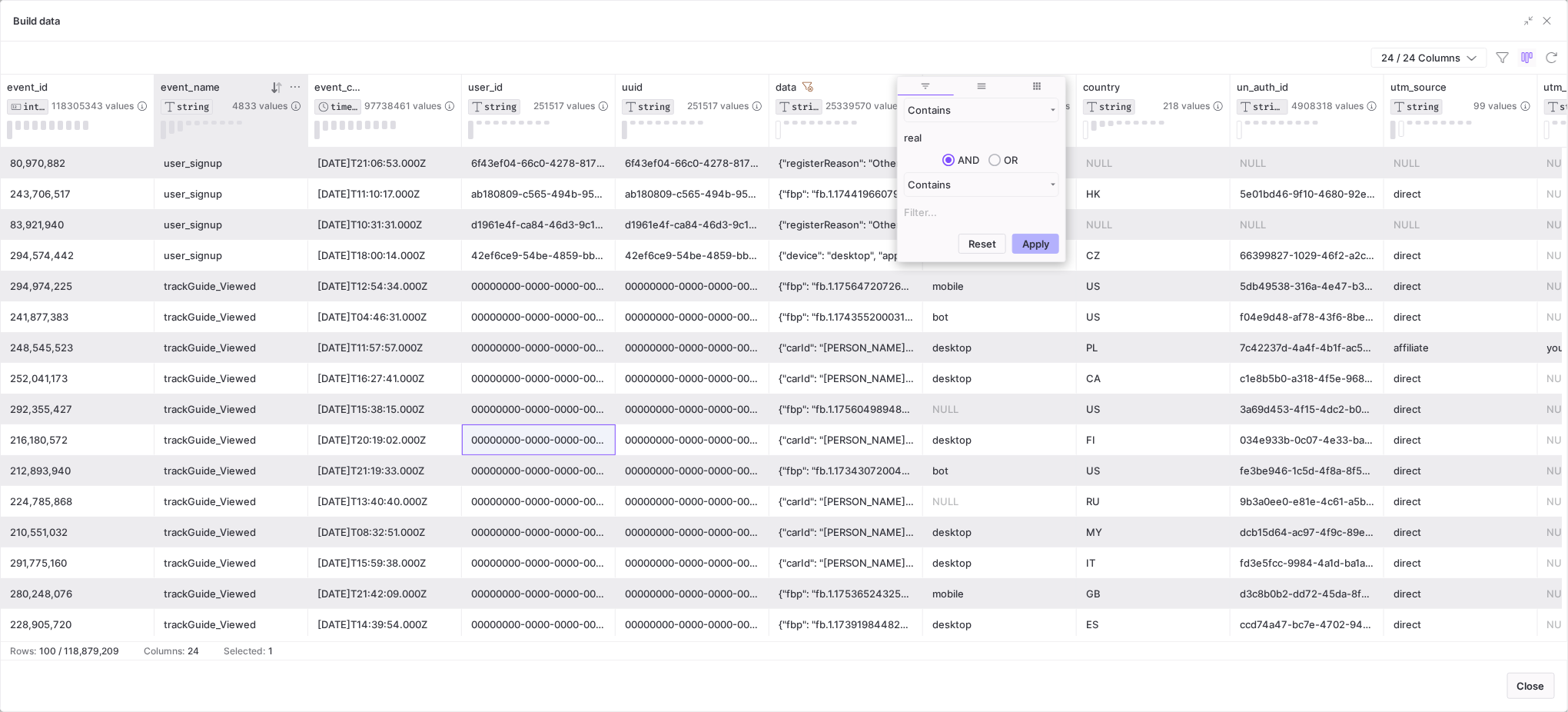
click at [841, 377] on div "{"carId": "Williams", "device": "desktop", "gameId": "F12024", "appPath": "/tra…" at bounding box center [847, 378] width 136 height 30
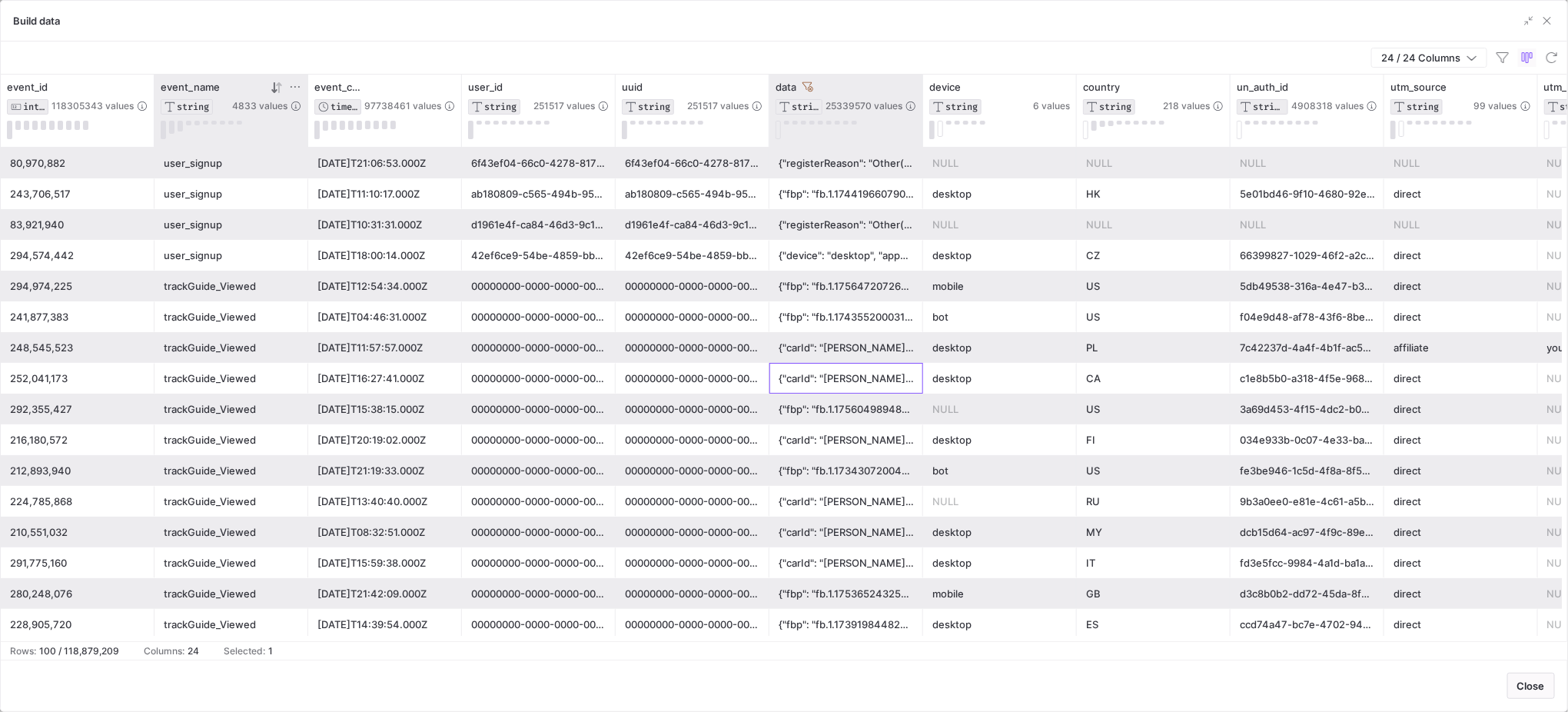
click at [920, 98] on div at bounding box center [922, 110] width 6 height 72
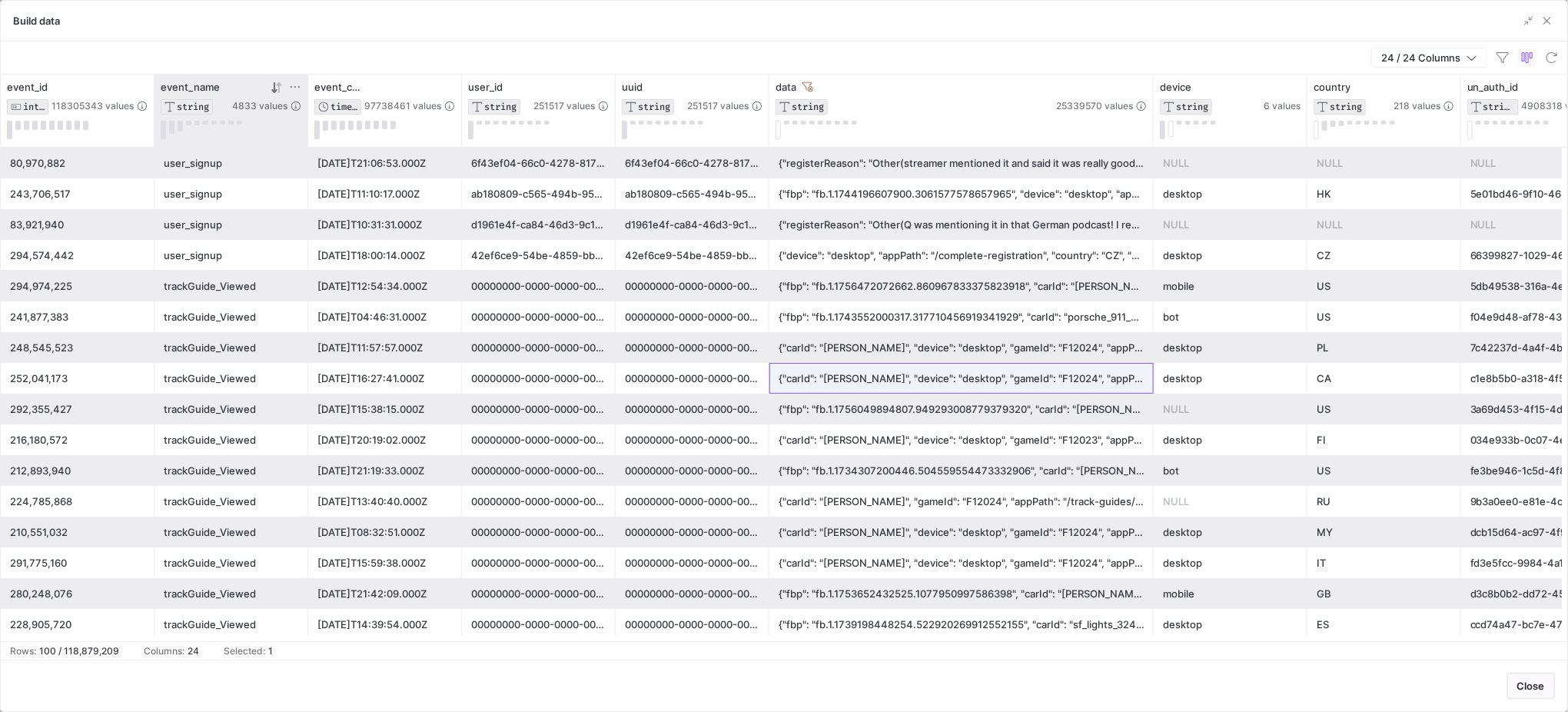
click at [279, 90] on icon at bounding box center [279, 87] width 5 height 11
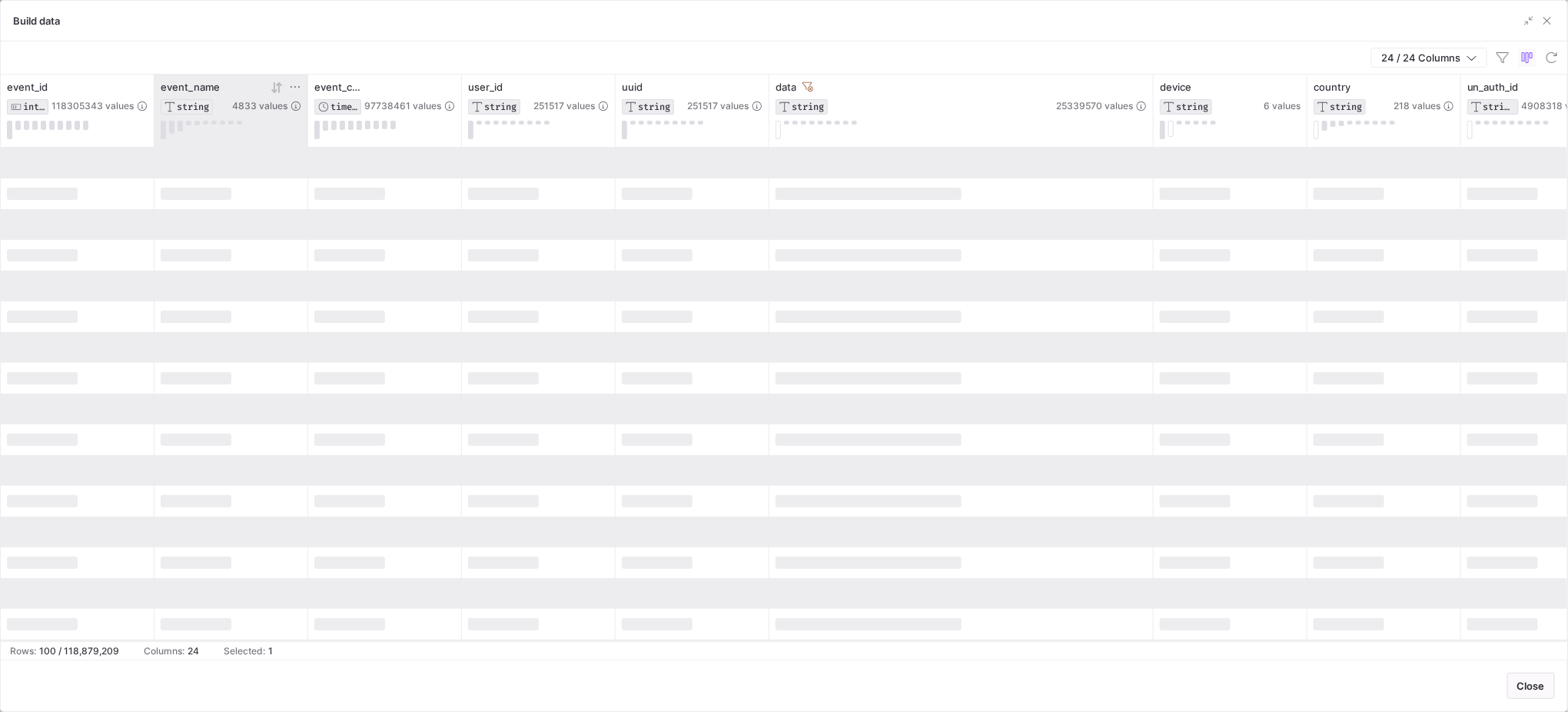
click at [279, 90] on icon at bounding box center [279, 87] width 5 height 11
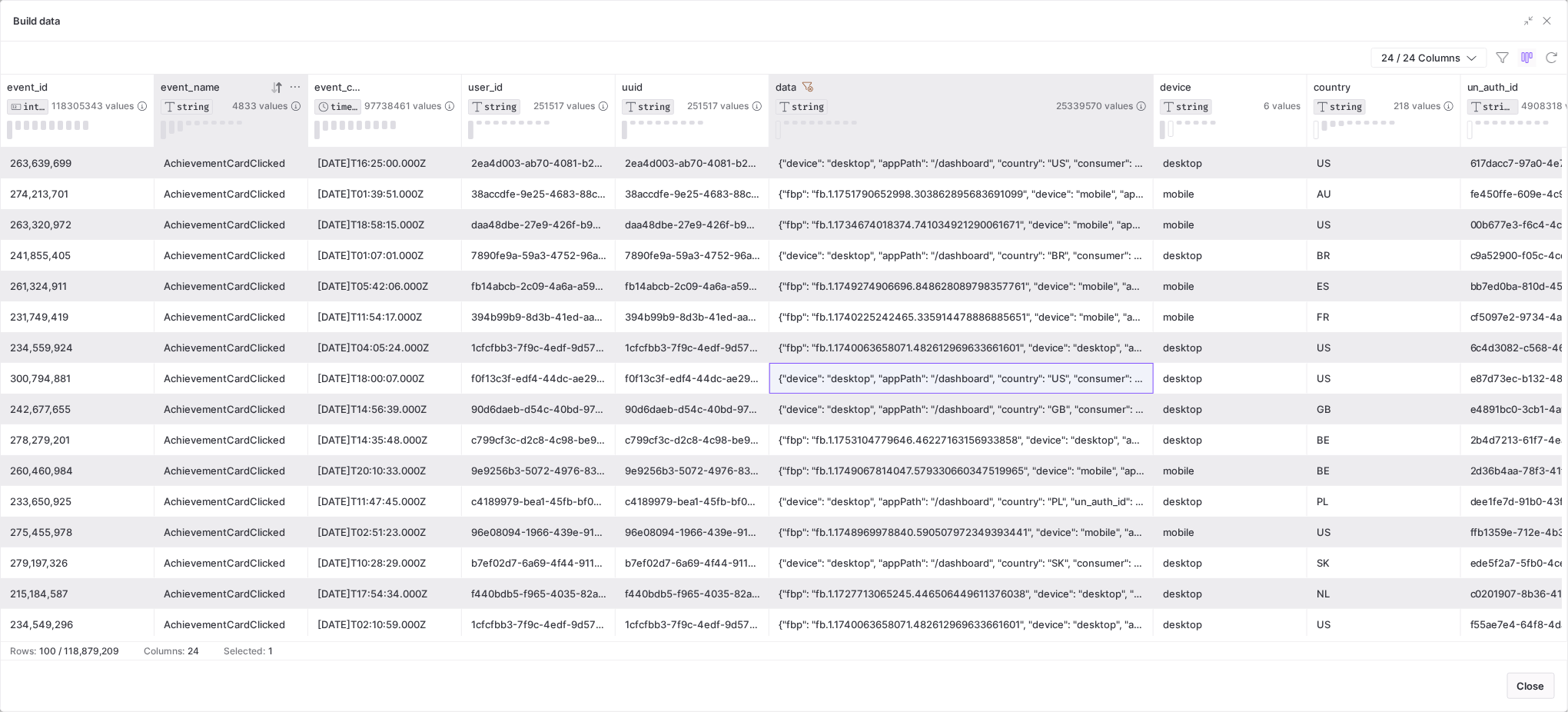
click at [1153, 85] on div at bounding box center [1153, 110] width 6 height 72
click at [1150, 86] on div at bounding box center [1153, 110] width 6 height 72
click at [1146, 87] on icon at bounding box center [1141, 87] width 13 height 13
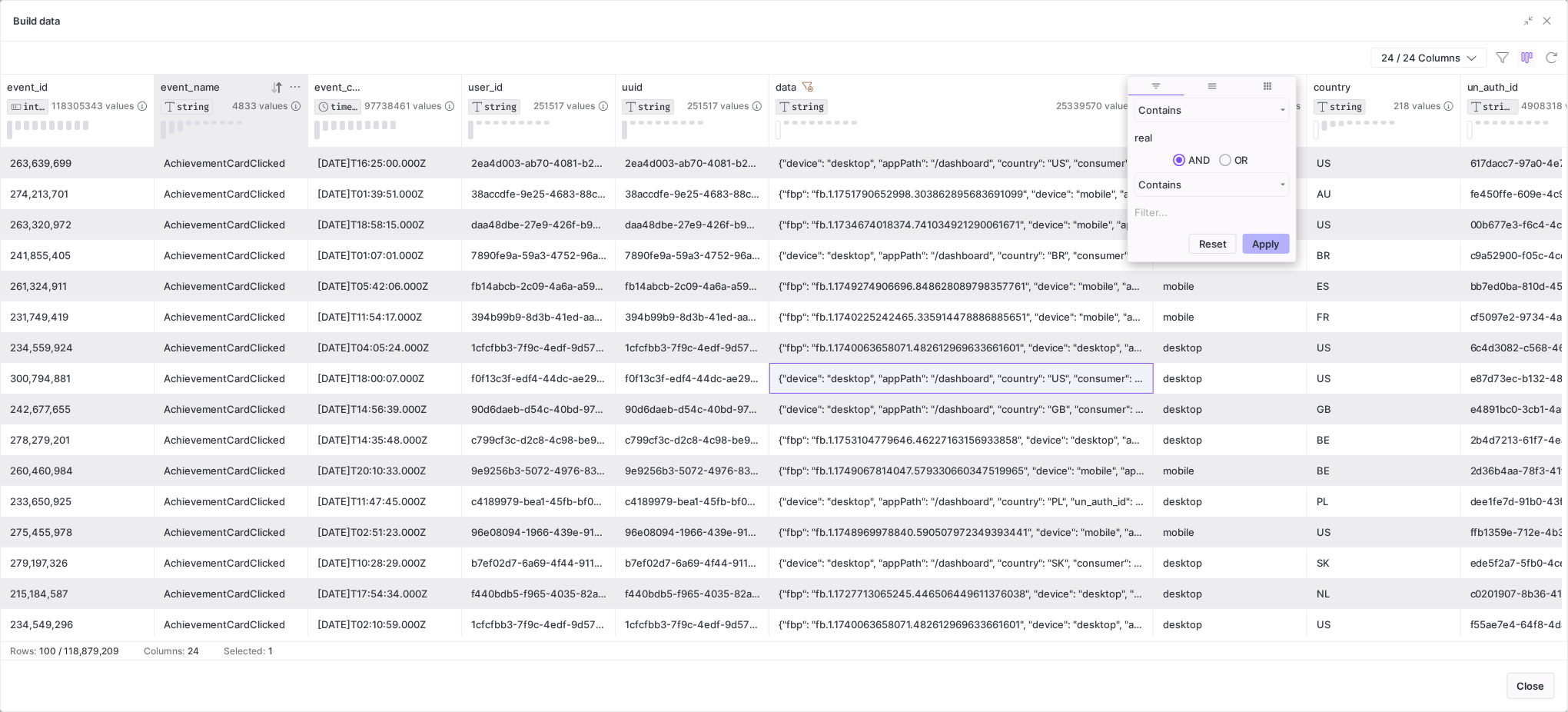
click at [1152, 137] on input "real" at bounding box center [1212, 138] width 156 height 18
type input "hardware"
click at [1243, 233] on button "Apply" at bounding box center [1267, 243] width 47 height 20
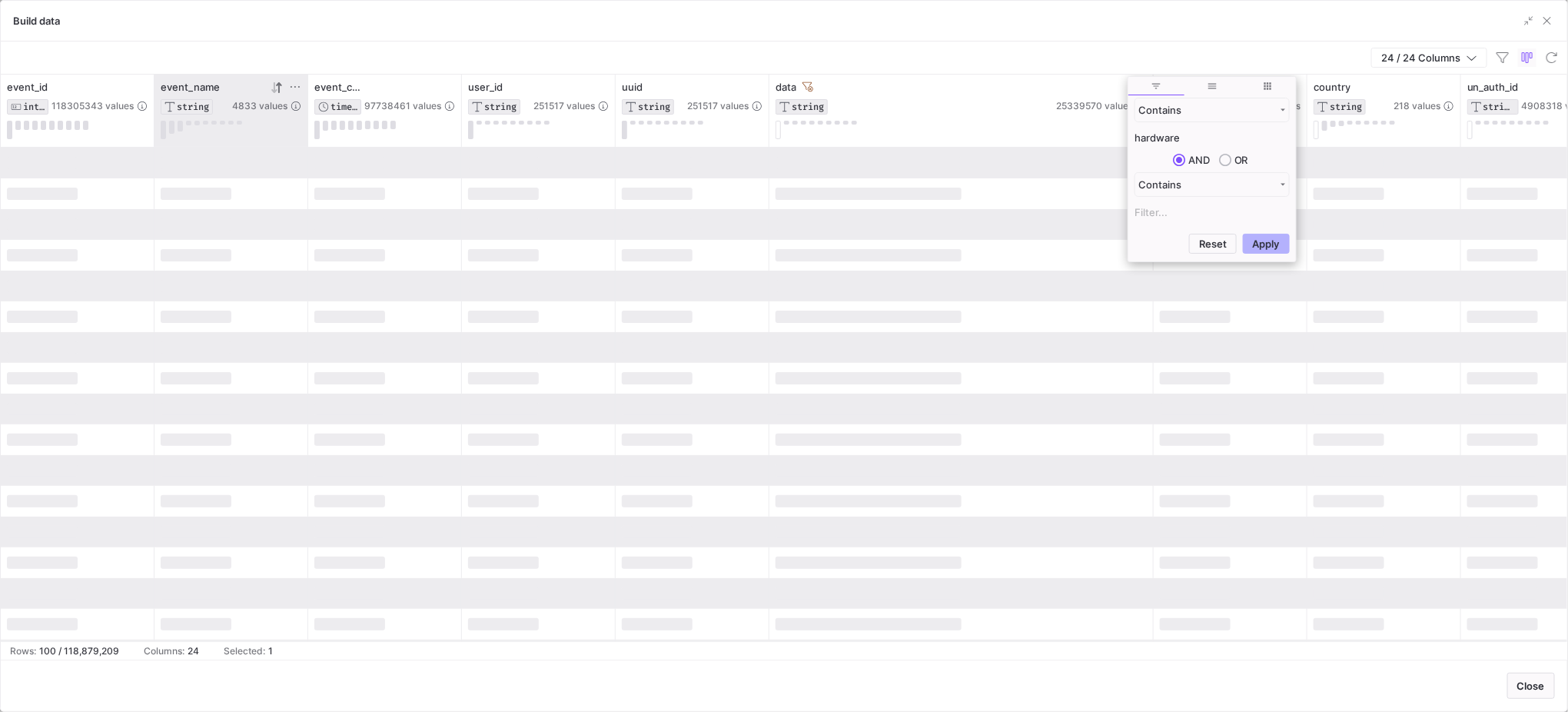
click at [965, 59] on div "24 / 24 Columns" at bounding box center [784, 58] width 1567 height 33
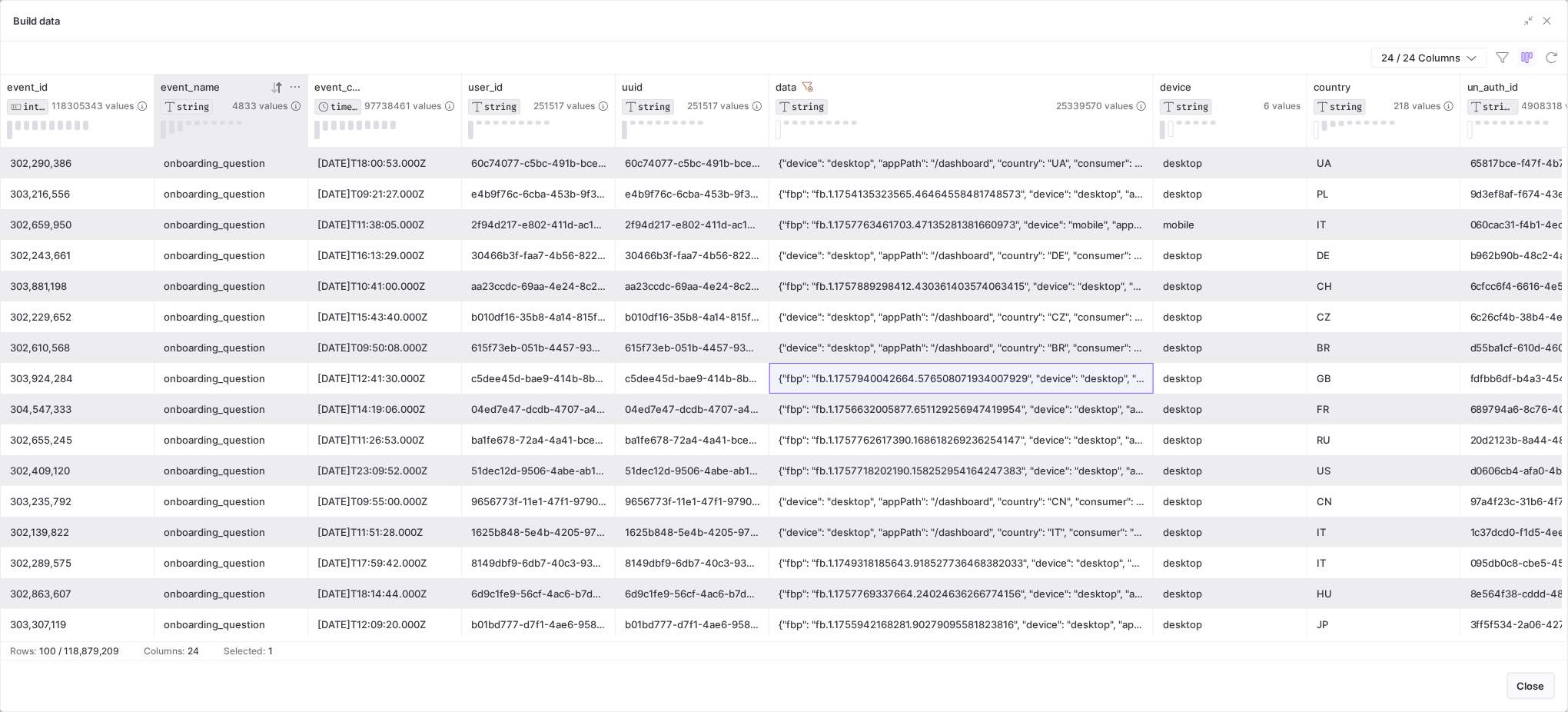
click at [1035, 411] on div "{"fbp": "fb.1.1756632005877.651129256947419954", "device": "desktop", "appPath"…" at bounding box center [962, 409] width 366 height 30
click at [1047, 384] on div "{"fbp": "fb.1.1757940042664.576508071934007929", "device": "desktop", "appPath"…" at bounding box center [962, 378] width 366 height 30
click at [708, 478] on div "51dec12d-9506-4abe-ab1a-594fa30f71d0" at bounding box center [693, 470] width 136 height 30
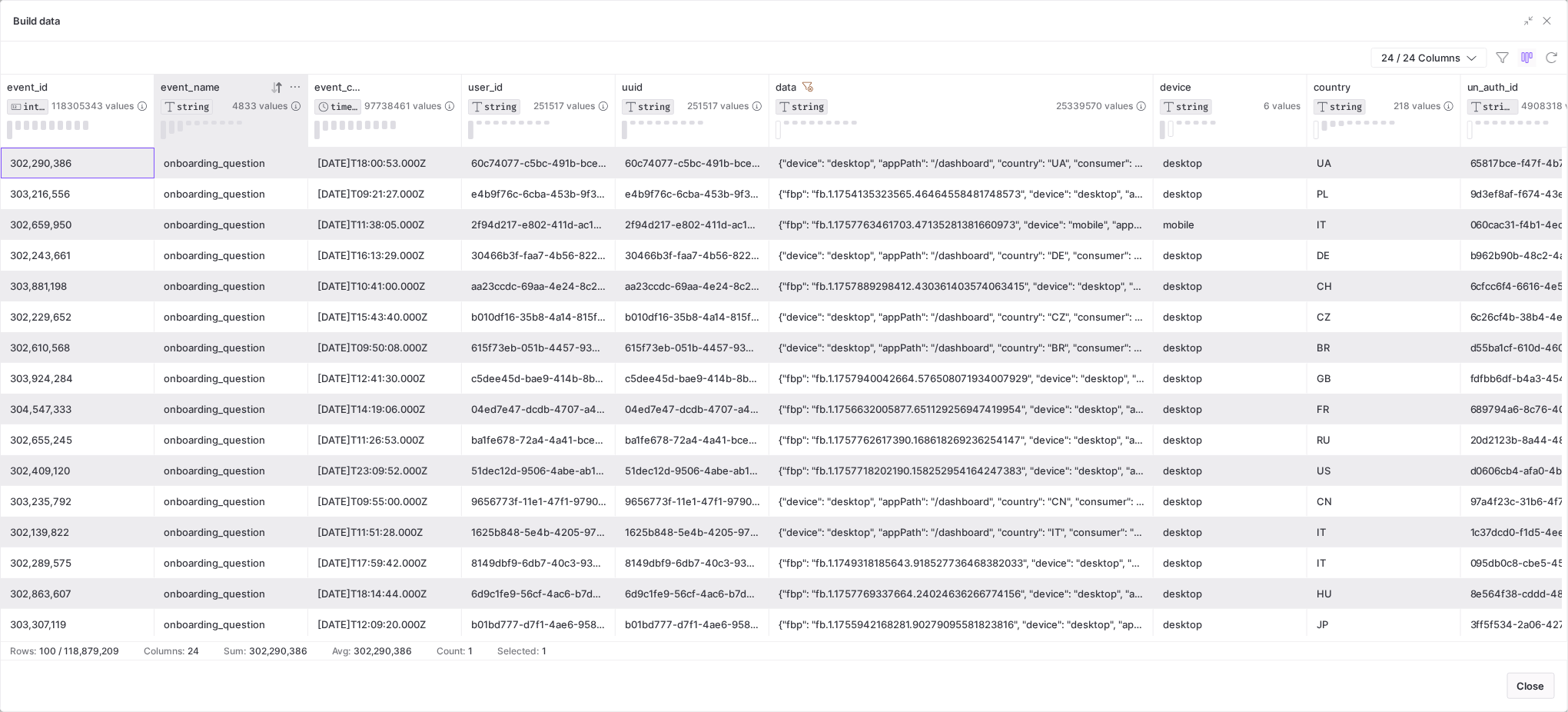
click at [1451, 602] on div "HU" at bounding box center [1384, 593] width 154 height 31
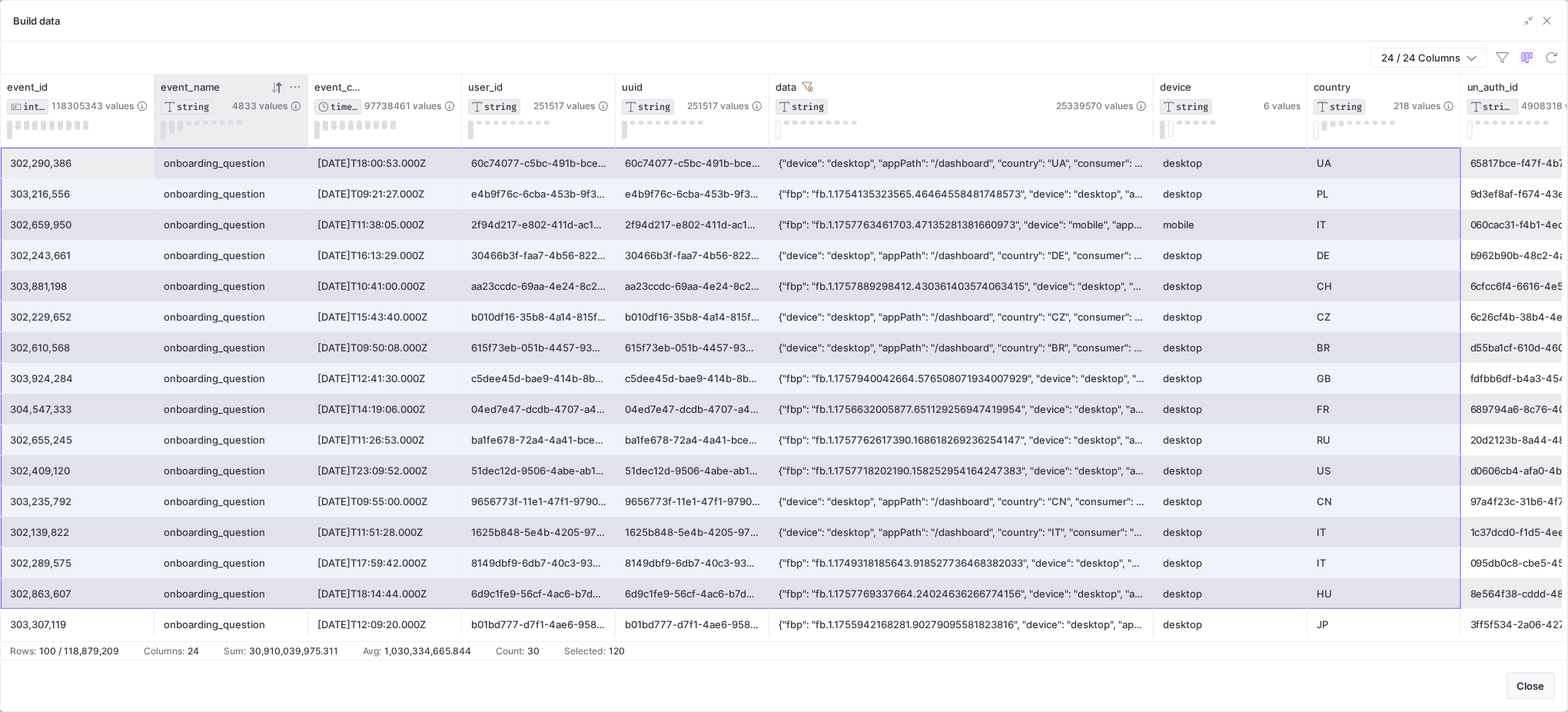
click at [1465, 600] on div "8e564f38-cddd-4883-ad90-7b7c4ab21cd4" at bounding box center [1538, 593] width 154 height 31
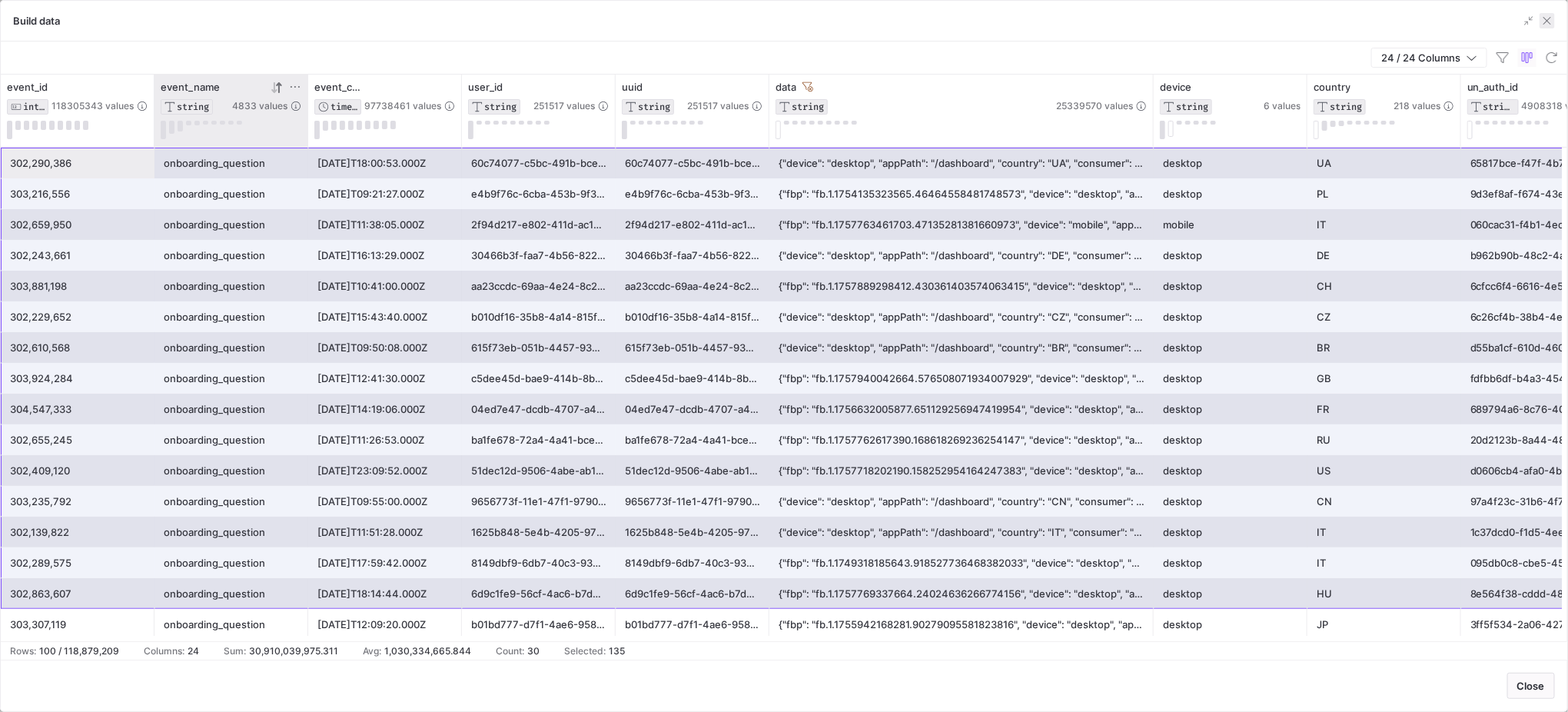
click at [1554, 17] on span "button" at bounding box center [1547, 20] width 15 height 15
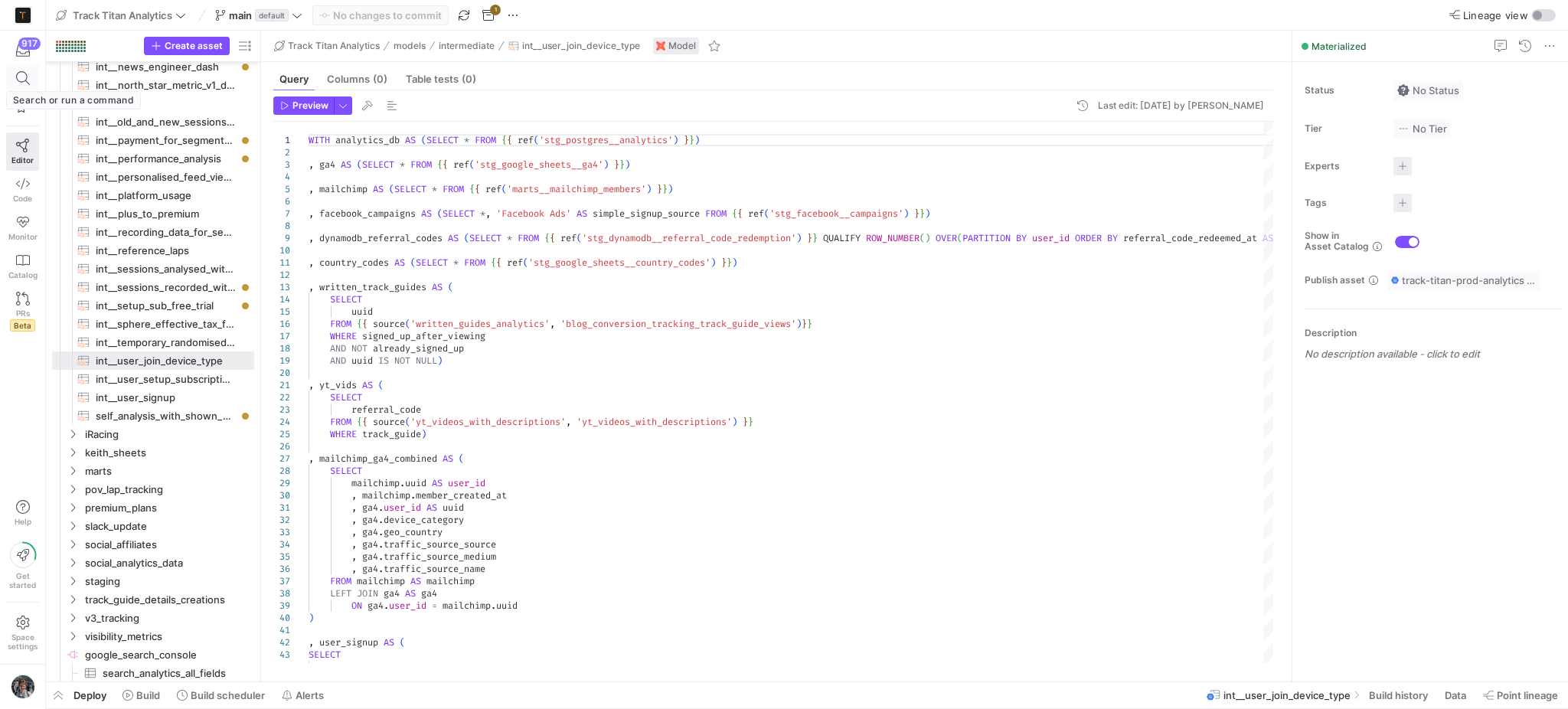
click at [19, 74] on icon at bounding box center [23, 77] width 14 height 14
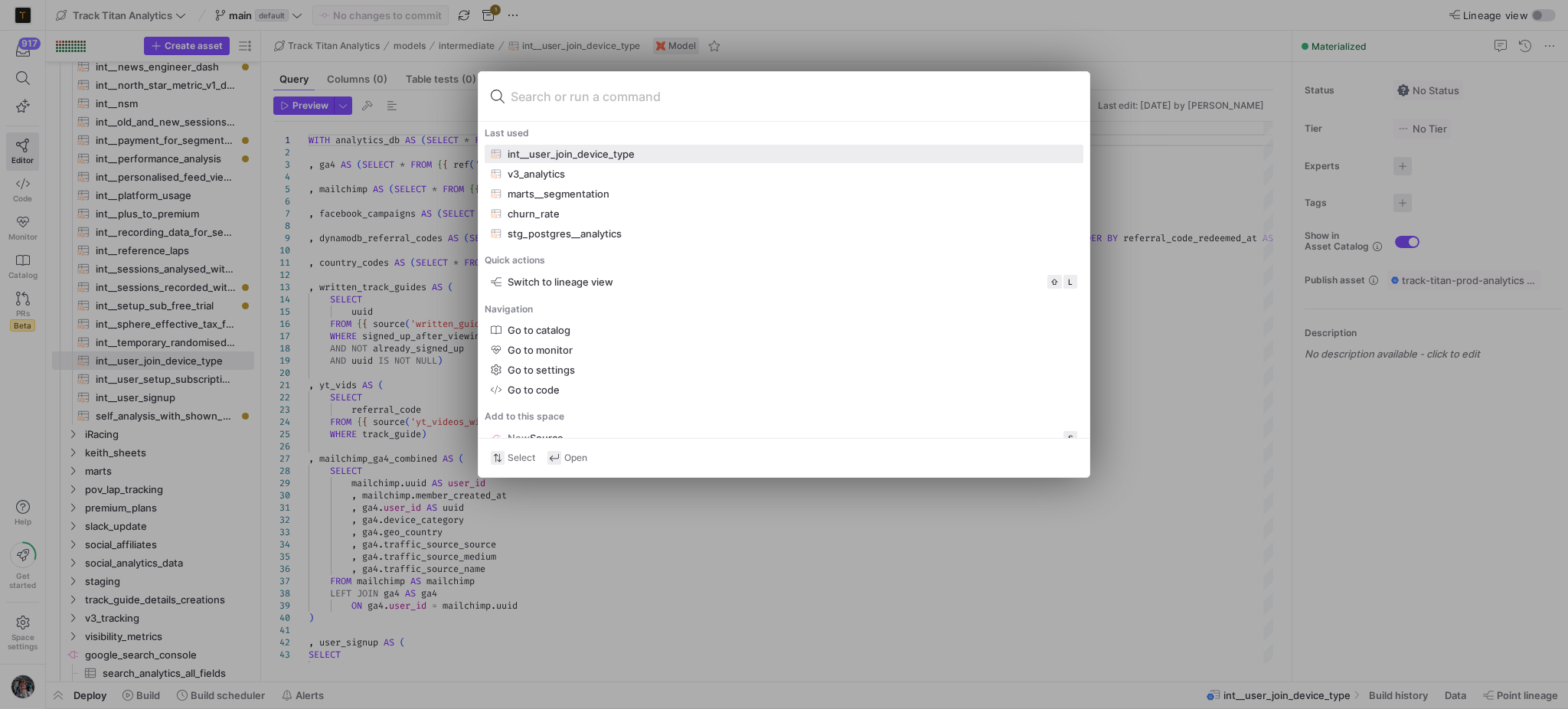
click at [1147, 300] on div at bounding box center [784, 354] width 1568 height 709
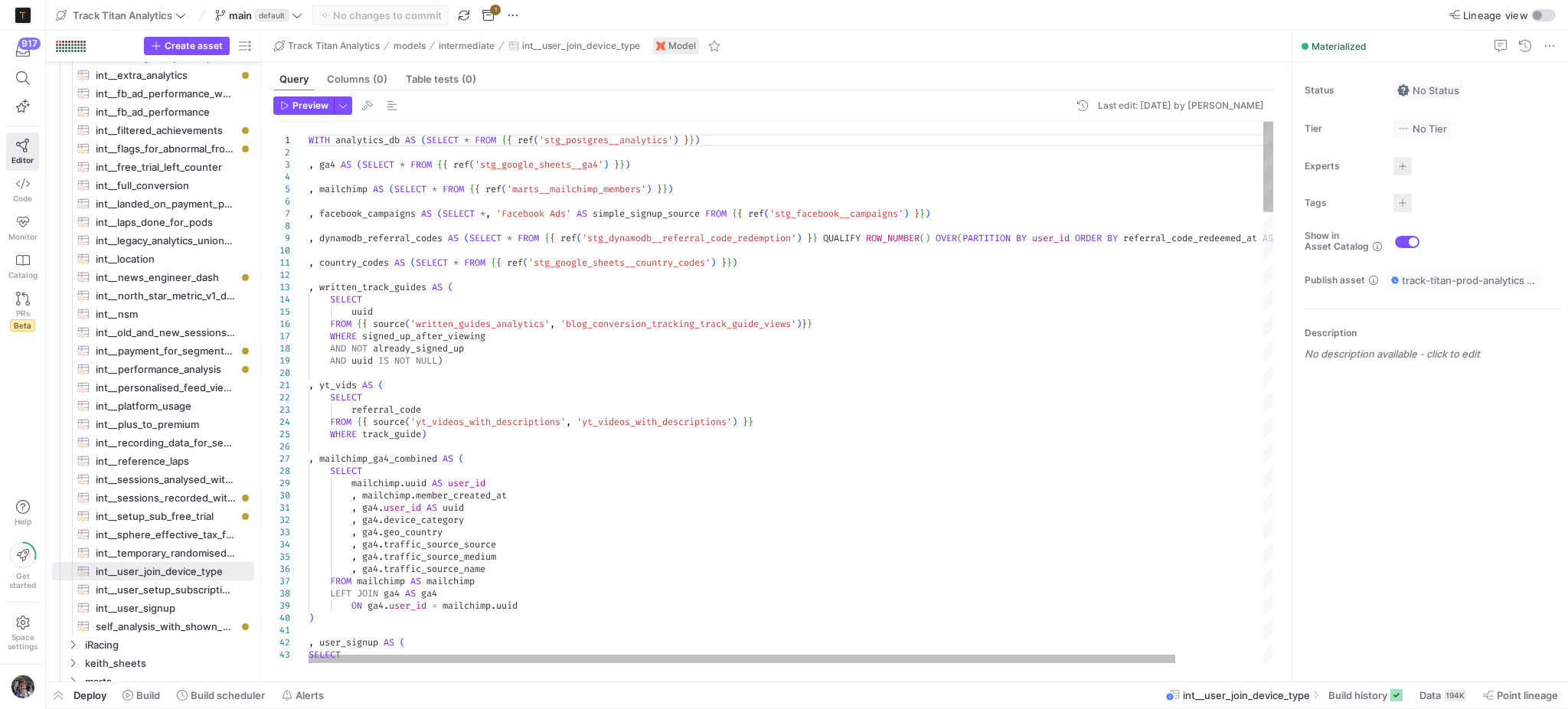
scroll to position [0, 456]
drag, startPoint x: 1012, startPoint y: 395, endPoint x: 999, endPoint y: 376, distance: 23.0
type textarea ", country_codes AS (SELECT * FROM {{ ref('stg_google_sheets__country_codes') }}…"
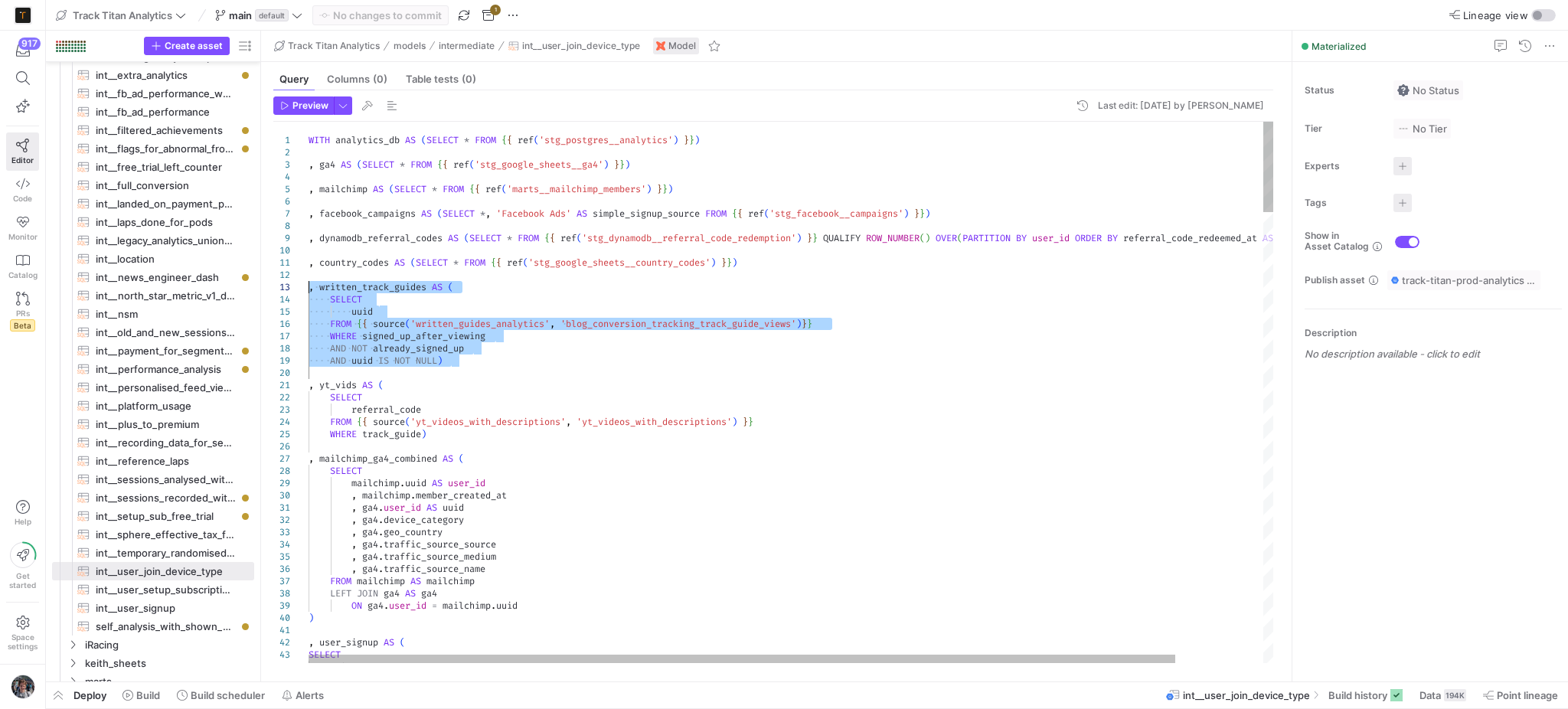
drag, startPoint x: 999, startPoint y: 376, endPoint x: 311, endPoint y: 283, distance: 694.3
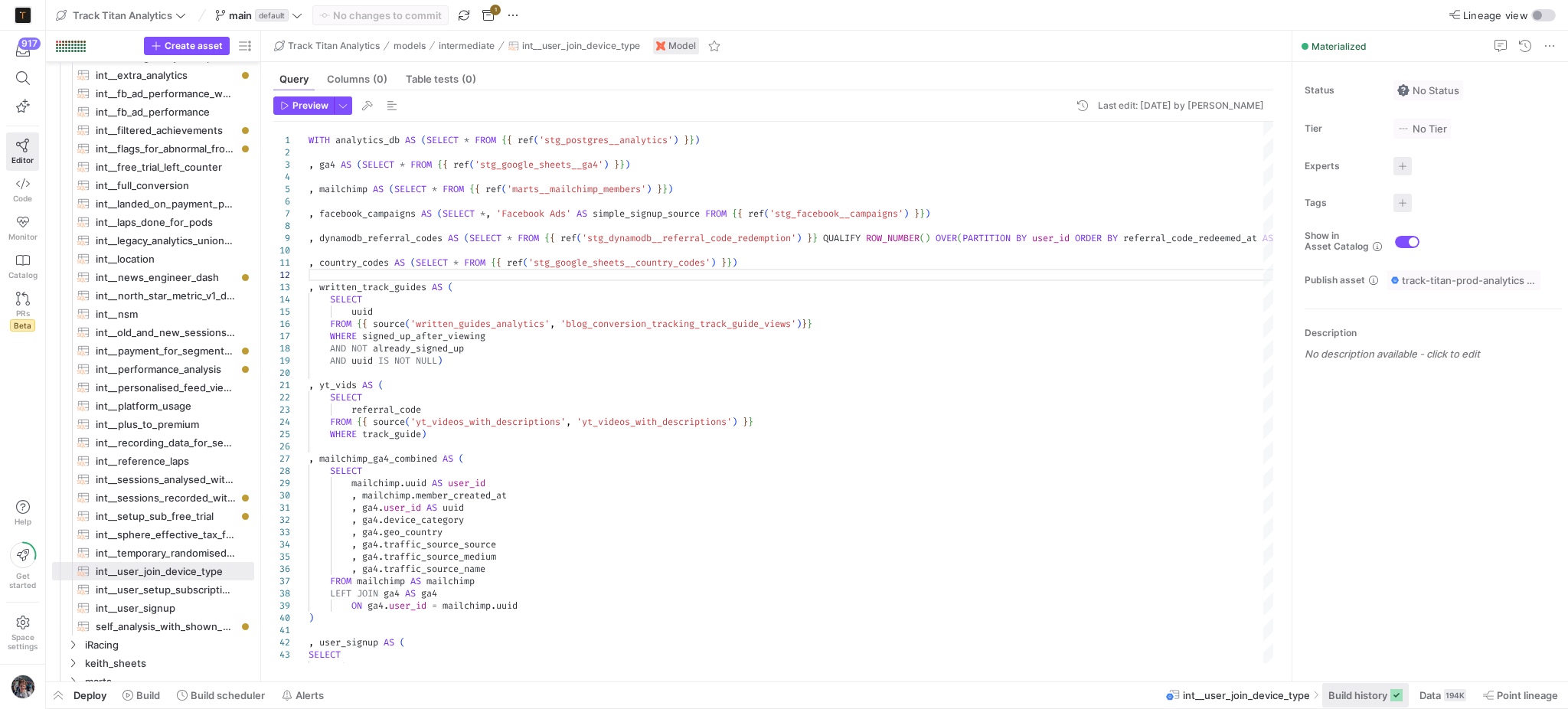
click at [1384, 692] on span "Build history" at bounding box center [1357, 695] width 59 height 13
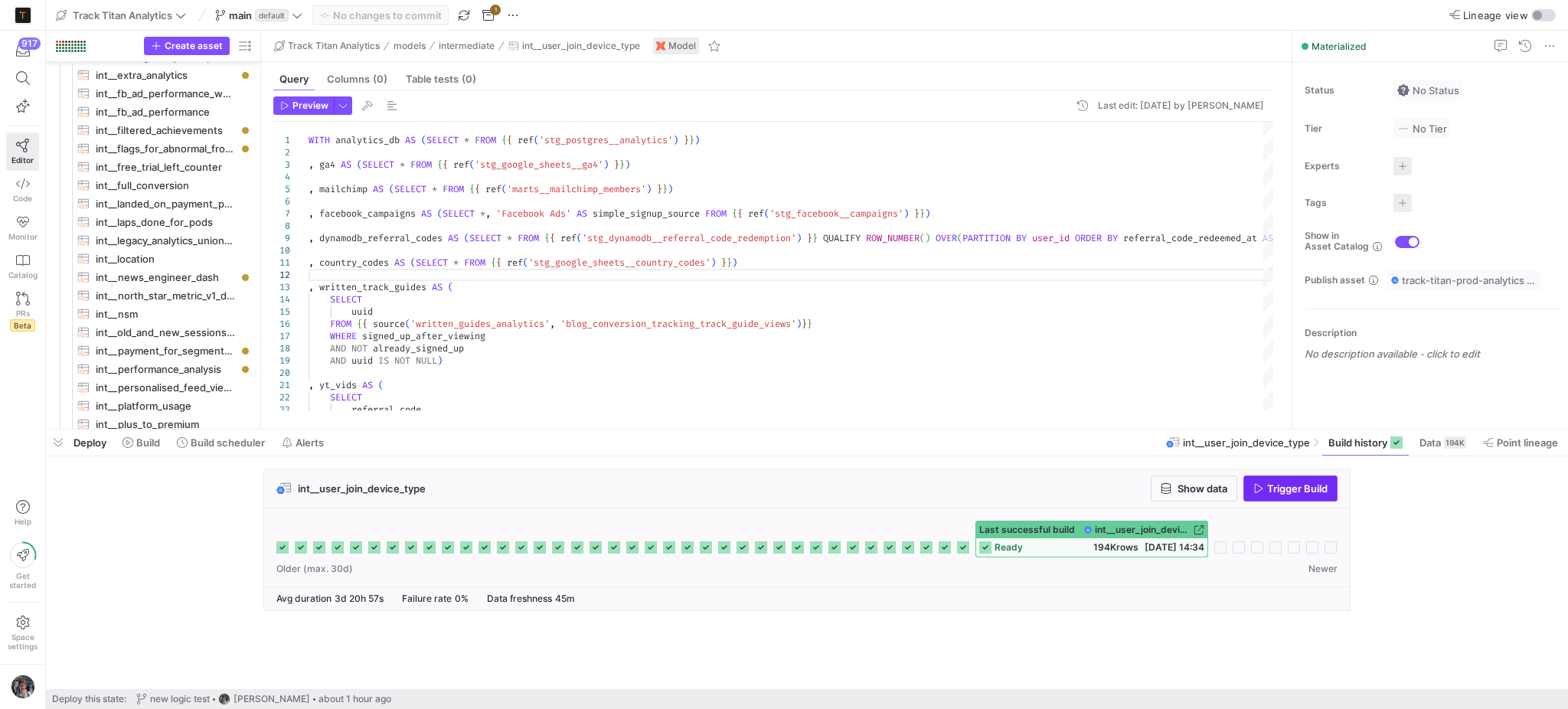
click at [1255, 490] on icon "button" at bounding box center [1259, 488] width 11 height 11
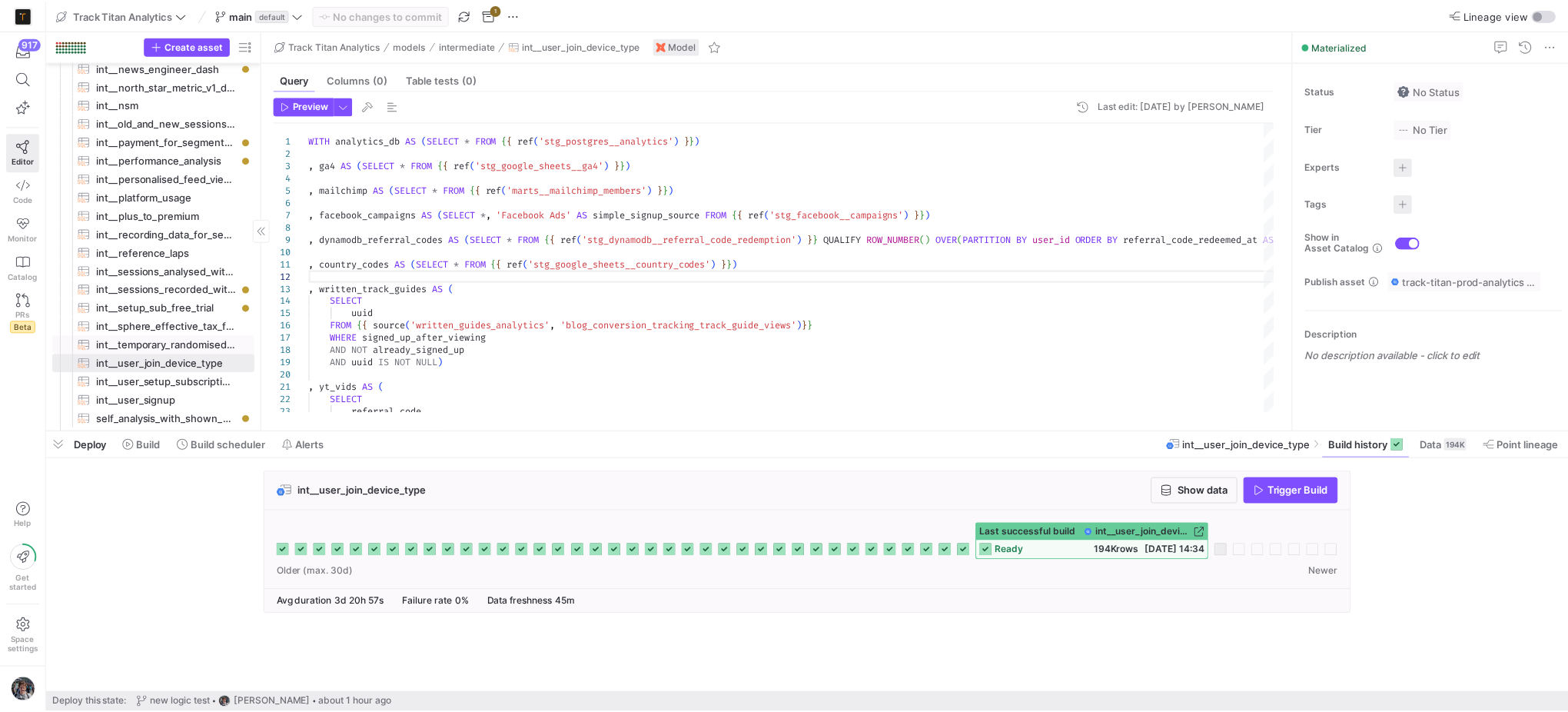
scroll to position [949, 0]
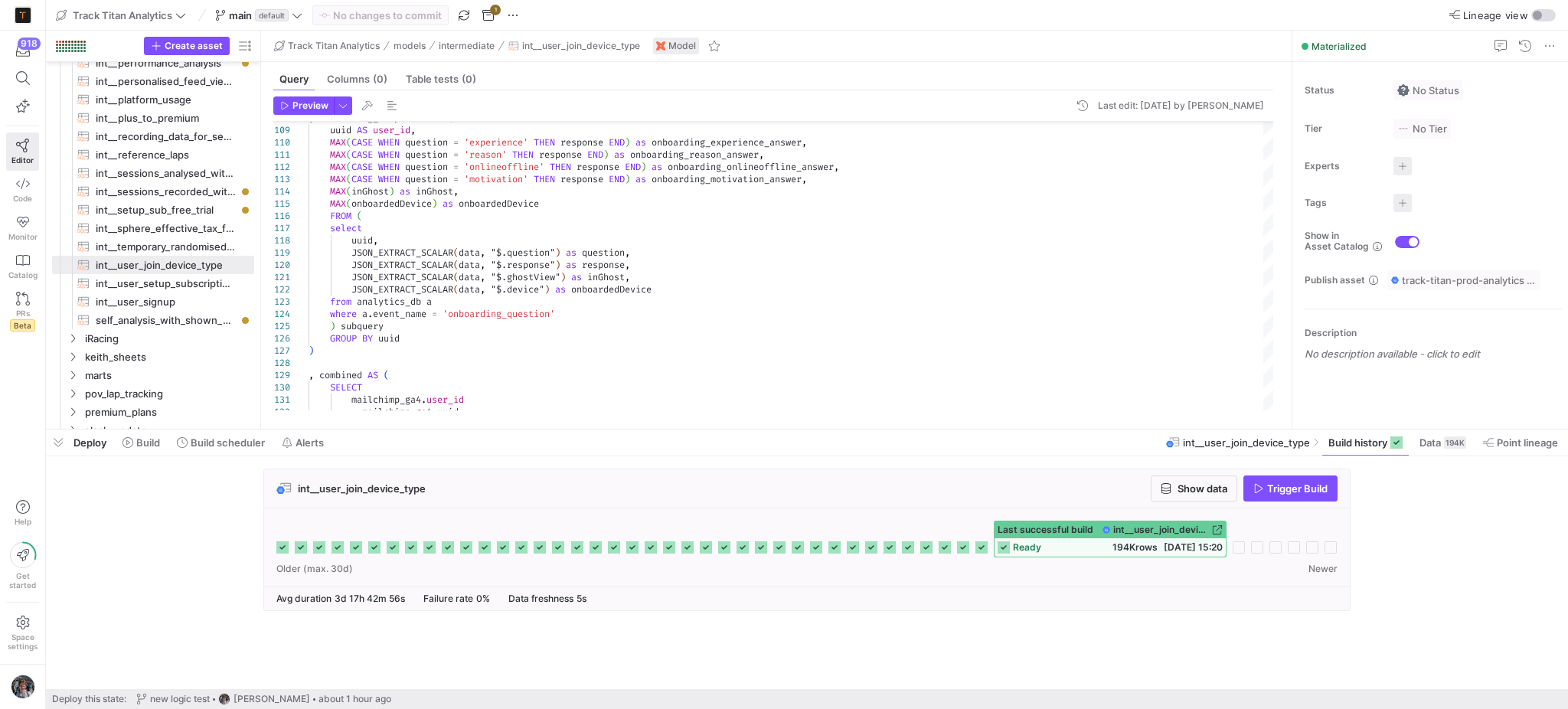
click at [1518, 679] on cdk-virtual-scroll-viewport "int__user_join_device_type Show data Trigger Build Last successful build int__u…" at bounding box center [807, 578] width 1522 height 221
click at [1182, 542] on span "[DATE] 15:20" at bounding box center [1192, 547] width 59 height 12
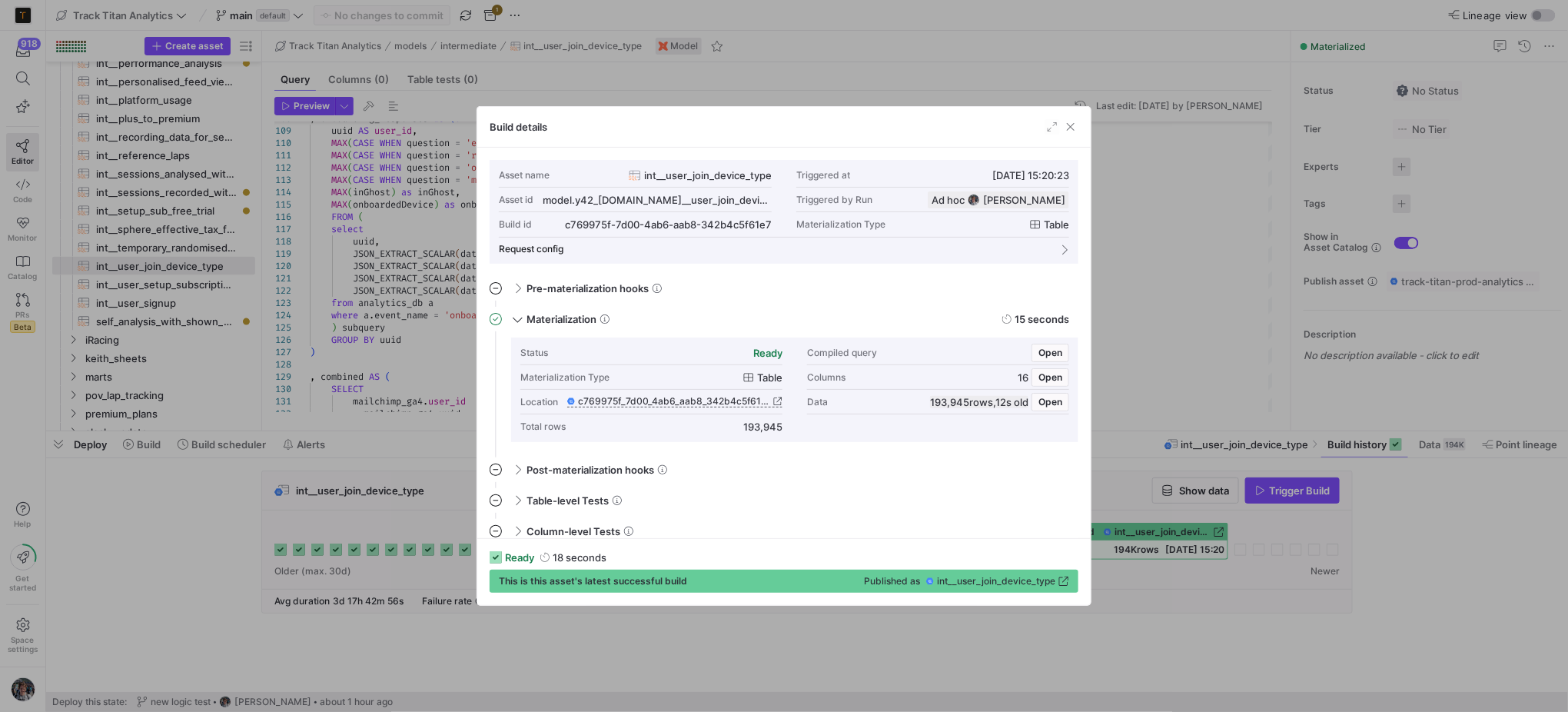
click at [1041, 412] on div "Data 193,945 rows , 12s old Open" at bounding box center [938, 402] width 262 height 24
click at [1044, 402] on span "Open" at bounding box center [1050, 402] width 24 height 11
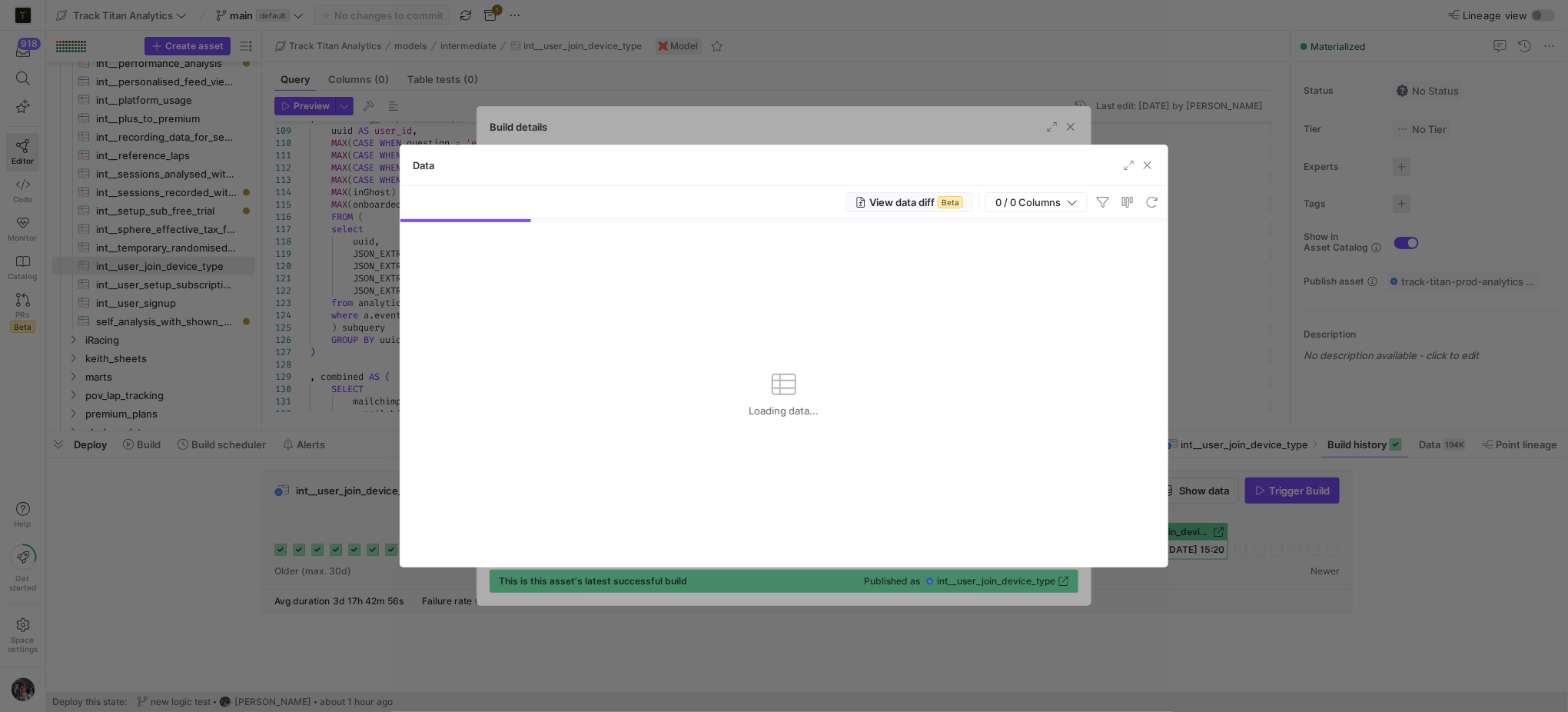
click at [928, 196] on span "View data diff Beta" at bounding box center [909, 203] width 108 height 13
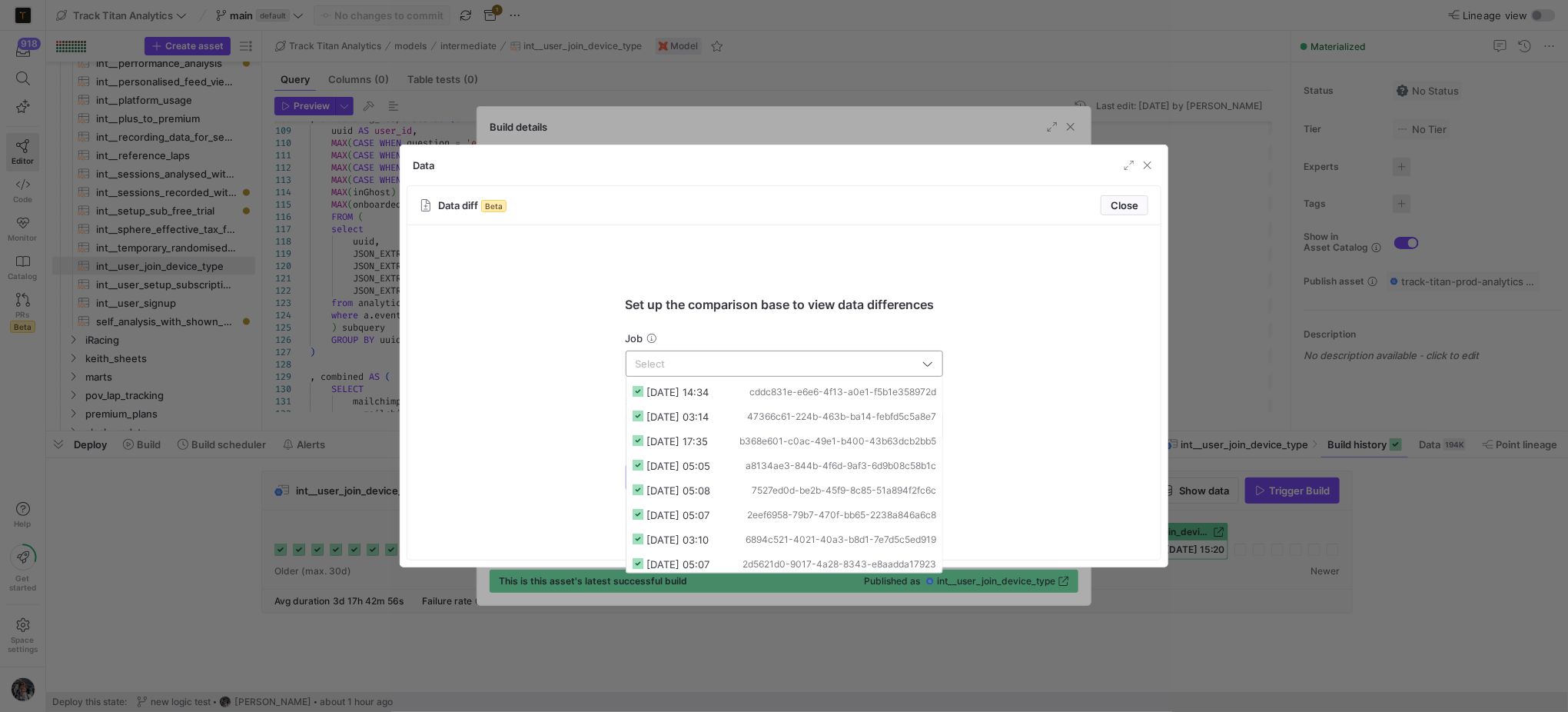
click at [790, 369] on input "text" at bounding box center [778, 364] width 284 height 13
click at [784, 414] on span "47366c61-224b-463b-ba14-febfd5c5a8e7" at bounding box center [841, 417] width 189 height 11
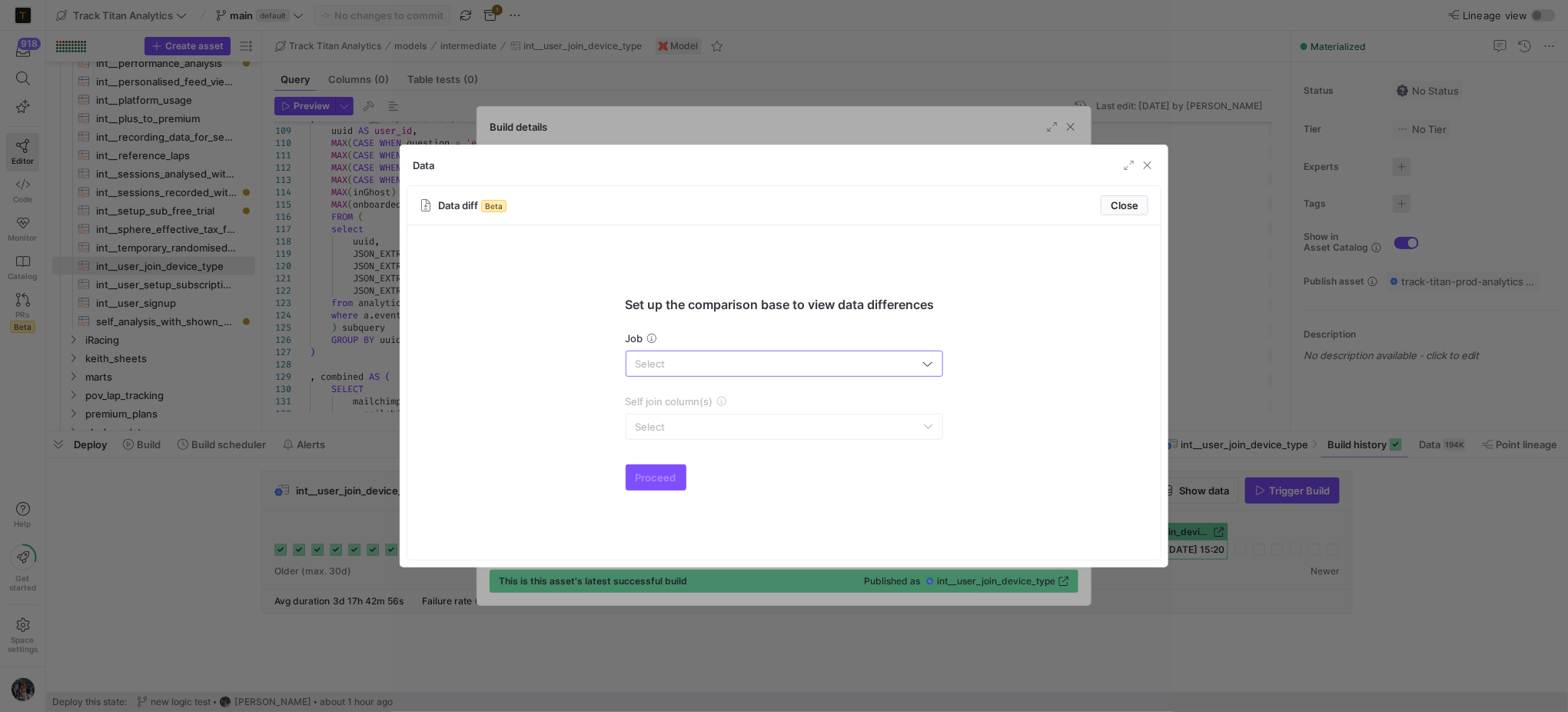
type input "[DATE] 03:14"
click at [698, 424] on div "Select" at bounding box center [780, 427] width 289 height 13
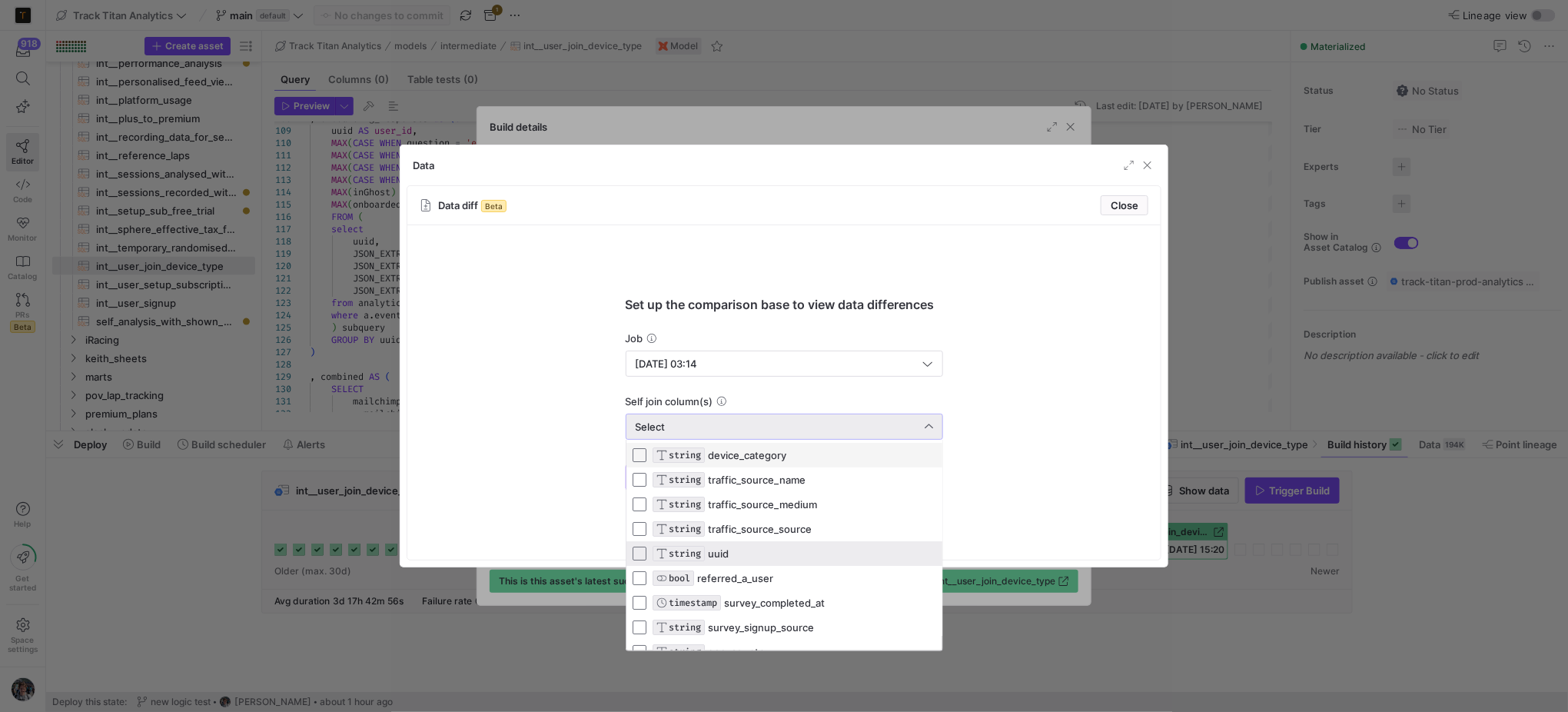
click at [739, 549] on span "STRING uuid" at bounding box center [794, 553] width 284 height 15
drag, startPoint x: 502, startPoint y: 452, endPoint x: 570, endPoint y: 490, distance: 77.9
click at [509, 454] on div at bounding box center [784, 356] width 1568 height 712
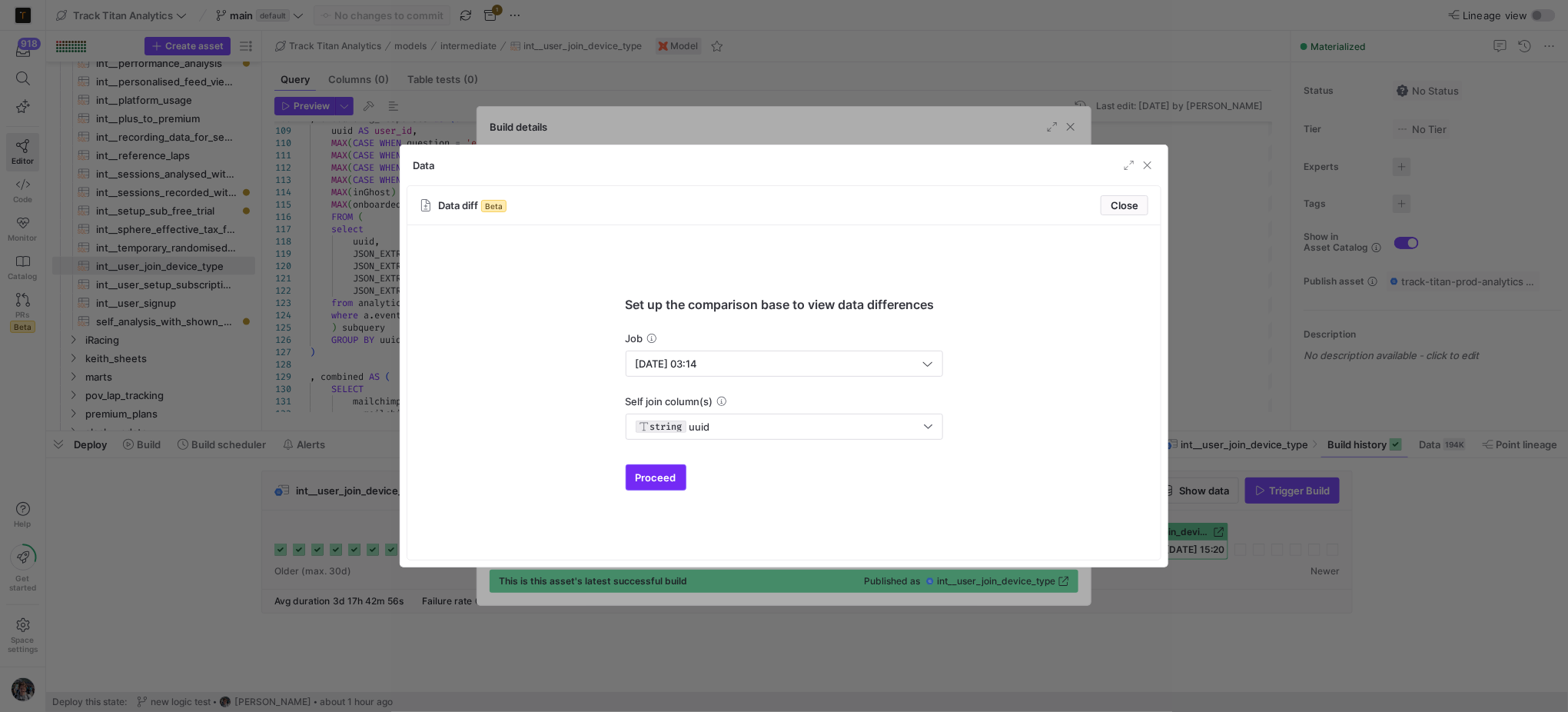
click at [637, 481] on span "Proceed" at bounding box center [656, 478] width 41 height 13
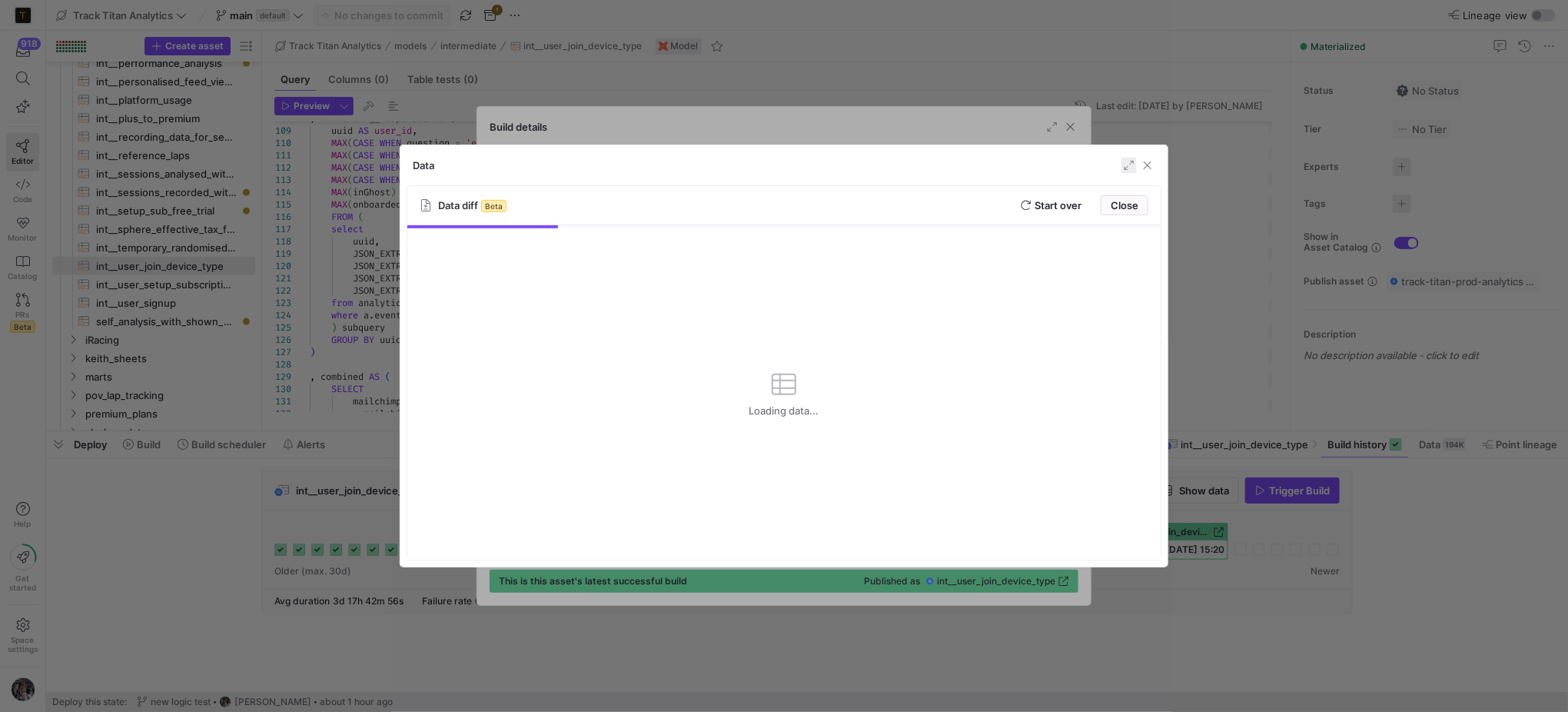
click at [1125, 168] on span "button" at bounding box center [1129, 165] width 15 height 15
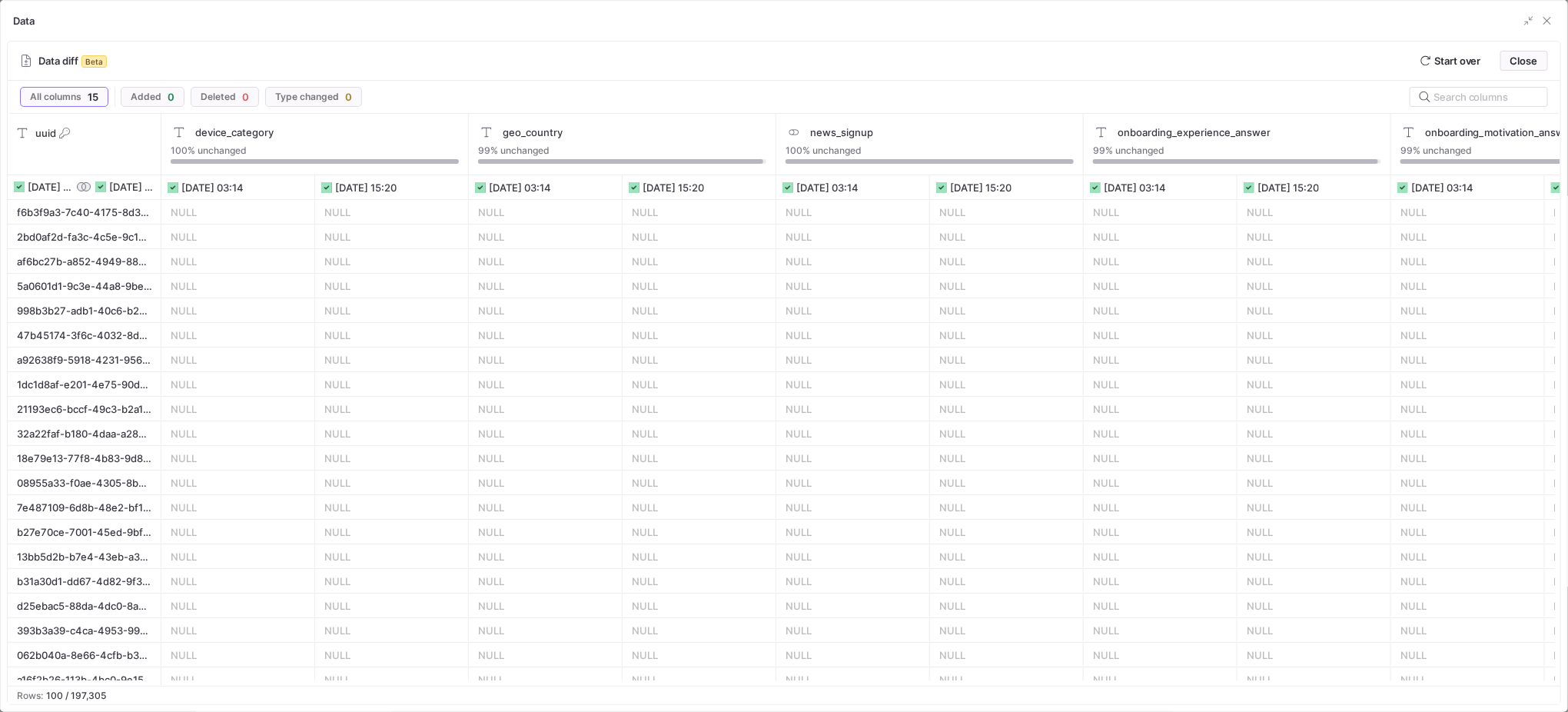
click at [360, 678] on div "NULL" at bounding box center [393, 679] width 136 height 24
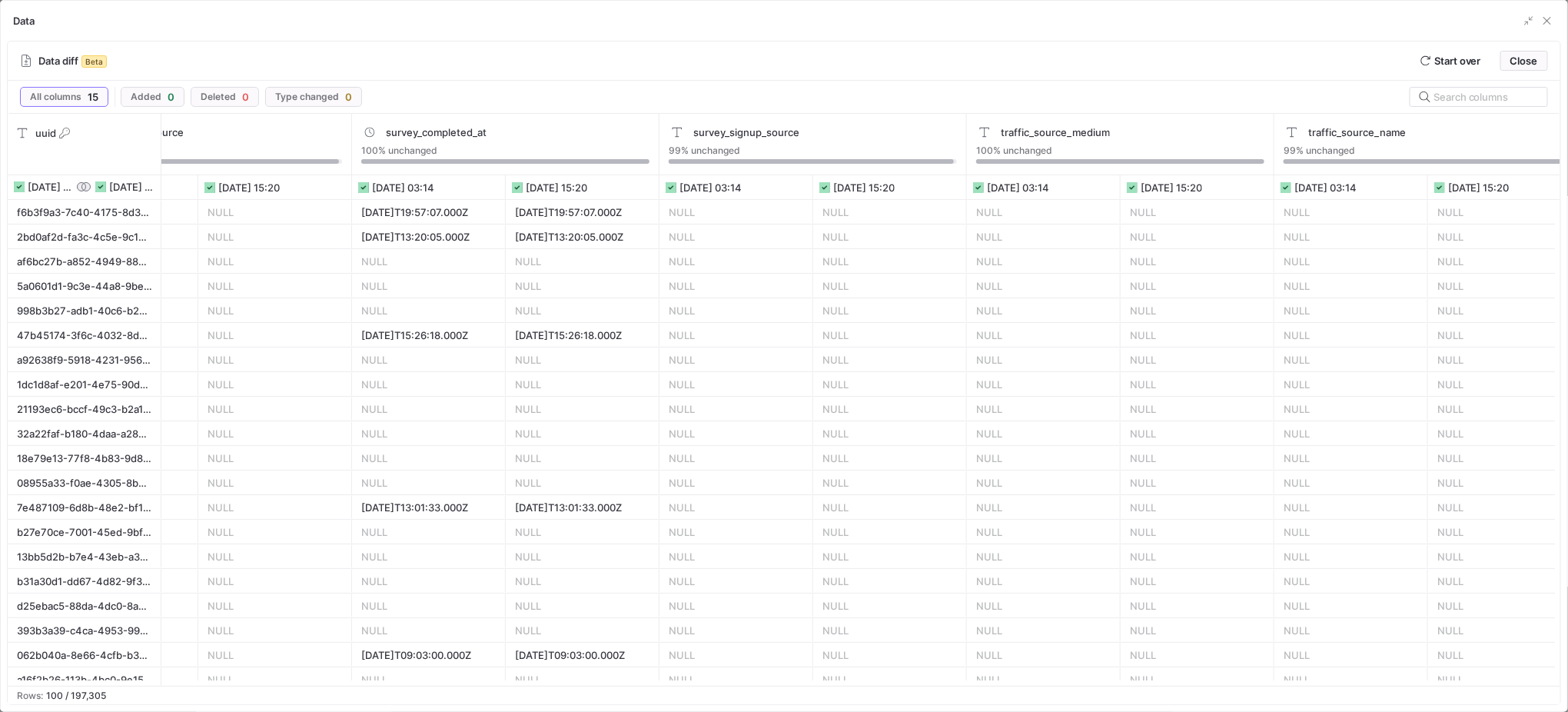
scroll to position [0, 2544]
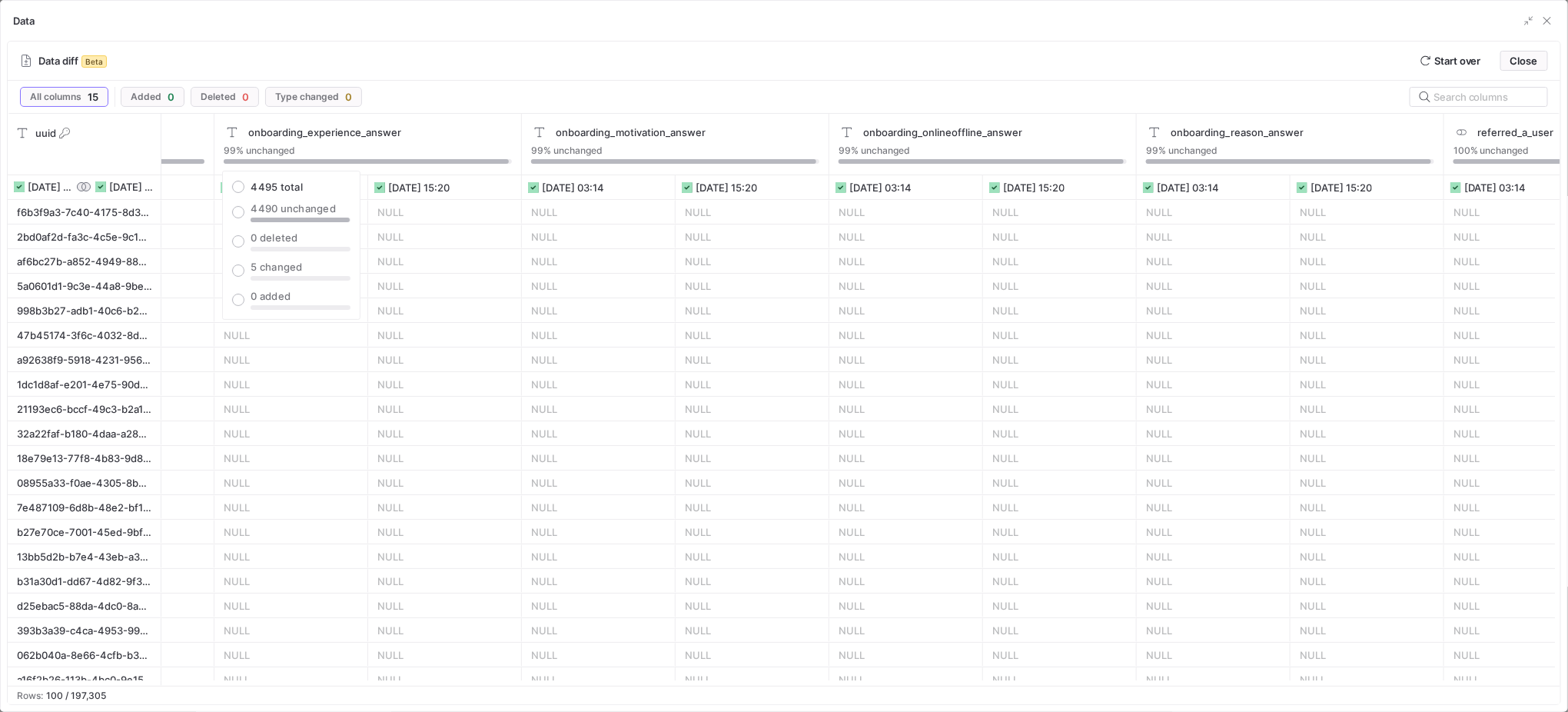
click at [267, 272] on div "5 changed" at bounding box center [300, 271] width 100 height 20
click at [244, 272] on input "5 changed" at bounding box center [239, 271] width 13 height 13
radio input "true"
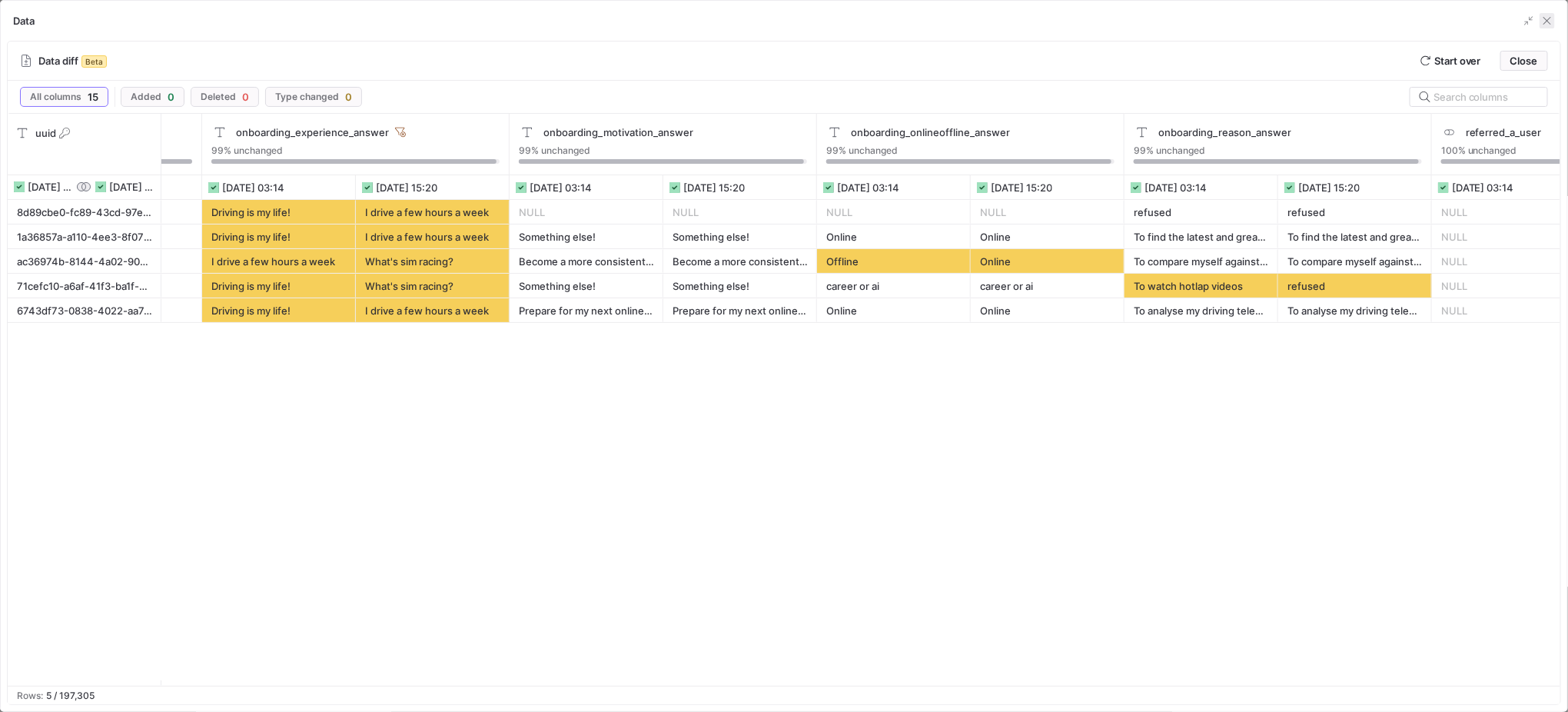
click at [1555, 18] on span "button" at bounding box center [1547, 20] width 15 height 15
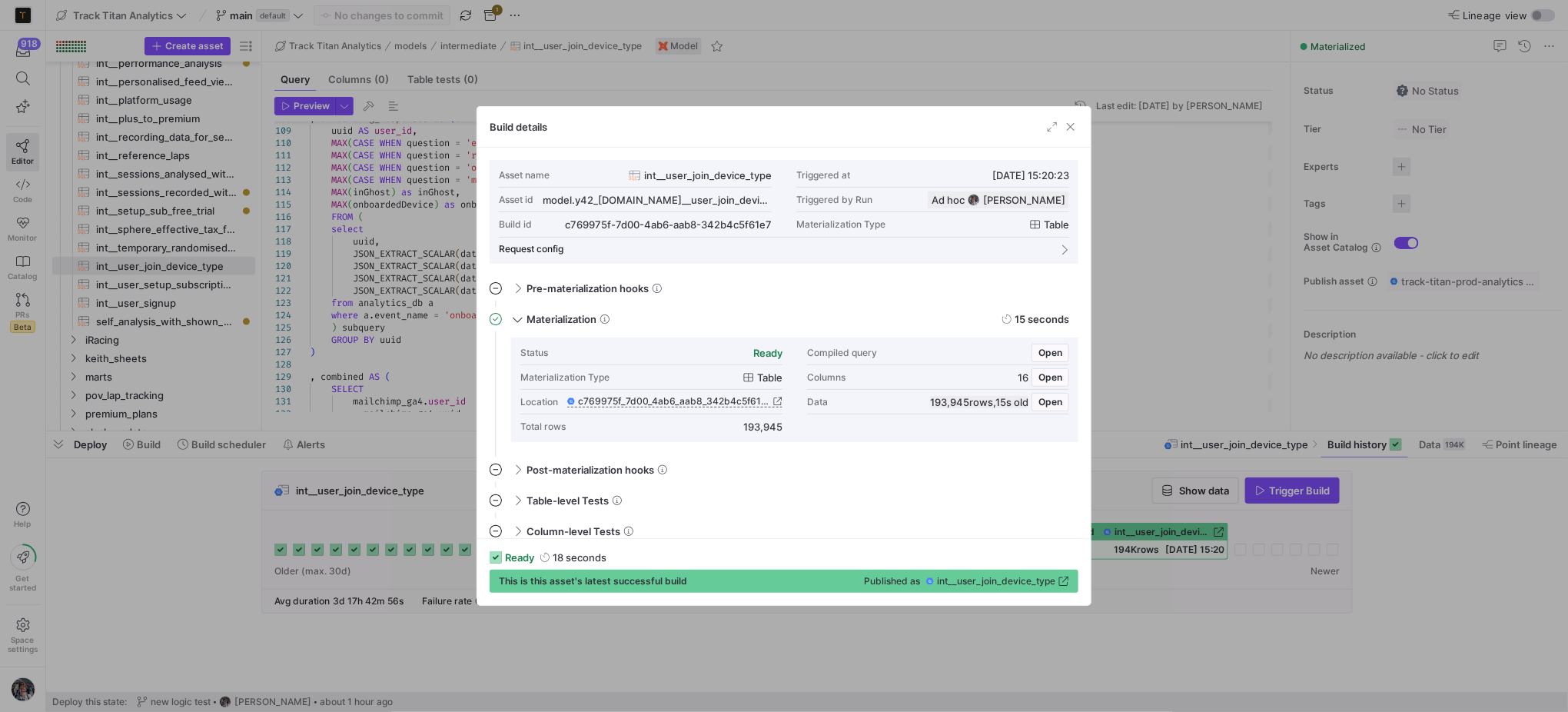
click at [1065, 131] on span "button" at bounding box center [1070, 127] width 15 height 15
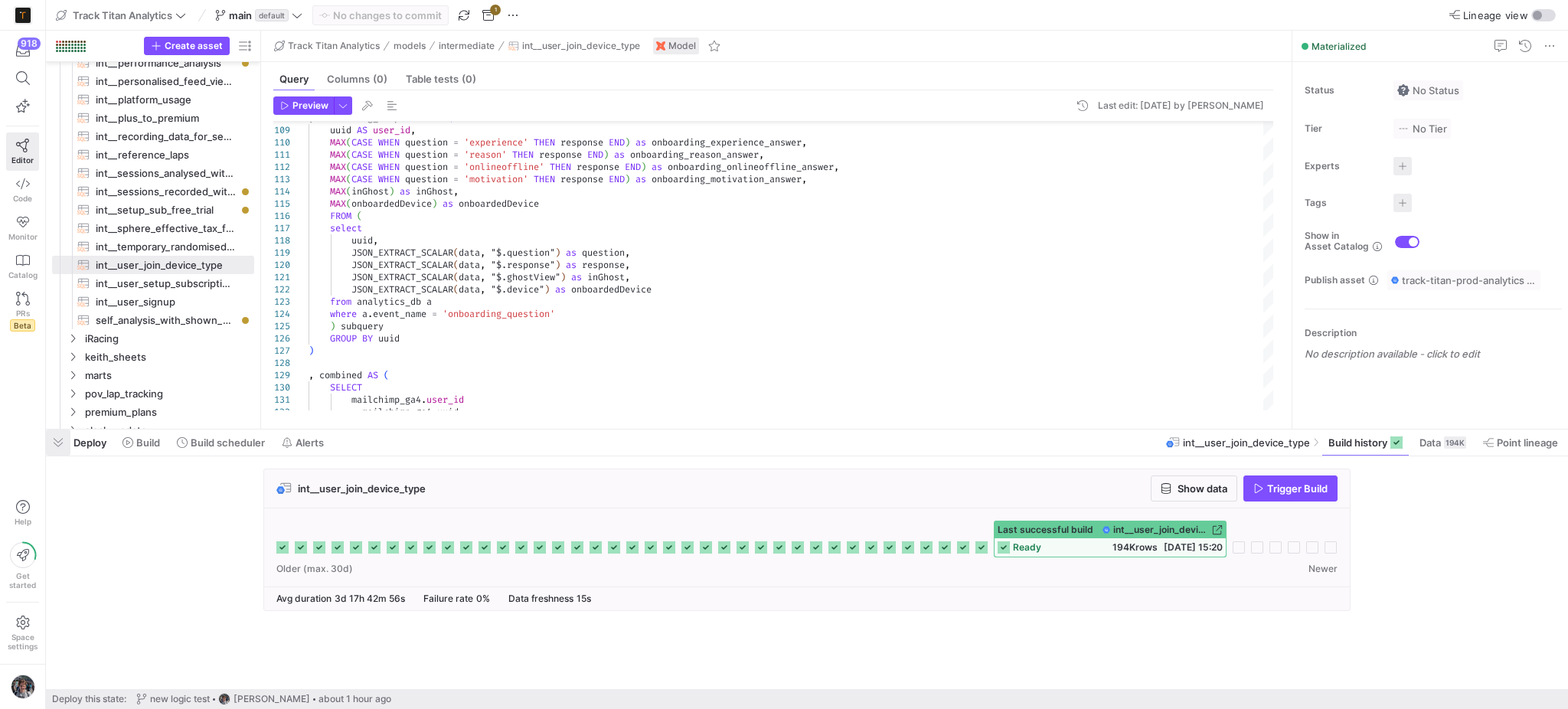
click at [64, 451] on span "button" at bounding box center [58, 442] width 24 height 26
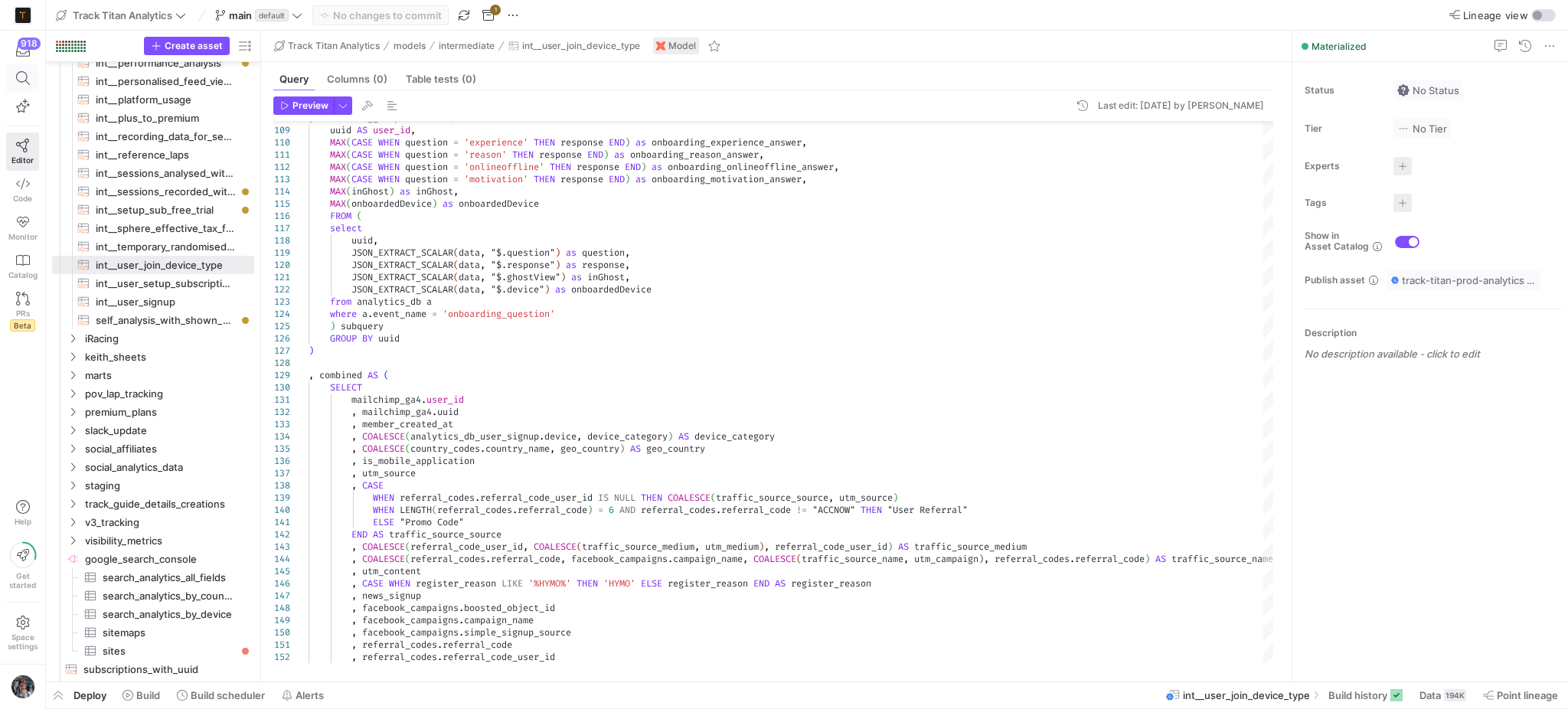
click at [33, 71] on span at bounding box center [23, 77] width 32 height 26
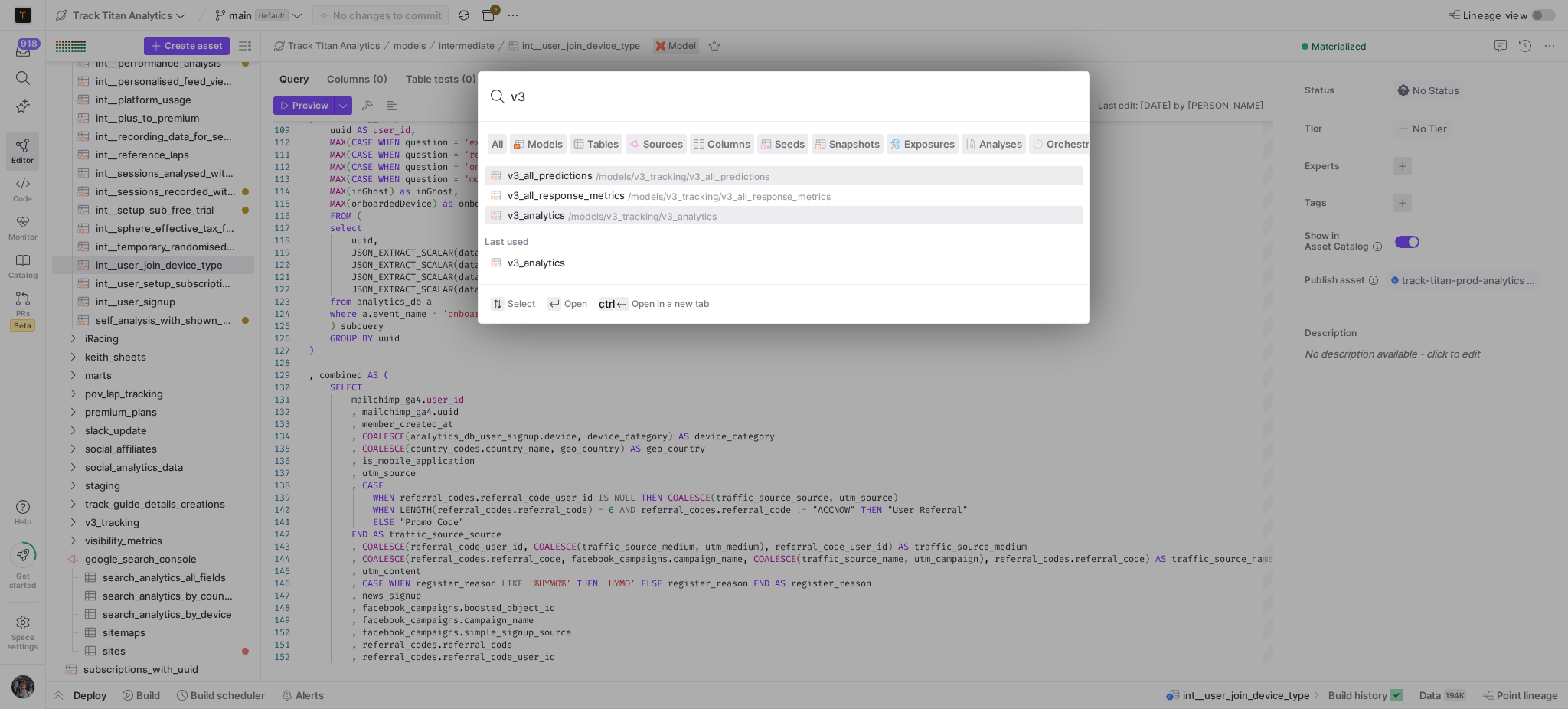
type input "v3"
click at [600, 216] on button "v3_analytics /models/ v3_tracking /v3_analytics" at bounding box center [784, 215] width 598 height 18
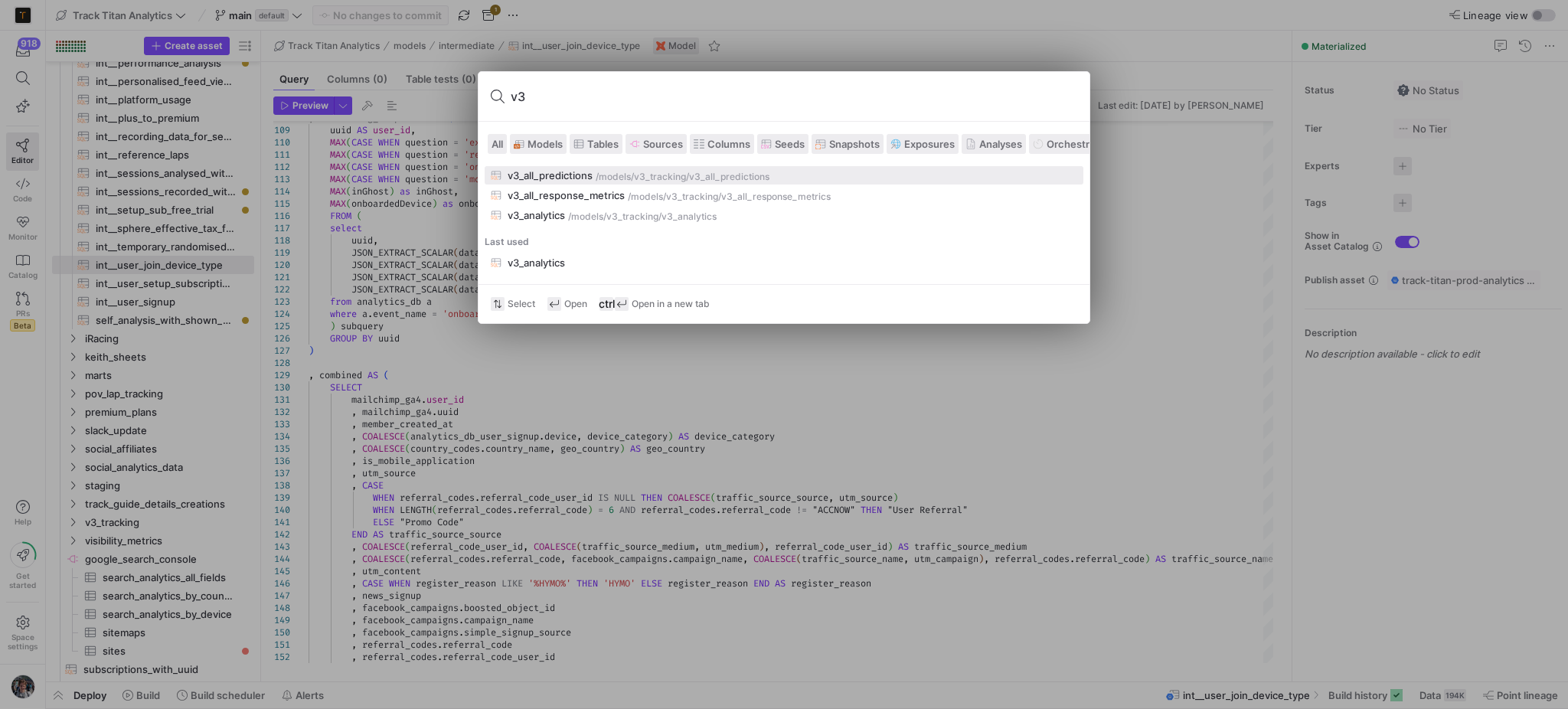
type textarea "with all_relevant_events_with_rn as ( select JSON_EXTRACT_SCALAR(data, "$.state…"
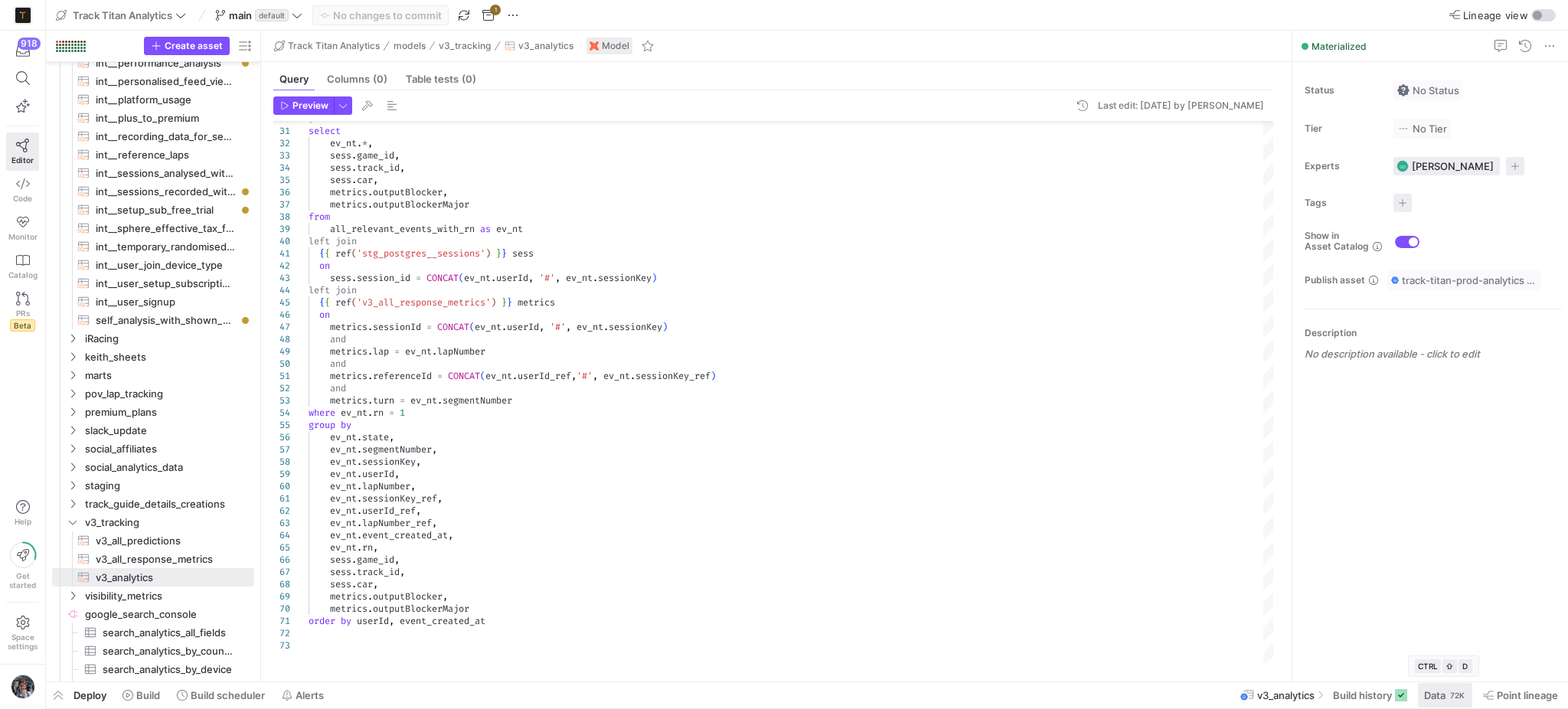
click at [1436, 689] on span "Data" at bounding box center [1435, 695] width 22 height 13
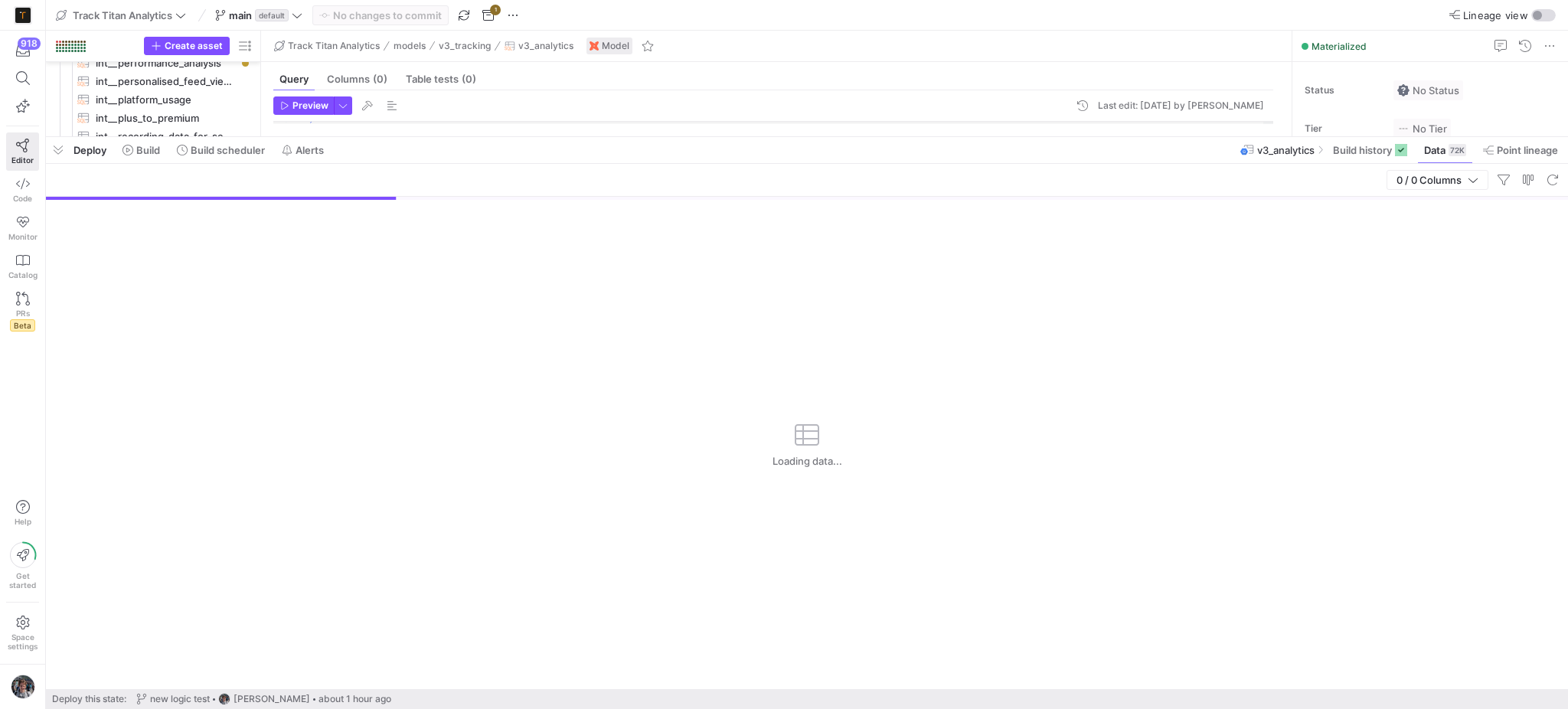
drag, startPoint x: 1108, startPoint y: 429, endPoint x: 1059, endPoint y: 140, distance: 293.1
click at [1062, 136] on div at bounding box center [807, 137] width 1522 height 6
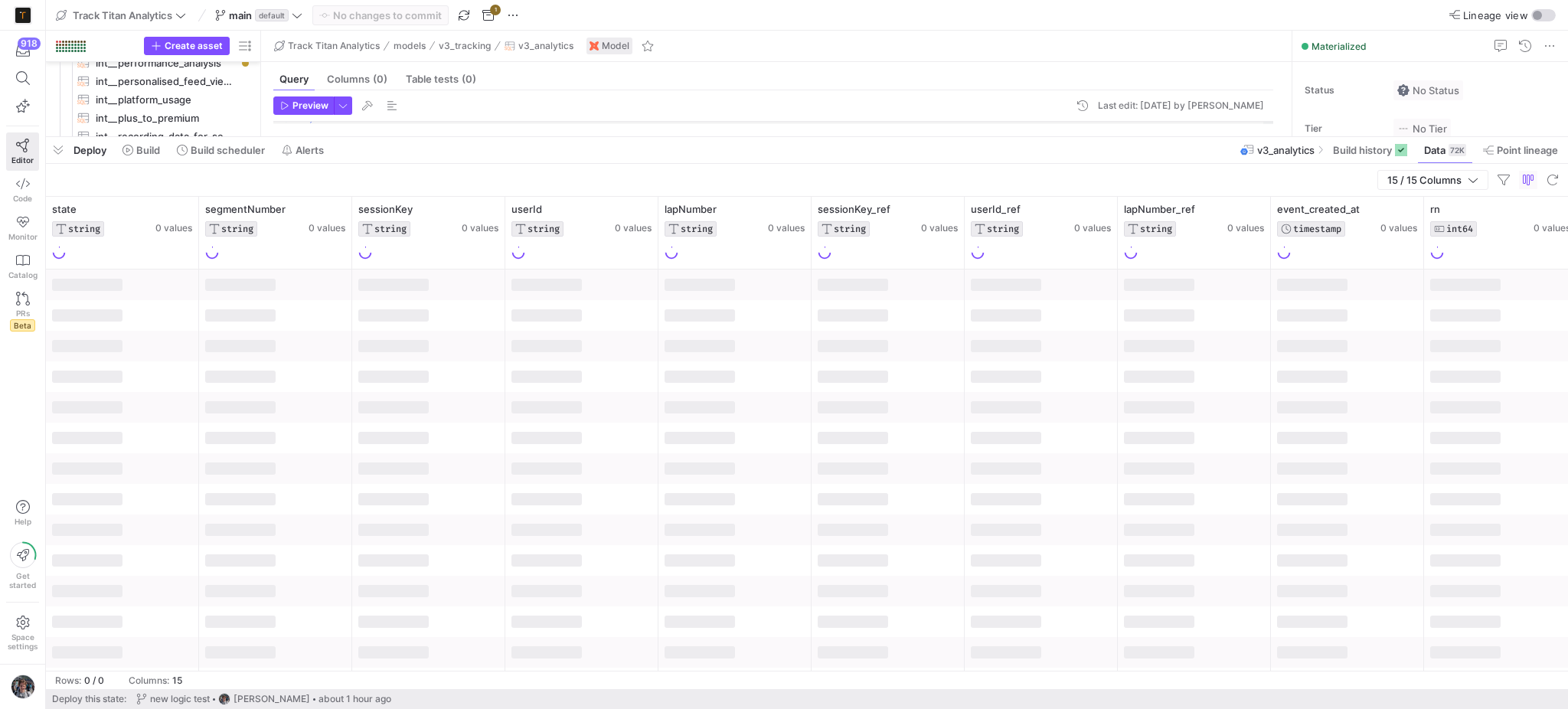
drag, startPoint x: 100, startPoint y: 275, endPoint x: 523, endPoint y: 337, distance: 427.5
click at [523, 337] on div at bounding box center [582, 346] width 153 height 31
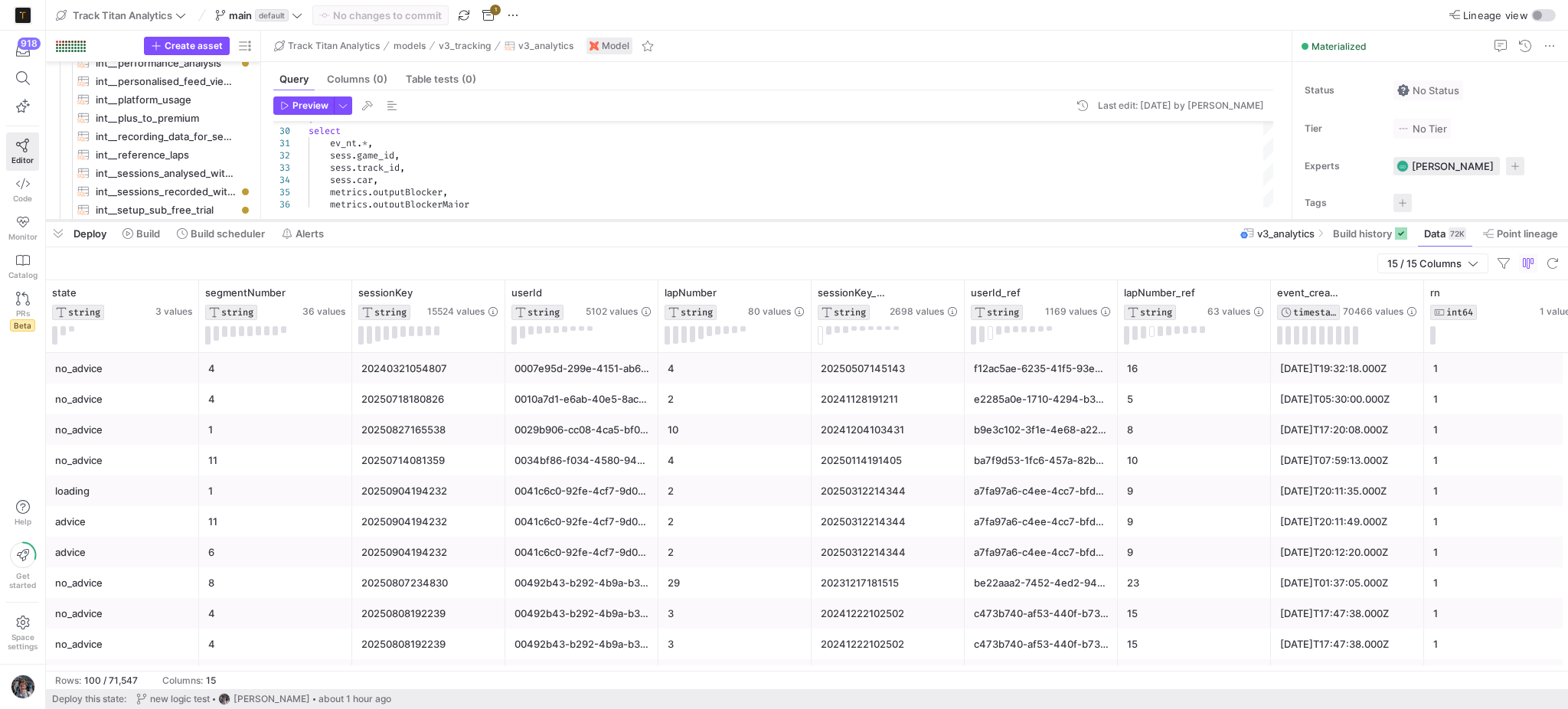
drag, startPoint x: 949, startPoint y: 138, endPoint x: 910, endPoint y: 222, distance: 92.6
click at [910, 222] on div at bounding box center [807, 220] width 1522 height 6
drag, startPoint x: 297, startPoint y: 302, endPoint x: 398, endPoint y: 364, distance: 118.5
click at [398, 364] on div "state STRING 3 values segmentNumber STRING 36 values sessionKey STRING 15524 va…" at bounding box center [807, 475] width 1522 height 390
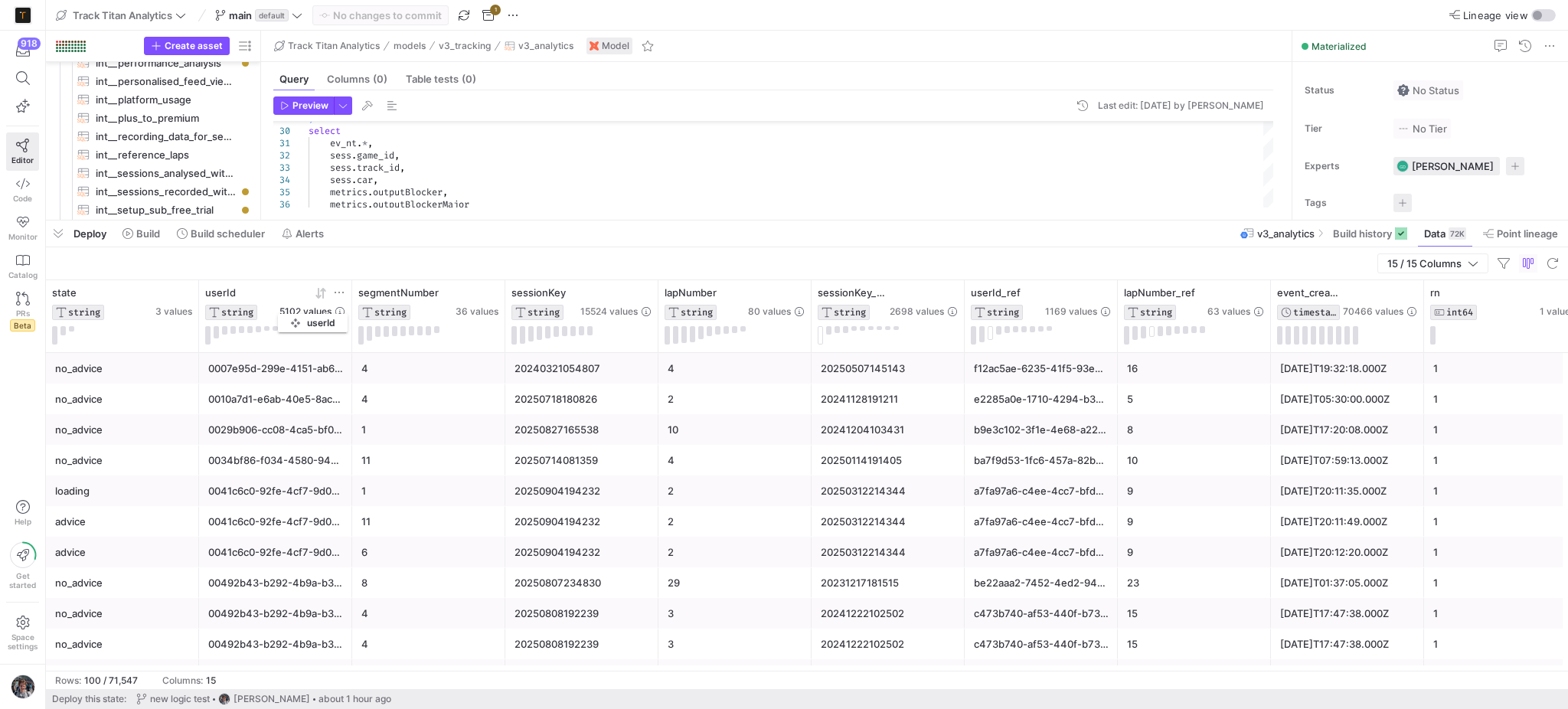
drag, startPoint x: 568, startPoint y: 291, endPoint x: 286, endPoint y: 311, distance: 282.7
click at [286, 311] on div "userId STRING 5102 values" at bounding box center [275, 303] width 140 height 33
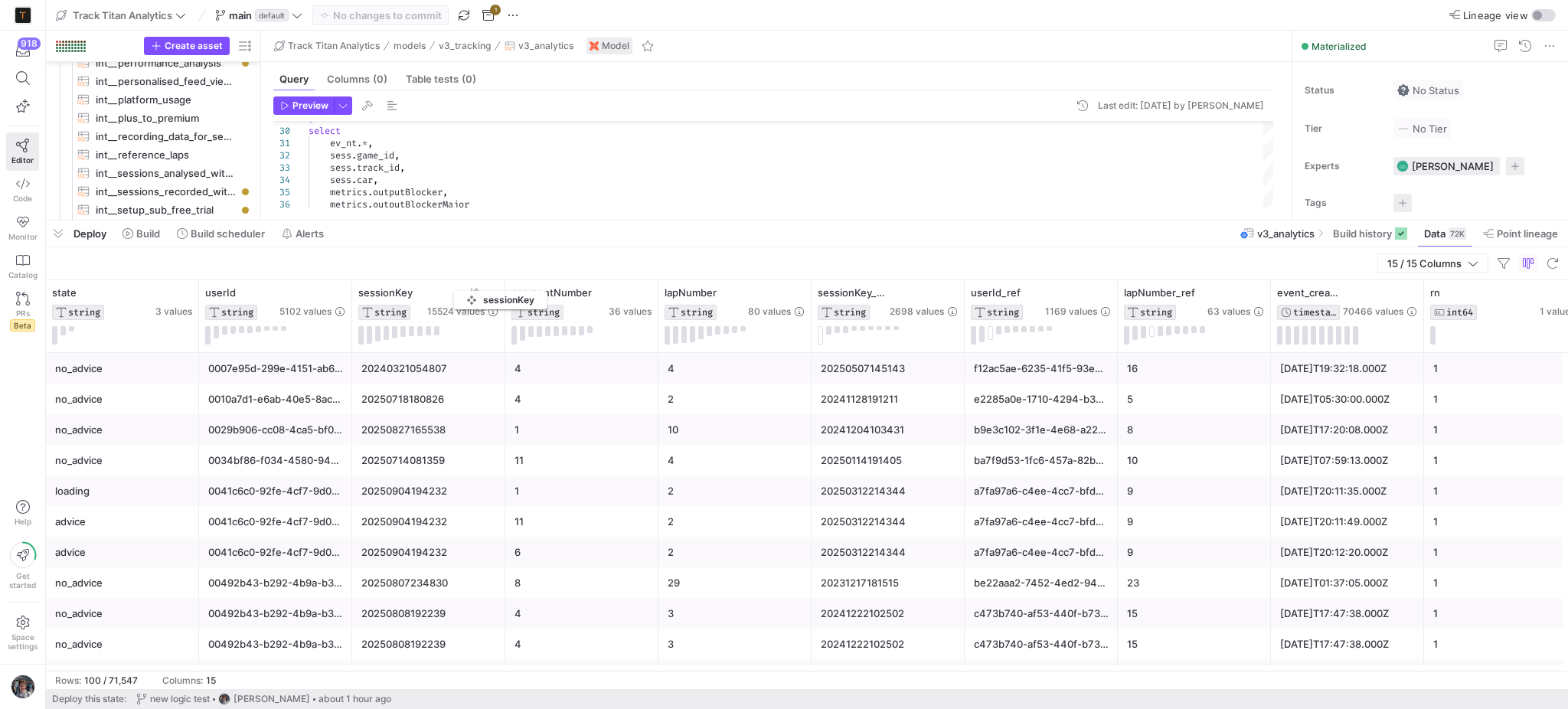
drag, startPoint x: 562, startPoint y: 293, endPoint x: 492, endPoint y: 295, distance: 70.0
click at [464, 289] on div "sessionKey STRING 15524 values" at bounding box center [428, 303] width 140 height 33
drag, startPoint x: 619, startPoint y: 312, endPoint x: 573, endPoint y: 330, distance: 49.4
click at [573, 330] on div "segmentNumber STRING 36 values" at bounding box center [581, 315] width 140 height 59
click at [1232, 359] on div "16" at bounding box center [1195, 368] width 135 height 30
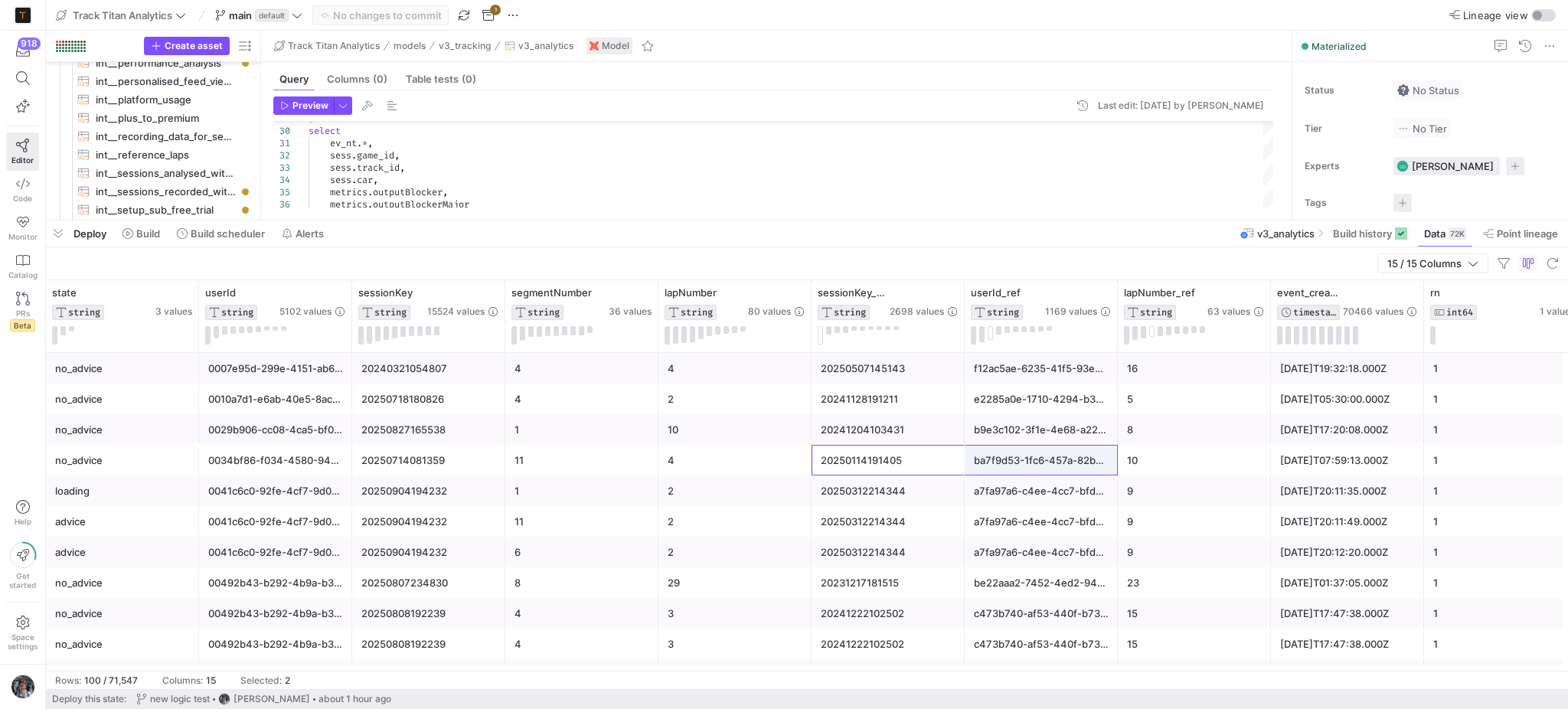
drag, startPoint x: 914, startPoint y: 450, endPoint x: 971, endPoint y: 466, distance: 59.2
click at [971, 466] on div "no_advice 11 20250714081359 0034bf86-f034-4580-94e8-c92824df6702 4 202501141914…" at bounding box center [1194, 460] width 2297 height 31
click at [974, 466] on div "ba7f9d53-1fc6-457a-82b3-23d345169f2f" at bounding box center [1042, 459] width 135 height 30
drag, startPoint x: 973, startPoint y: 466, endPoint x: 982, endPoint y: 466, distance: 9.0
click at [982, 466] on div "ba7f9d53-1fc6-457a-82b3-23d345169f2f" at bounding box center [1042, 459] width 135 height 30
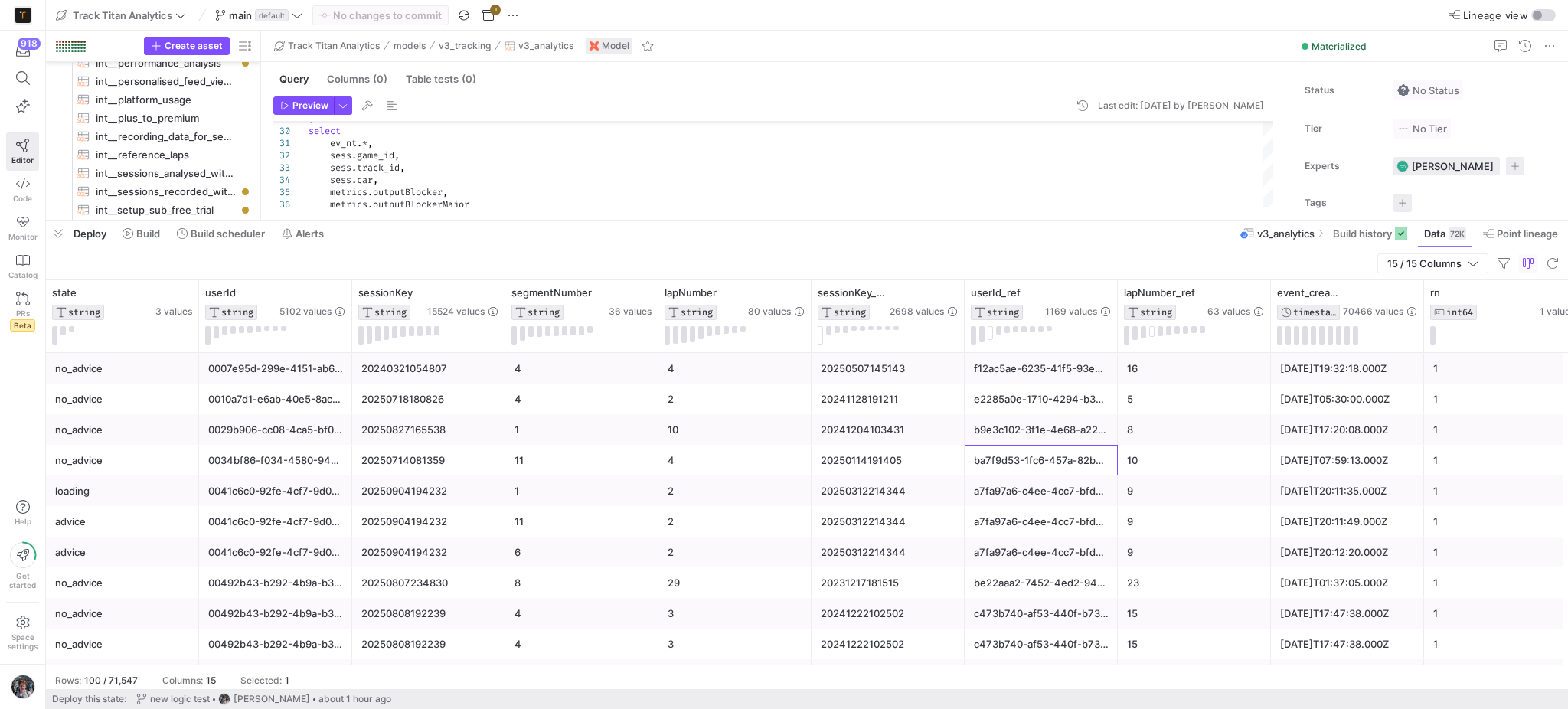
click at [982, 466] on div "ba7f9d53-1fc6-457a-82b3-23d345169f2f" at bounding box center [1042, 459] width 135 height 30
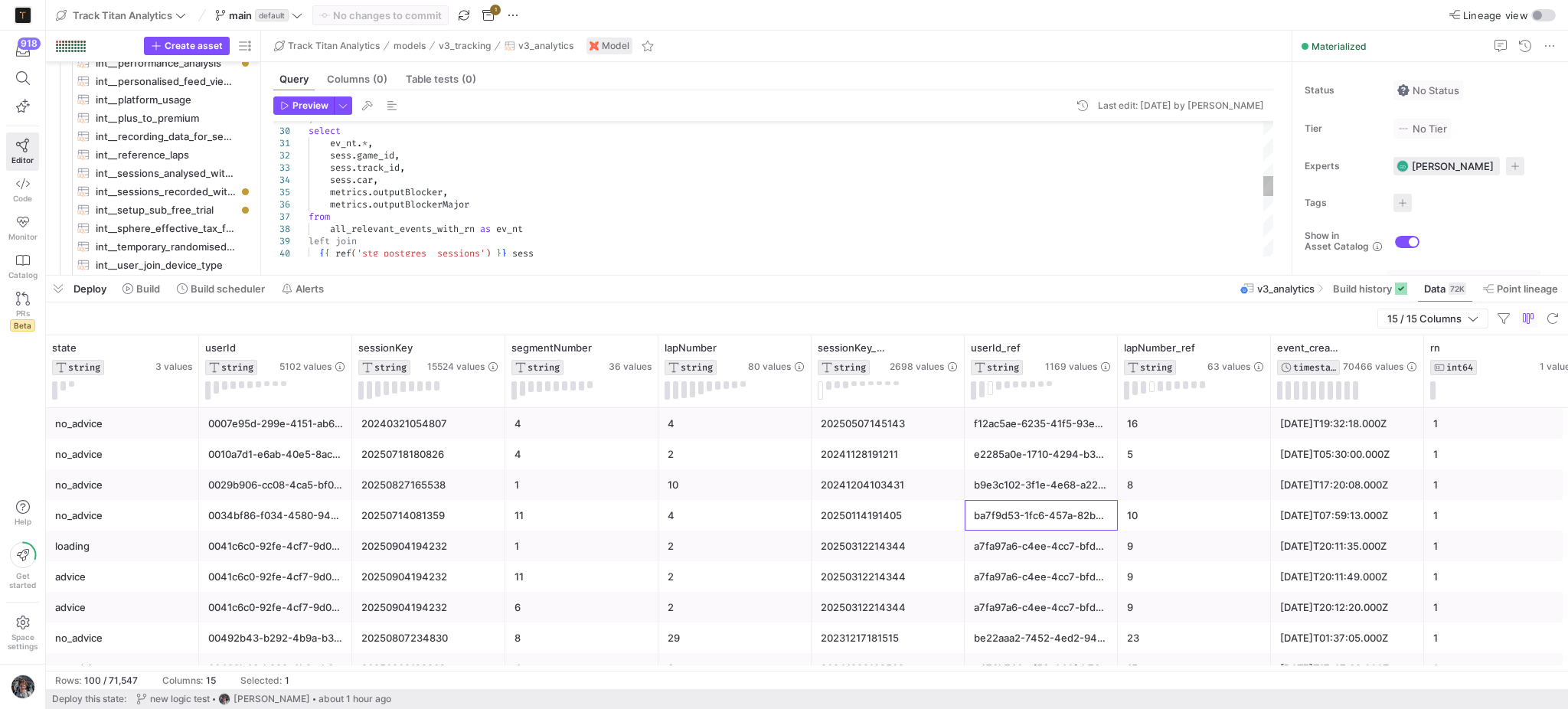
drag, startPoint x: 715, startPoint y: 217, endPoint x: 699, endPoint y: 234, distance: 23.3
click at [688, 272] on div at bounding box center [807, 275] width 1522 height 6
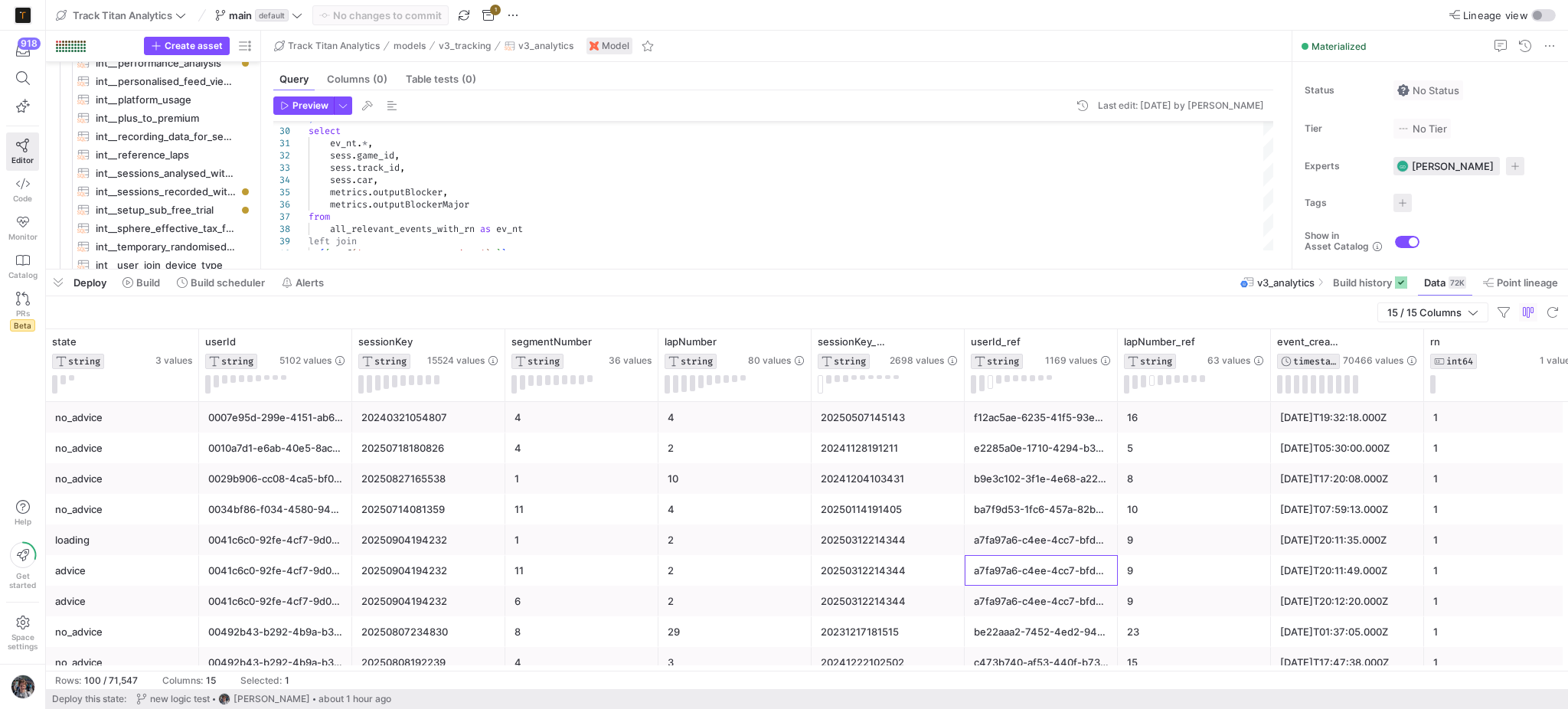
drag, startPoint x: 1019, startPoint y: 562, endPoint x: 1022, endPoint y: 605, distance: 43.1
click at [1022, 605] on div "a7fa97a6-c4ee-4cc7-bfd2-30d1964554af" at bounding box center [1042, 601] width 135 height 30
drag, startPoint x: 1022, startPoint y: 605, endPoint x: 1024, endPoint y: 577, distance: 28.1
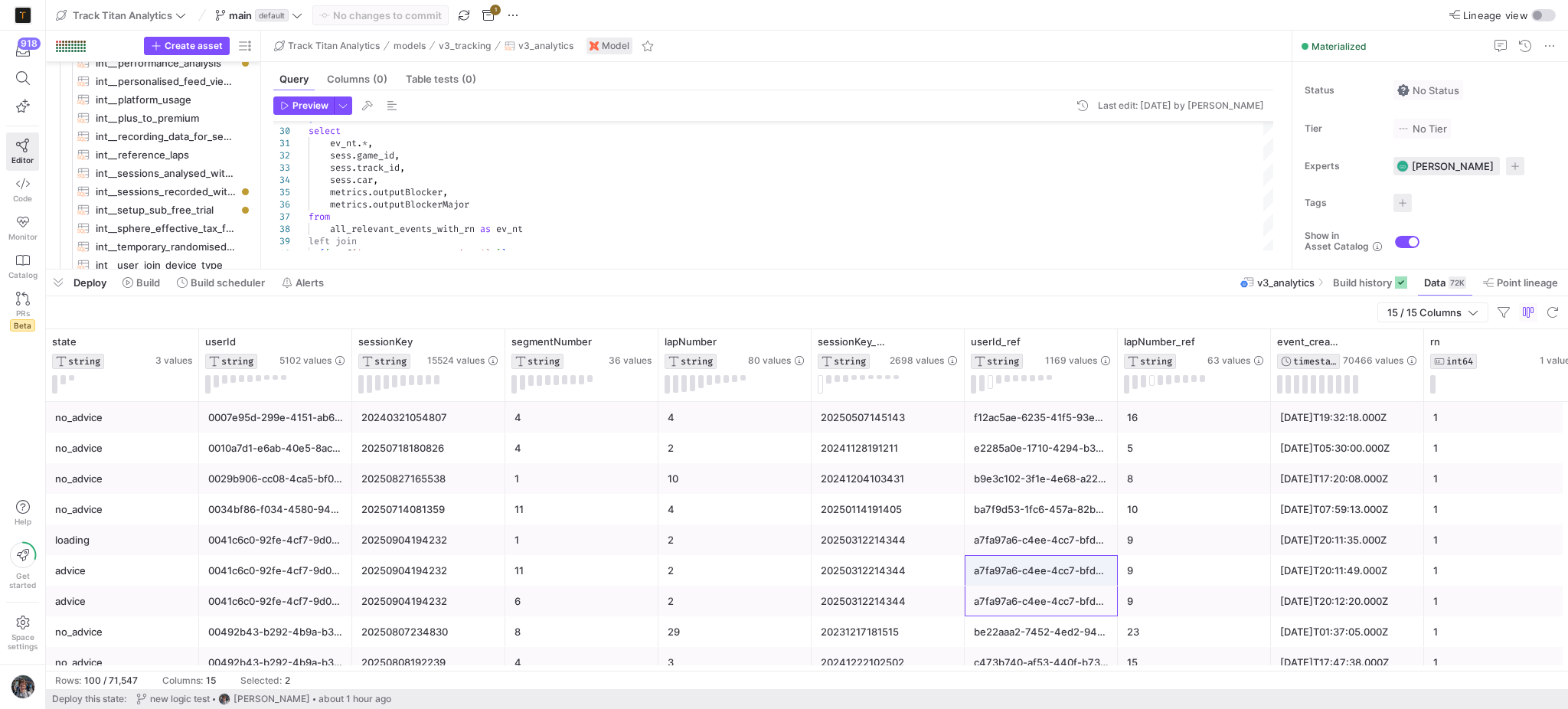
drag, startPoint x: 1024, startPoint y: 577, endPoint x: 1027, endPoint y: 541, distance: 36.1
drag, startPoint x: 1027, startPoint y: 541, endPoint x: 1036, endPoint y: 506, distance: 36.1
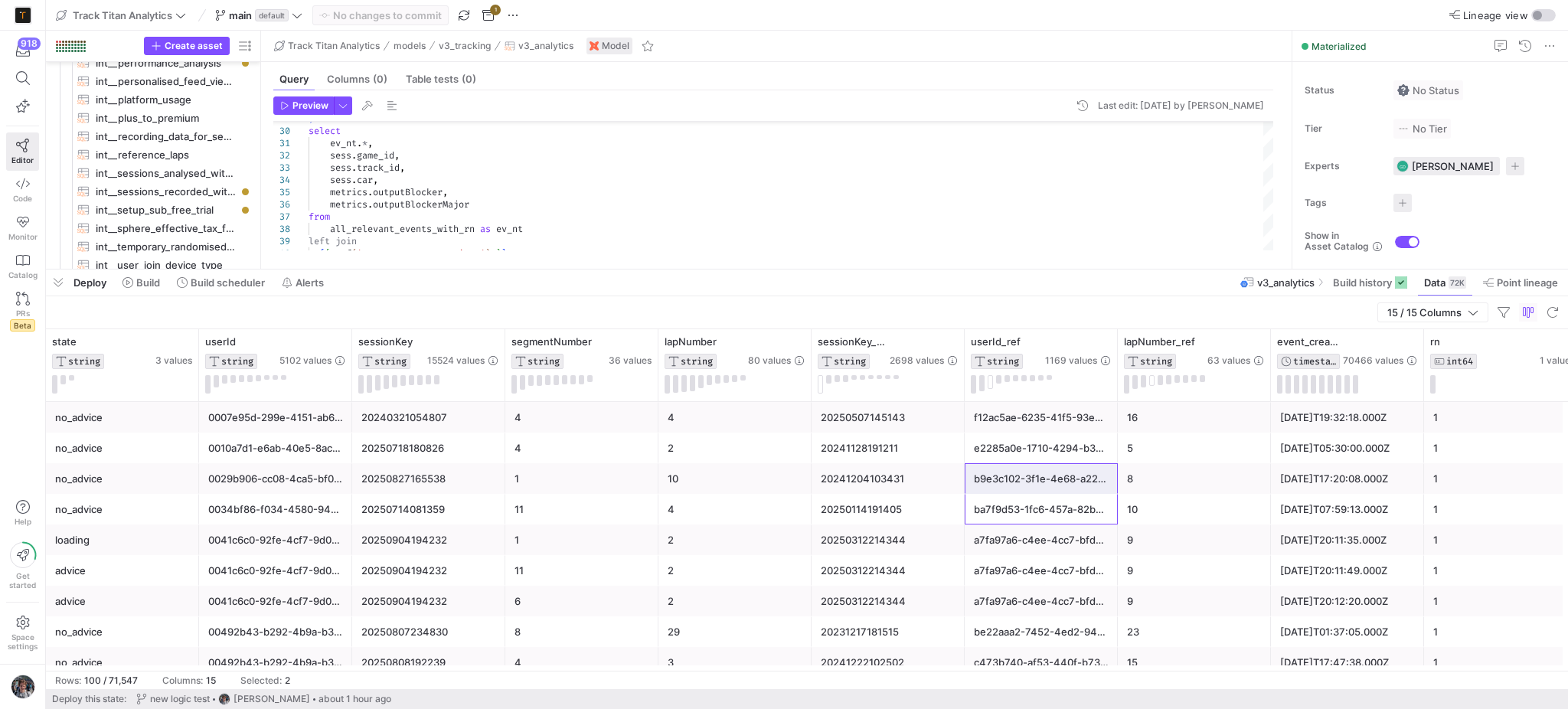
drag, startPoint x: 1036, startPoint y: 506, endPoint x: 1038, endPoint y: 482, distance: 24.1
drag, startPoint x: 1038, startPoint y: 482, endPoint x: 1042, endPoint y: 450, distance: 32.2
drag, startPoint x: 1039, startPoint y: 450, endPoint x: 1036, endPoint y: 476, distance: 26.2
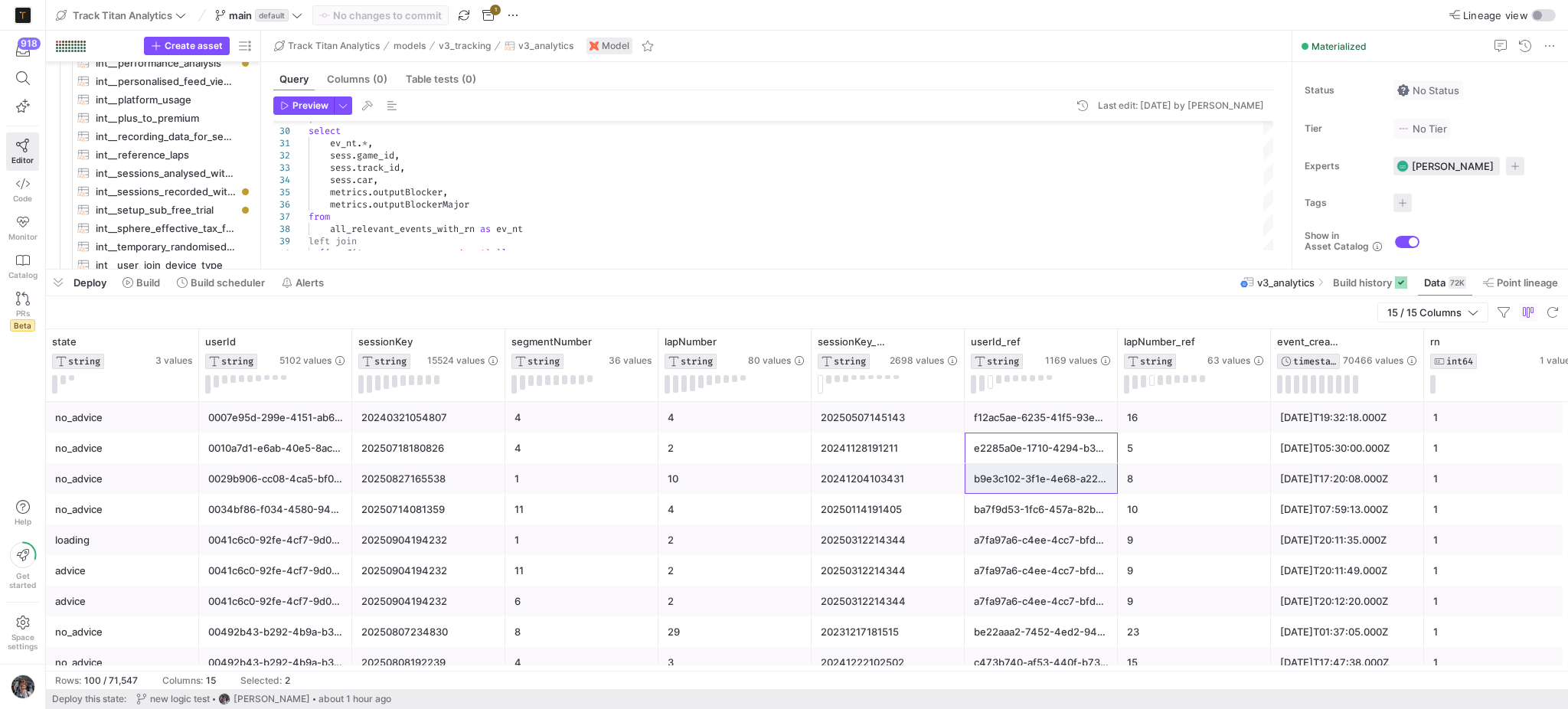
drag, startPoint x: 1036, startPoint y: 476, endPoint x: 1035, endPoint y: 497, distance: 21.0
drag, startPoint x: 1035, startPoint y: 497, endPoint x: 1035, endPoint y: 530, distance: 33.0
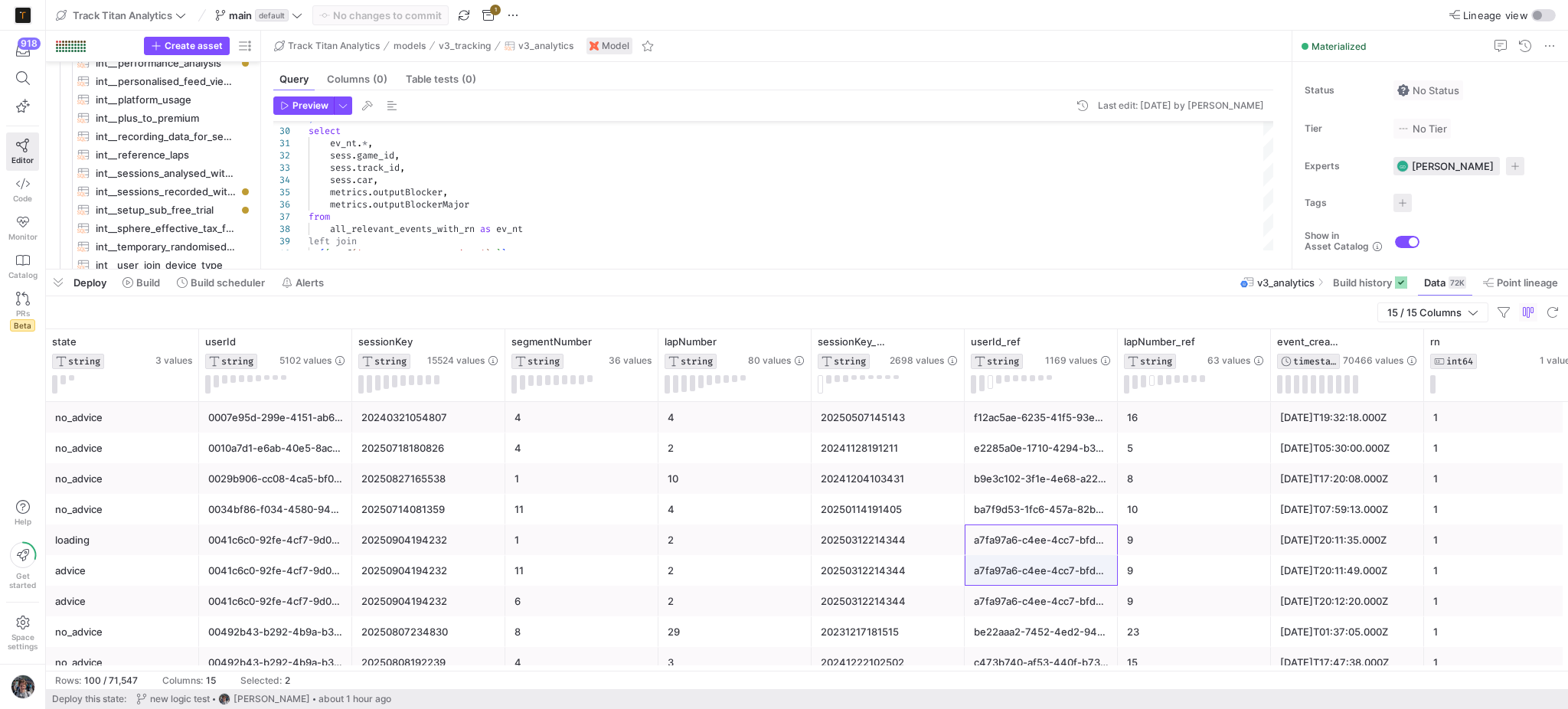
drag, startPoint x: 1035, startPoint y: 530, endPoint x: 1035, endPoint y: 563, distance: 33.0
click at [1035, 563] on div "a7fa97a6-c4ee-4cc7-bfd2-30d1964554af" at bounding box center [1042, 570] width 135 height 30
click at [1022, 313] on div "15 / 15 Columns" at bounding box center [807, 313] width 1522 height 33
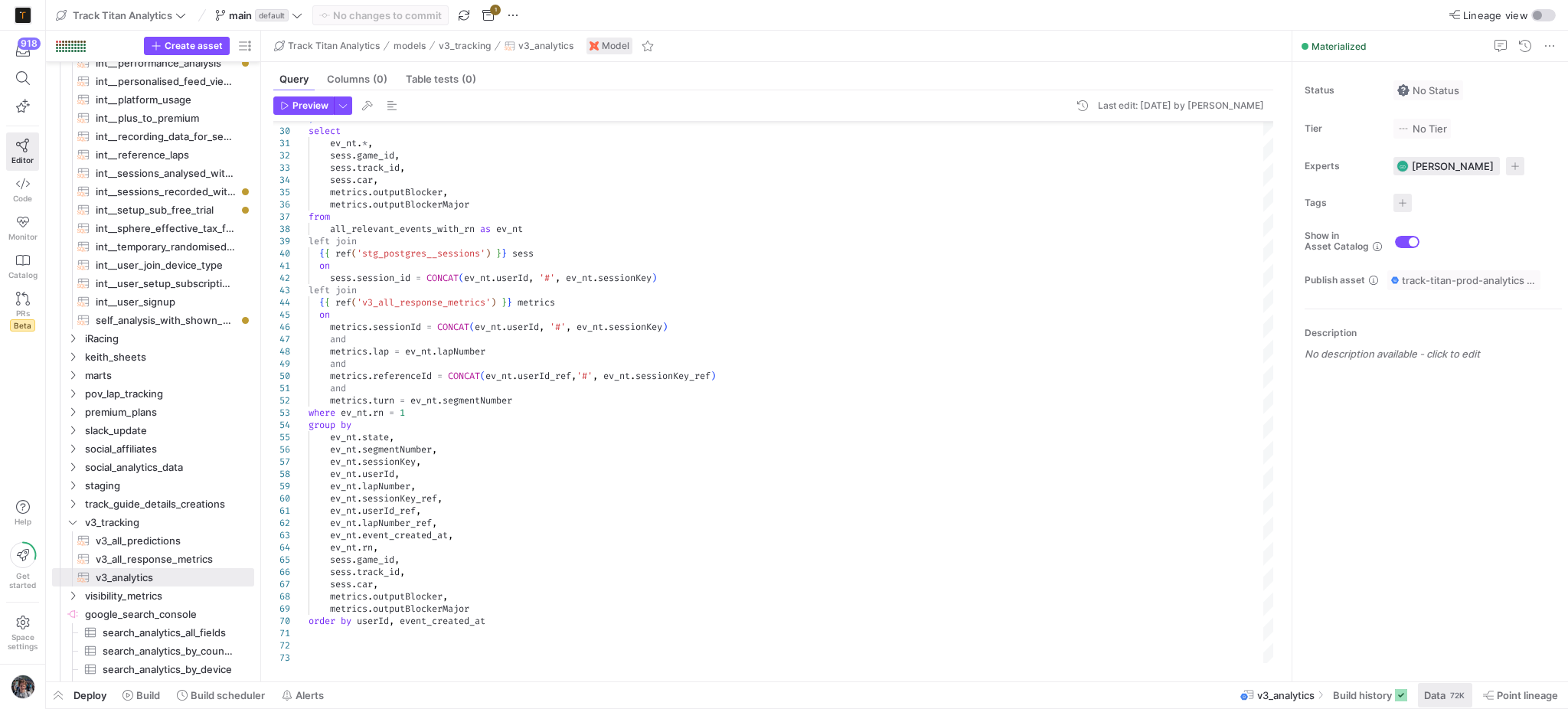
click at [1454, 691] on div "72K" at bounding box center [1458, 695] width 18 height 13
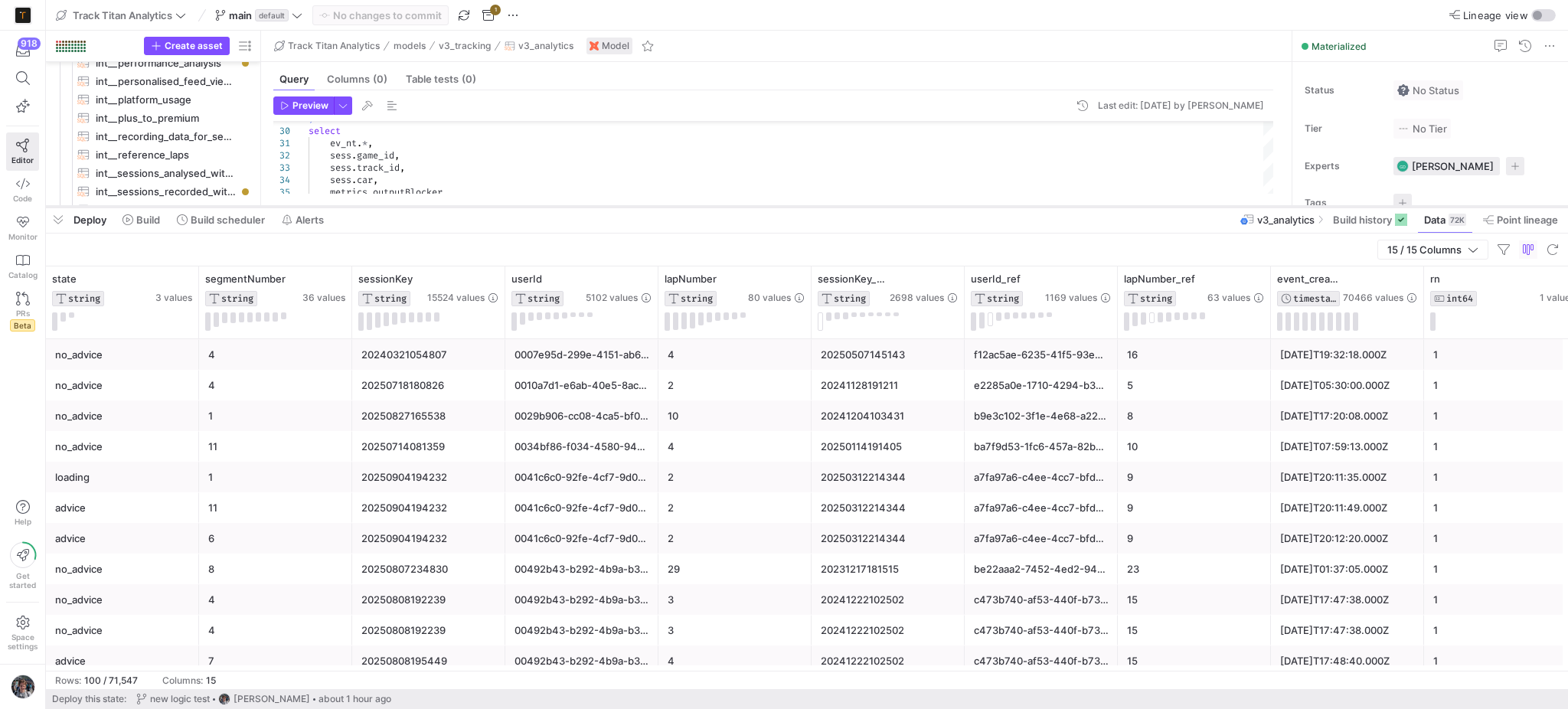
drag, startPoint x: 1012, startPoint y: 428, endPoint x: 999, endPoint y: 176, distance: 252.3
click at [999, 204] on div at bounding box center [807, 206] width 1522 height 6
